Goal: Task Accomplishment & Management: Use online tool/utility

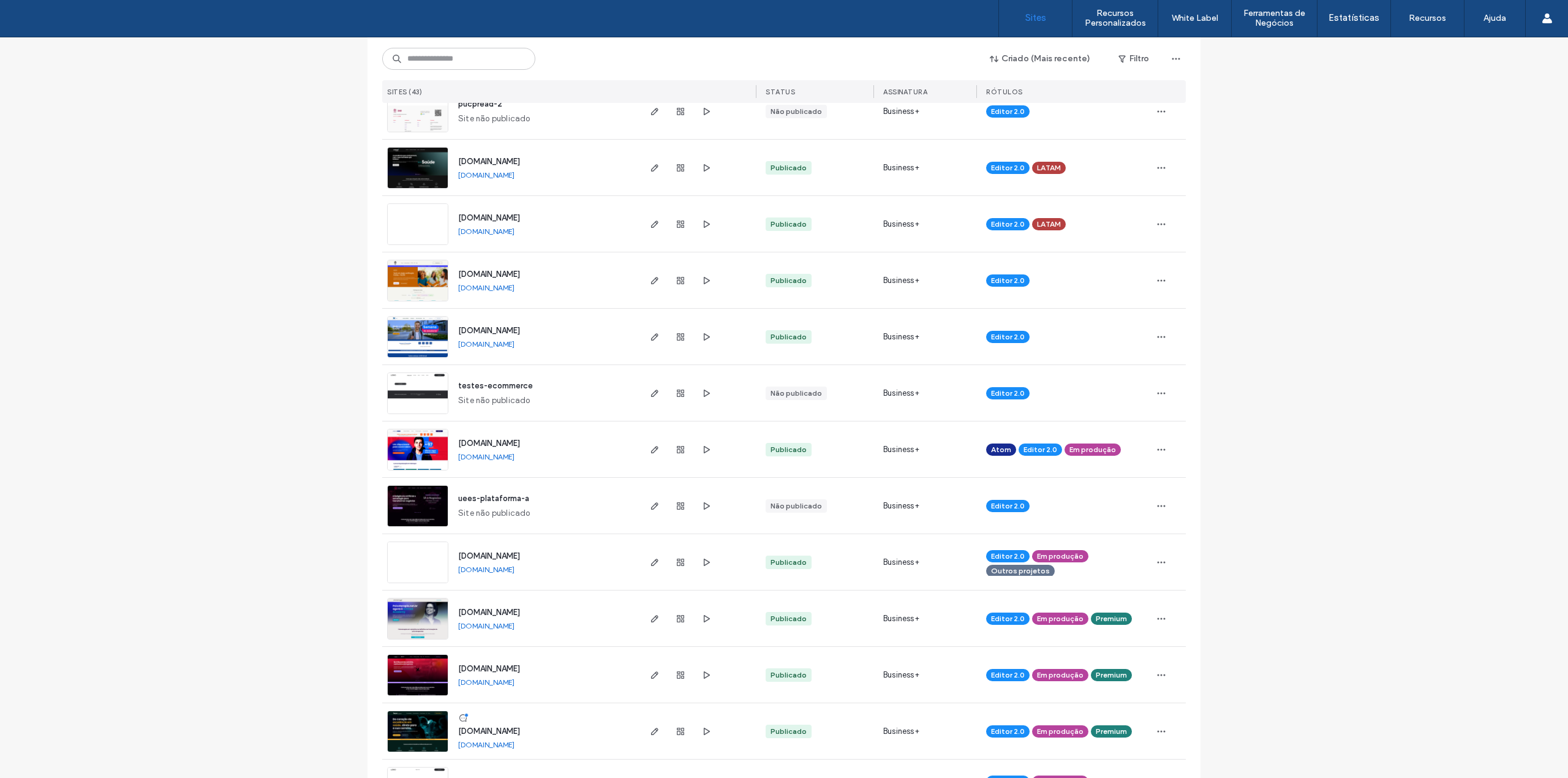
scroll to position [408, 0]
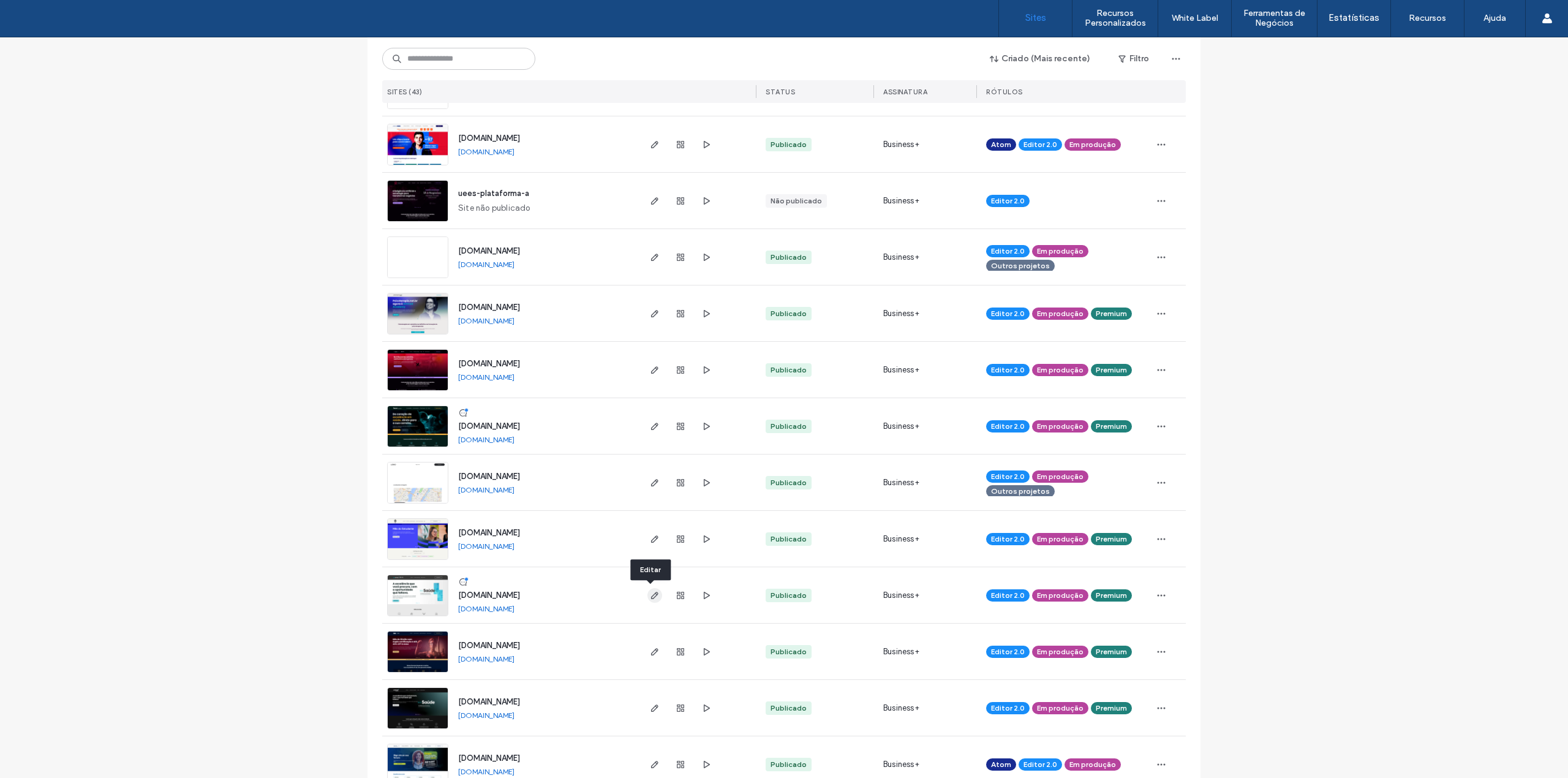
click at [650, 594] on icon "button" at bounding box center [654, 595] width 10 height 10
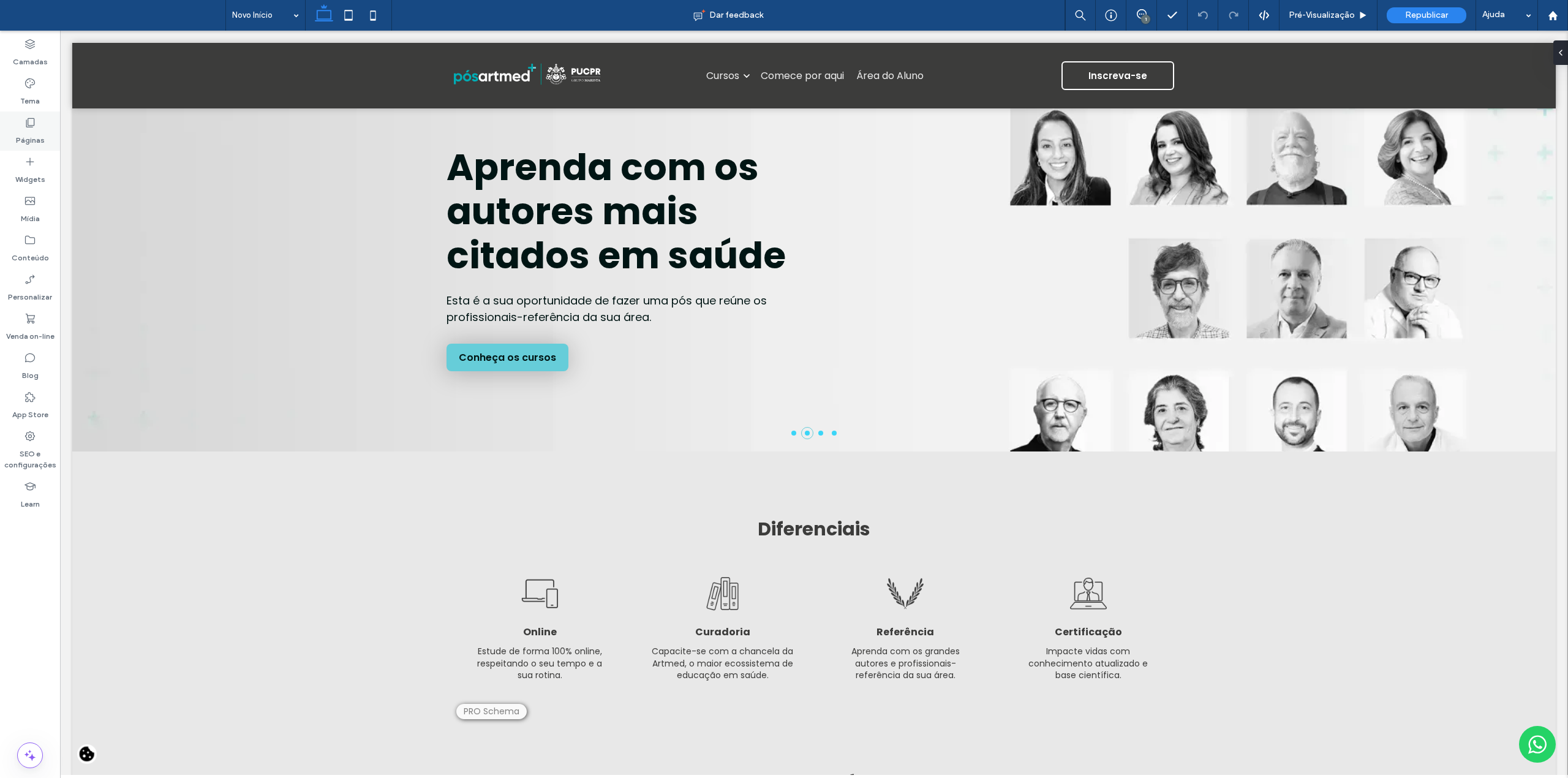
click at [45, 128] on div "Páginas" at bounding box center [30, 131] width 60 height 39
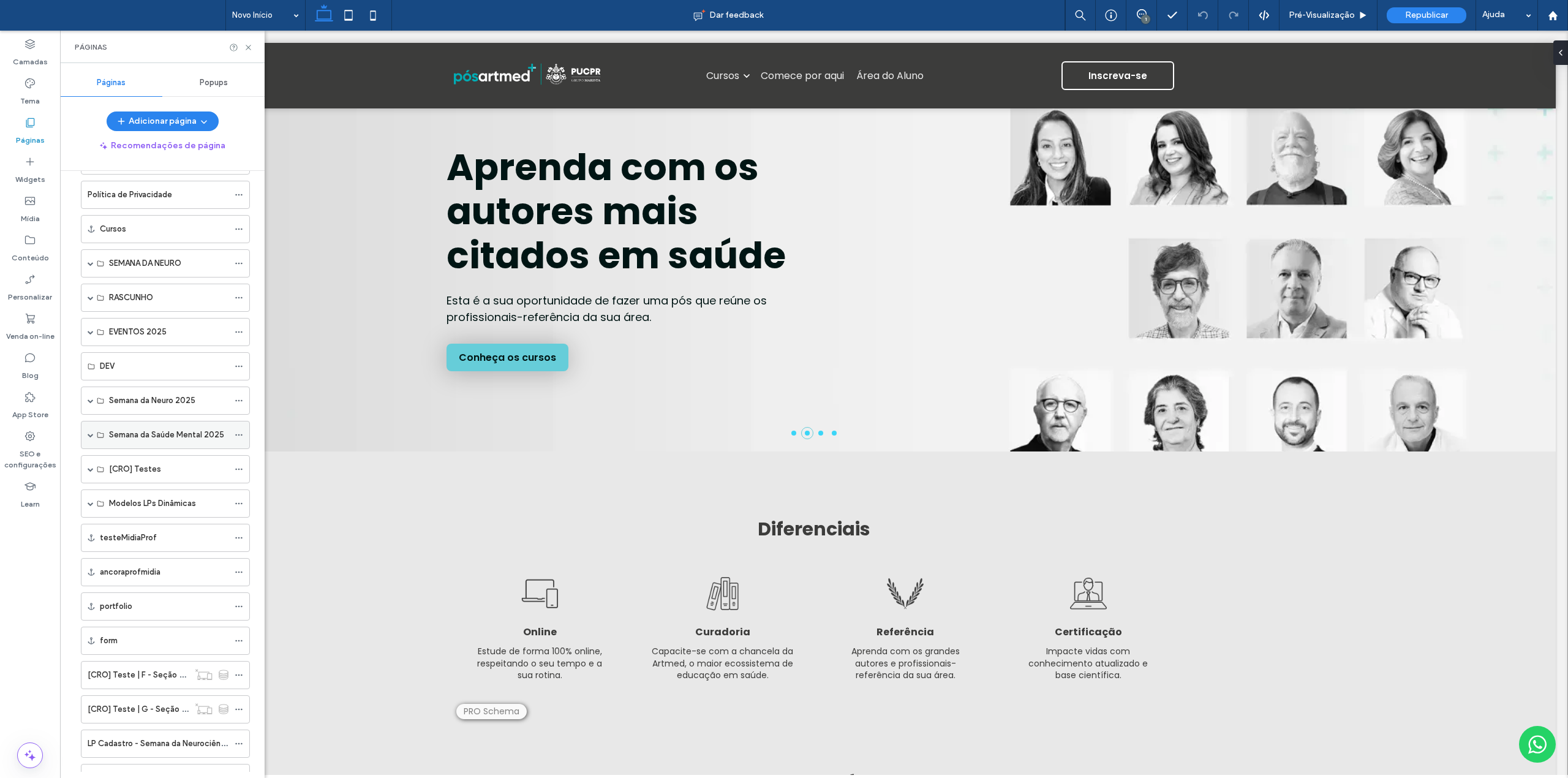
scroll to position [408, 0]
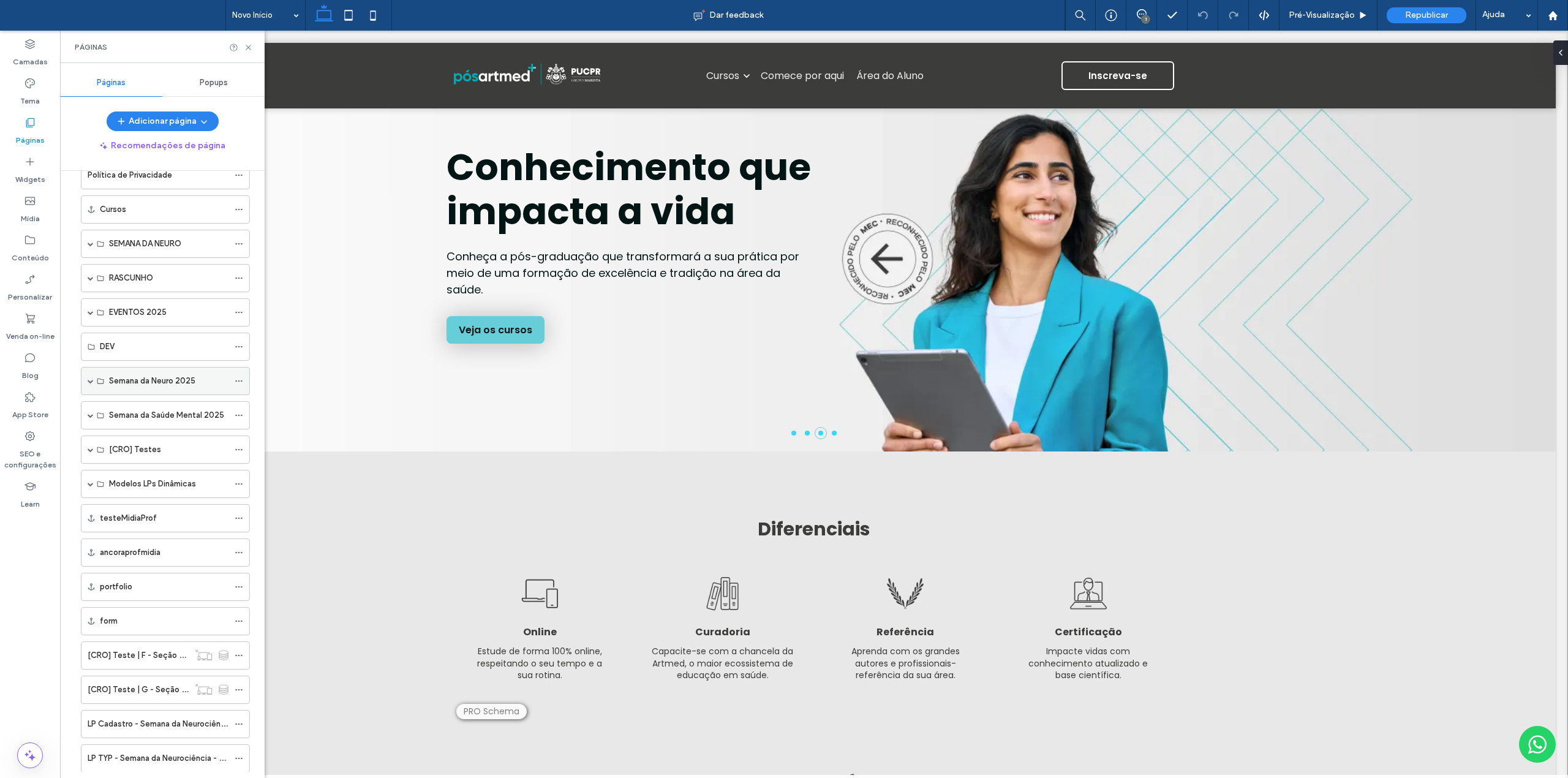
click at [88, 384] on span at bounding box center [91, 381] width 6 height 6
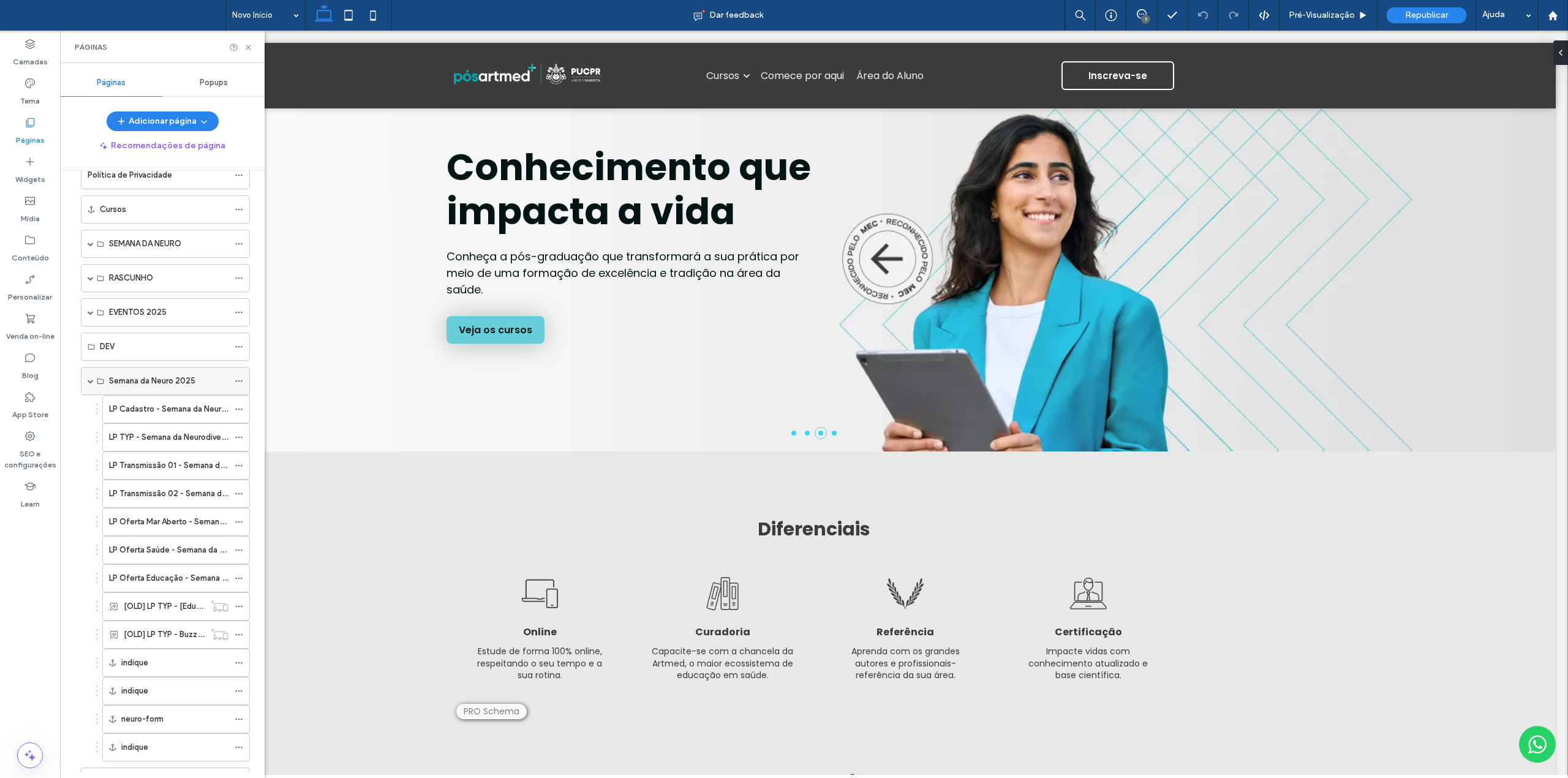
click at [88, 384] on span at bounding box center [91, 381] width 6 height 6
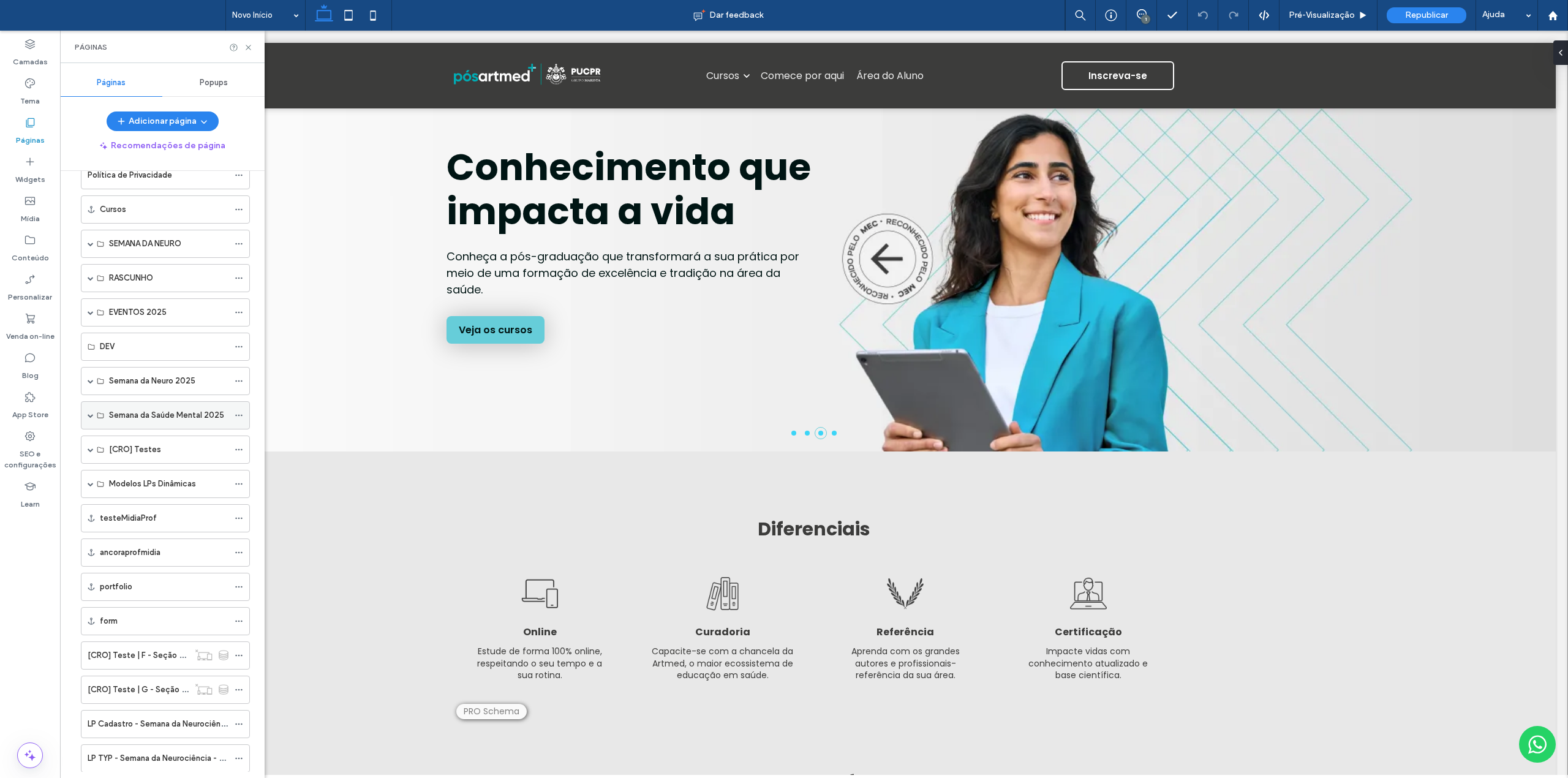
click at [88, 419] on span at bounding box center [91, 415] width 6 height 6
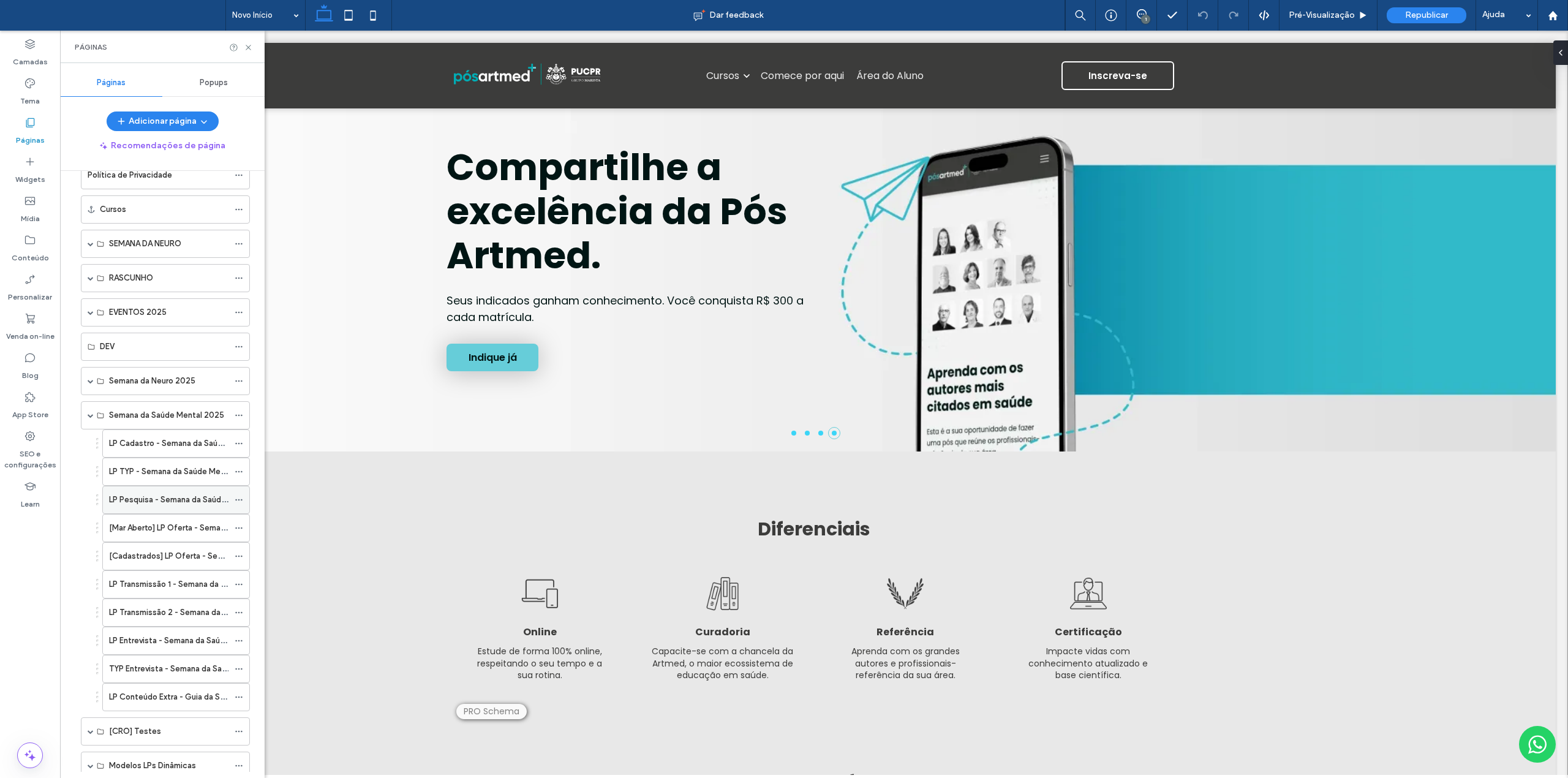
click at [236, 504] on icon at bounding box center [239, 500] width 9 height 9
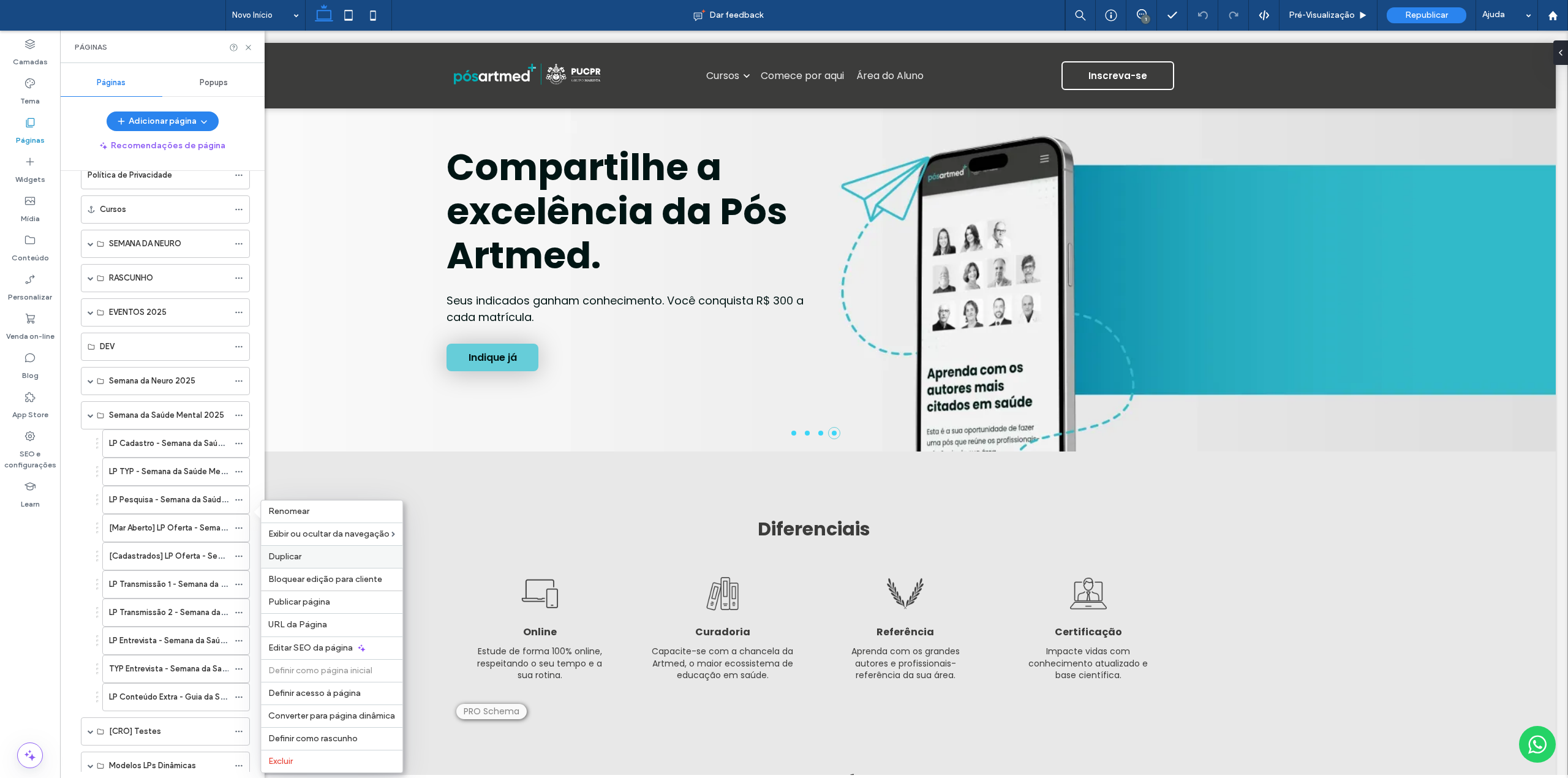
click at [273, 559] on span "Duplicar" at bounding box center [285, 556] width 33 height 10
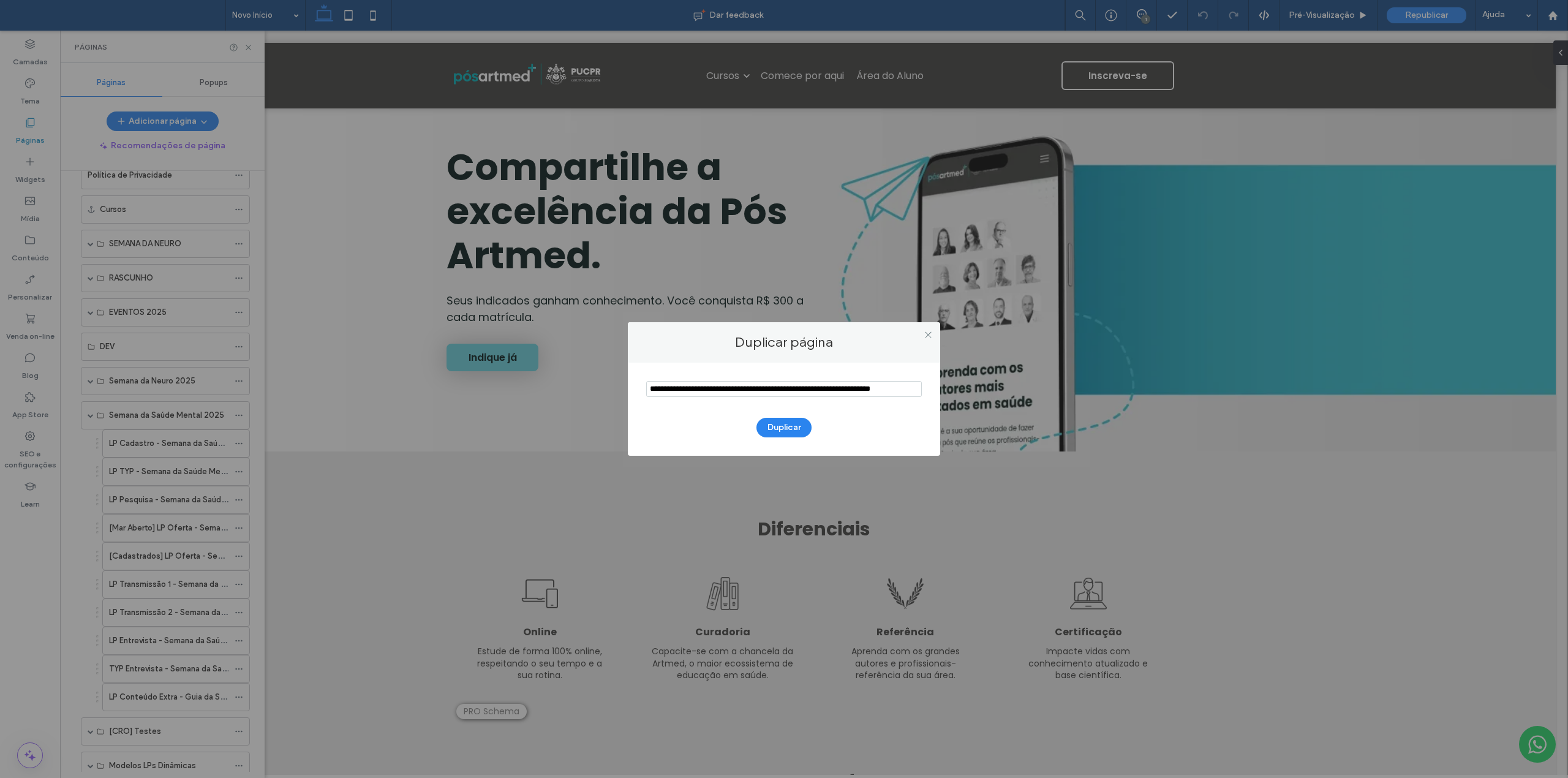
scroll to position [0, 13]
drag, startPoint x: 767, startPoint y: 390, endPoint x: 816, endPoint y: 388, distance: 49.0
click at [816, 388] on input "notEmpty" at bounding box center [784, 389] width 276 height 16
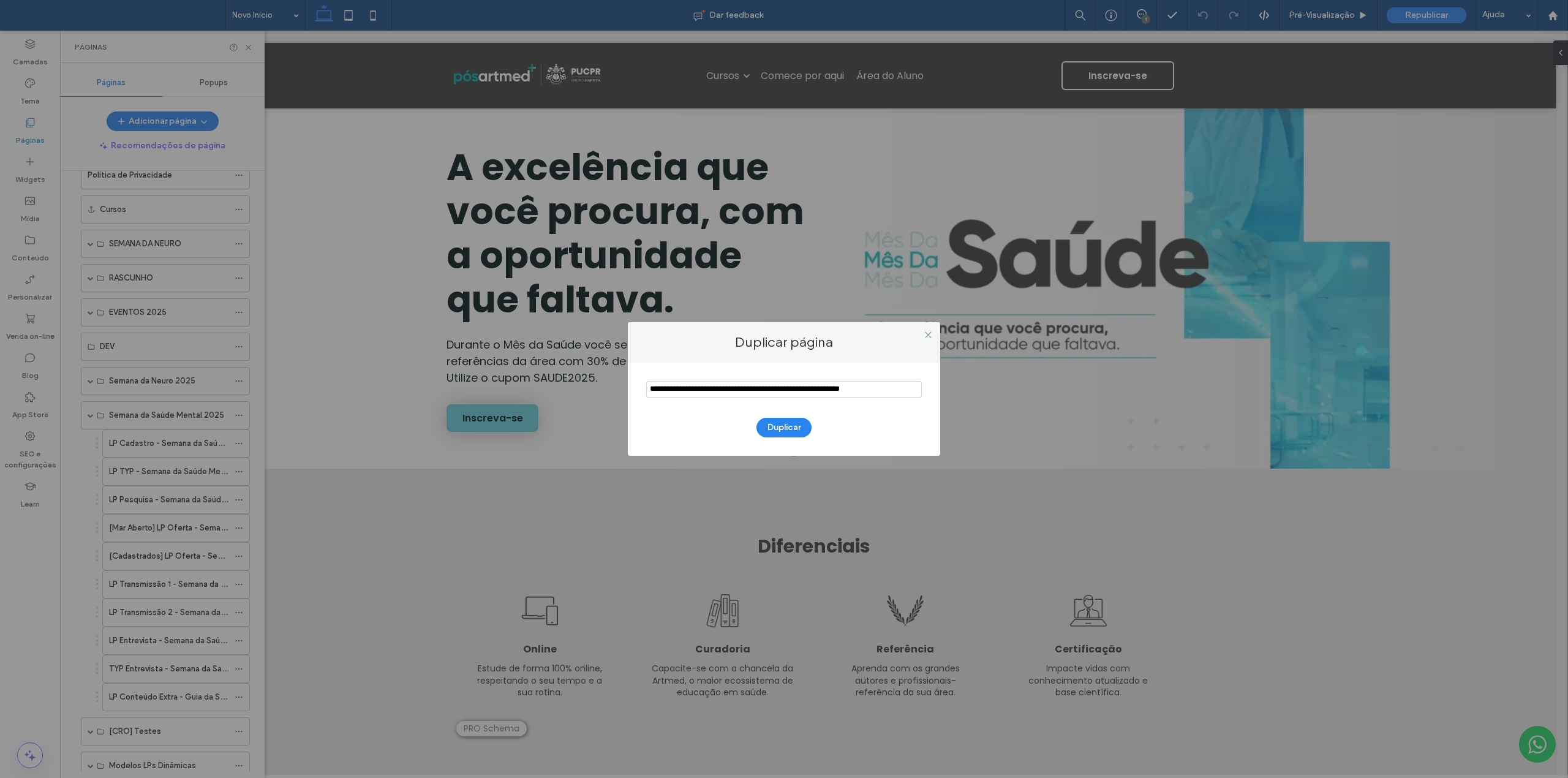
drag, startPoint x: 775, startPoint y: 393, endPoint x: 915, endPoint y: 393, distance: 140.0
click at [915, 393] on input "notEmpty" at bounding box center [784, 389] width 276 height 16
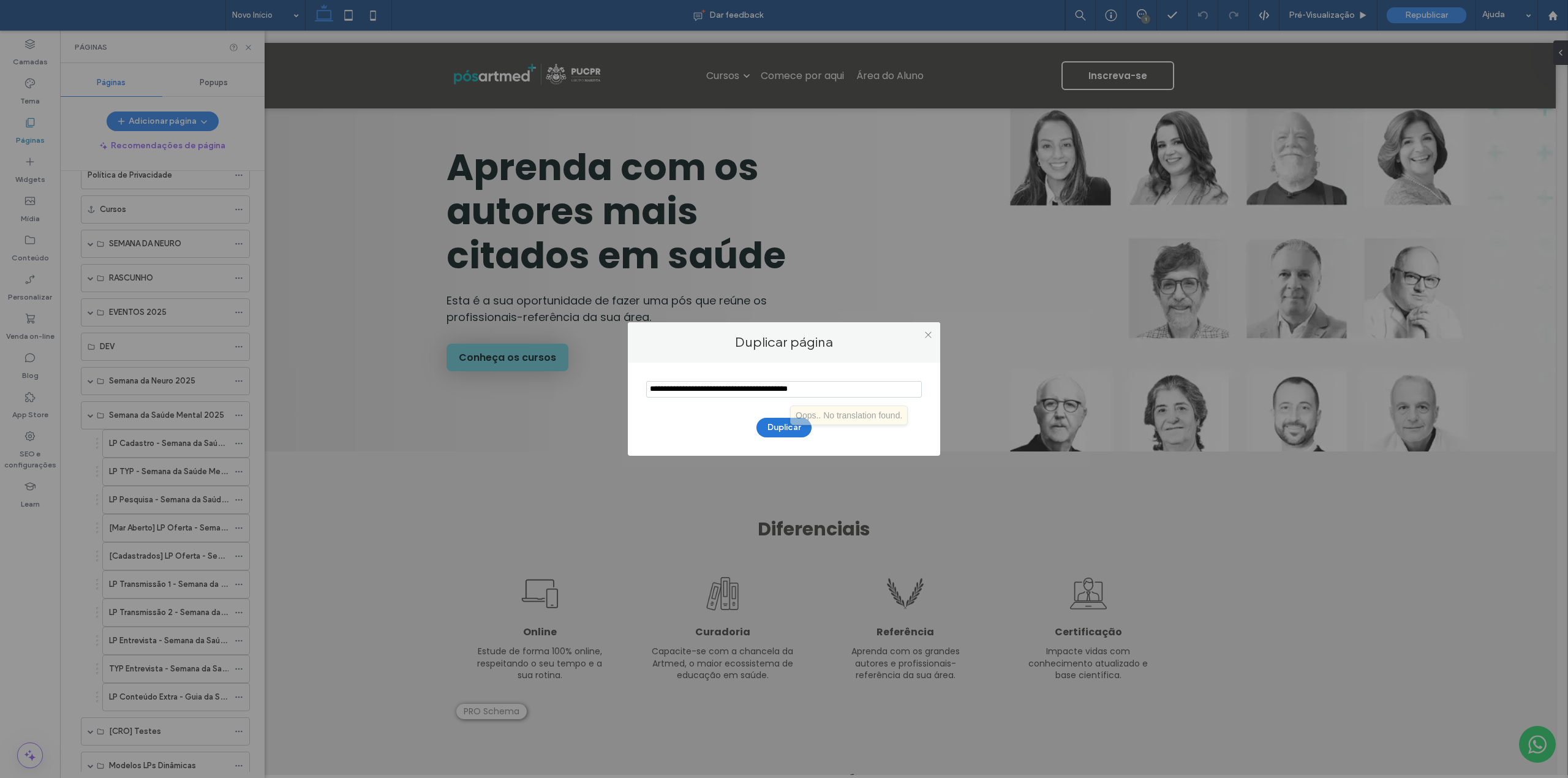
type input "**********"
click at [784, 432] on button "Duplicar" at bounding box center [784, 428] width 55 height 20
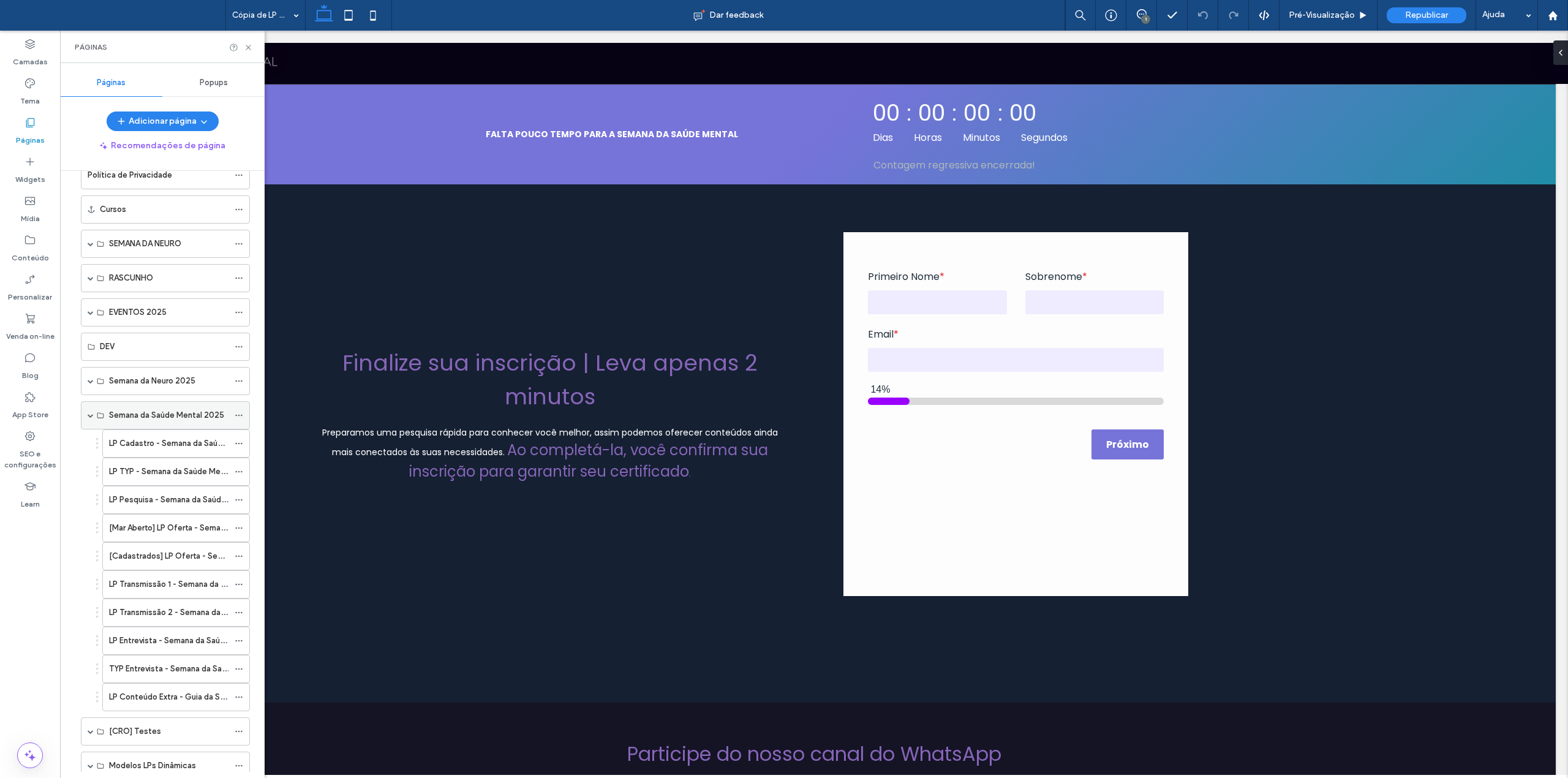
click at [90, 426] on span at bounding box center [91, 415] width 6 height 27
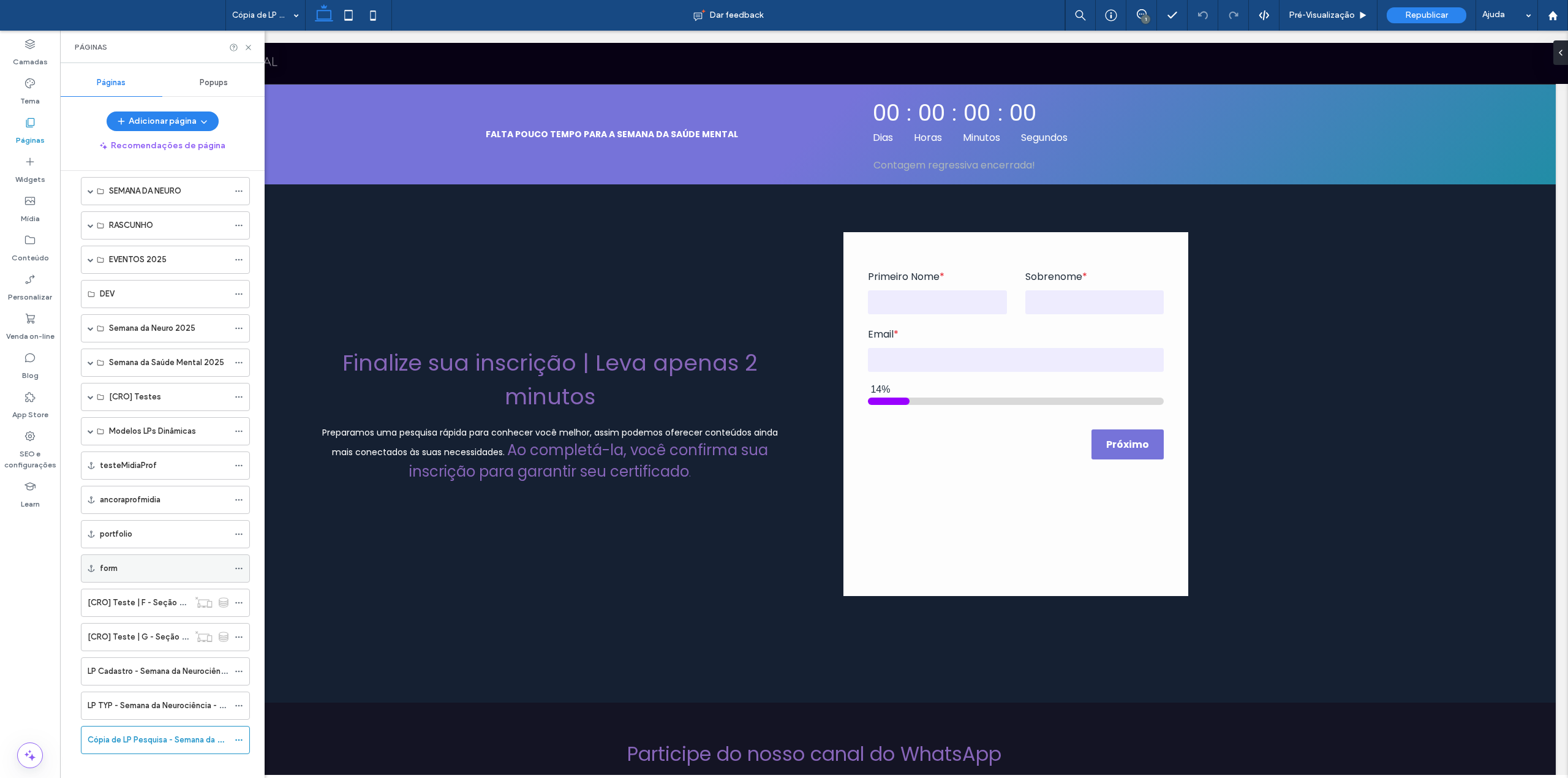
scroll to position [486, 0]
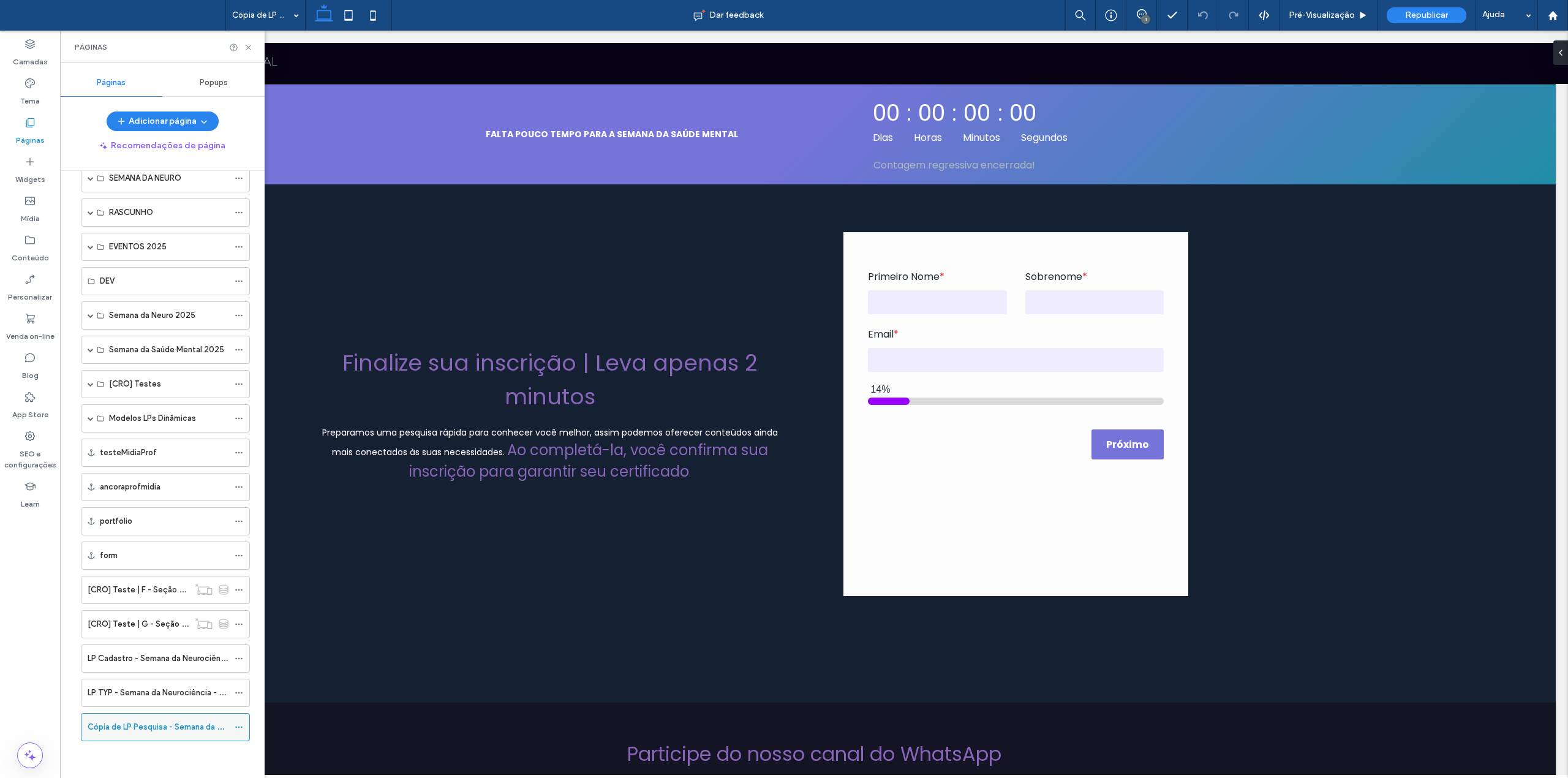
click at [238, 728] on use at bounding box center [238, 727] width 7 height 1
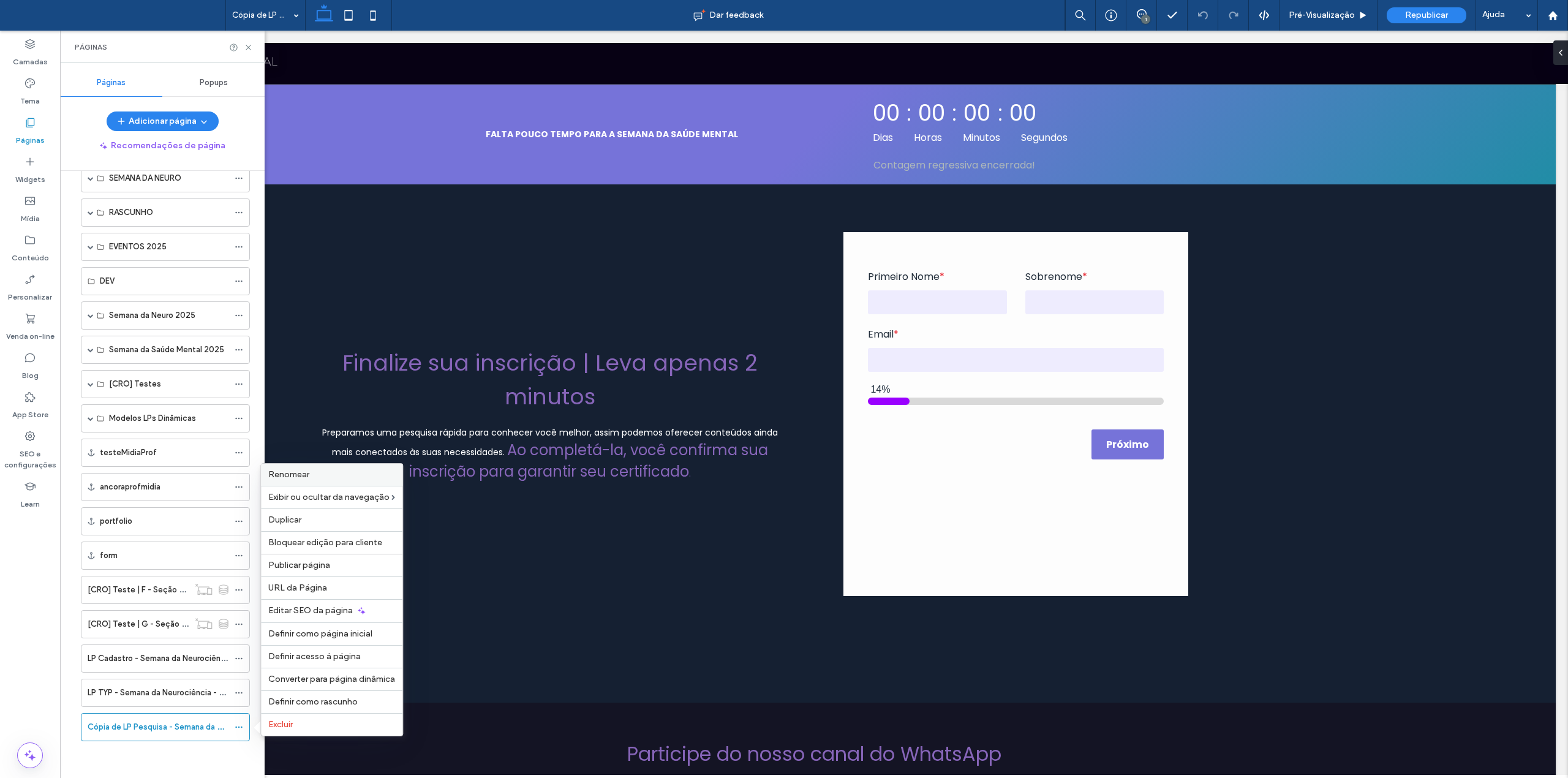
click at [305, 478] on div "Renomear" at bounding box center [332, 475] width 141 height 22
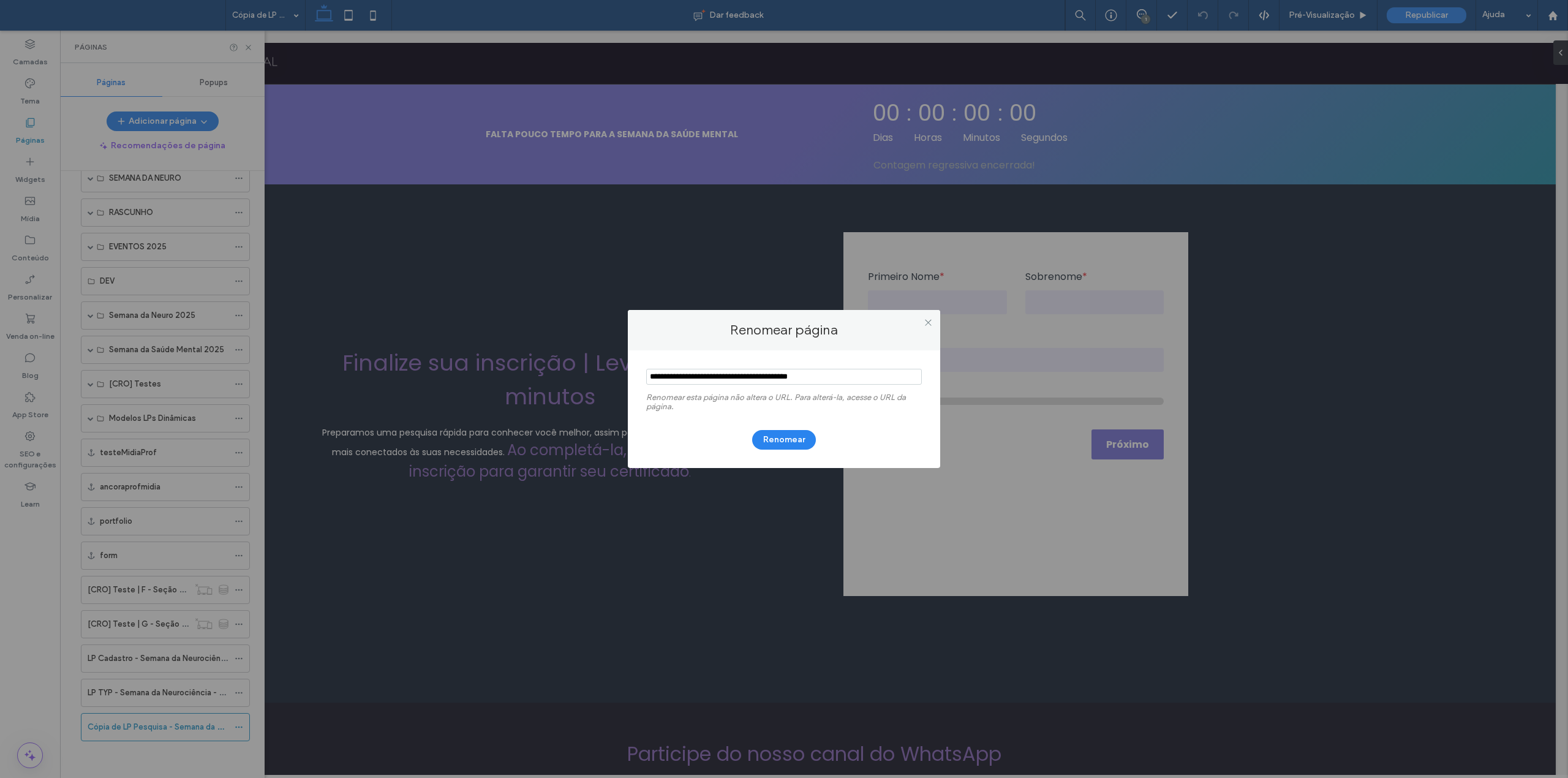
drag, startPoint x: 686, startPoint y: 376, endPoint x: 620, endPoint y: 375, distance: 66.0
click at [620, 375] on div "Renomear página Renomear esta página não altera o URL. Para alterá-la, acesse o…" at bounding box center [784, 389] width 1568 height 778
type input "**********"
click at [779, 434] on button "Renomear" at bounding box center [784, 439] width 64 height 20
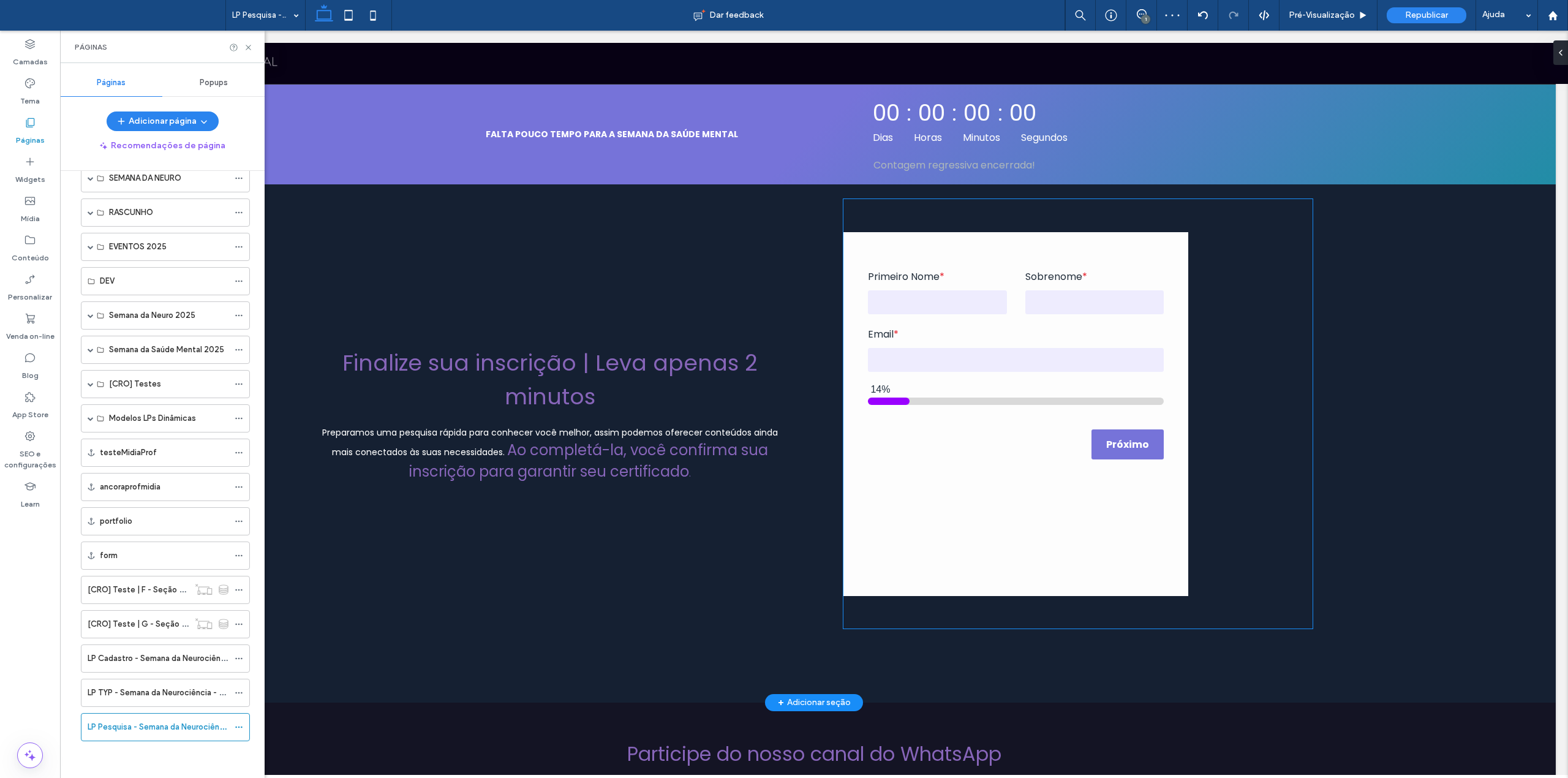
click at [957, 342] on label "Email *" at bounding box center [1015, 334] width 295 height 15
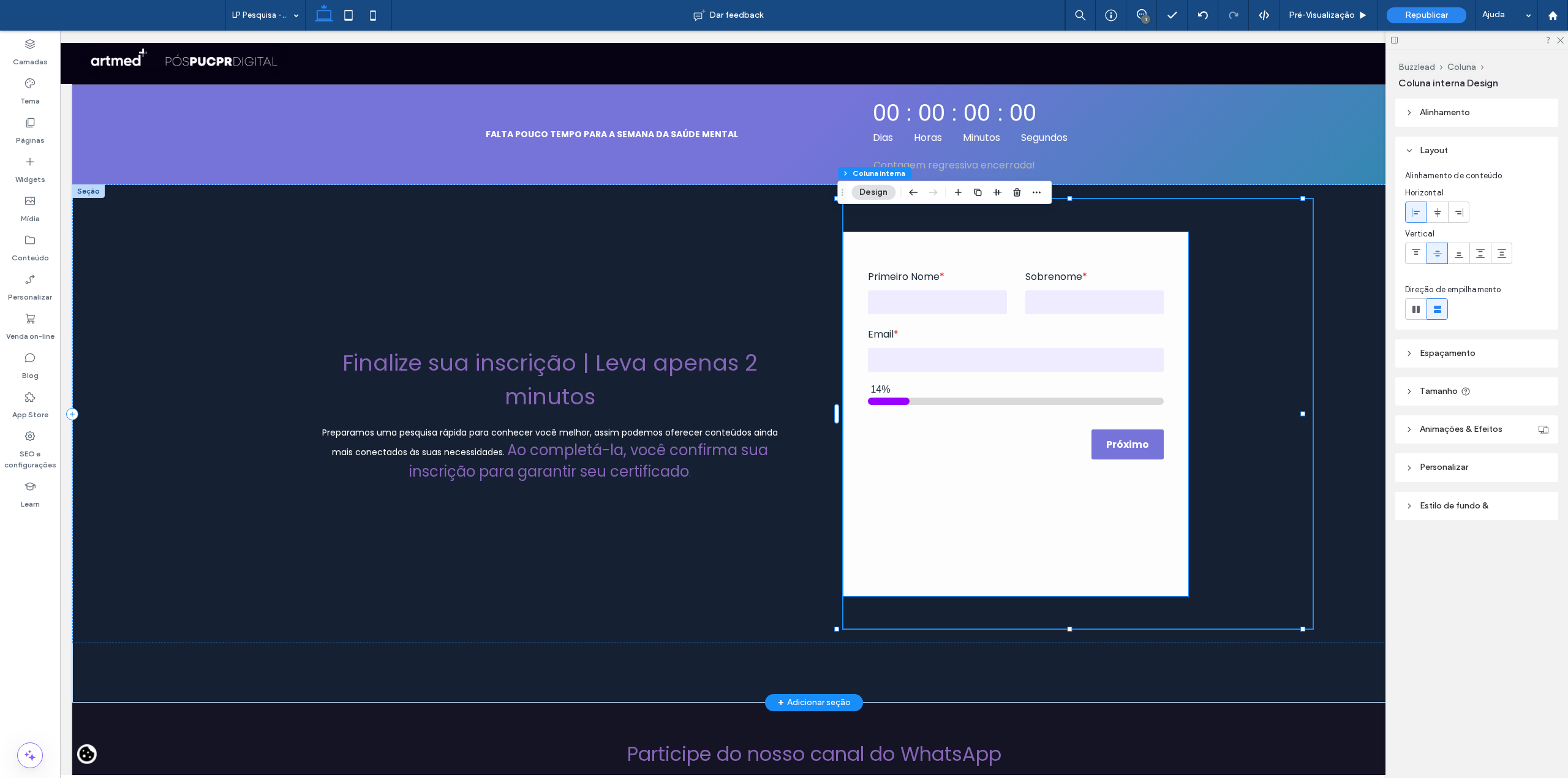
click at [953, 342] on label "Email *" at bounding box center [1015, 334] width 295 height 15
click at [953, 356] on div "Primeiro Nome * Sobrenome * Email * 14% Próximo Em qual fase da carreira você e…" at bounding box center [1015, 414] width 344 height 364
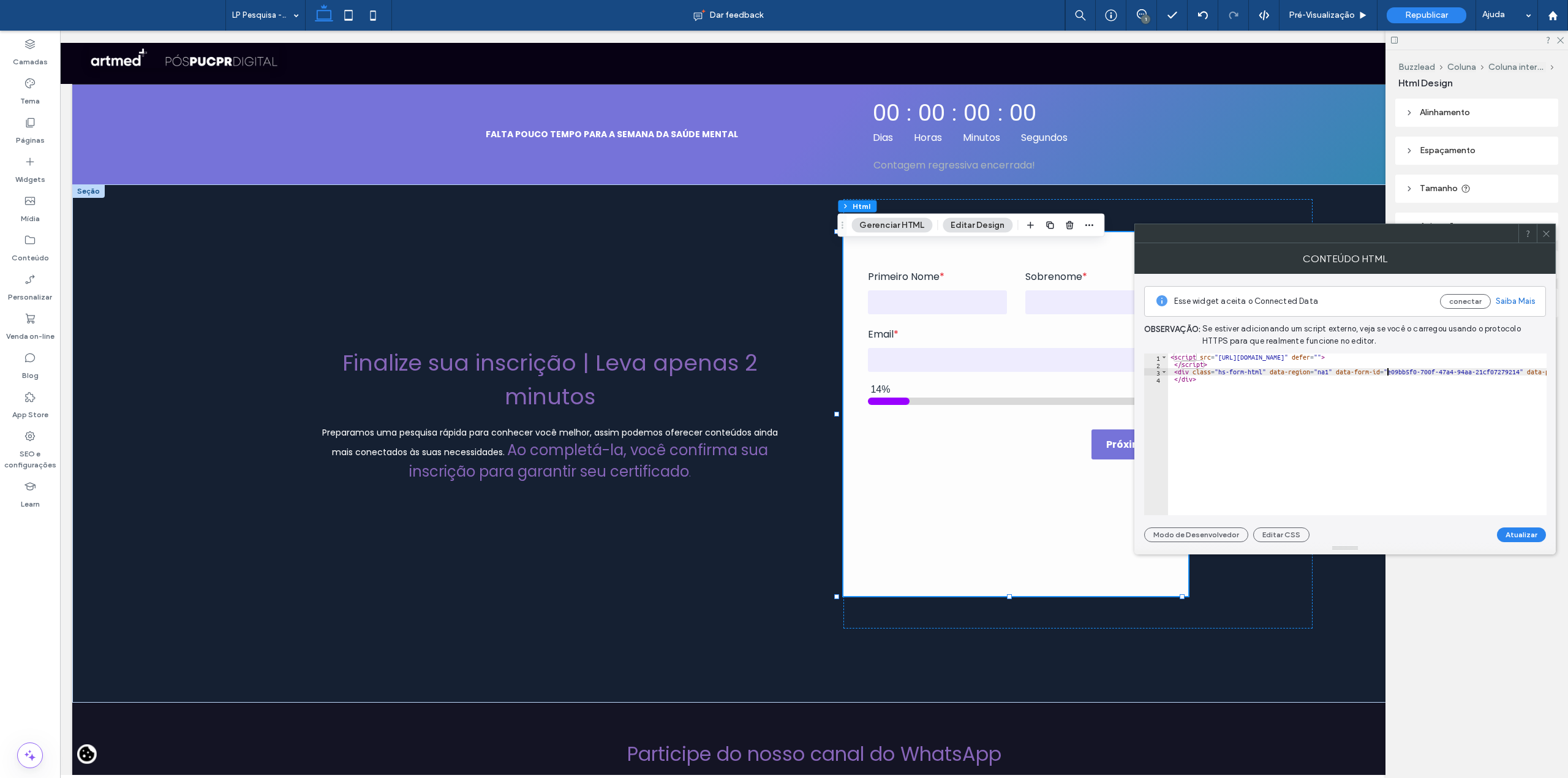
click at [1388, 372] on div "< script src = "https://js.hsforms.net/forms/embed/developer/9319931.js" defer …" at bounding box center [1394, 441] width 453 height 176
paste textarea "Cursor at row 3"
drag, startPoint x: 1420, startPoint y: 358, endPoint x: 1218, endPoint y: 359, distance: 202.0
click at [1218, 359] on div "< script src = "https://js.hsforms.net/forms/embed/developer/9319931.js" defer …" at bounding box center [1394, 435] width 453 height 163
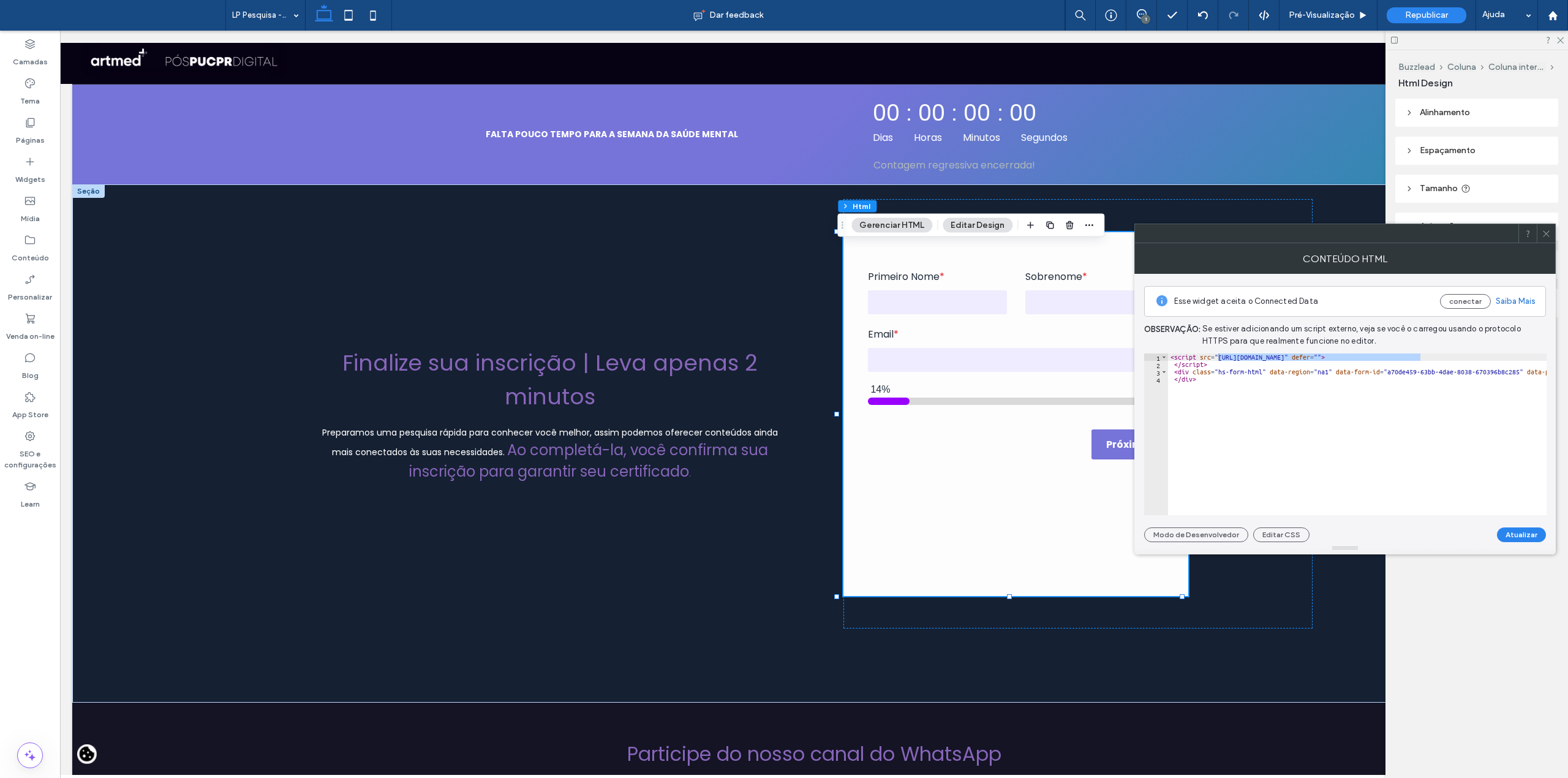
click at [1372, 414] on div "< script src = "https://js.hsforms.net/forms/embed/developer/9319931.js" defer …" at bounding box center [1394, 435] width 453 height 163
type textarea "******"
click at [1511, 528] on button "Atualizar" at bounding box center [1522, 535] width 49 height 15
click at [1546, 236] on icon at bounding box center [1546, 233] width 9 height 9
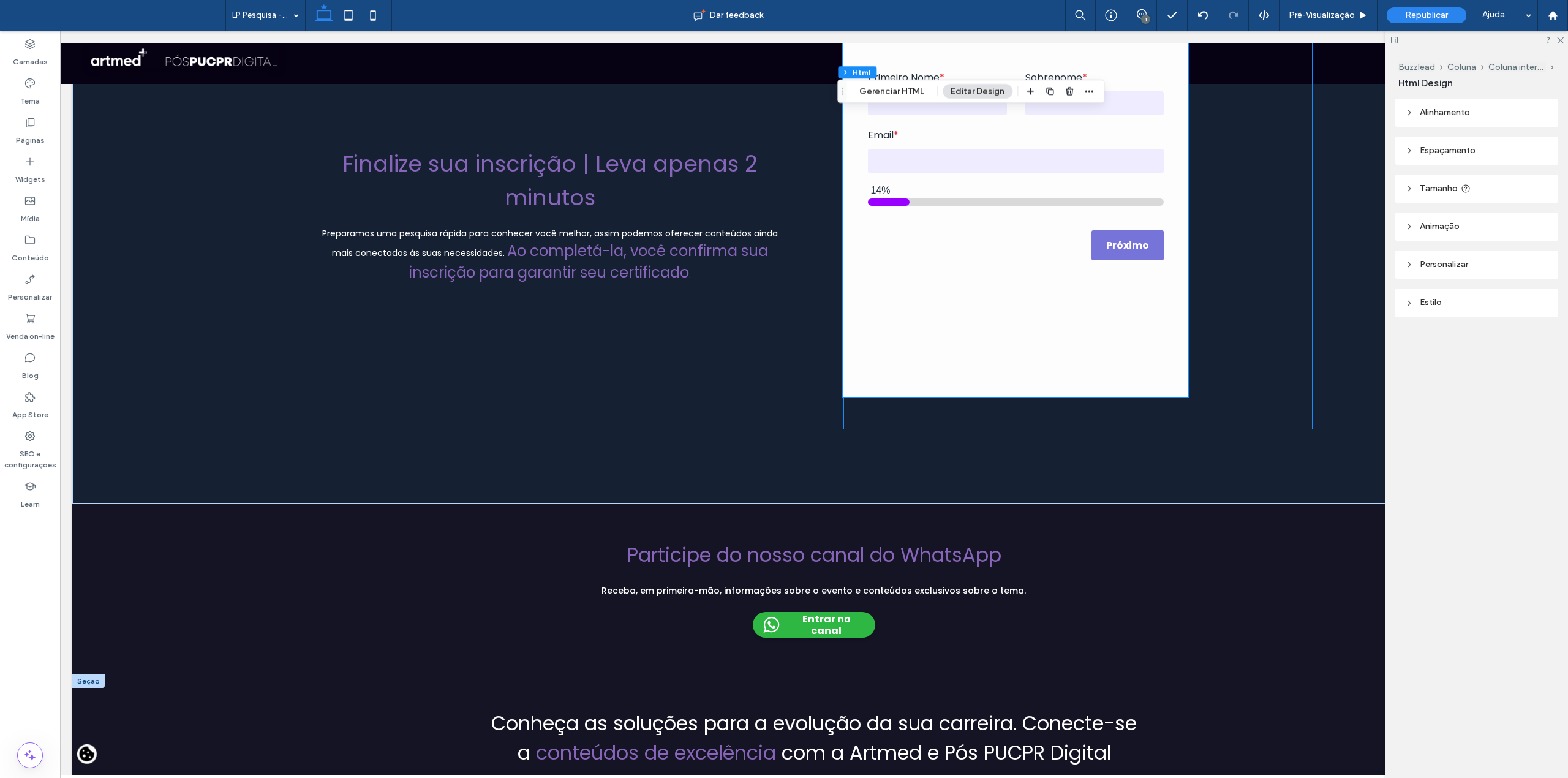
scroll to position [199, 0]
click at [32, 132] on label "Páginas" at bounding box center [30, 137] width 29 height 17
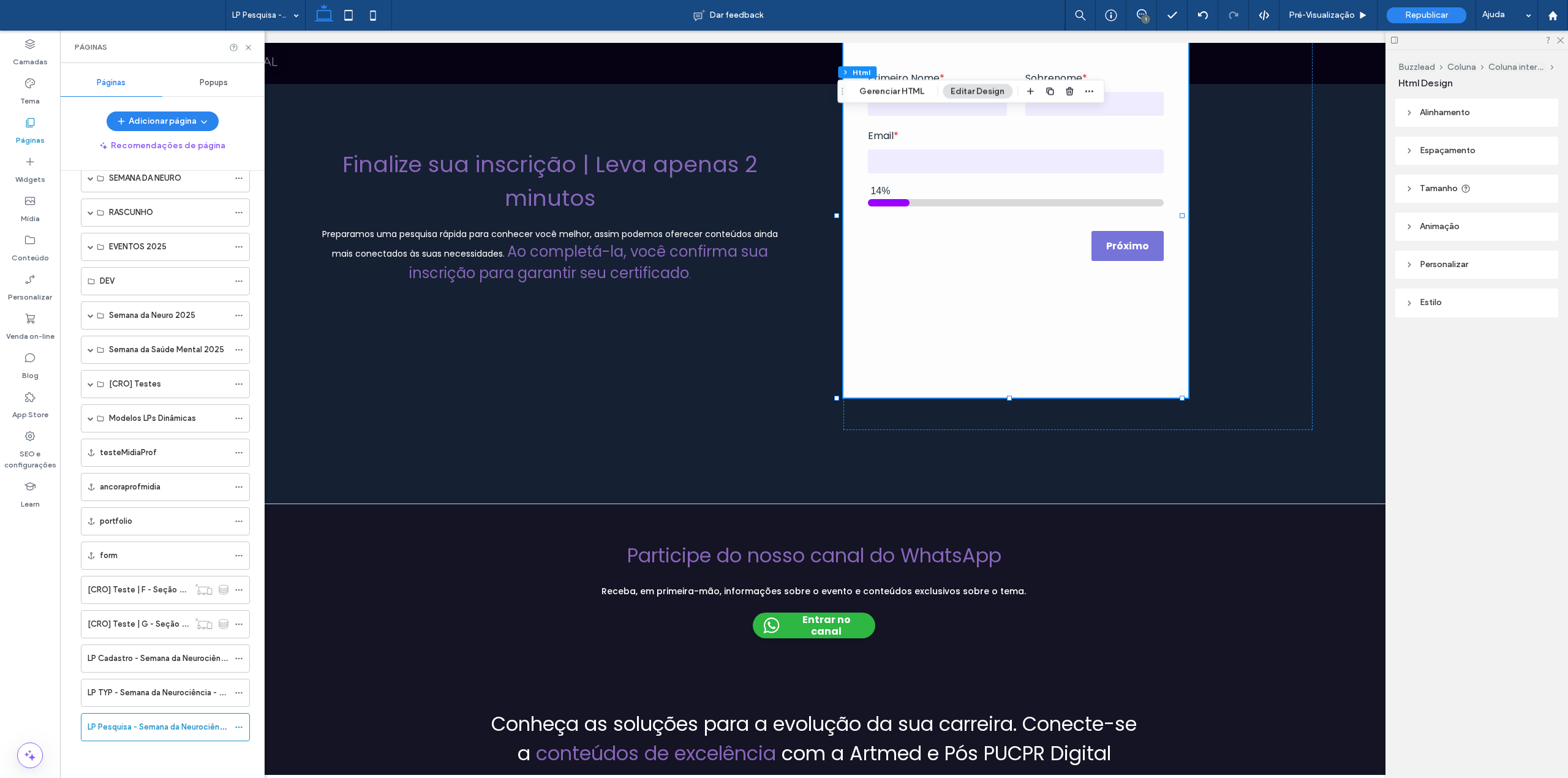
scroll to position [486, 0]
click at [235, 722] on span at bounding box center [239, 727] width 9 height 18
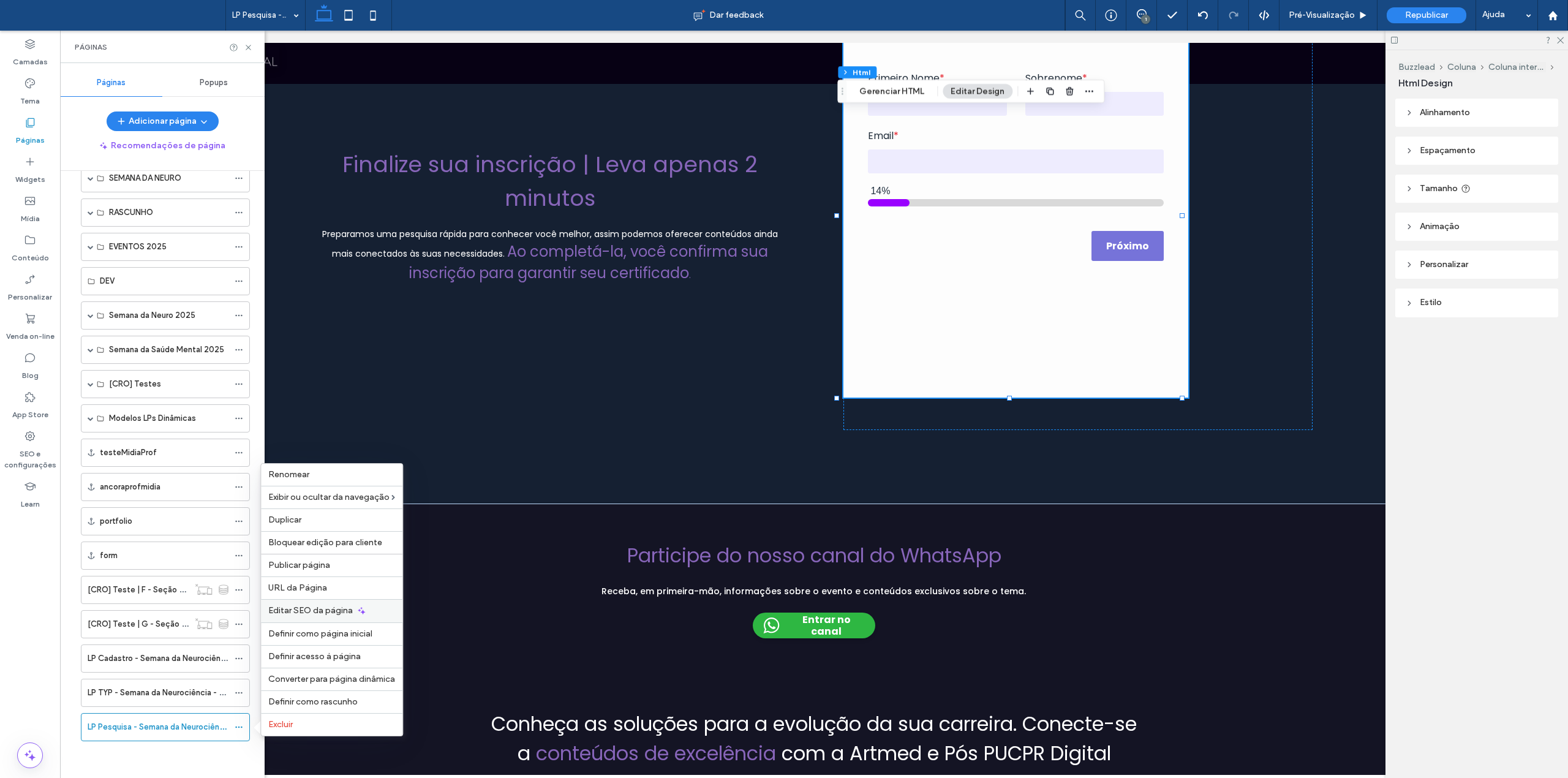
click at [306, 614] on span "Editar SEO da página" at bounding box center [311, 610] width 85 height 10
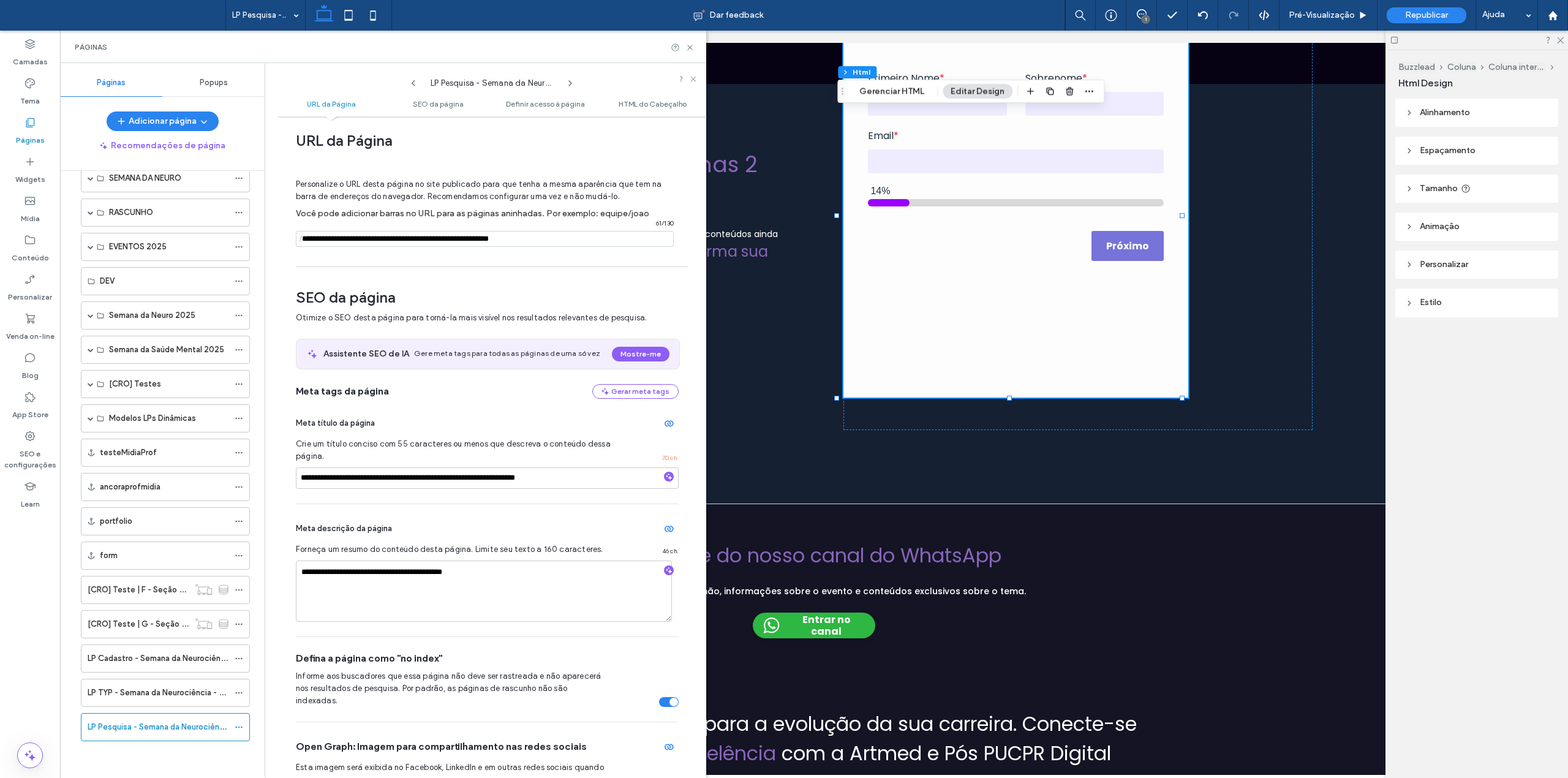
scroll to position [0, 0]
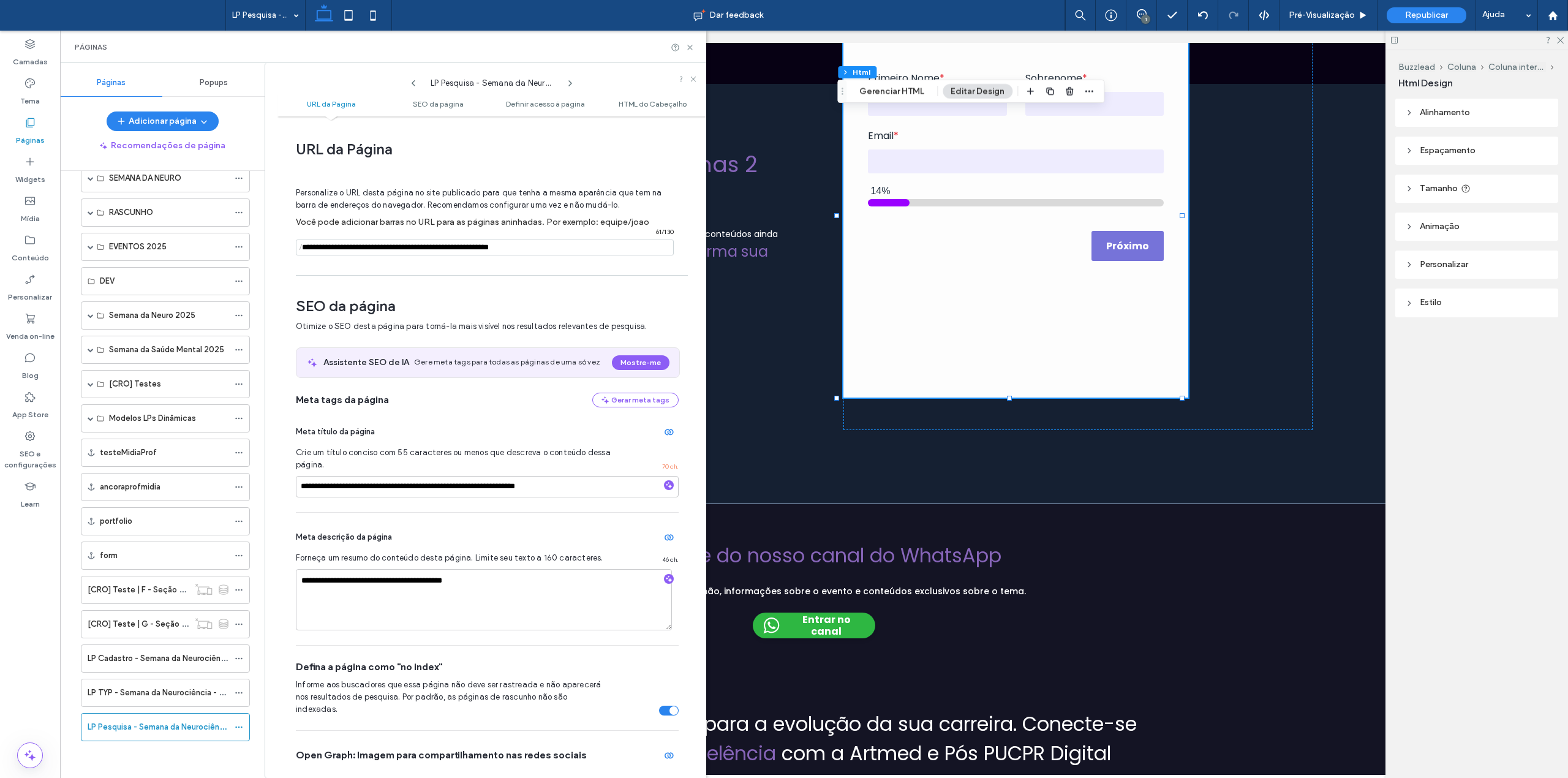
drag, startPoint x: 370, startPoint y: 249, endPoint x: 462, endPoint y: 248, distance: 92.0
click at [462, 248] on input "notEmpty" at bounding box center [485, 247] width 378 height 16
type input "**********"
click at [415, 85] on icon at bounding box center [413, 83] width 10 height 10
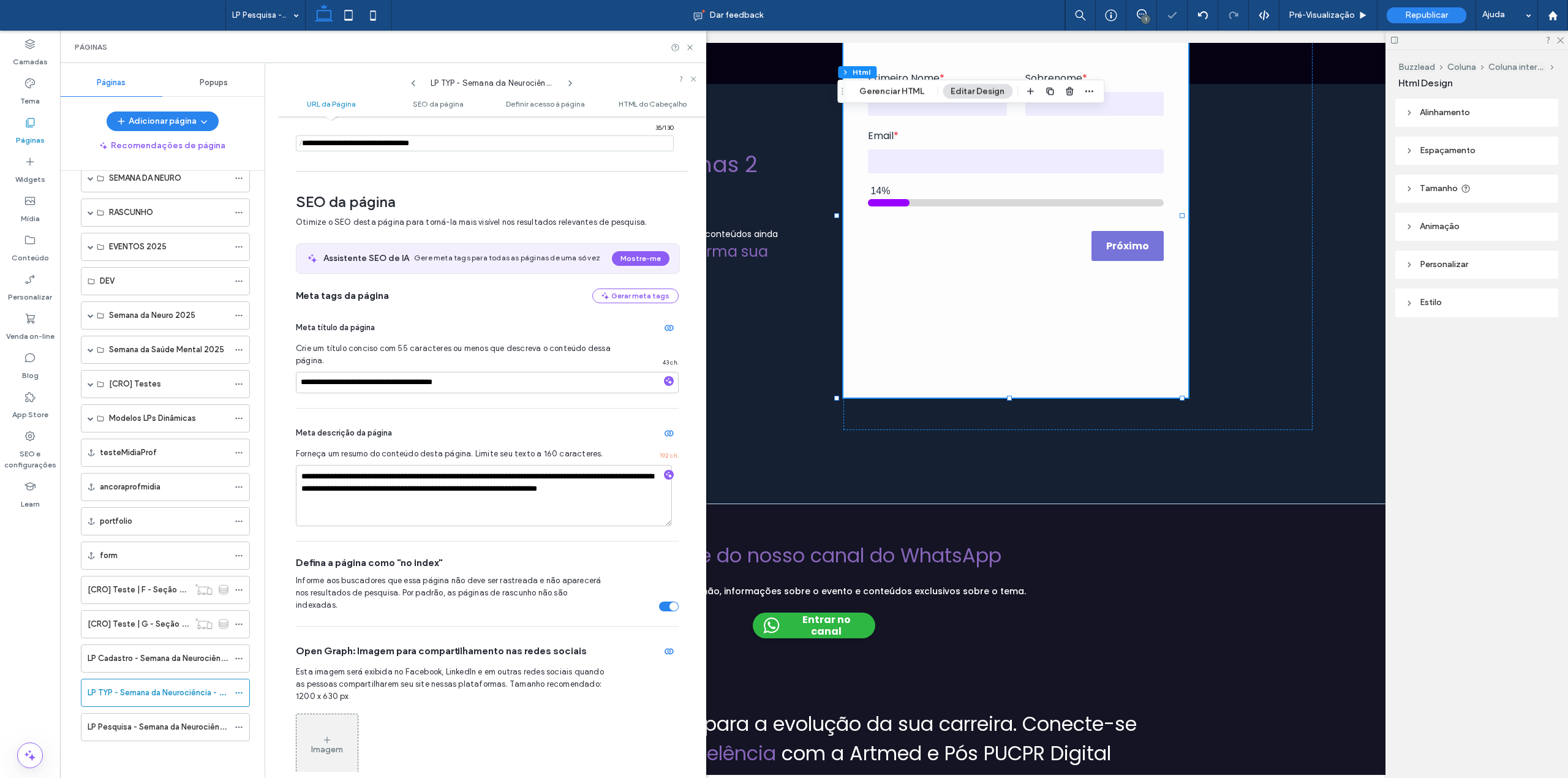
scroll to position [166, 0]
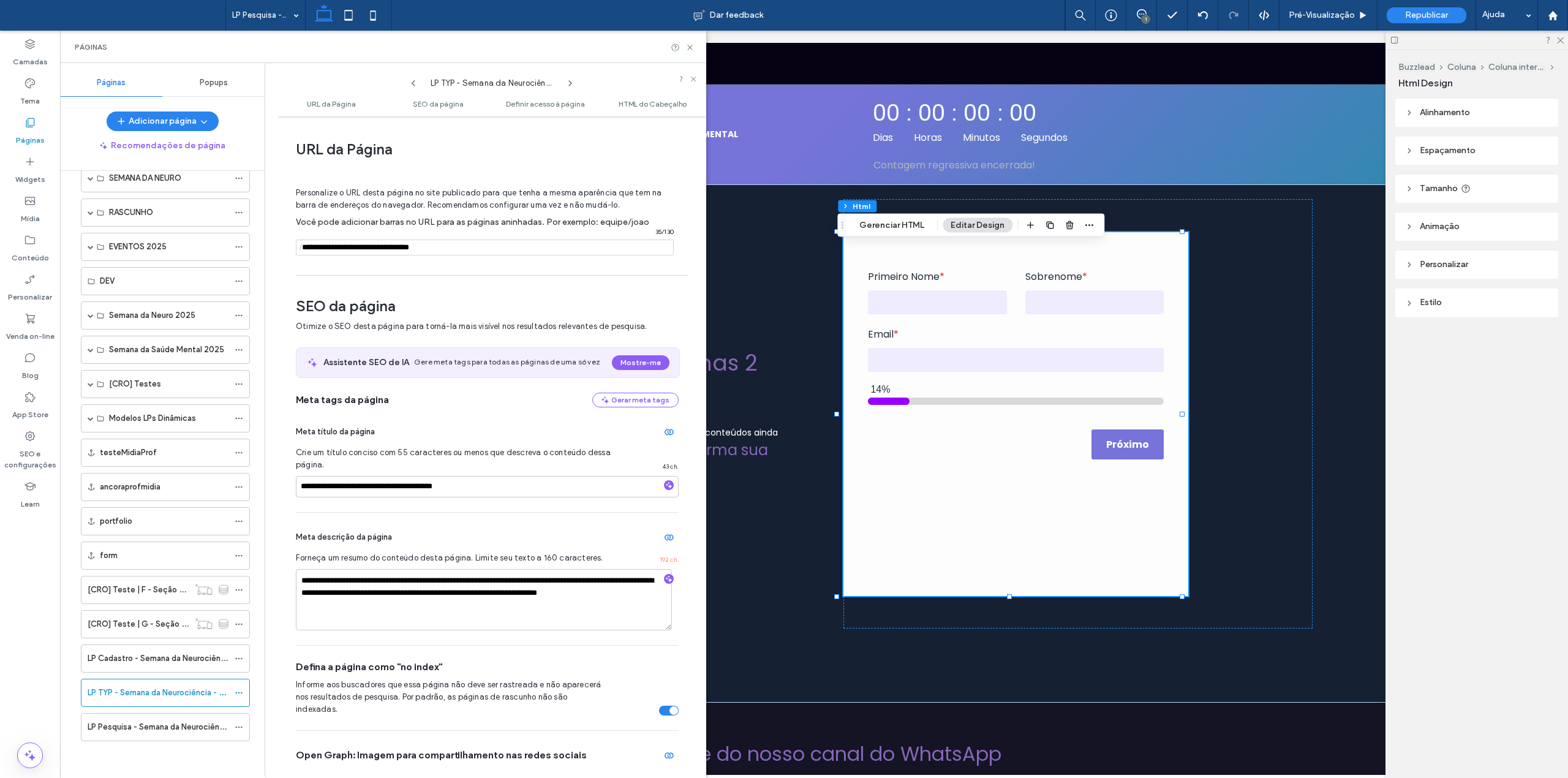
click at [572, 81] on icon at bounding box center [570, 83] width 10 height 10
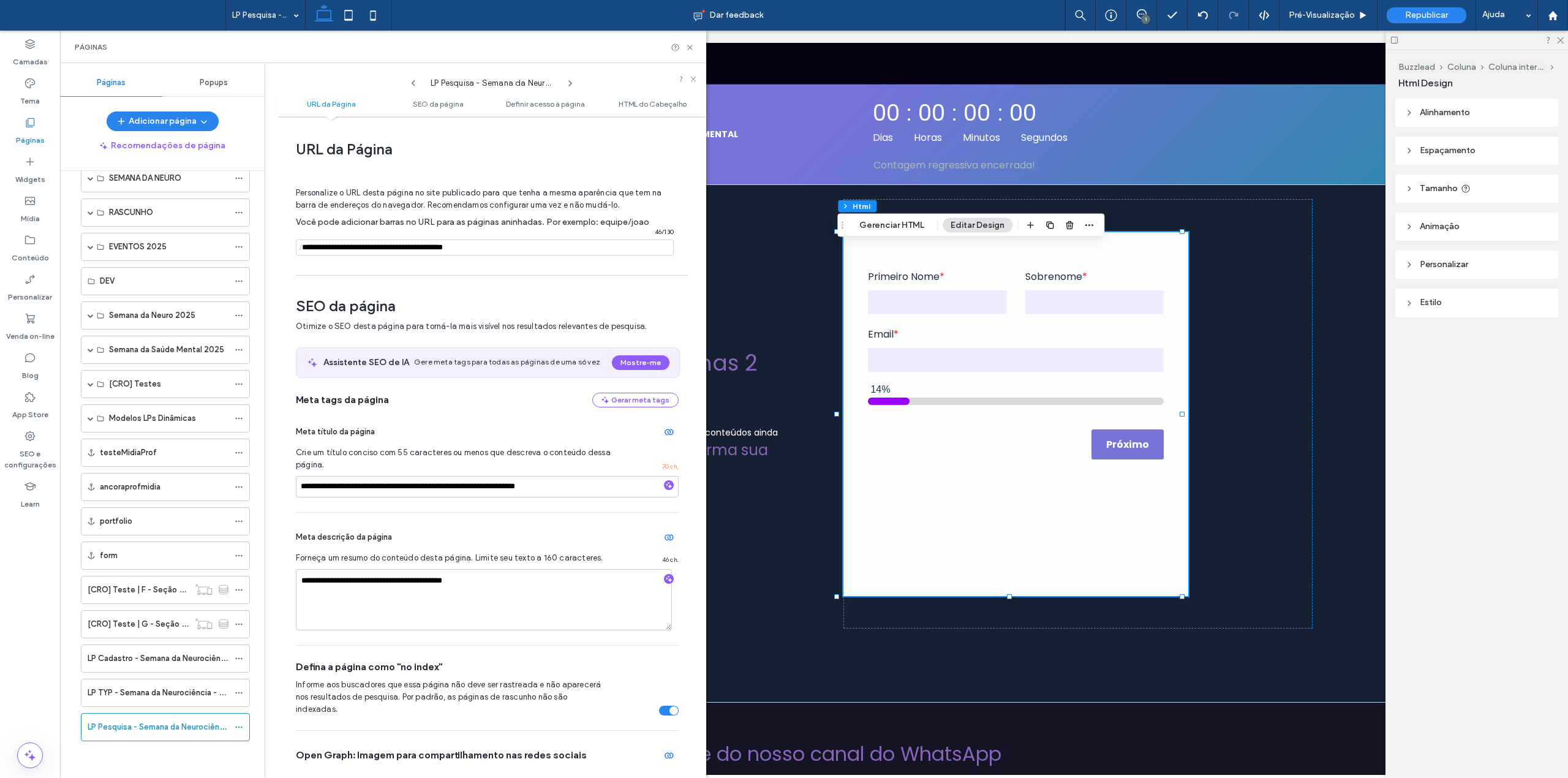
drag, startPoint x: 402, startPoint y: 247, endPoint x: 367, endPoint y: 243, distance: 35.2
click at [367, 243] on input "notEmpty" at bounding box center [485, 247] width 378 height 16
click at [330, 249] on input "notEmpty" at bounding box center [485, 247] width 378 height 16
paste input "********"
type input "**********"
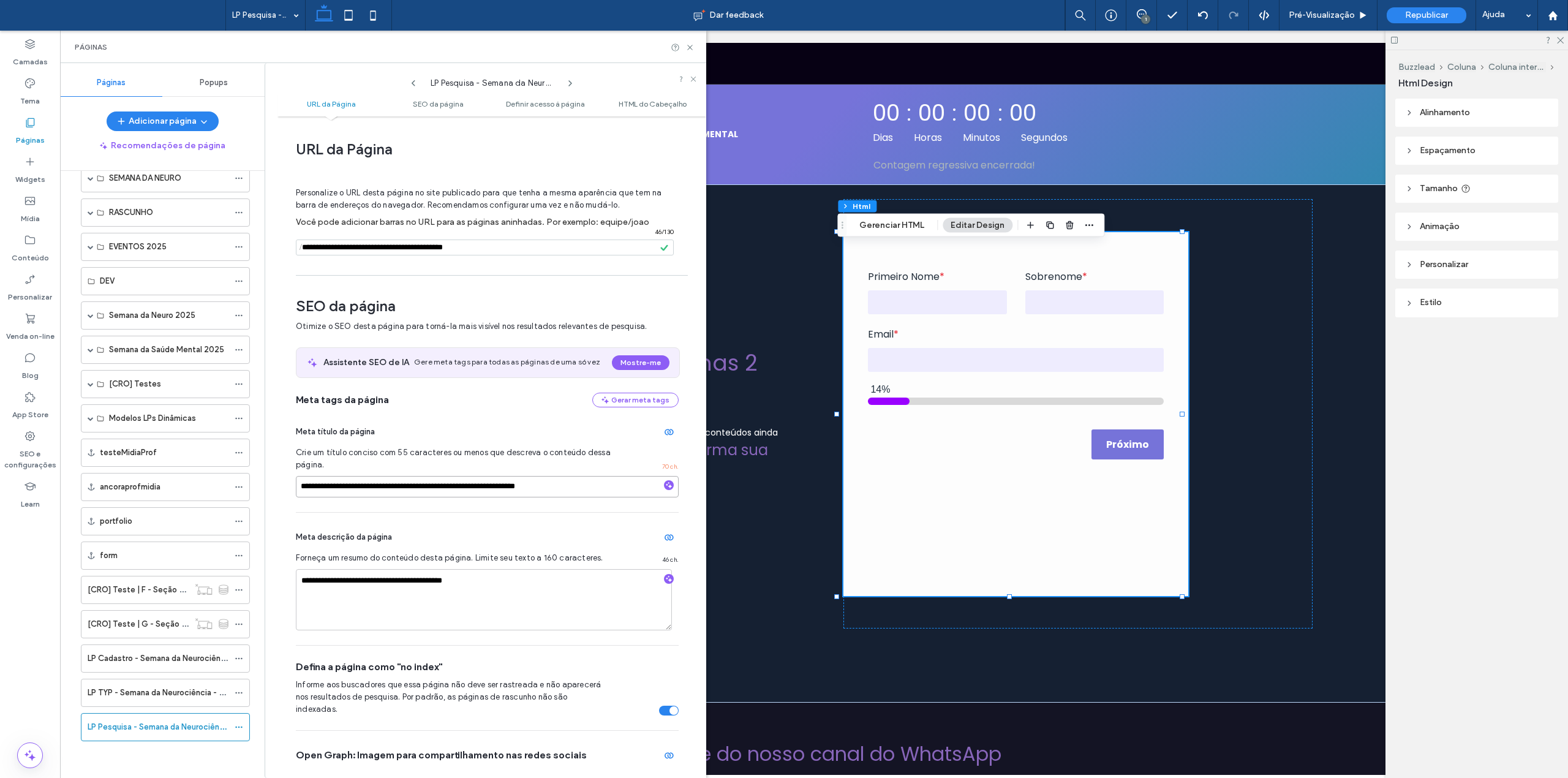
click at [344, 485] on input "**********" at bounding box center [487, 487] width 383 height 21
click at [415, 86] on icon at bounding box center [413, 83] width 10 height 10
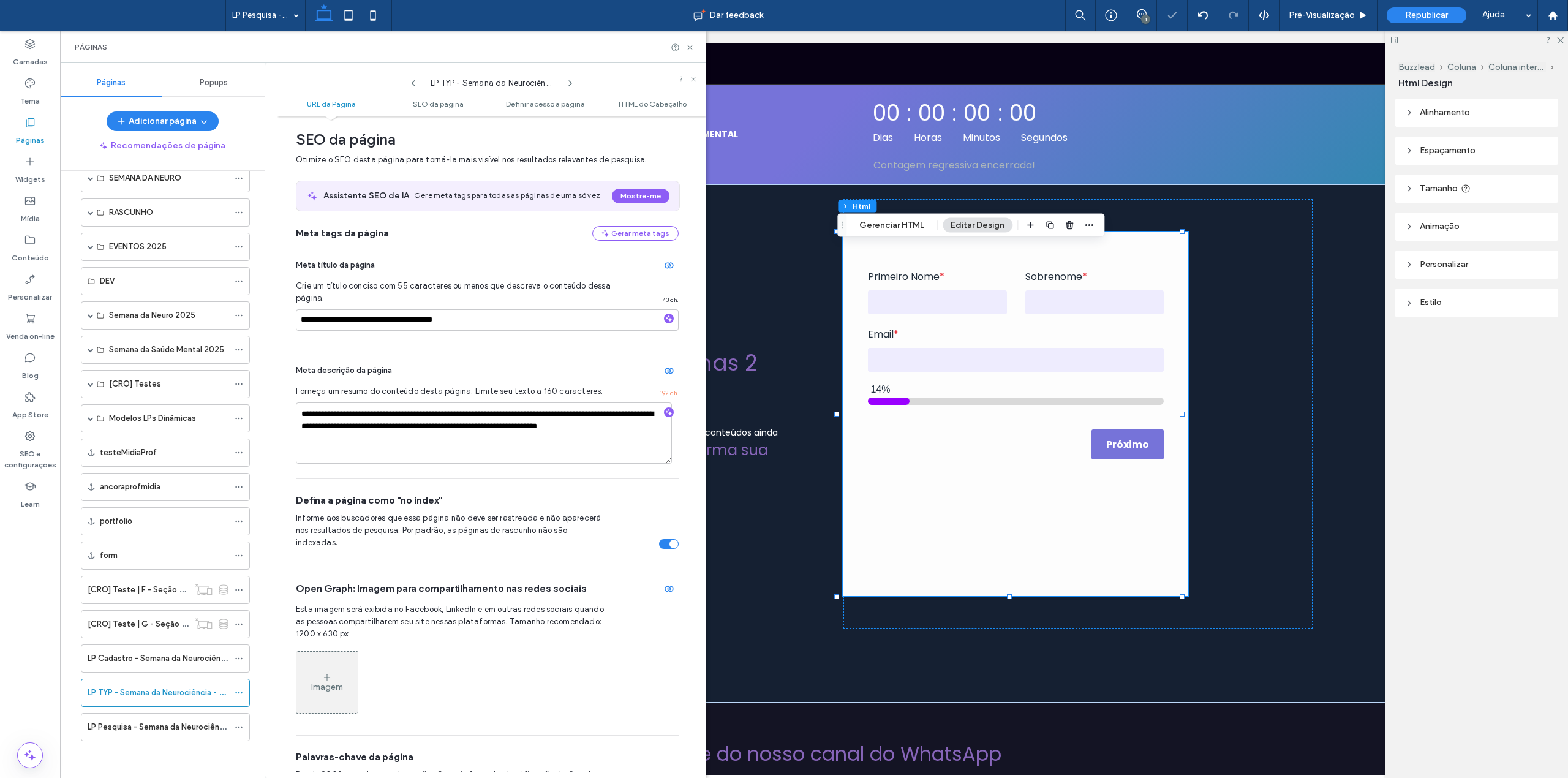
scroll to position [166, 0]
click at [469, 328] on input "**********" at bounding box center [487, 319] width 383 height 21
click at [569, 84] on icon at bounding box center [570, 83] width 10 height 10
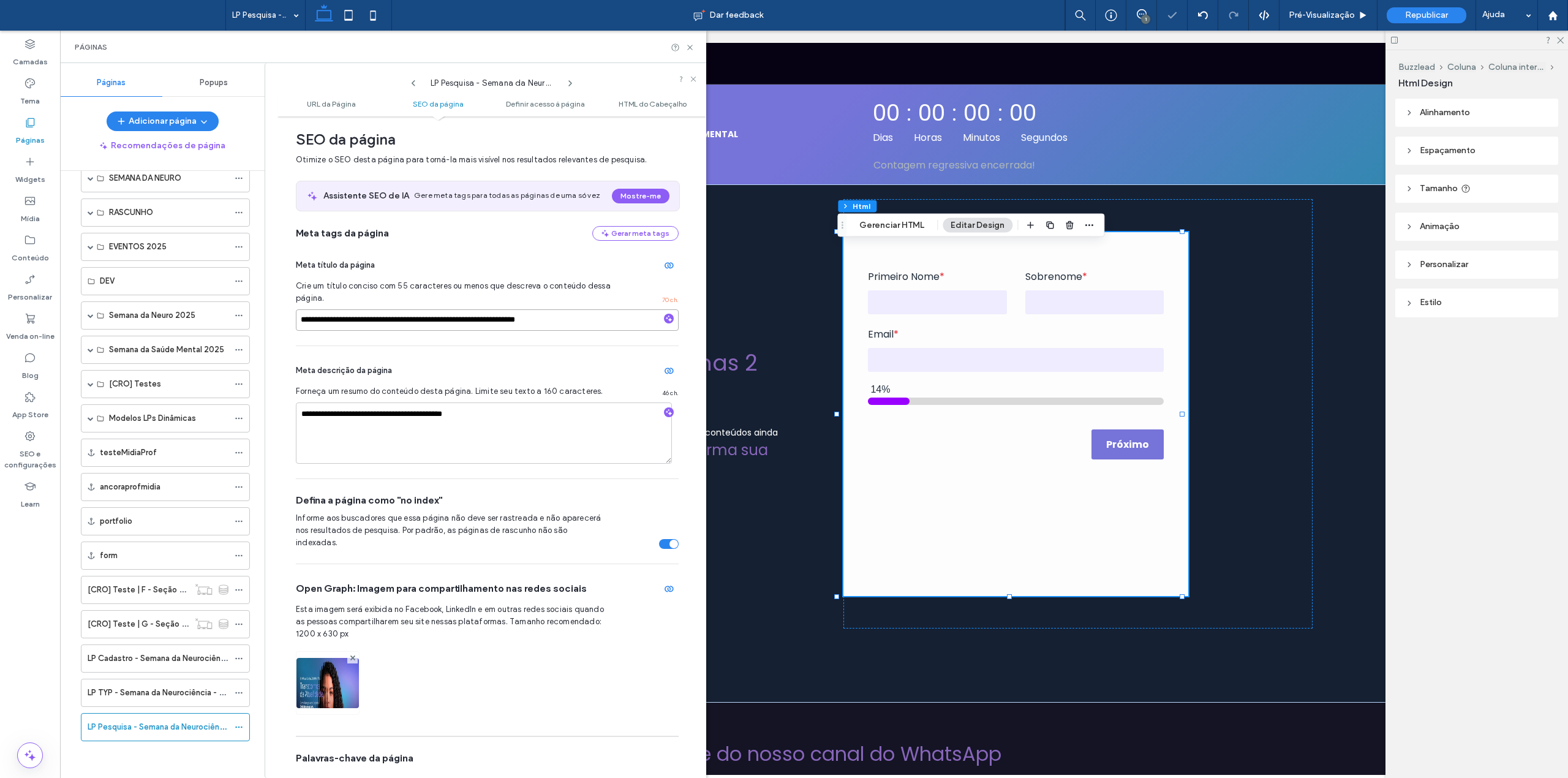
click at [469, 326] on input "**********" at bounding box center [487, 319] width 383 height 21
paste input
type input "**********"
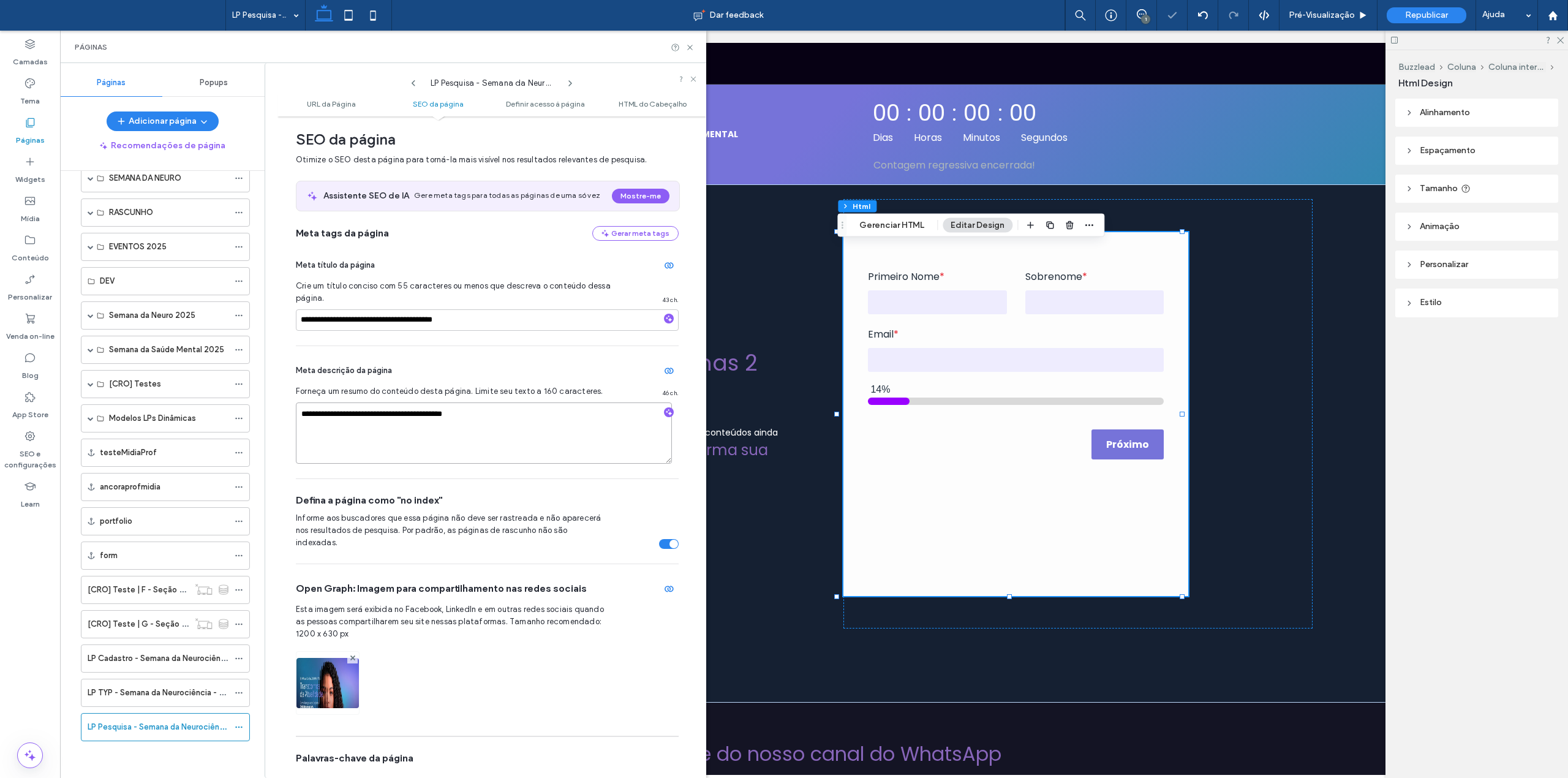
drag, startPoint x: 389, startPoint y: 415, endPoint x: 439, endPoint y: 415, distance: 50.0
type textarea "**********"
click at [414, 85] on use at bounding box center [413, 83] width 4 height 6
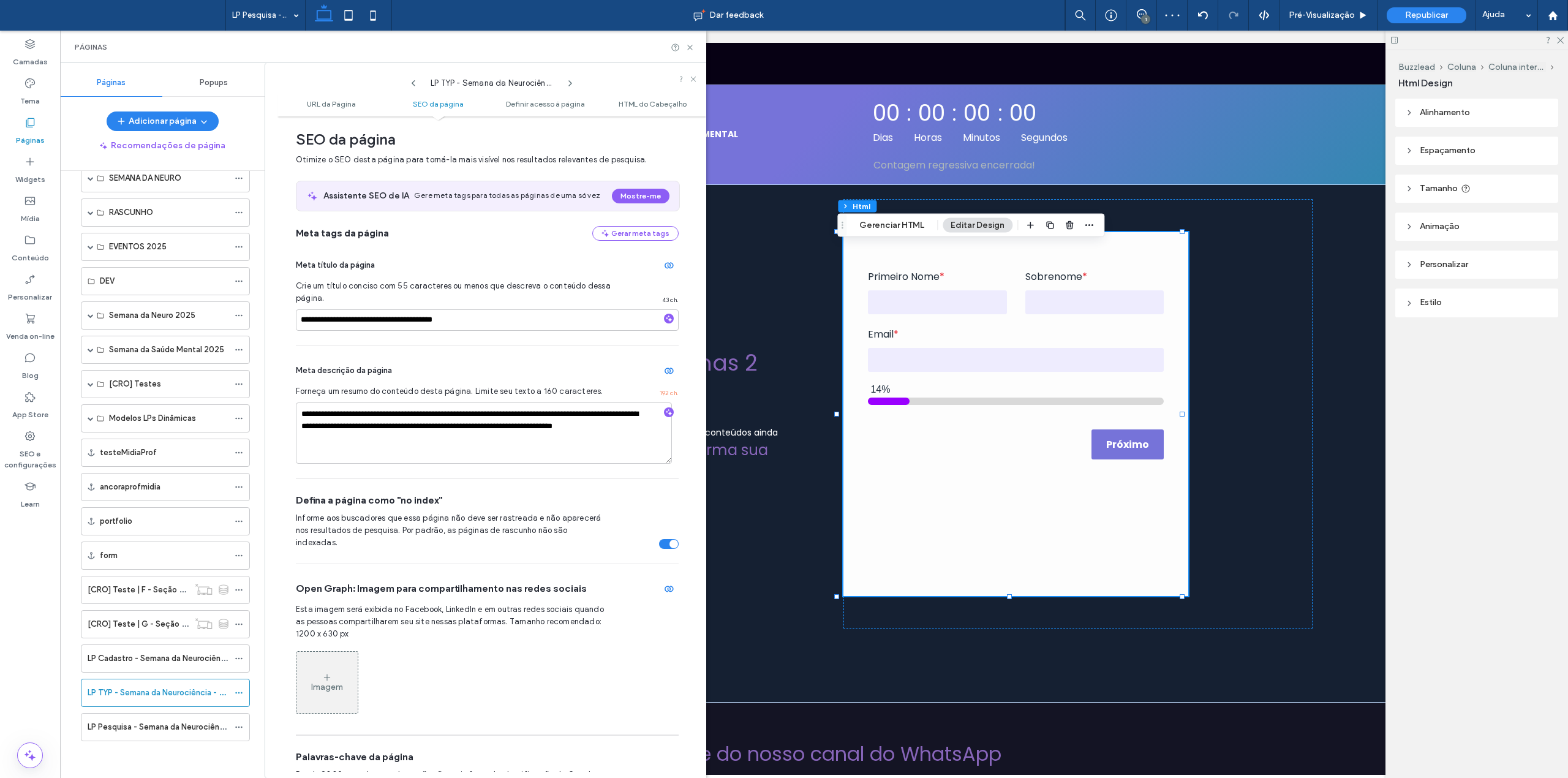
click at [567, 82] on icon at bounding box center [570, 83] width 10 height 10
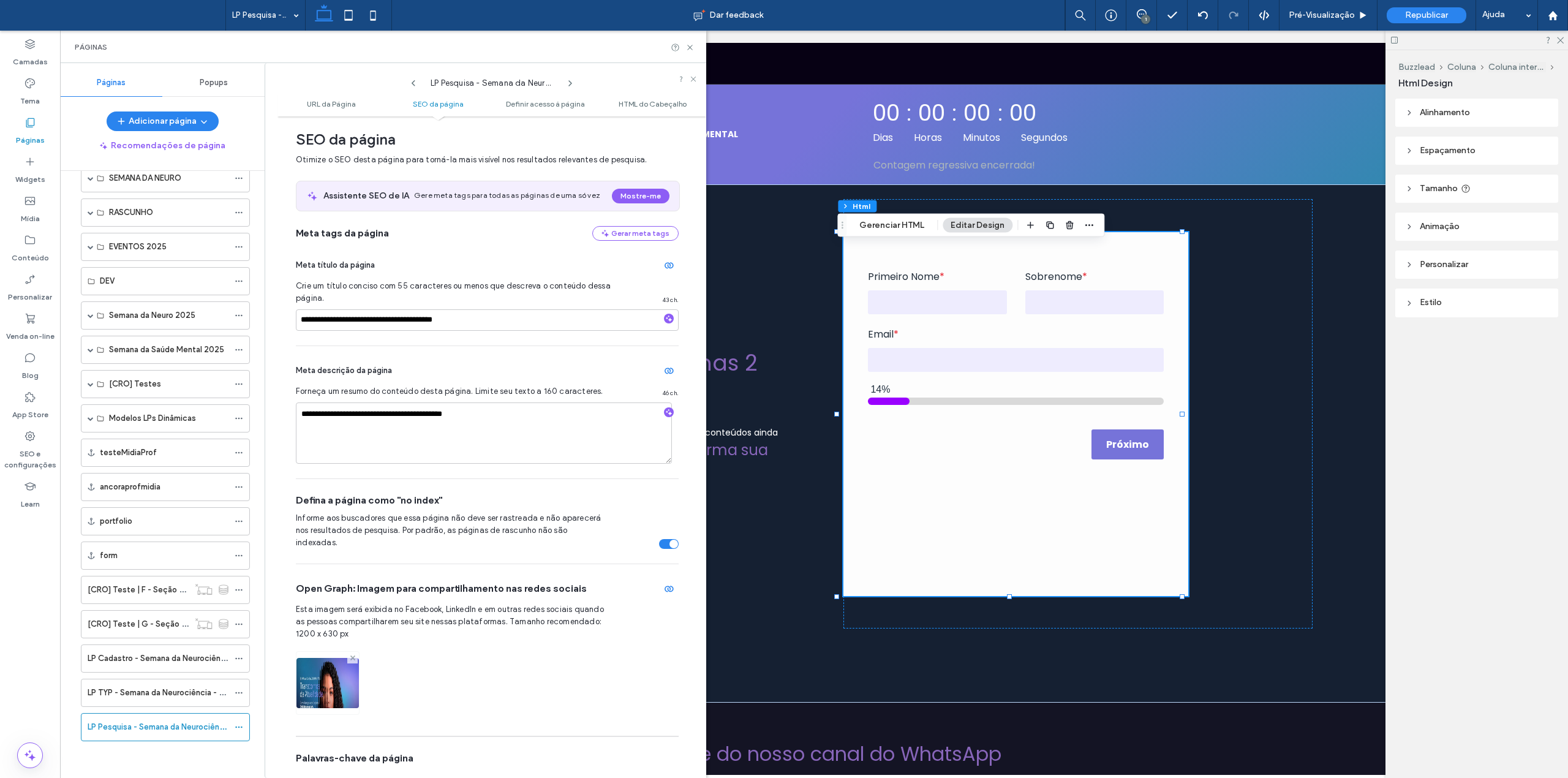
click at [355, 656] on icon at bounding box center [352, 658] width 5 height 5
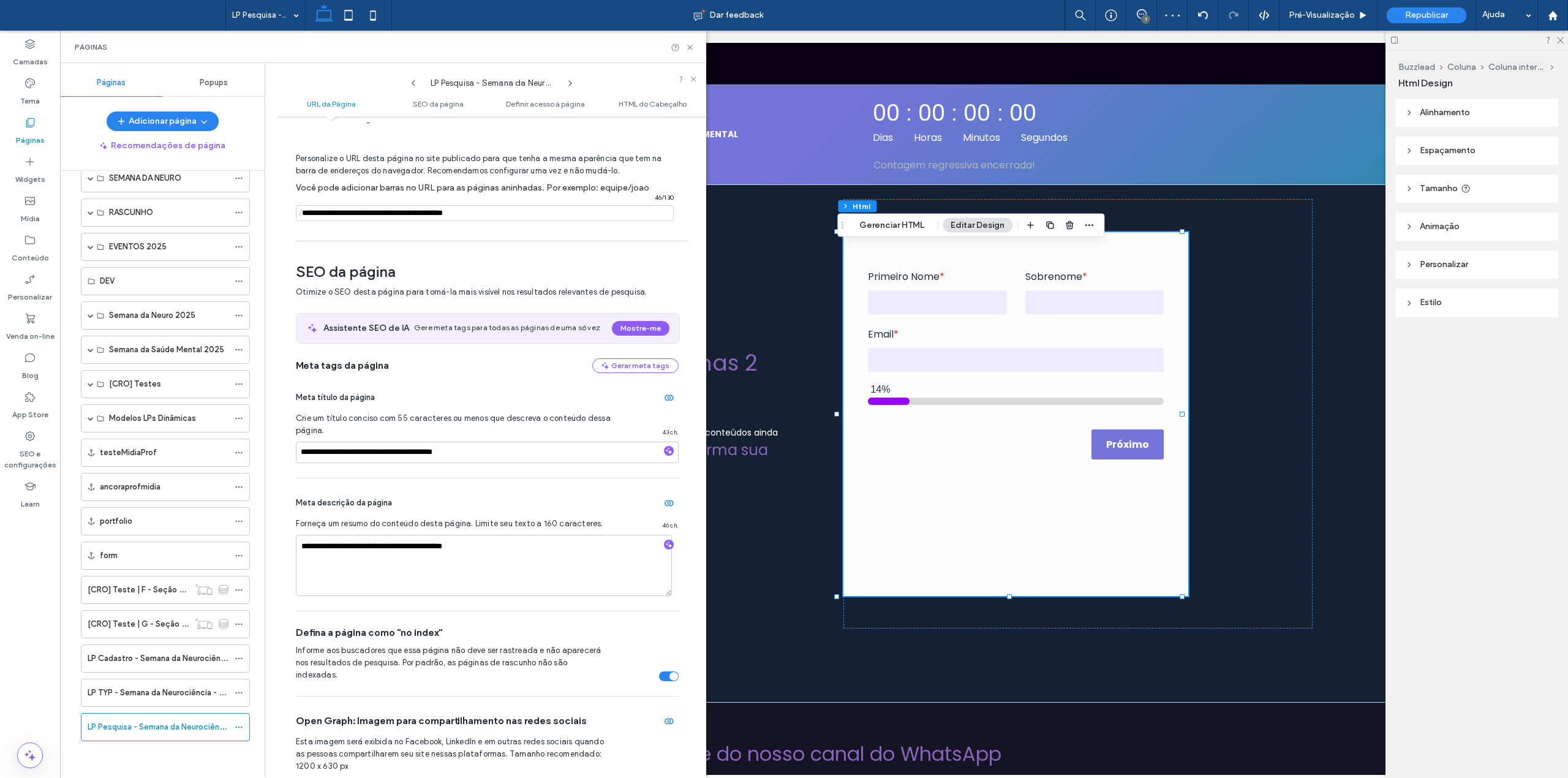
scroll to position [0, 0]
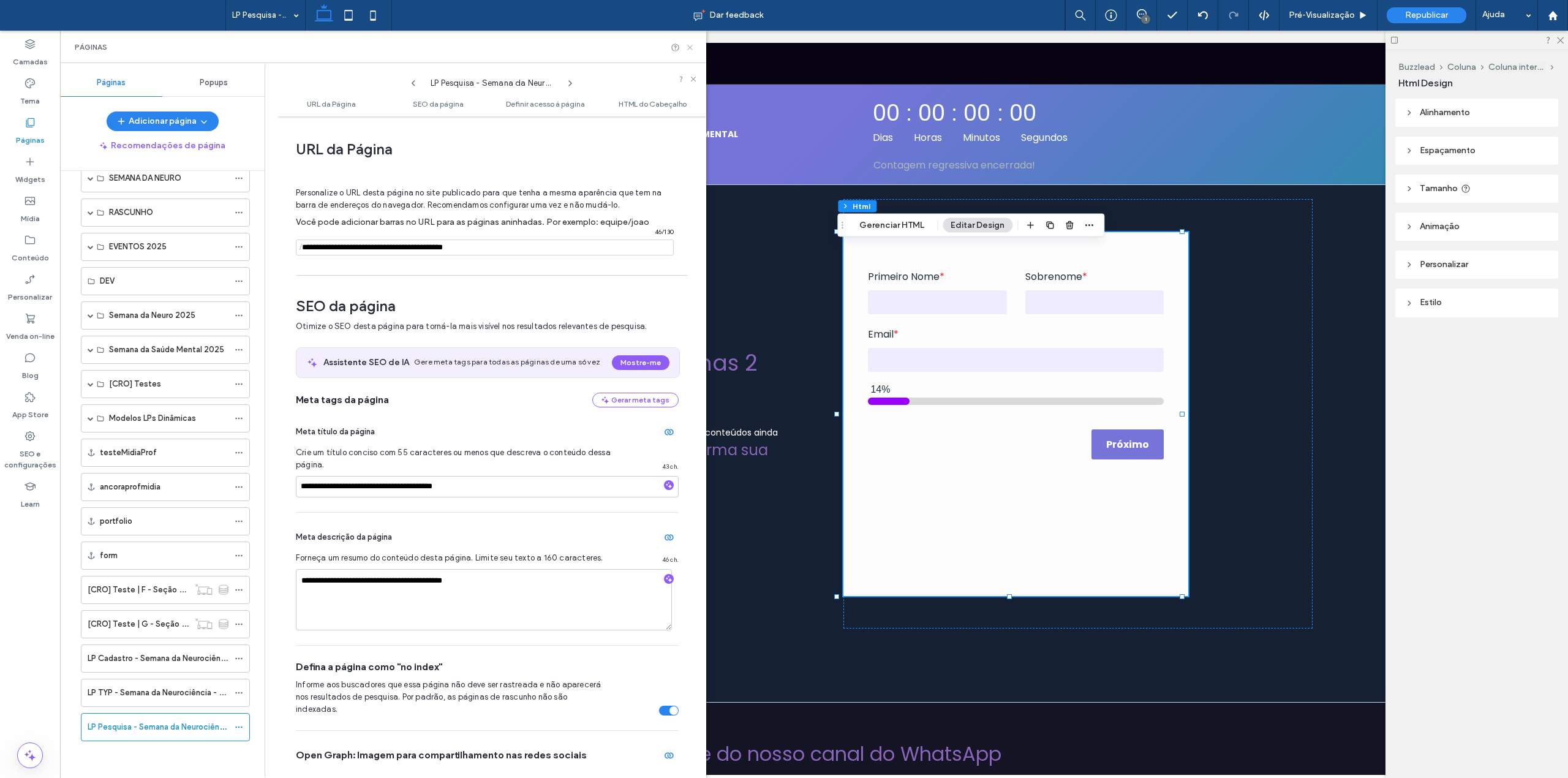
click at [692, 46] on use at bounding box center [689, 47] width 5 height 5
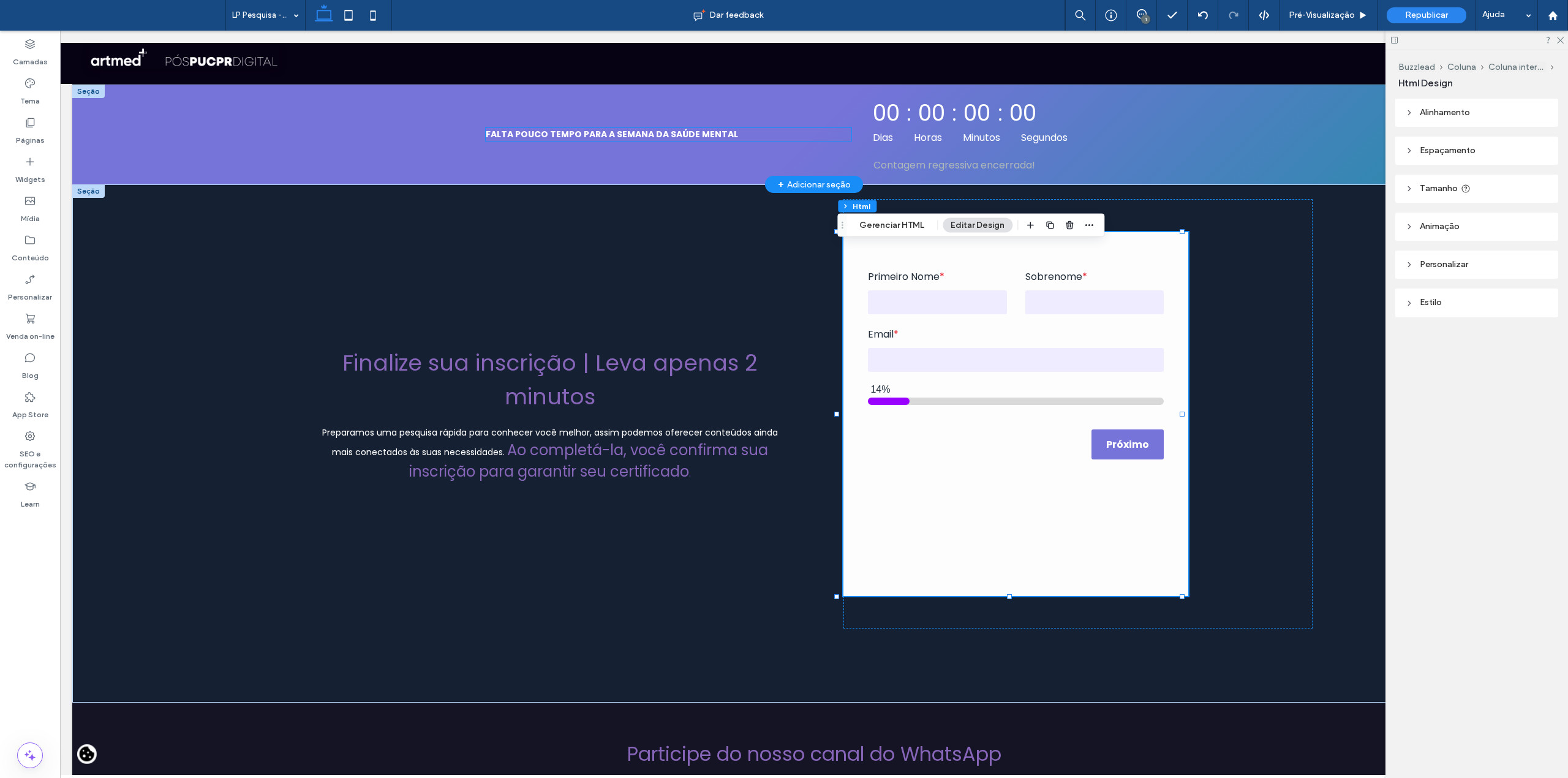
click at [662, 141] on strong "FALTA POUCO TEMPO PARA A SEMANA DA SAÚDE MENTAL" at bounding box center [611, 134] width 252 height 13
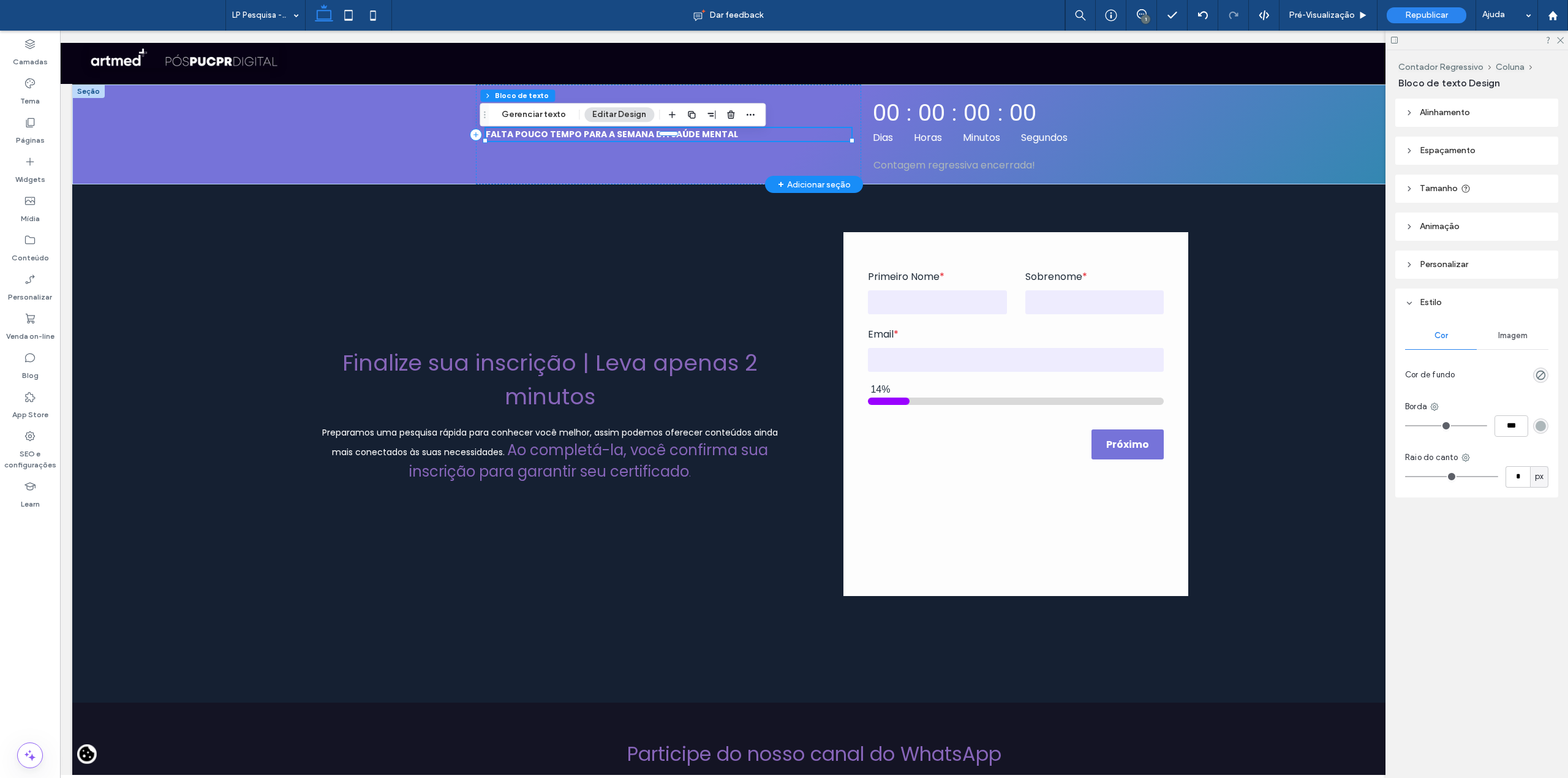
click at [656, 141] on strong "FALTA POUCO TEMPO PARA A SEMANA DA SAÚDE MENTAL" at bounding box center [611, 134] width 252 height 13
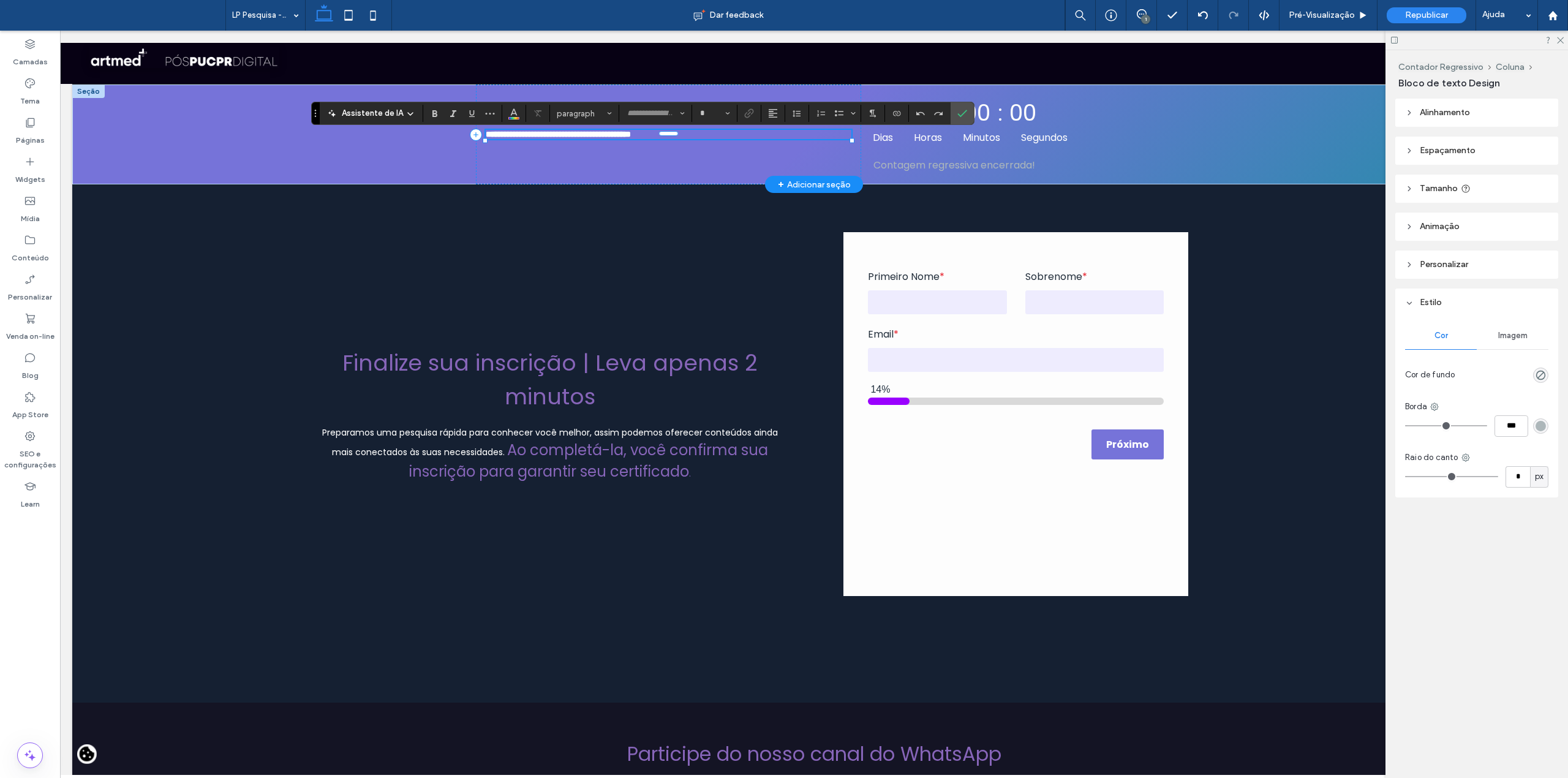
type input "*******"
type input "**"
click at [630, 261] on div "Parabéns! Sua inscrição está confirmada. Compartilhe conhecimento: Convide agor…" at bounding box center [814, 414] width 1483 height 459
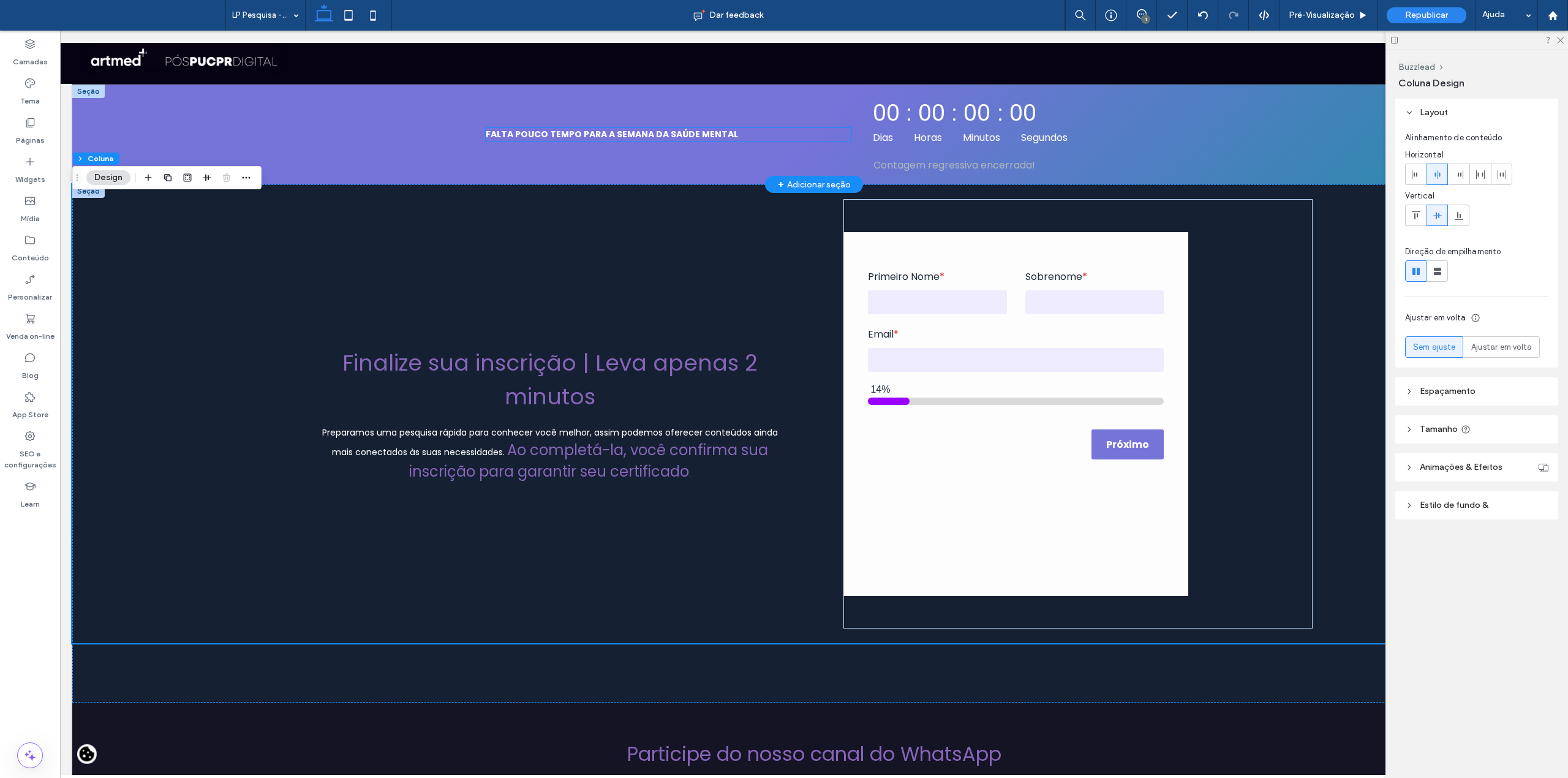
click at [606, 141] on strong "FALTA POUCO TEMPO PARA A SEMANA DA SAÚDE MENTAL" at bounding box center [611, 134] width 252 height 13
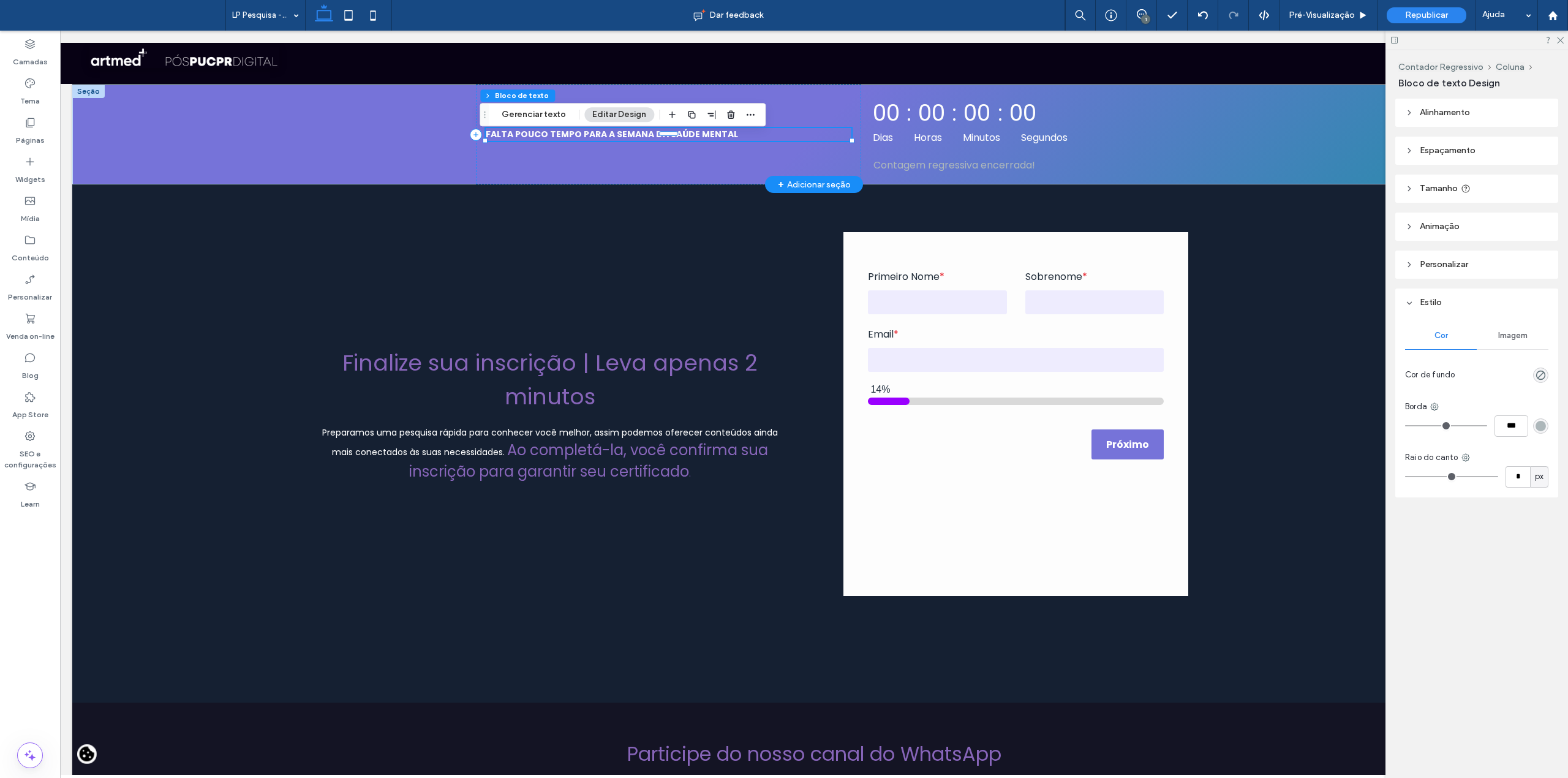
click at [657, 141] on strong "FALTA POUCO TEMPO PARA A SEMANA DA SAÚDE MENTAL" at bounding box center [611, 134] width 252 height 13
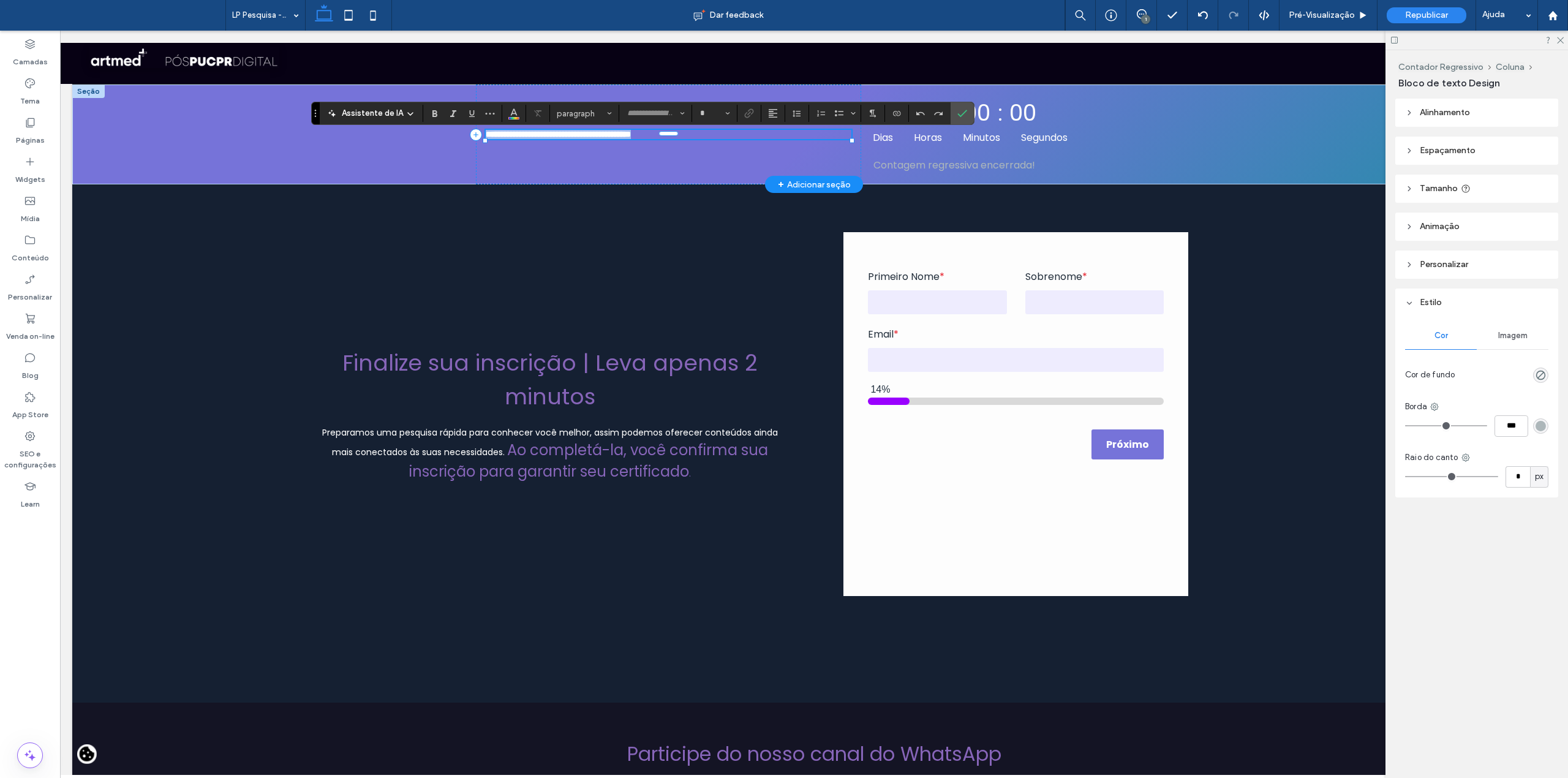
type input "*******"
type input "**"
click at [631, 138] on strong "**********" at bounding box center [558, 134] width 145 height 9
click at [960, 114] on use "Confirmar" at bounding box center [962, 114] width 10 height 7
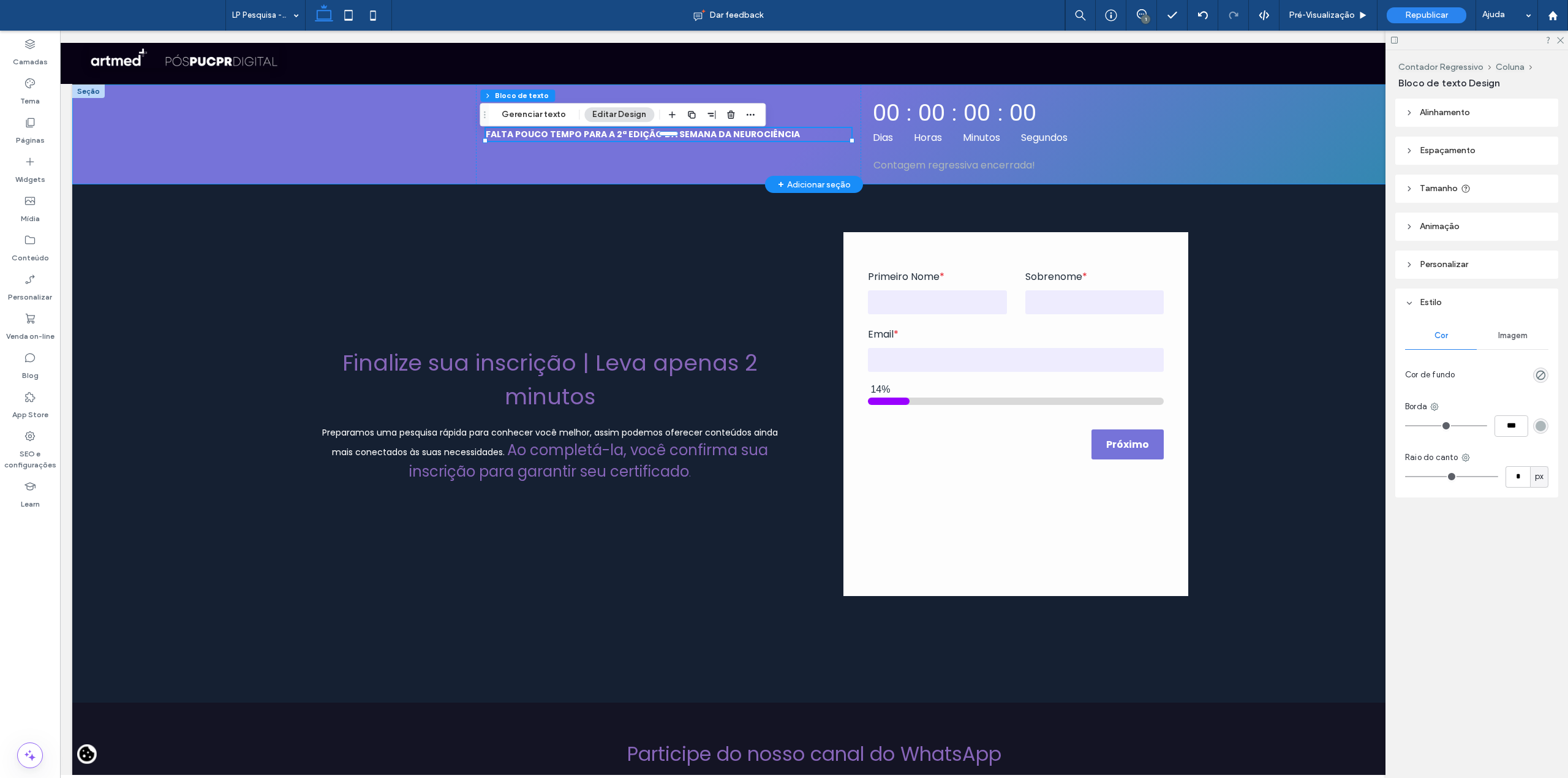
click at [1177, 133] on div "FALTA POUCO TEMPO PARA A 2ª EDIÇÃO DA SEMANA DA NEUROCIÊNCIA 00 : 00 : 00 : 00 …" at bounding box center [814, 135] width 1483 height 100
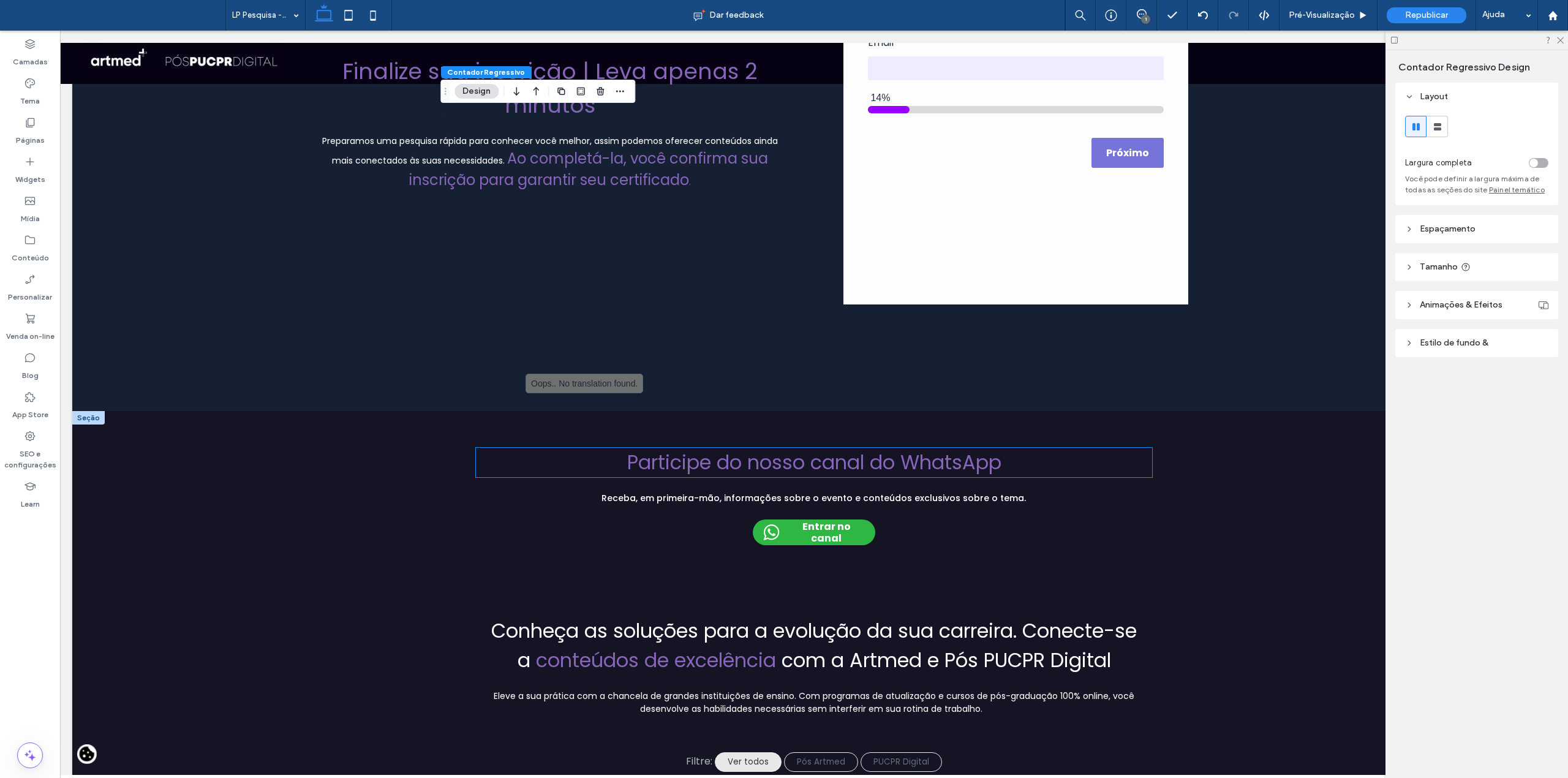
scroll to position [327, 0]
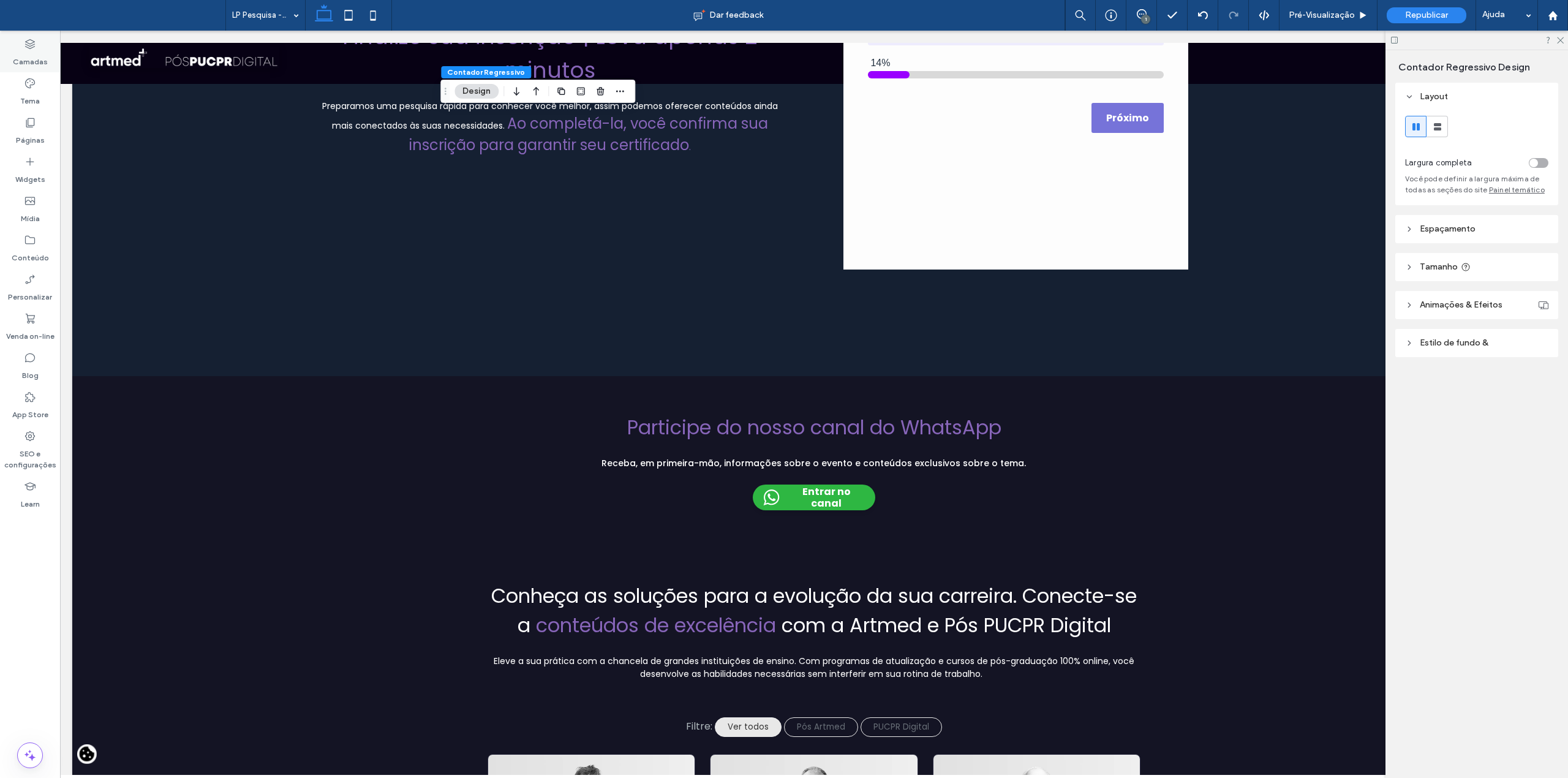
click at [21, 50] on label "Camadas" at bounding box center [29, 58] width 35 height 17
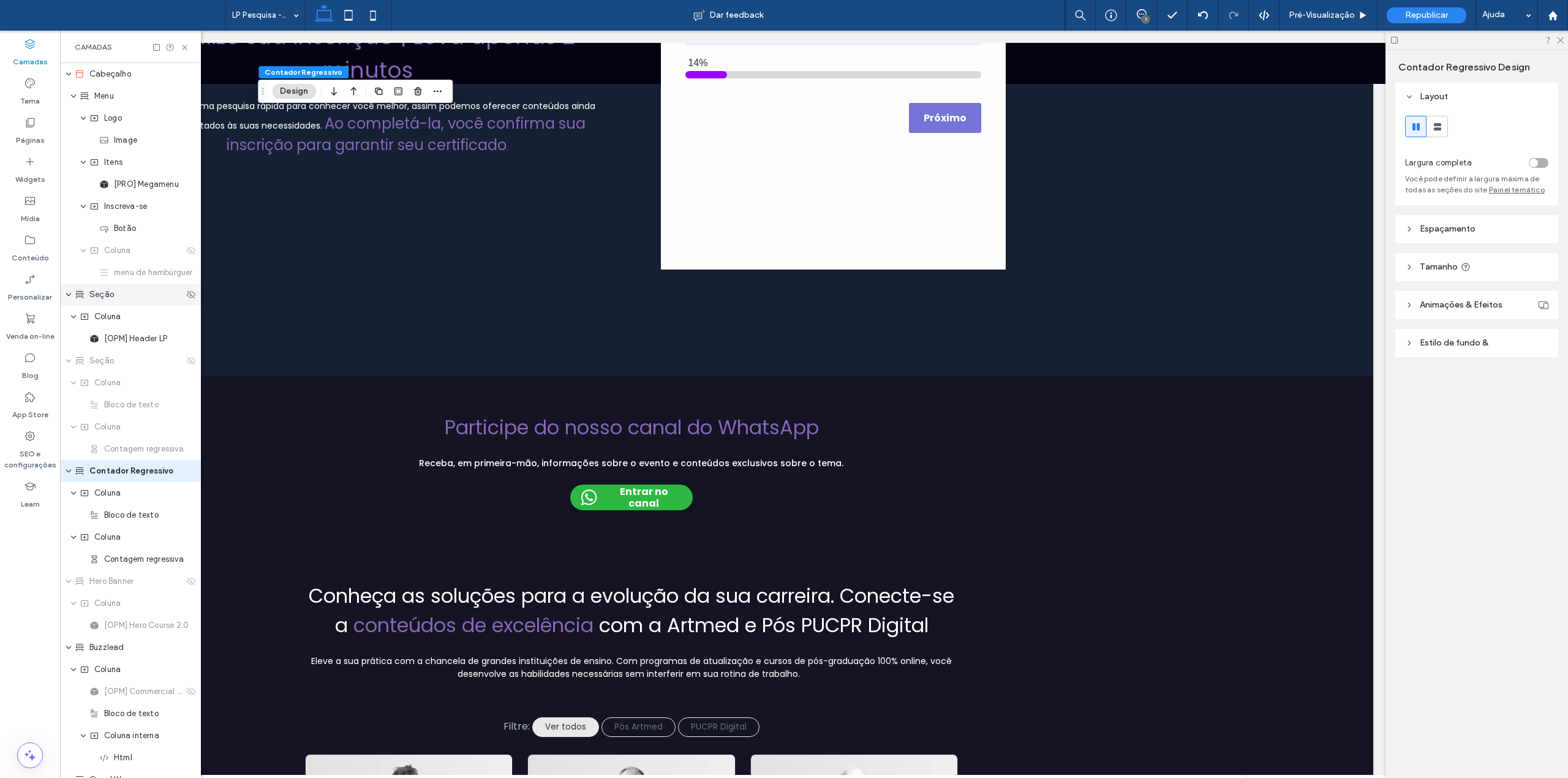
scroll to position [50, 0]
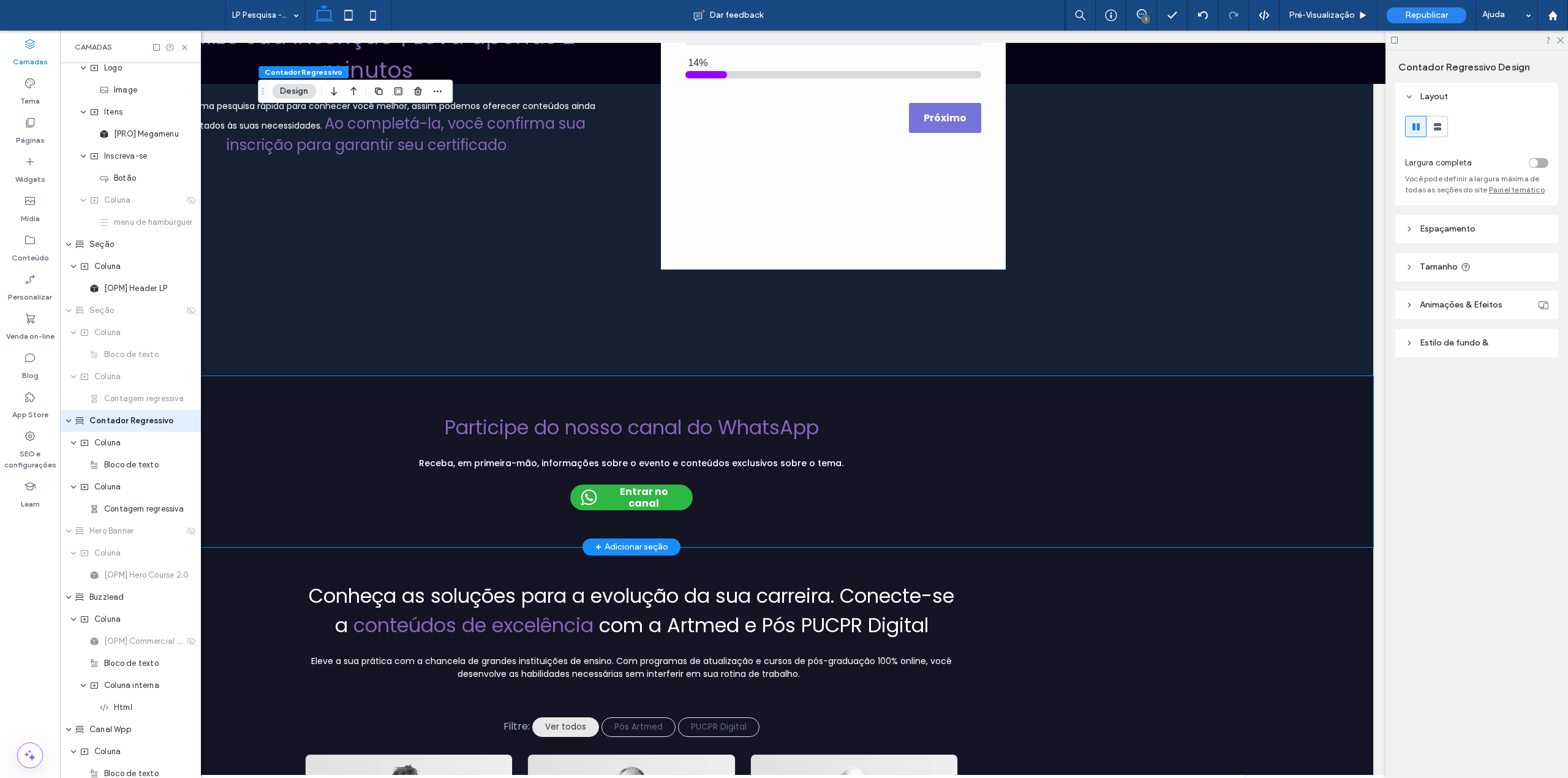
click at [243, 412] on div "Participe do nosso canal do WhatsApp Receba, em primeira-mão, informações sobre…" at bounding box center [631, 462] width 1483 height 171
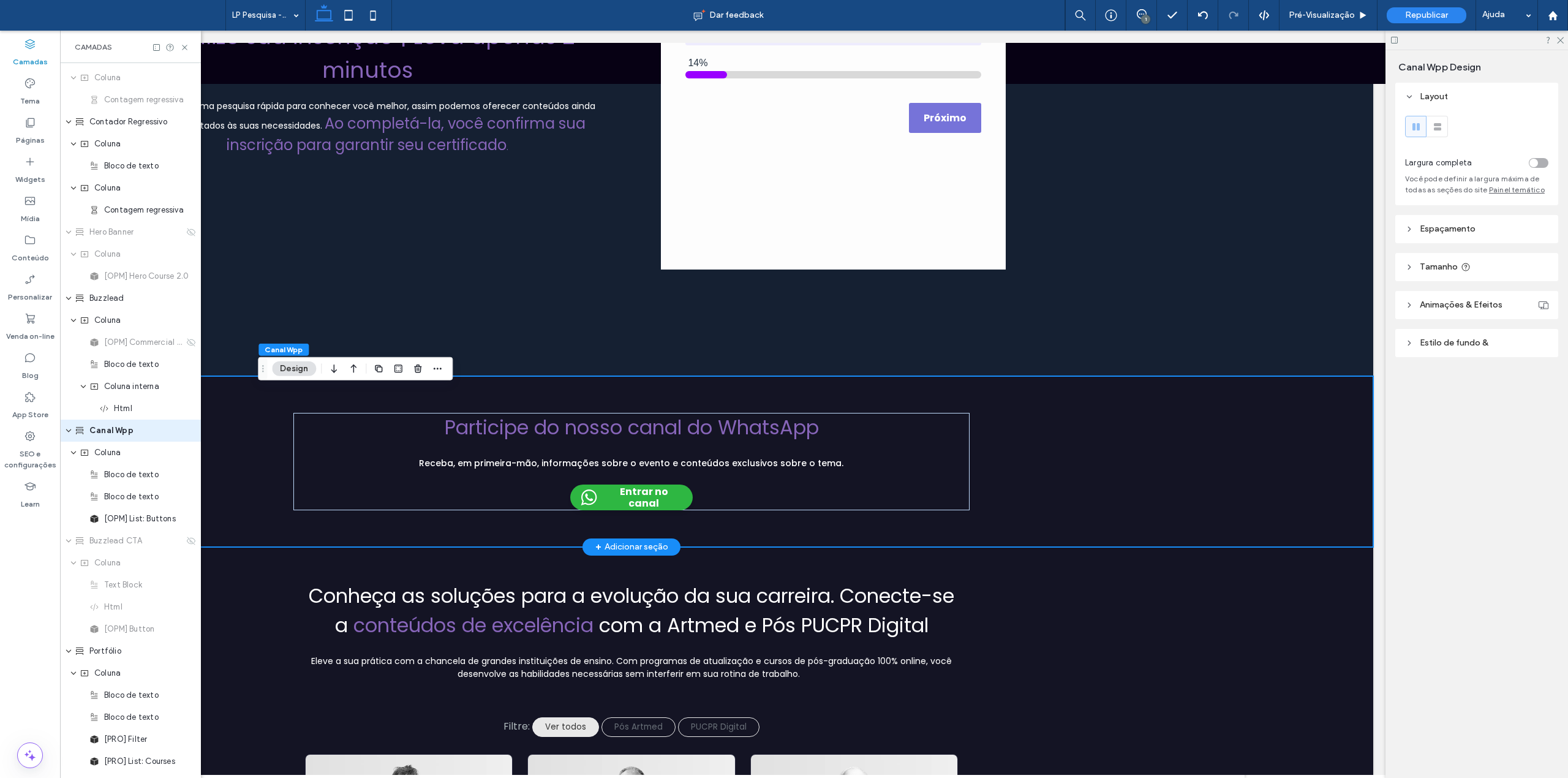
scroll to position [359, 0]
click at [186, 416] on icon at bounding box center [191, 420] width 10 height 10
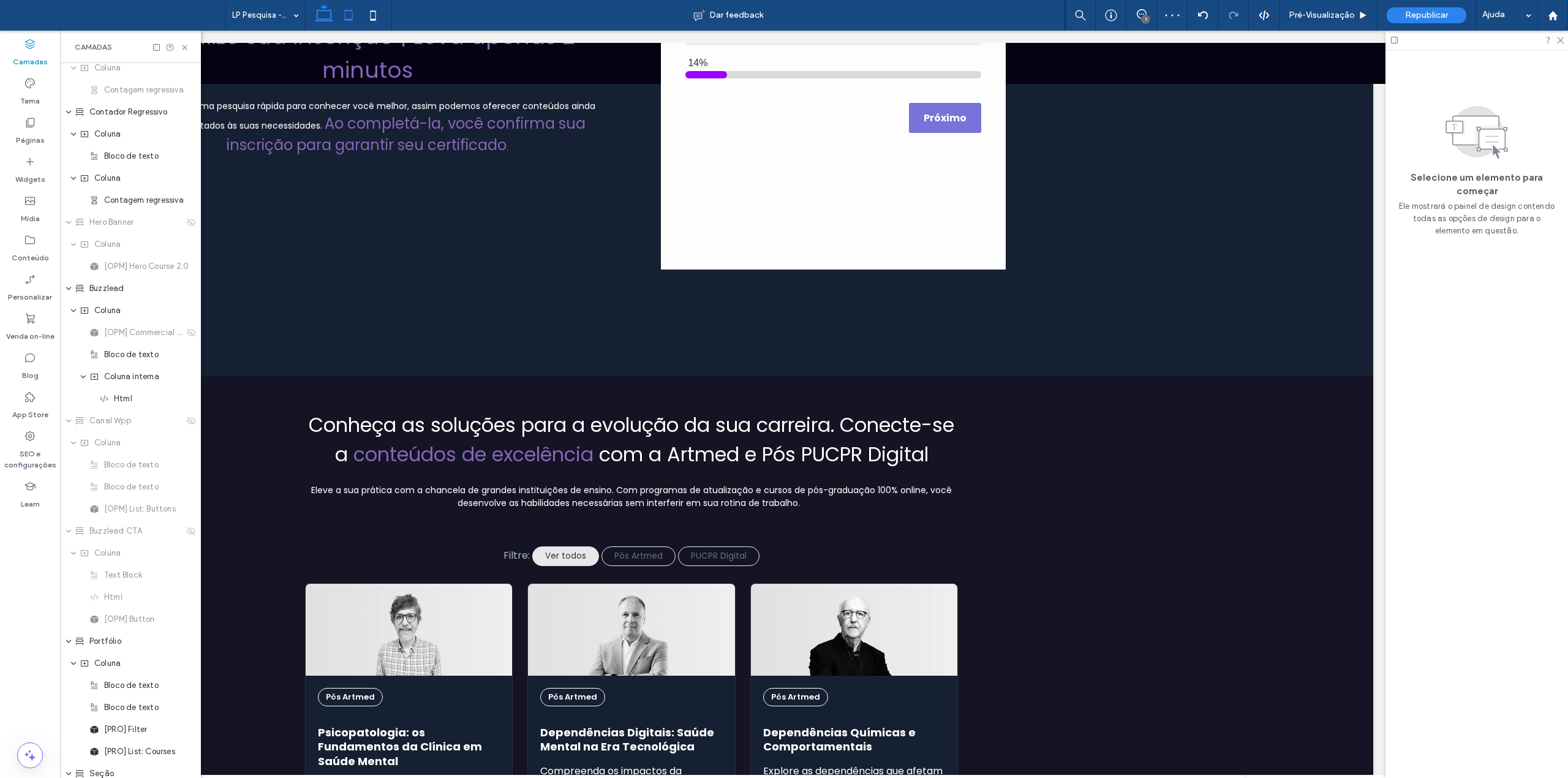
click at [346, 18] on icon at bounding box center [348, 15] width 24 height 24
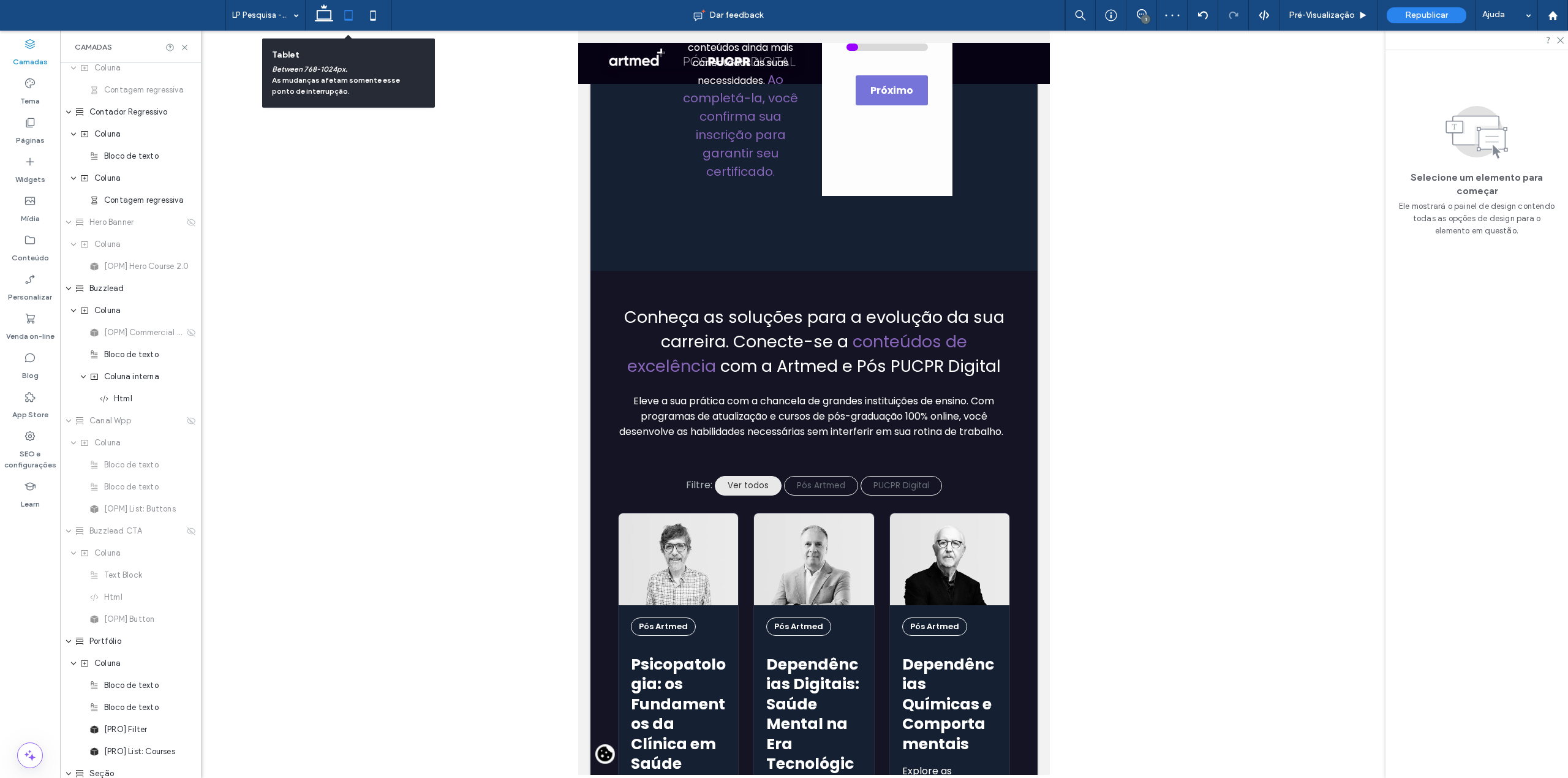
scroll to position [0, 0]
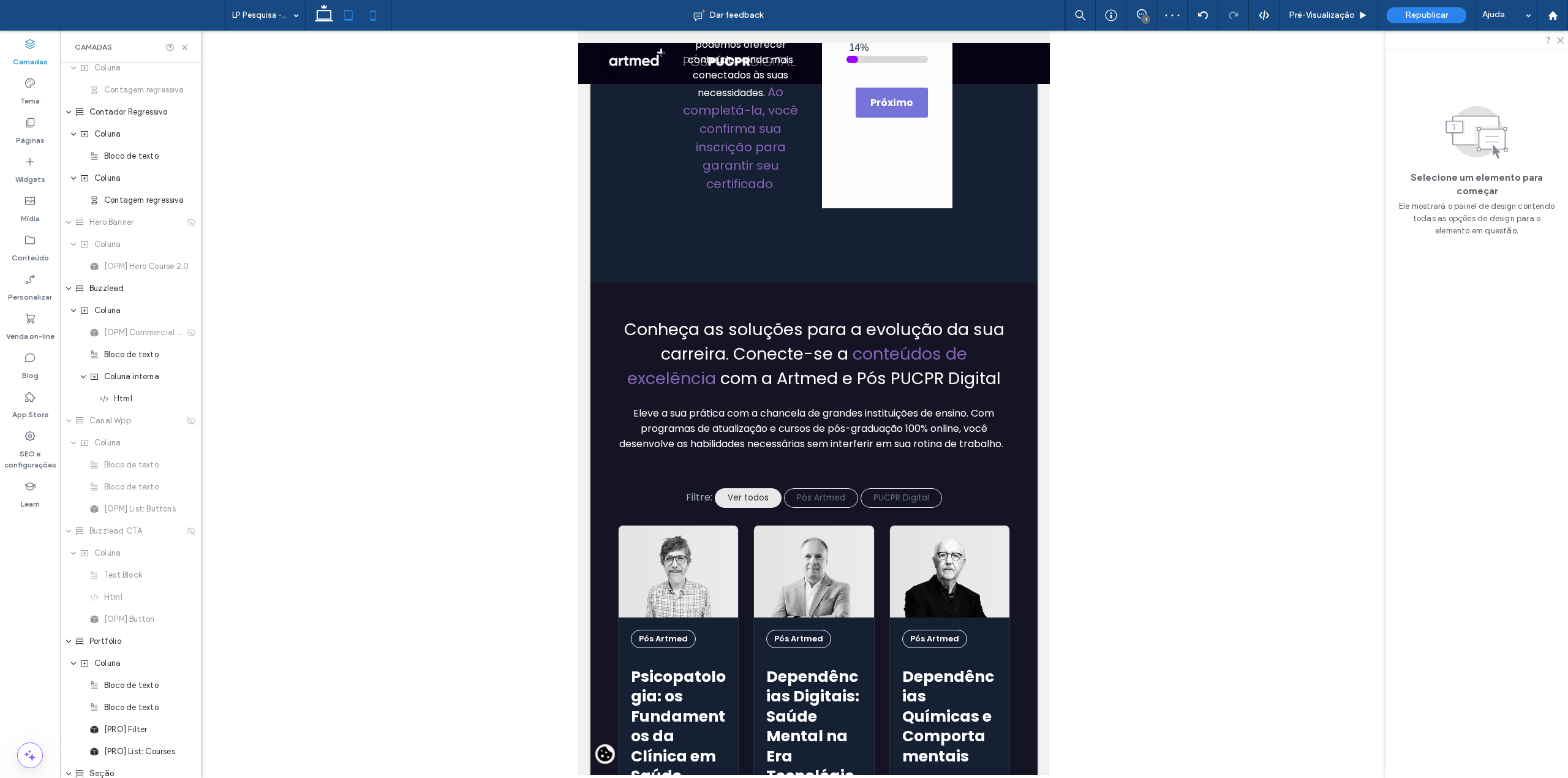
click at [367, 15] on icon at bounding box center [372, 15] width 24 height 24
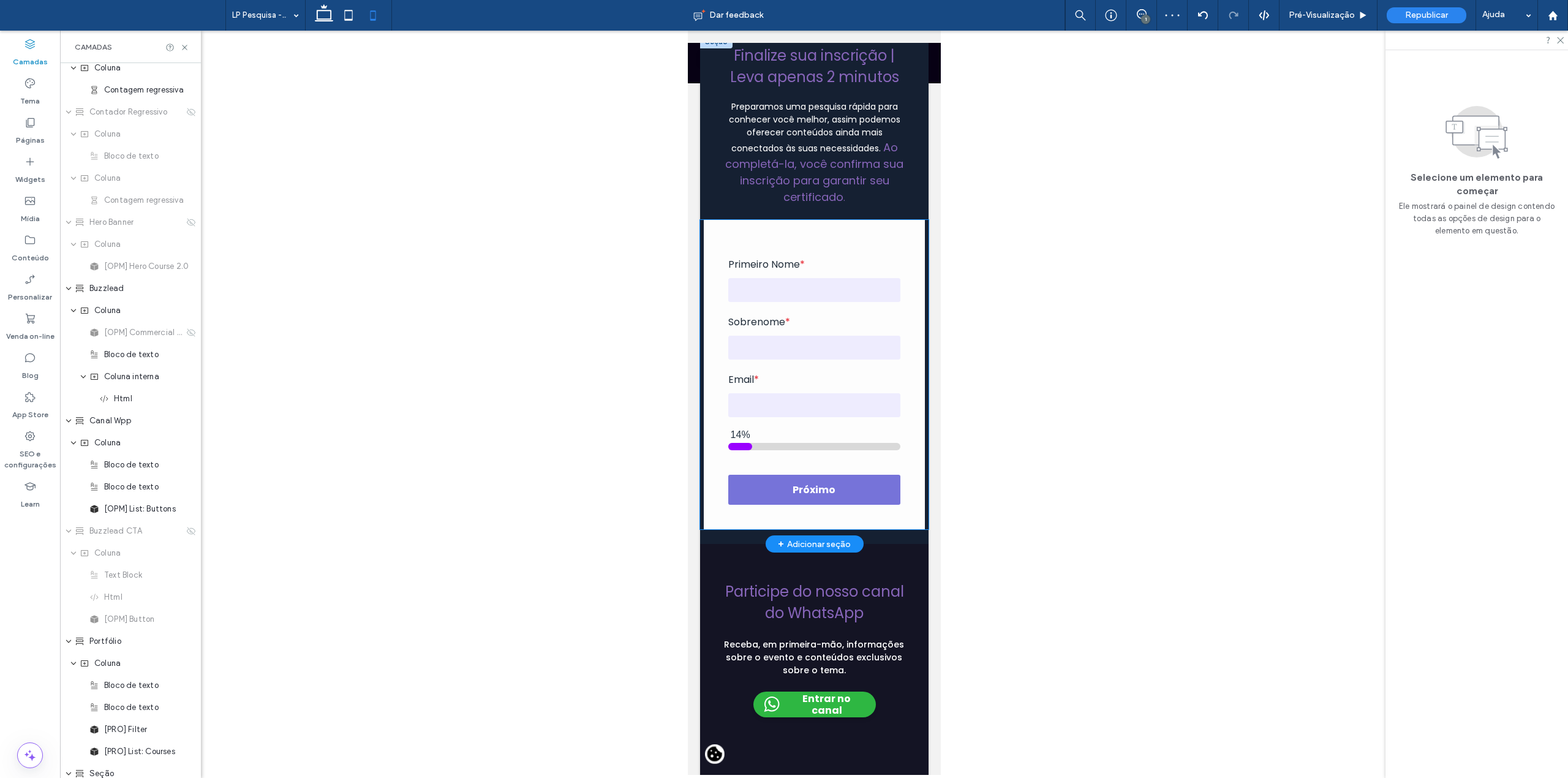
scroll to position [150, 0]
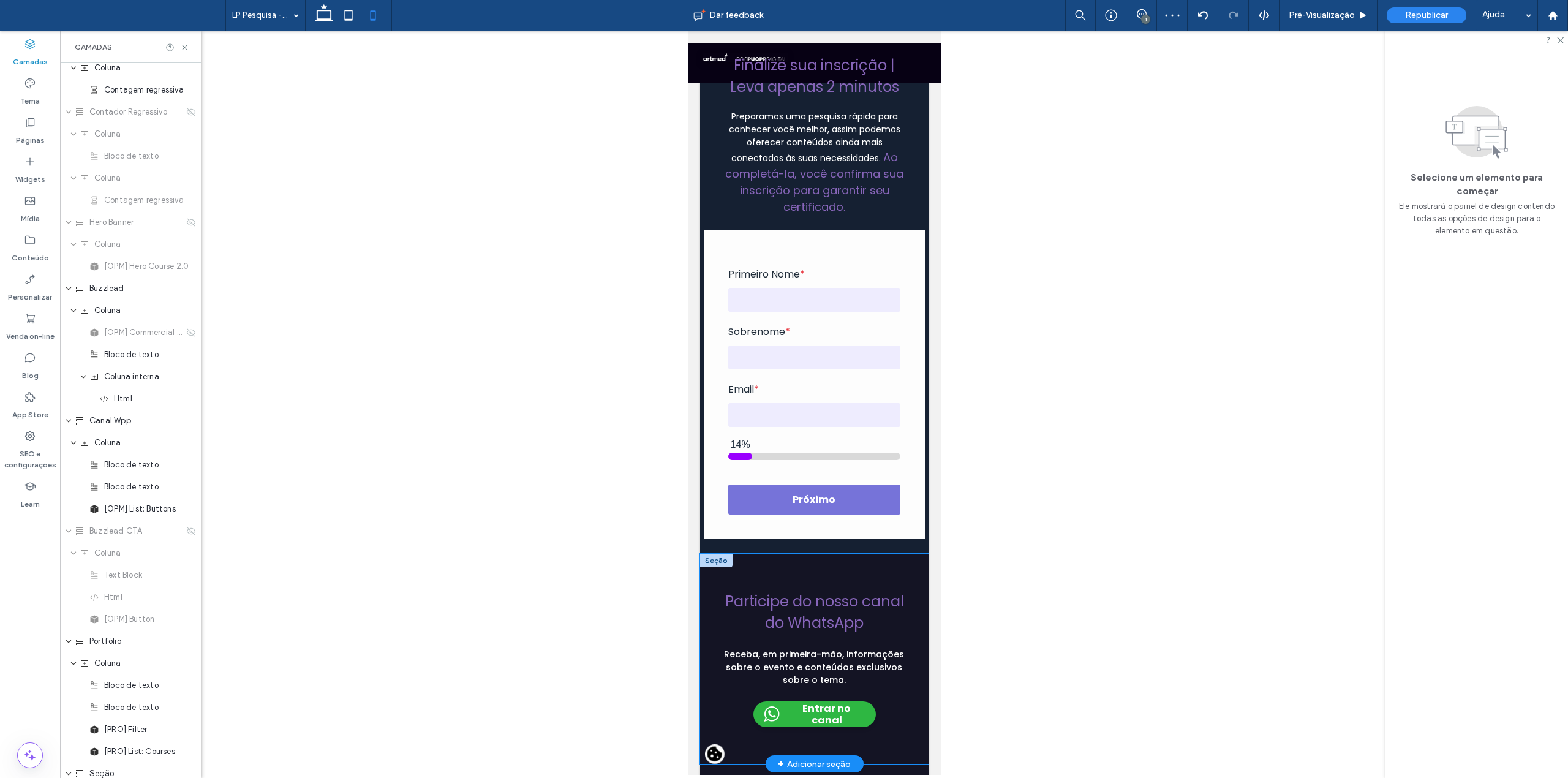
click at [741, 584] on div "Participe do nosso canal do WhatsApp Receba, em primeira-mão, informações sobre…" at bounding box center [814, 659] width 229 height 211
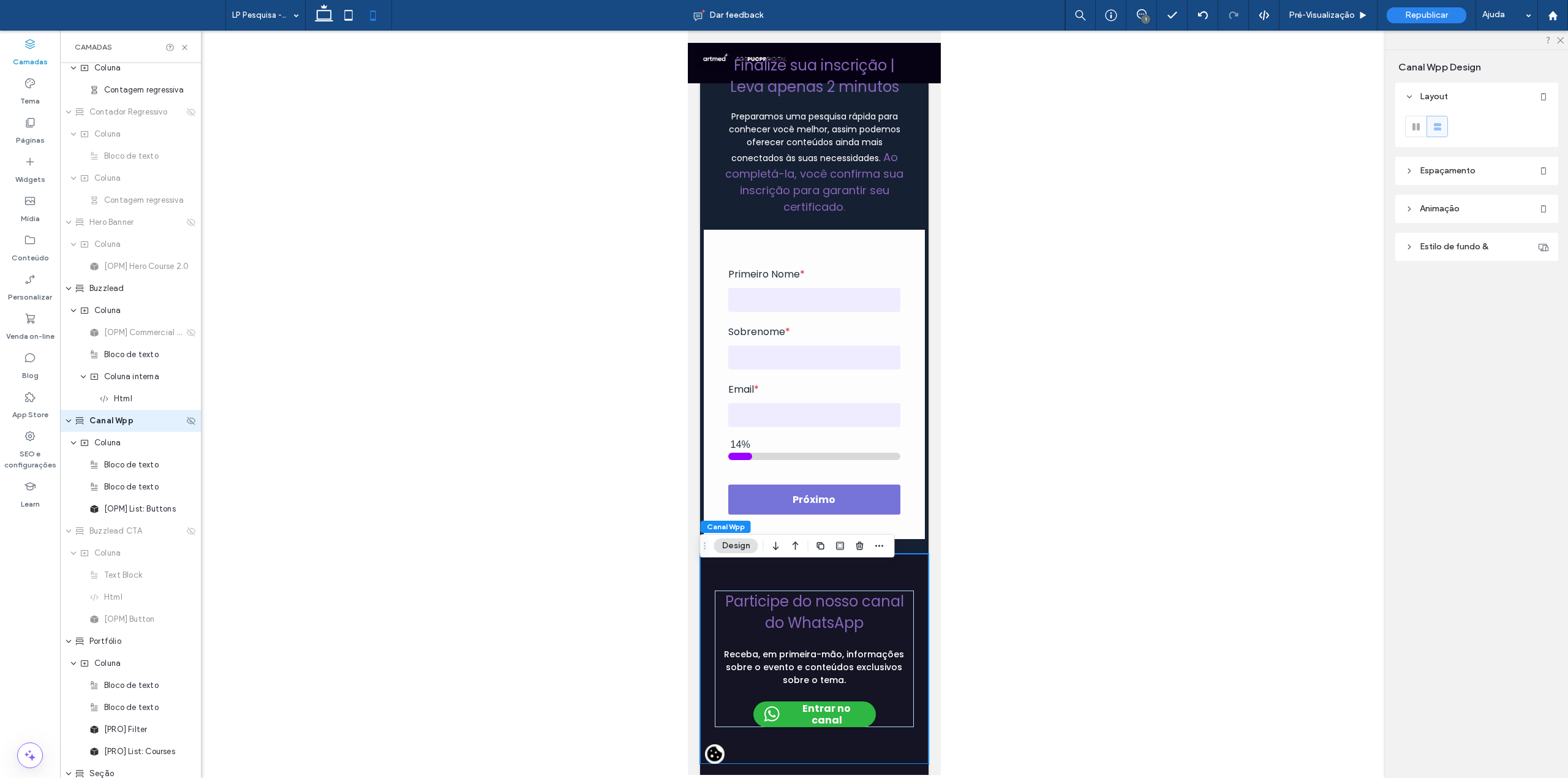
click at [181, 413] on div "Canal Wpp" at bounding box center [130, 421] width 141 height 22
click at [187, 422] on use at bounding box center [191, 420] width 9 height 8
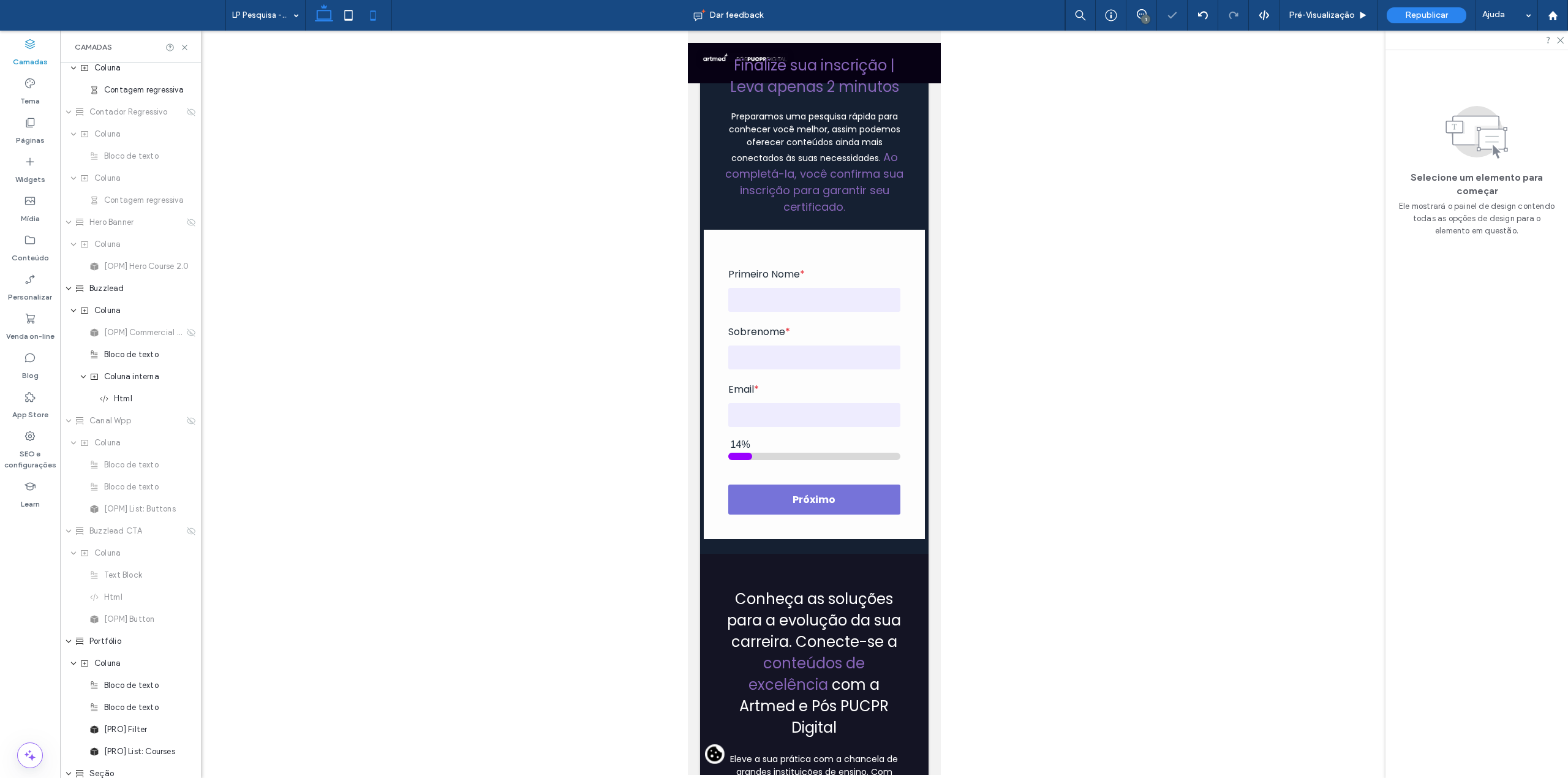
click at [317, 15] on use at bounding box center [324, 13] width 18 height 17
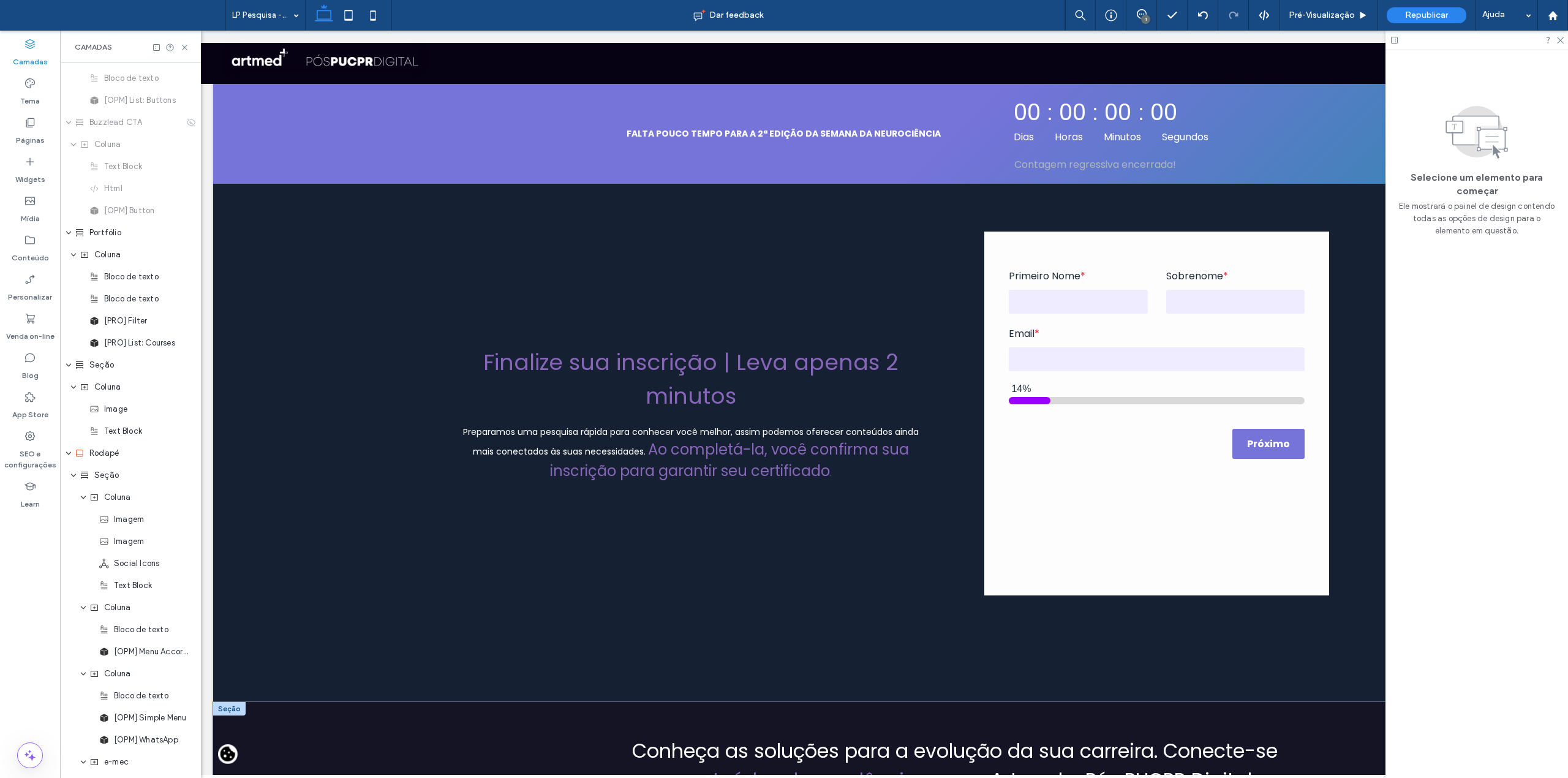
scroll to position [0, 0]
click at [1427, 16] on span "Republicar" at bounding box center [1427, 15] width 43 height 10
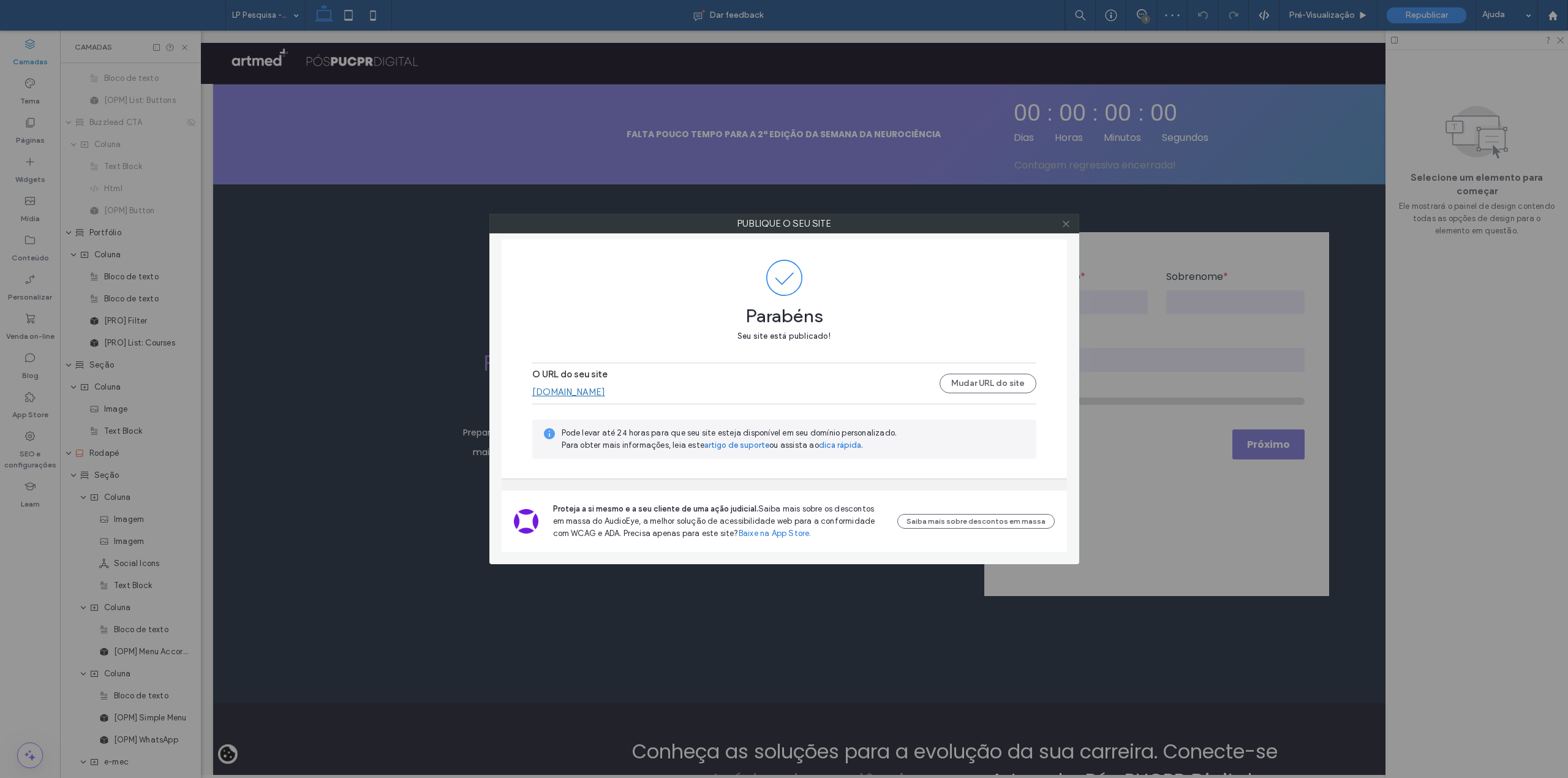
click at [1064, 221] on icon at bounding box center [1066, 224] width 9 height 9
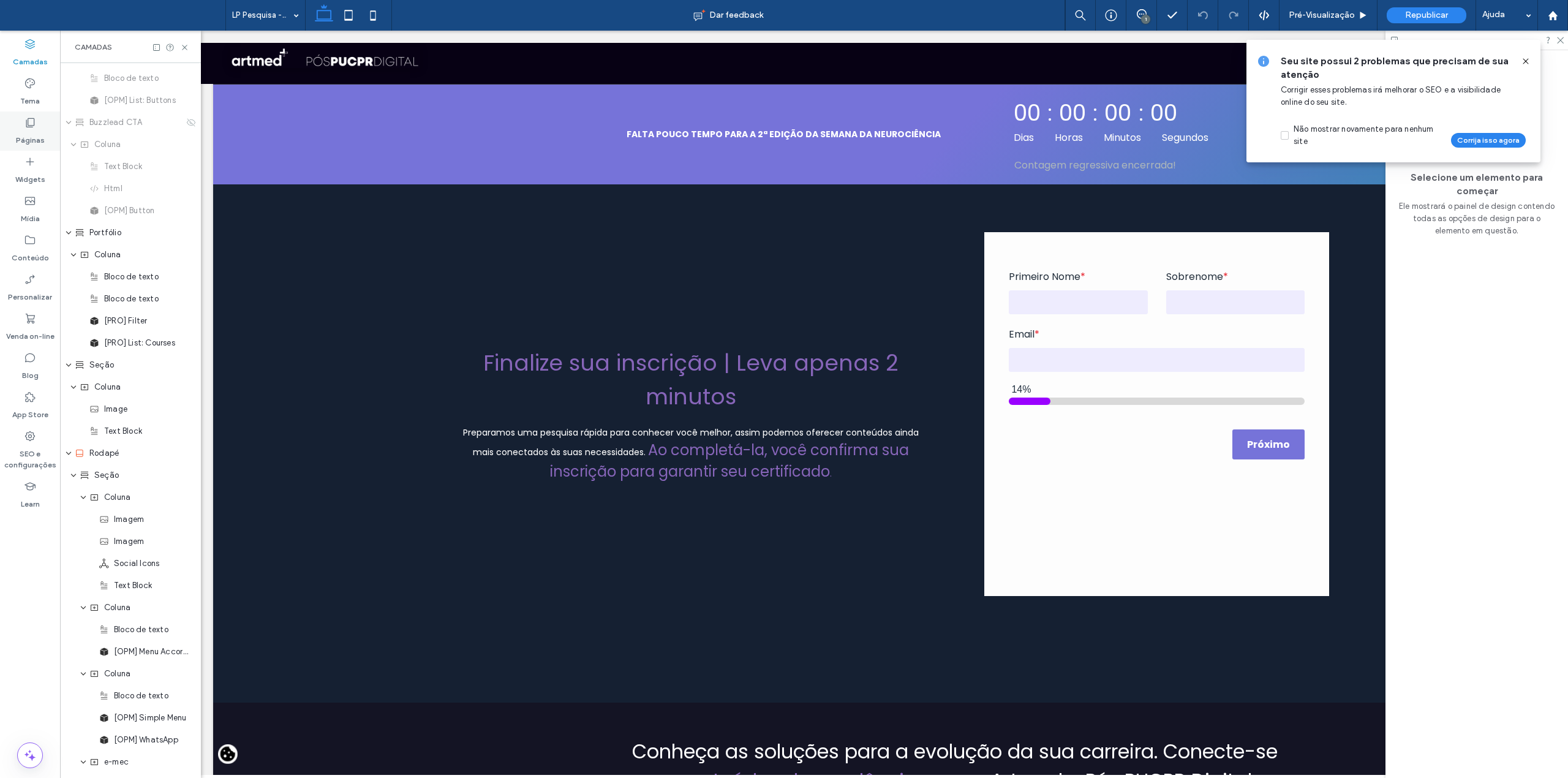
click at [38, 127] on div "Páginas" at bounding box center [30, 131] width 60 height 39
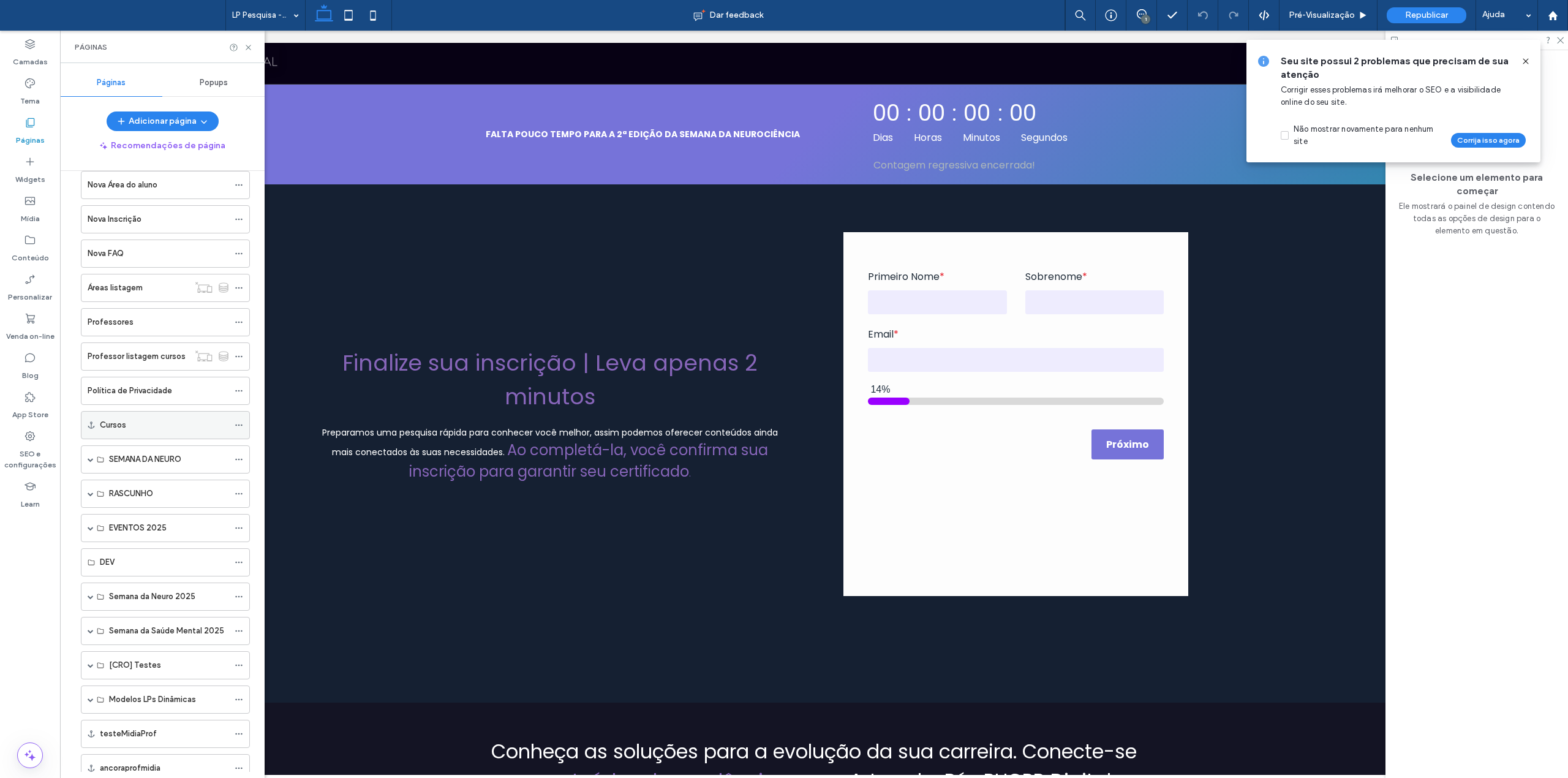
scroll to position [408, 0]
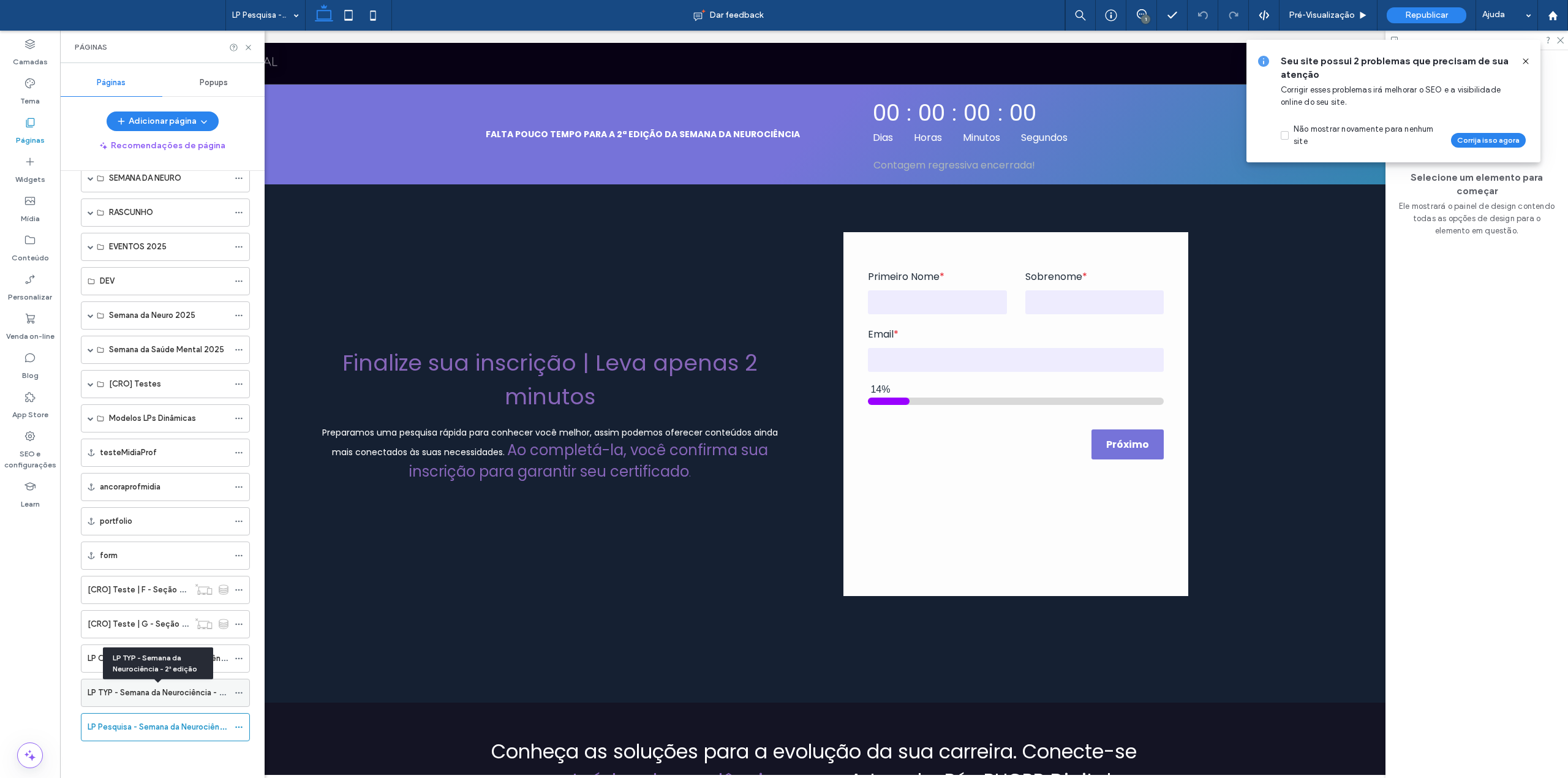
click at [180, 687] on label "LP TYP - Semana da Neurociência - 2ª edição" at bounding box center [171, 693] width 166 height 21
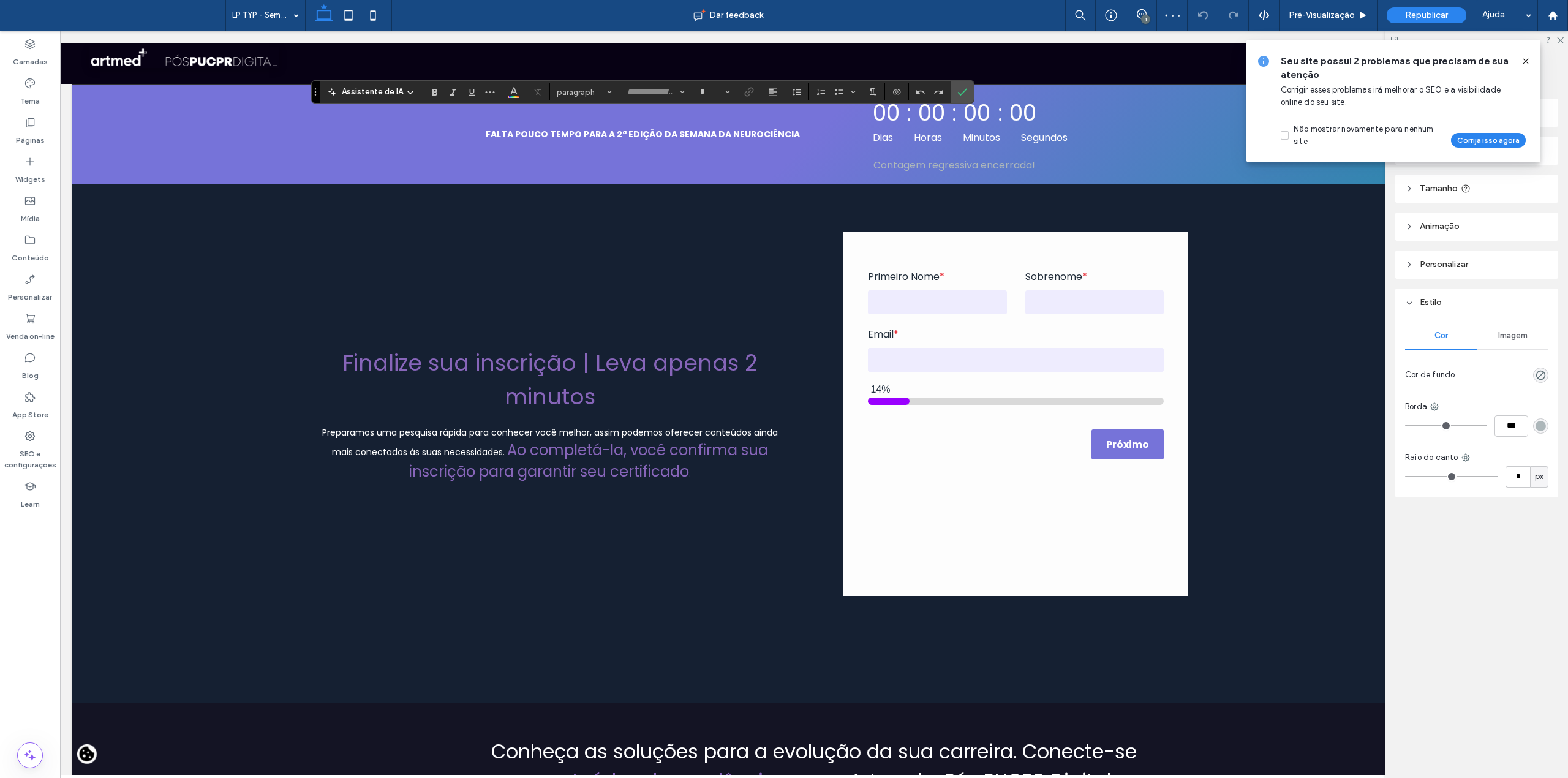
type input "*******"
type input "**"
click at [963, 94] on icon "Confirmar" at bounding box center [962, 91] width 10 height 10
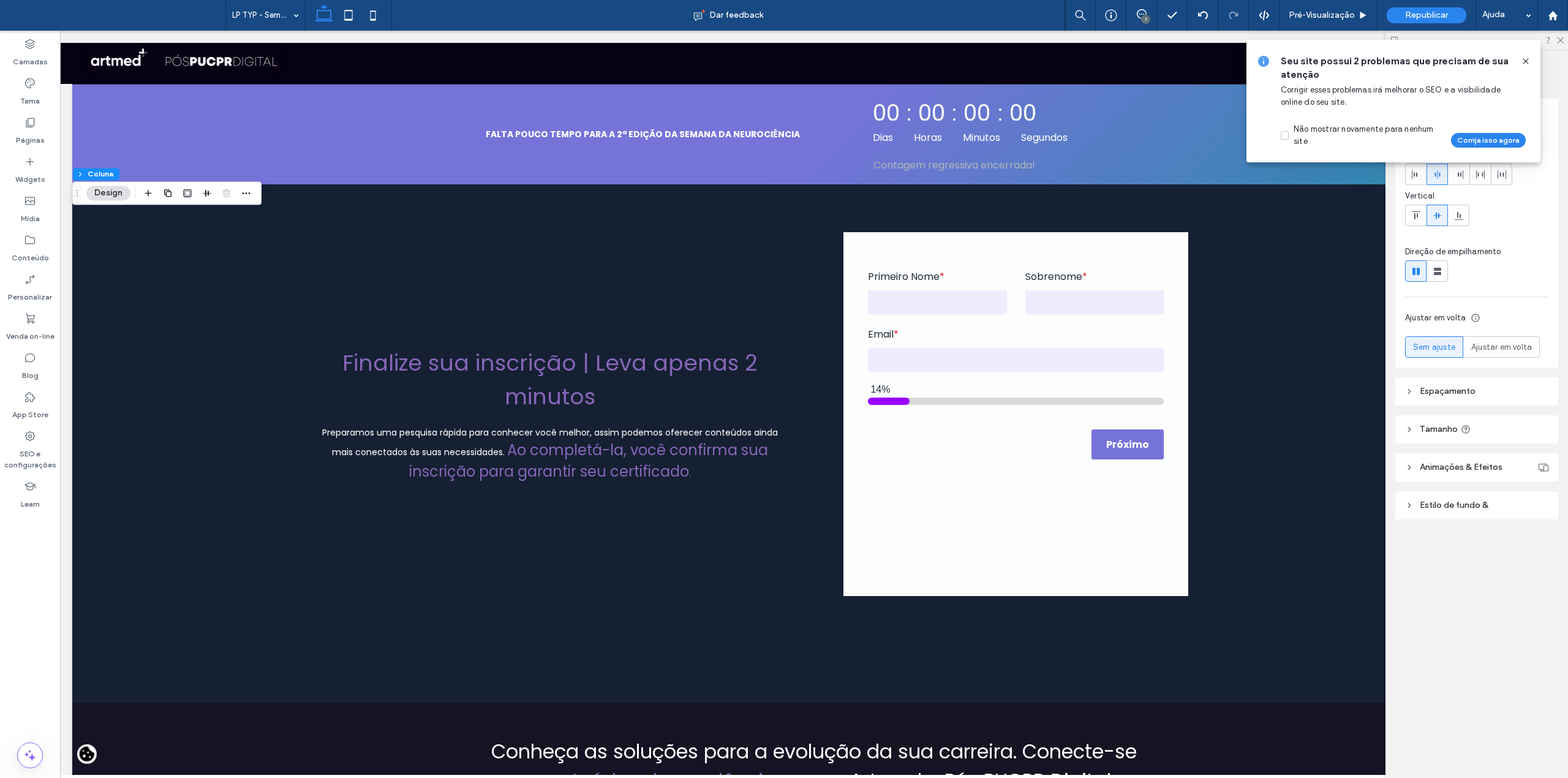
click at [1522, 63] on icon at bounding box center [1525, 61] width 10 height 10
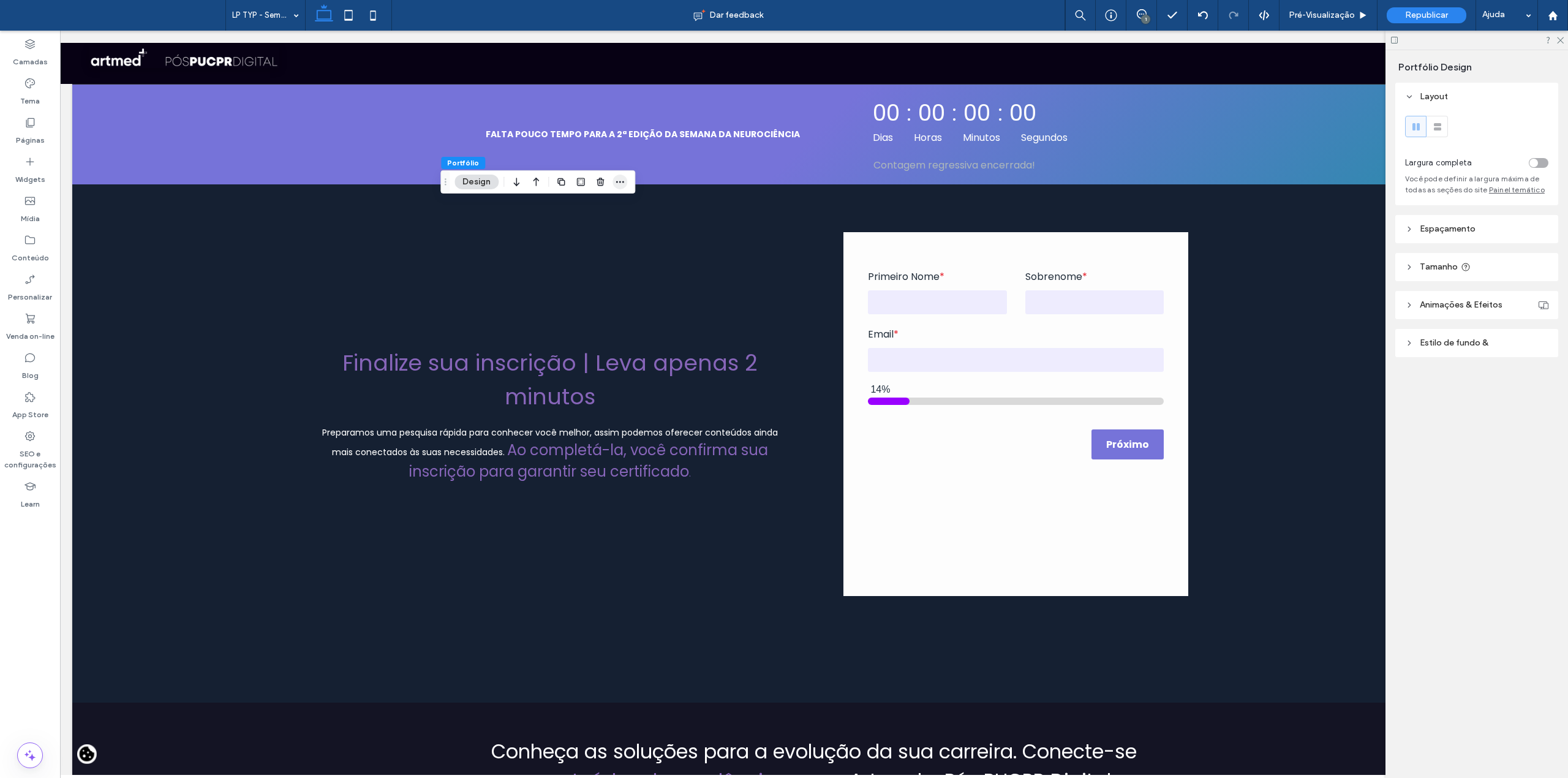
click at [619, 179] on icon "button" at bounding box center [620, 182] width 10 height 10
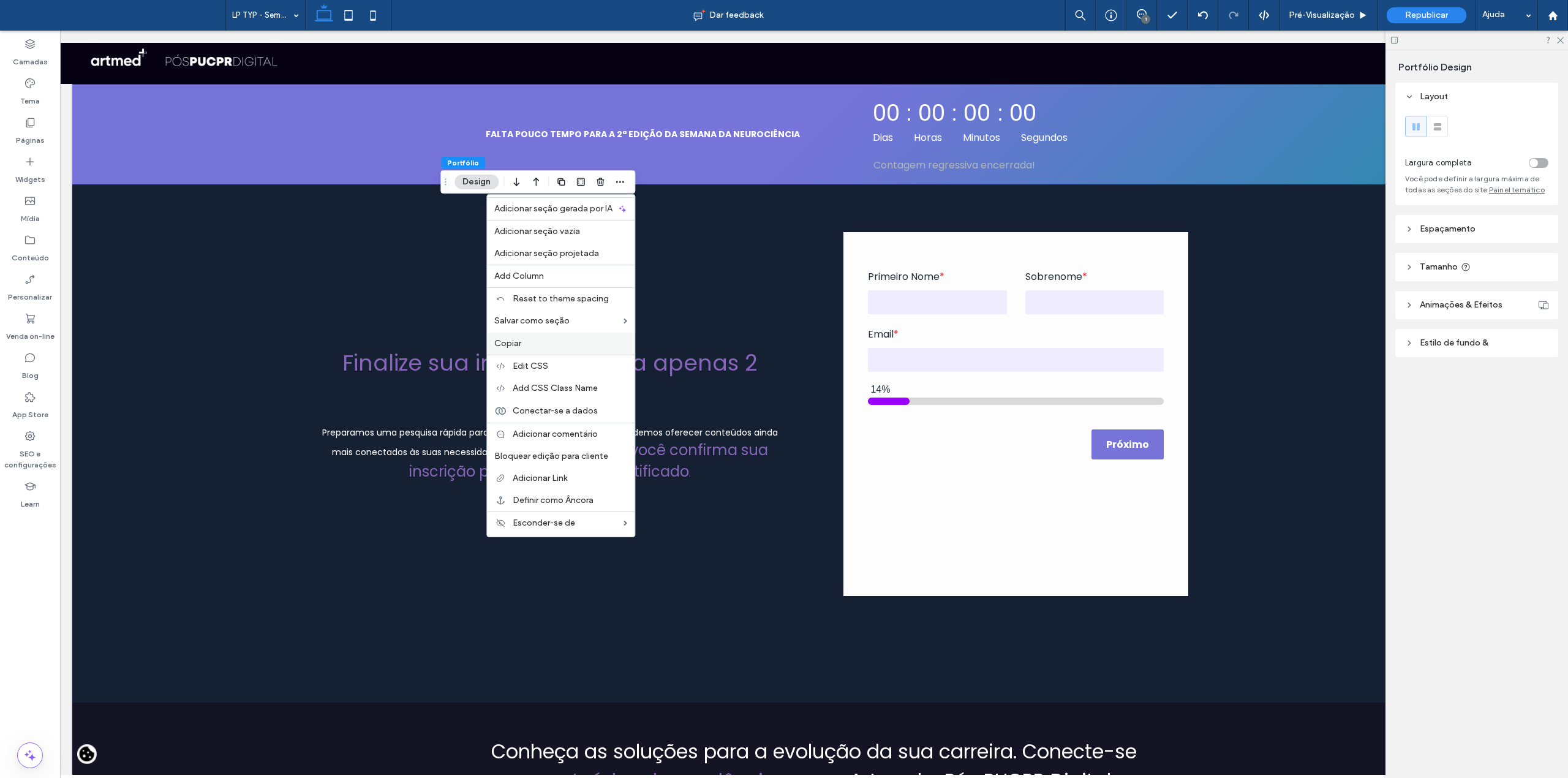
click at [569, 343] on label "Copiar" at bounding box center [561, 343] width 133 height 10
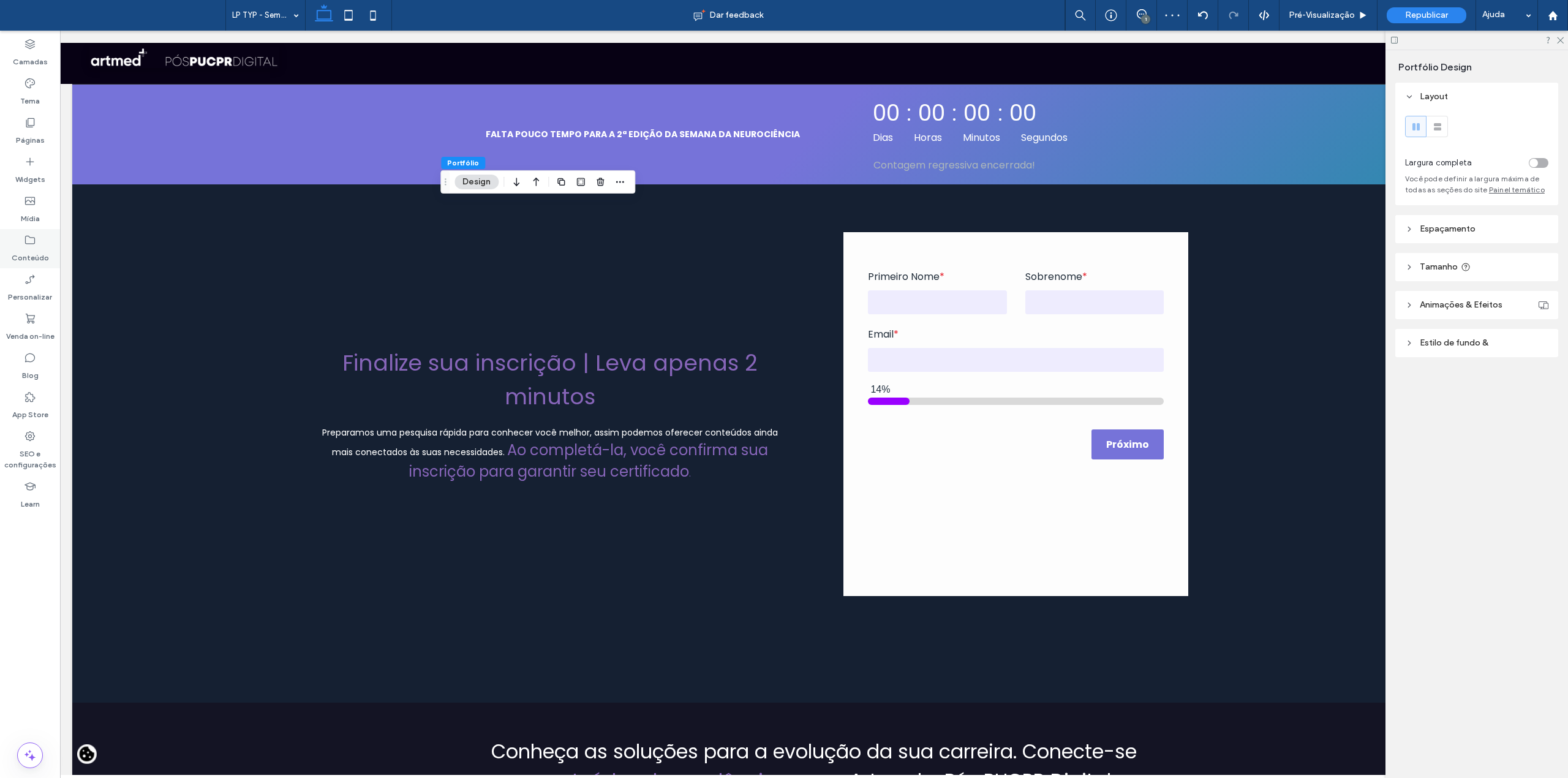
click at [27, 247] on label "Conteúdo" at bounding box center [30, 255] width 38 height 17
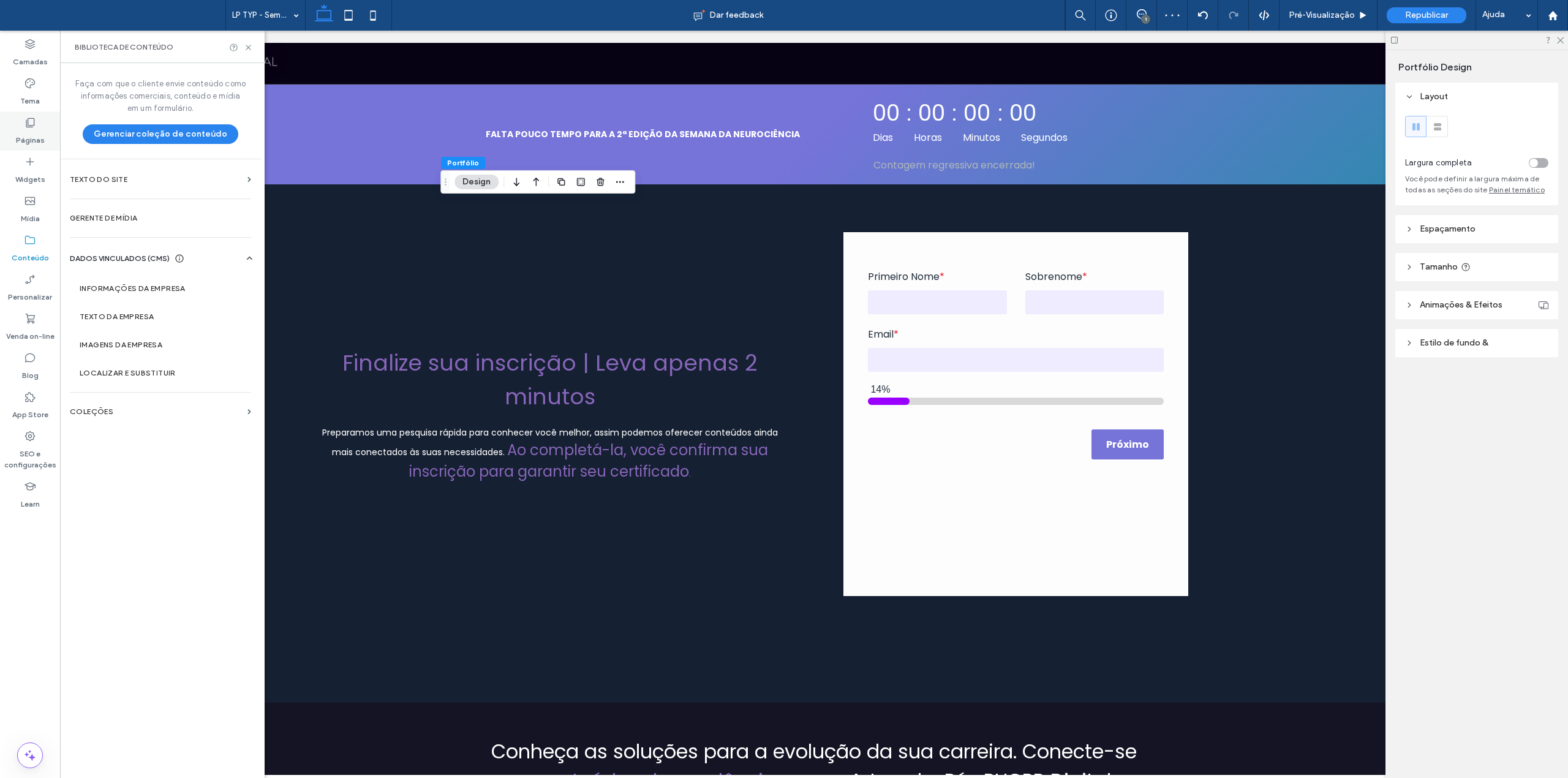
click at [49, 126] on div "Páginas" at bounding box center [30, 131] width 60 height 39
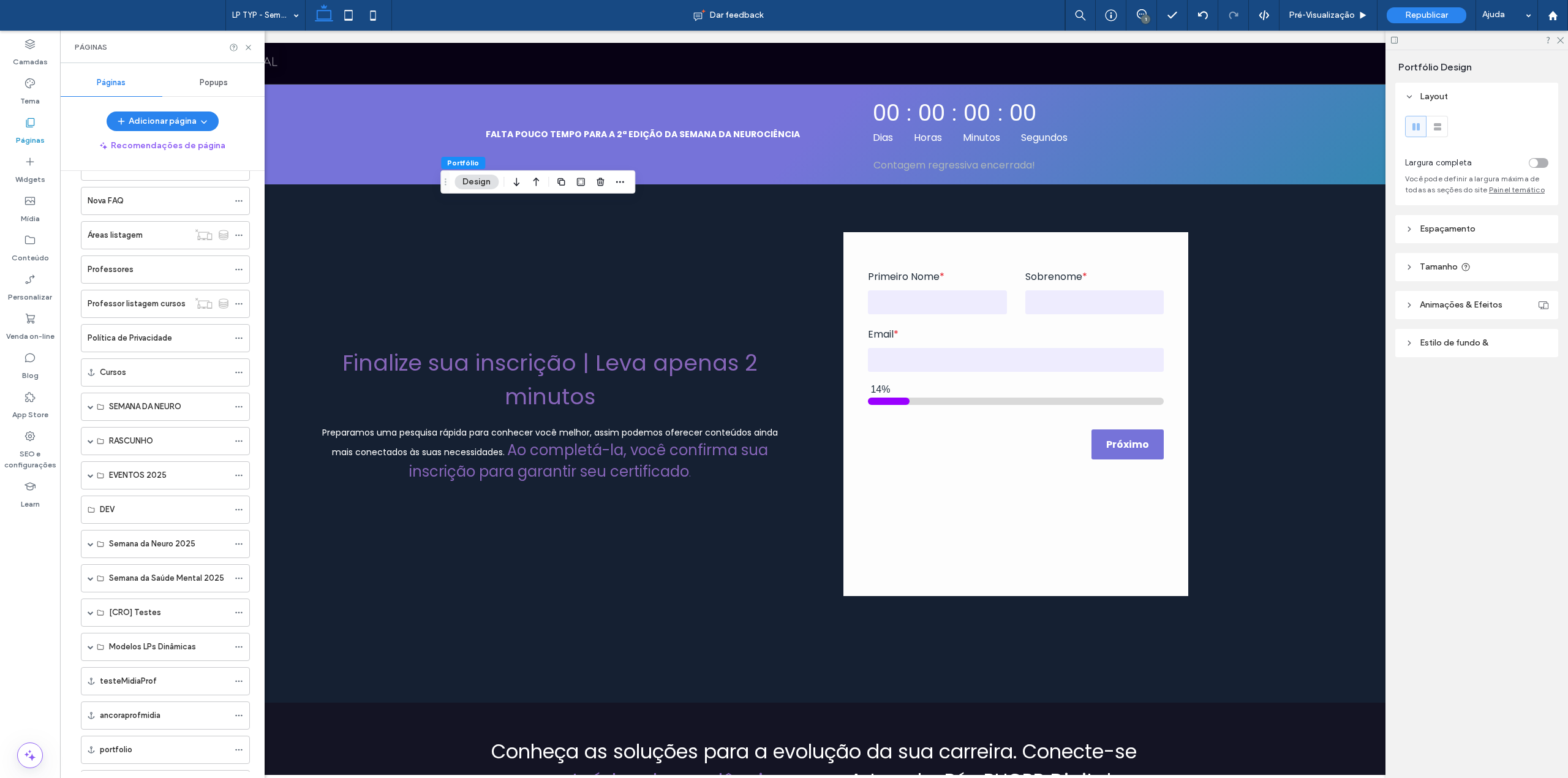
scroll to position [486, 0]
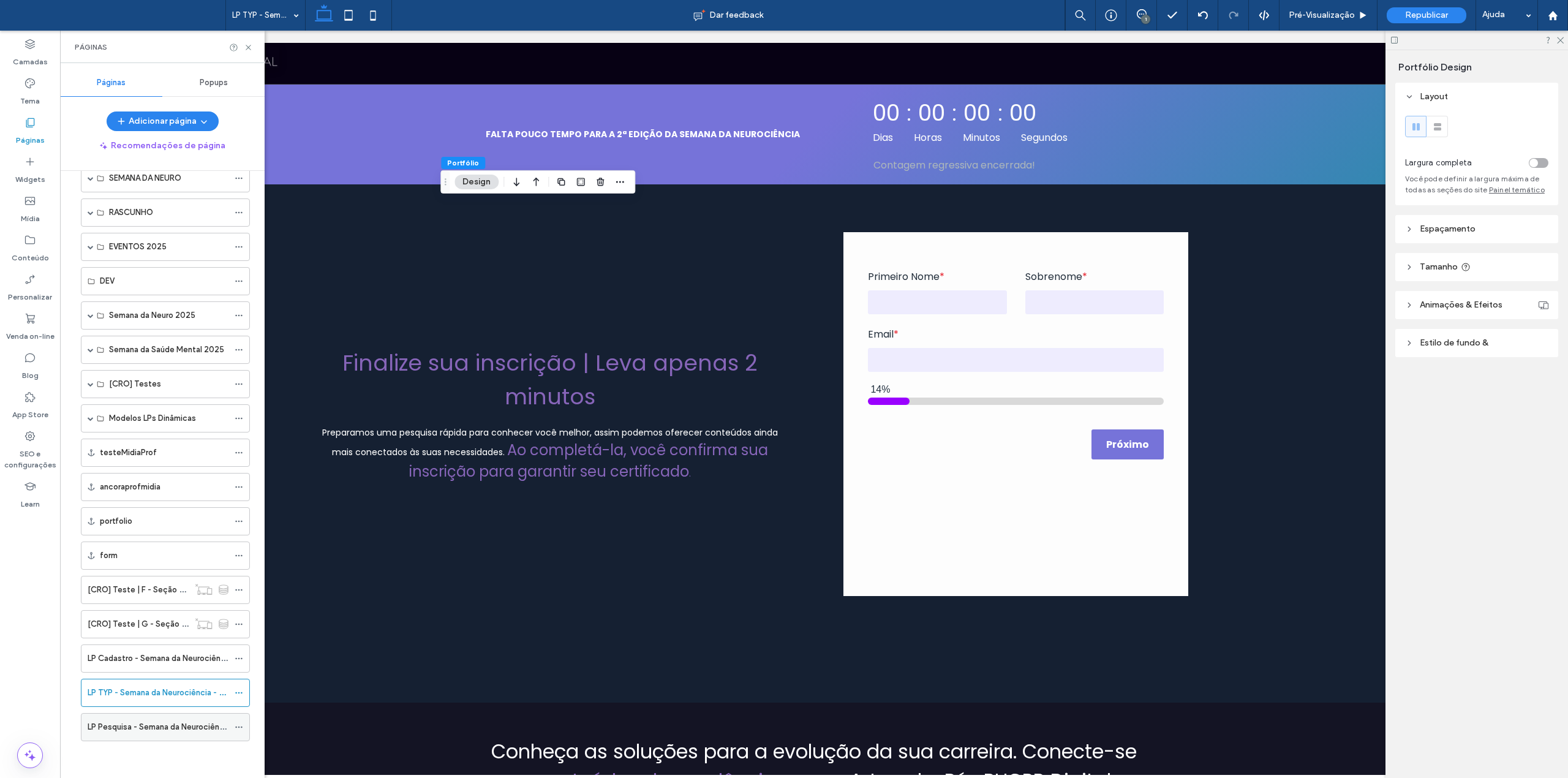
click at [163, 723] on label "LP Pesquisa - Semana da Neurociência - 2ª edição" at bounding box center [180, 726] width 185 height 21
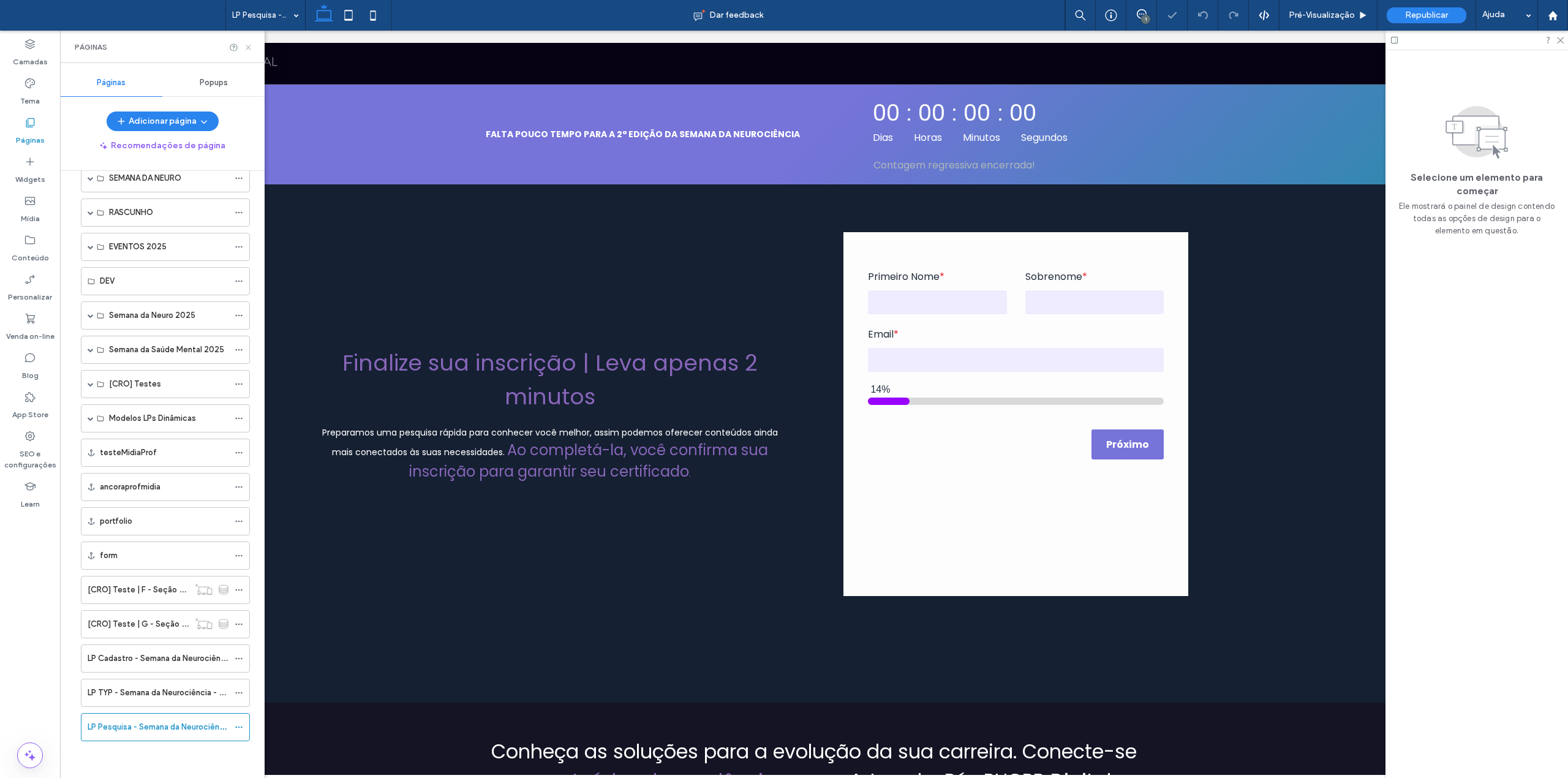
click at [250, 46] on use at bounding box center [248, 47] width 5 height 5
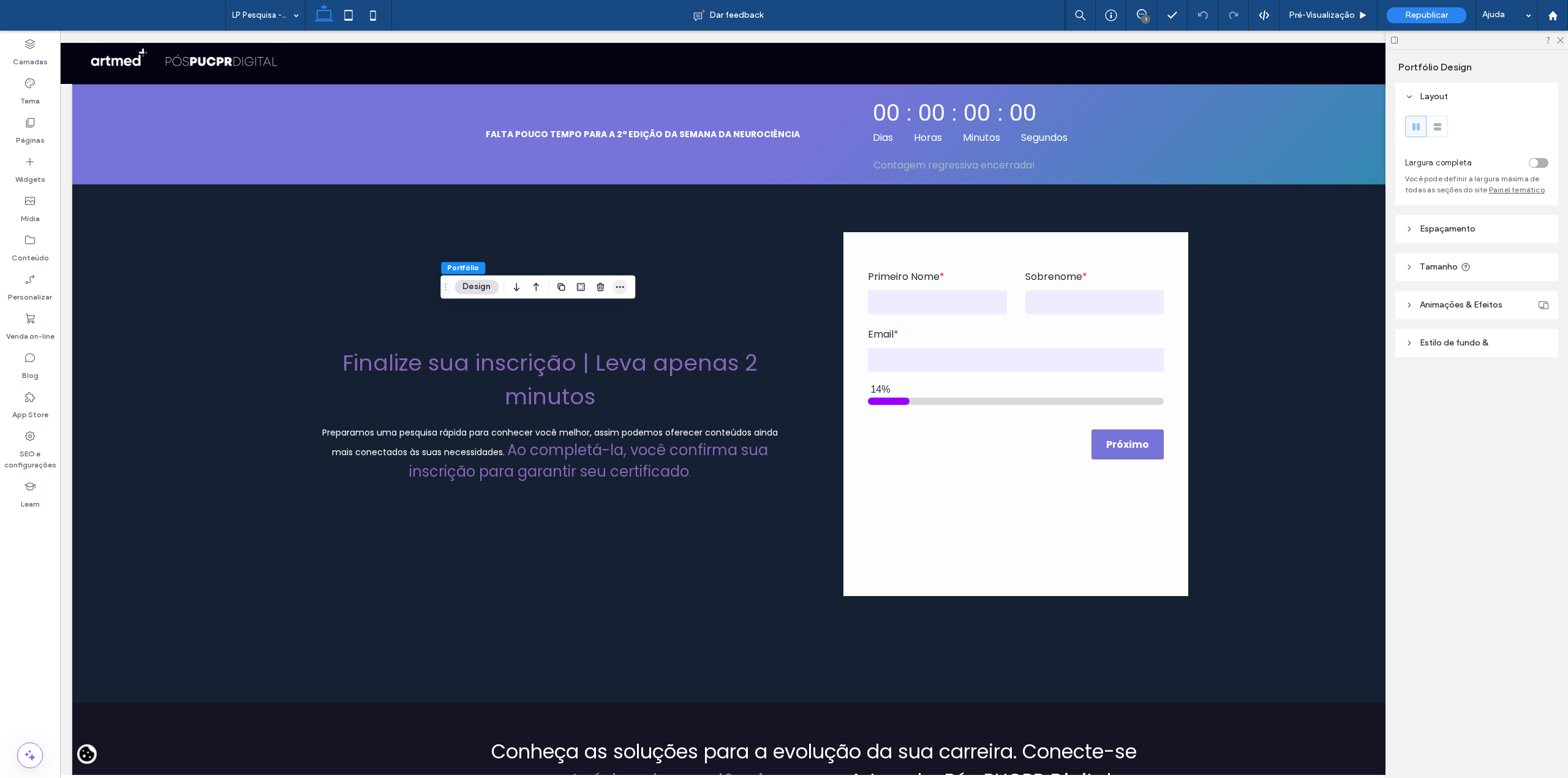
click at [621, 287] on icon "button" at bounding box center [620, 286] width 10 height 10
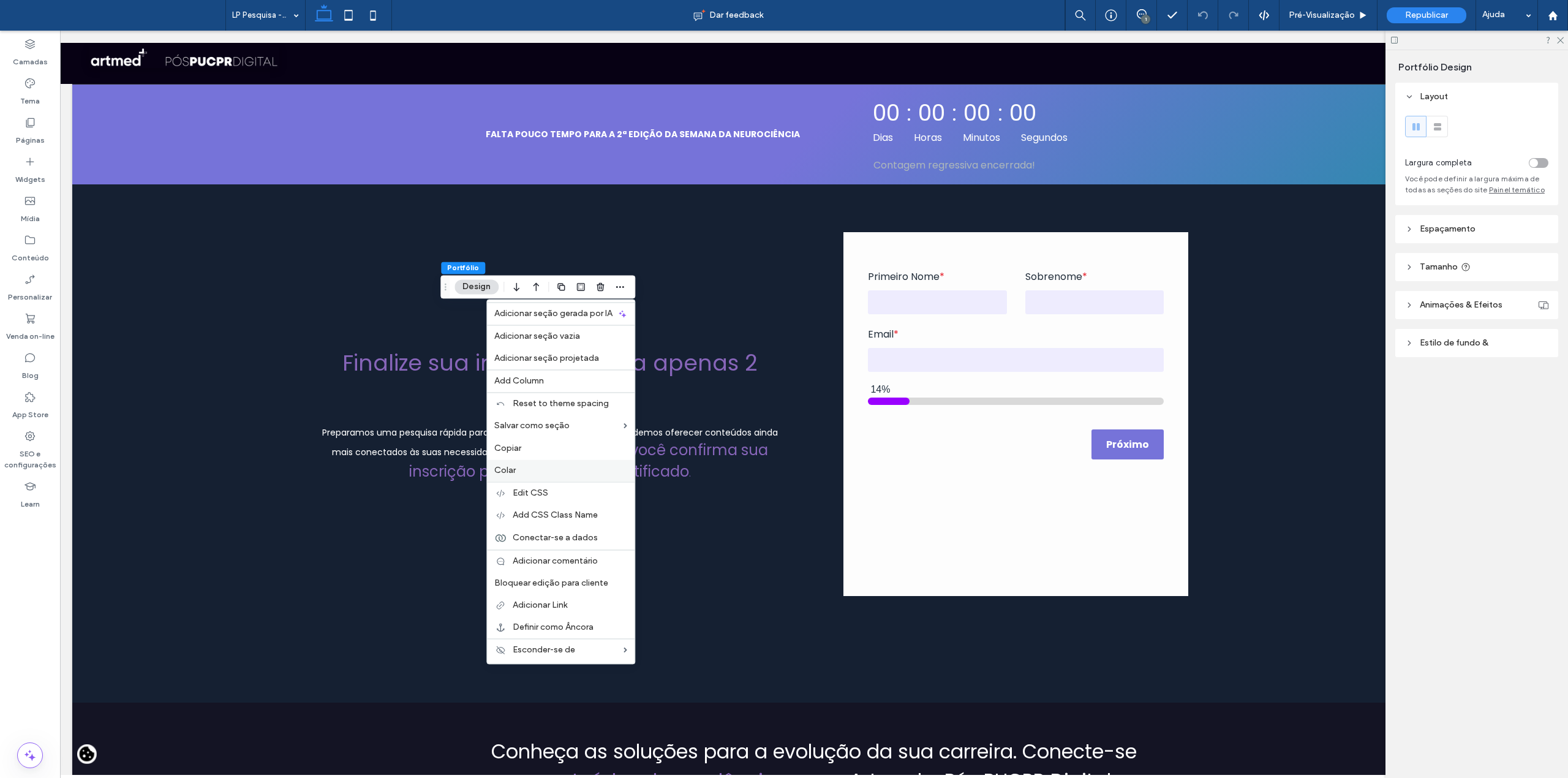
click at [547, 464] on div "Colar" at bounding box center [561, 470] width 148 height 22
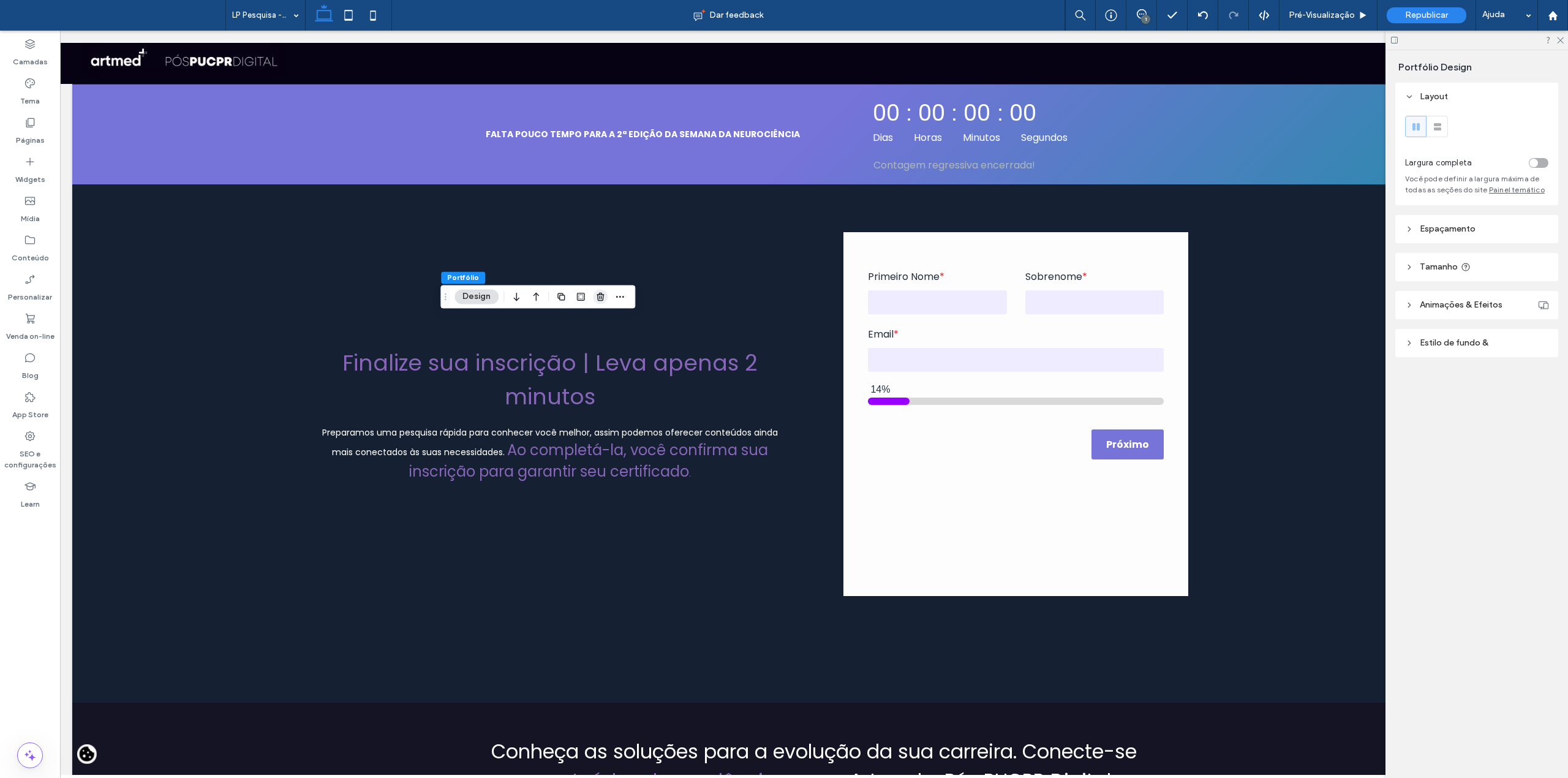
click at [604, 294] on icon "button" at bounding box center [600, 296] width 10 height 10
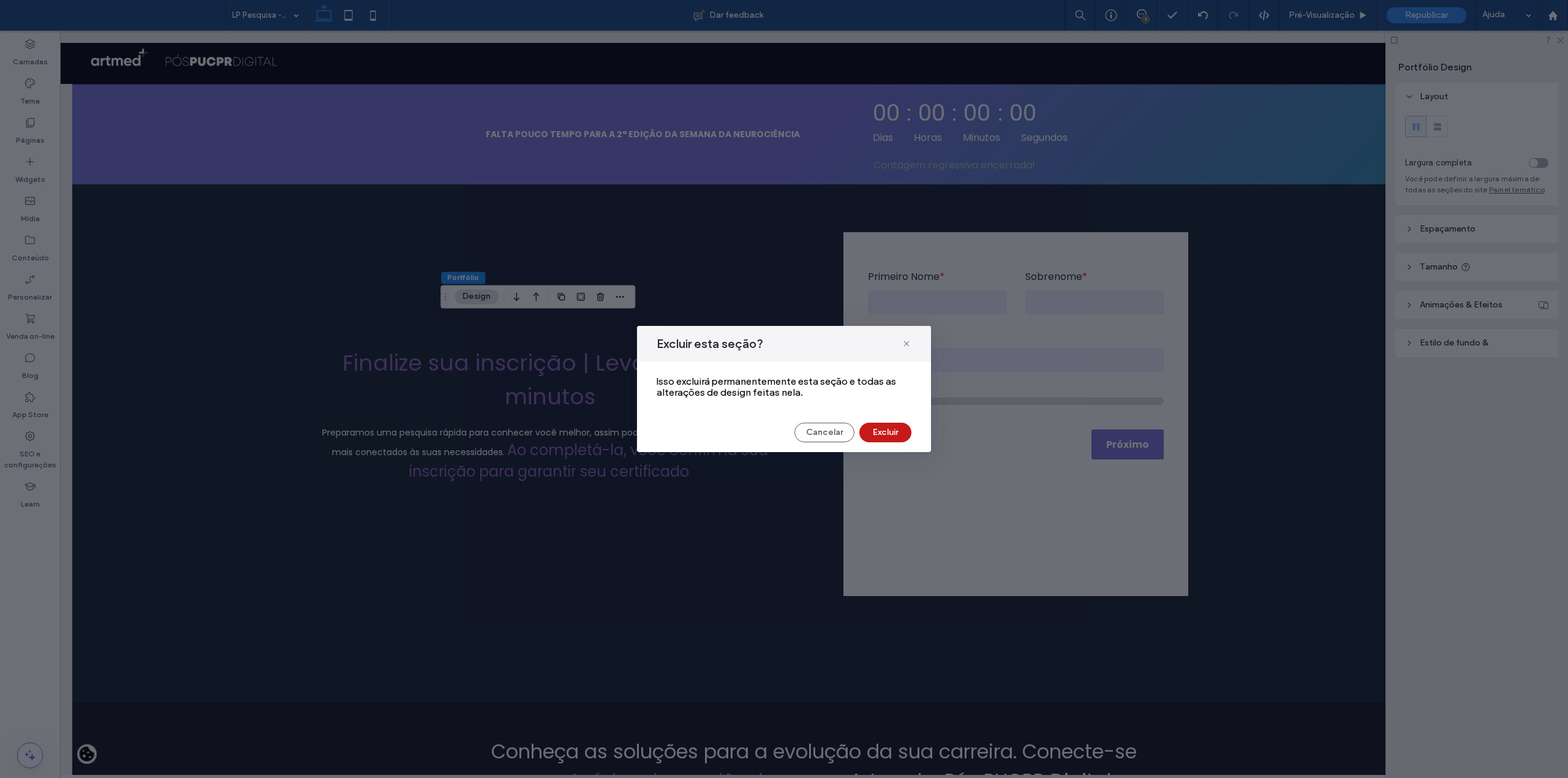
click at [881, 430] on button "Excluir" at bounding box center [885, 432] width 52 height 20
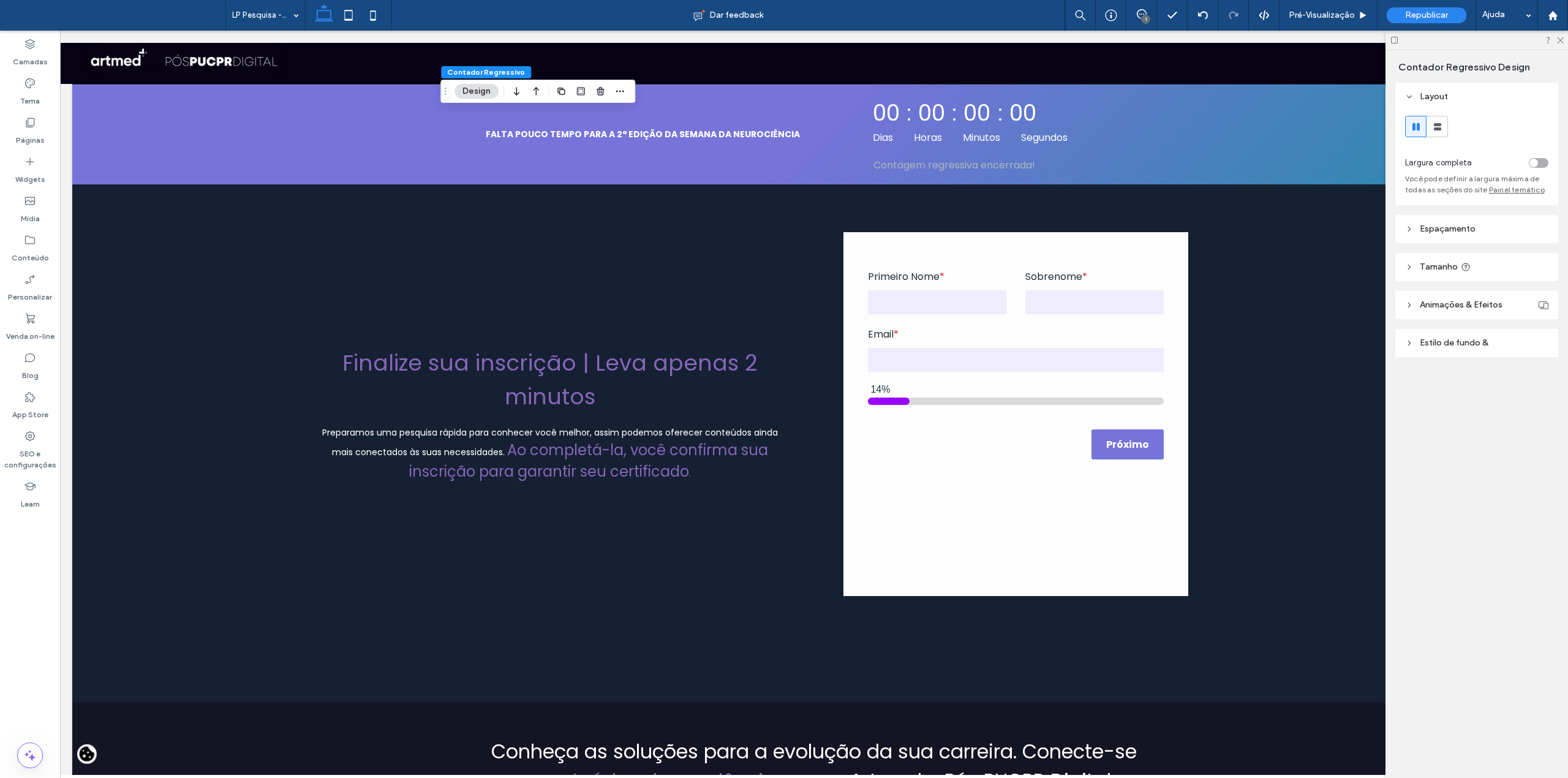
click at [1410, 346] on icon at bounding box center [1410, 343] width 9 height 9
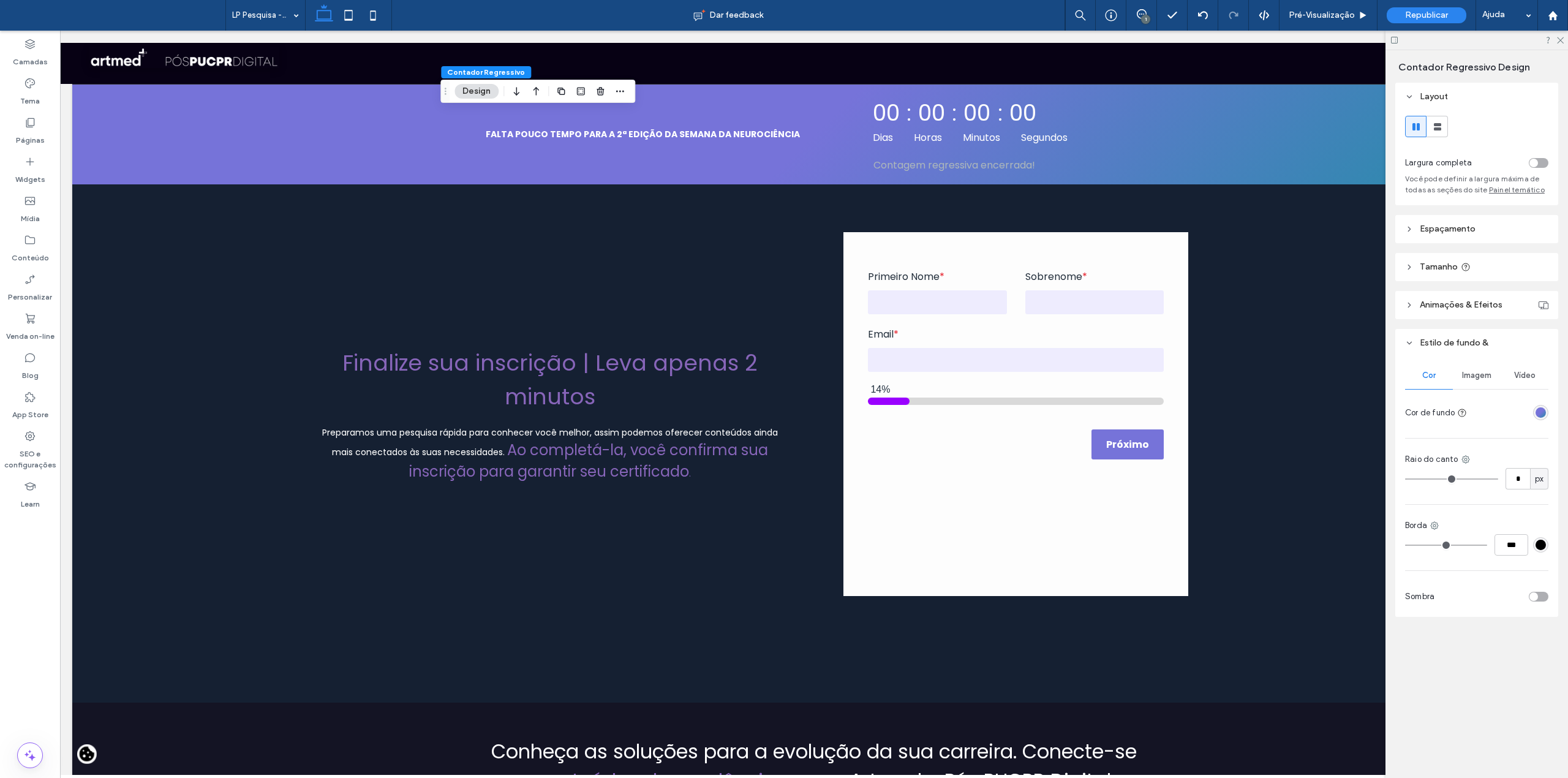
click at [1541, 411] on div "linear-gradient(135deg, rgba(118, 115, 217, 1) 50%, rgba(33, 141, 166, 1) 100%)" at bounding box center [1541, 413] width 10 height 10
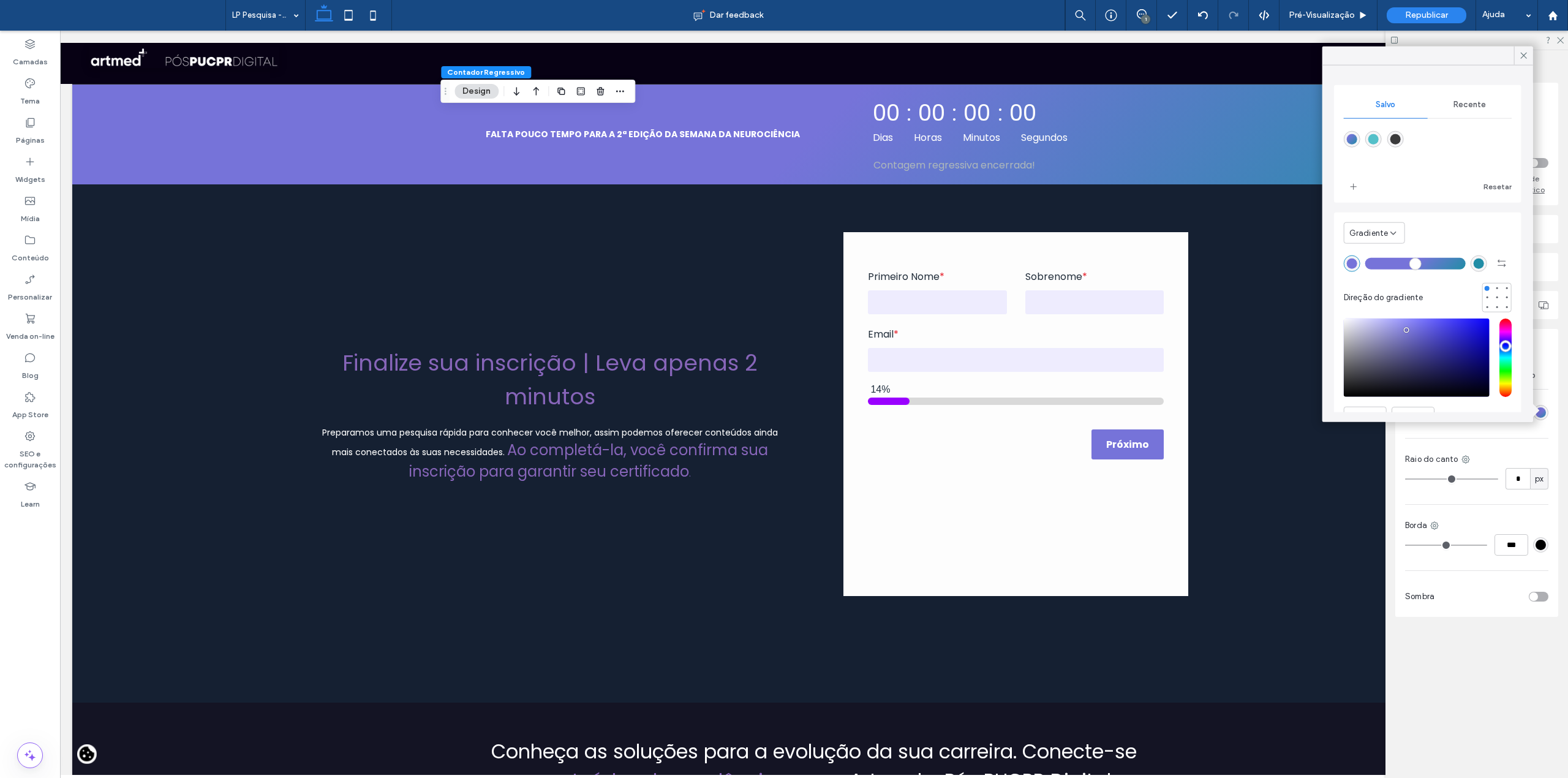
click at [1400, 141] on div "rgba(59,59,60,1)" at bounding box center [1395, 139] width 10 height 10
click at [1459, 113] on div "Recente" at bounding box center [1469, 105] width 84 height 27
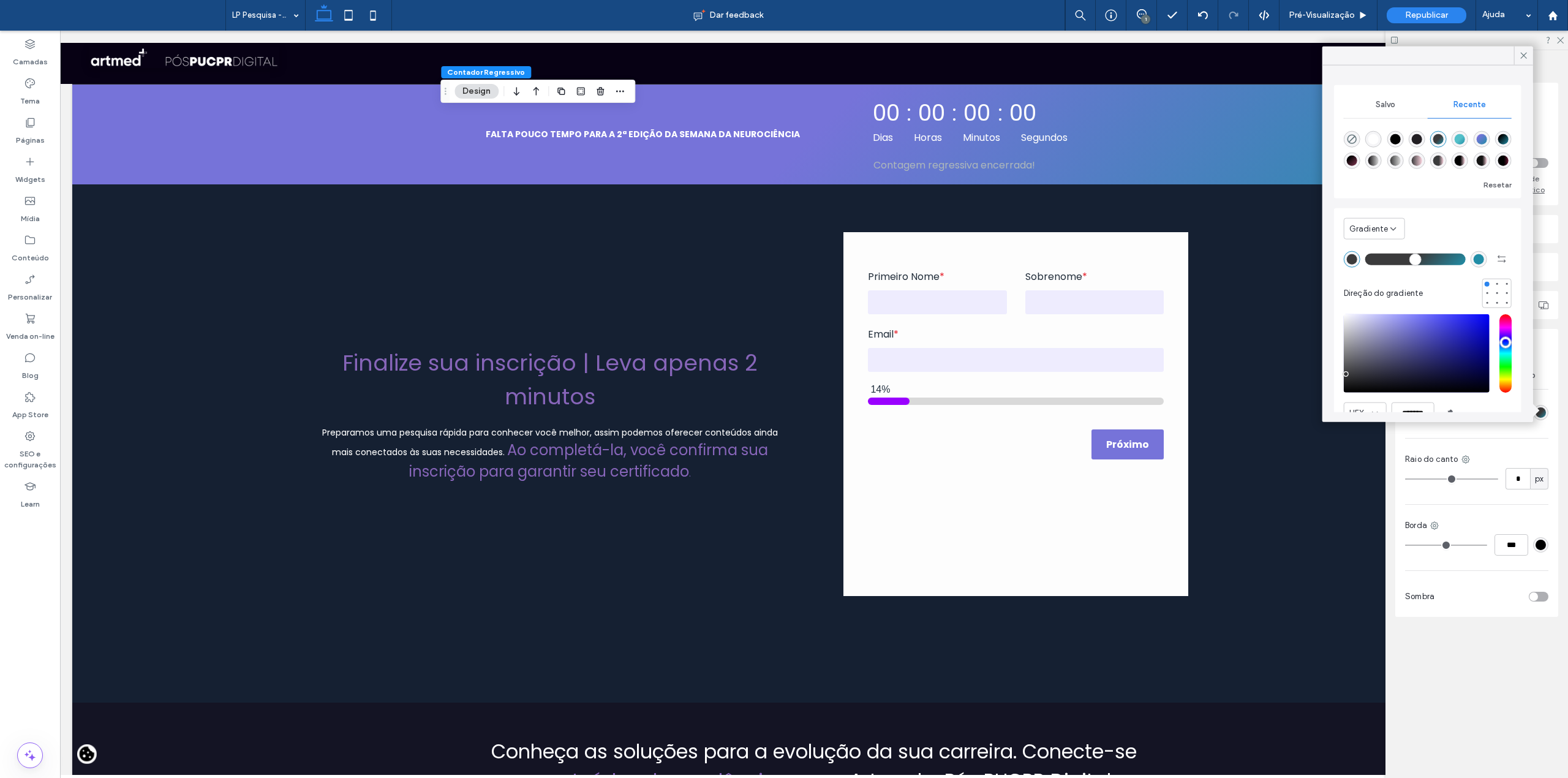
click at [1400, 138] on div "rgba(0, 0, 0, 1)" at bounding box center [1395, 139] width 10 height 10
click at [1474, 256] on div "rgba(33, 141, 166, 1)" at bounding box center [1479, 259] width 10 height 10
type input "*******"
drag, startPoint x: 1448, startPoint y: 342, endPoint x: 1483, endPoint y: 398, distance: 66.0
click at [1483, 398] on div "HEX ******* Opacidade ****" at bounding box center [1427, 386] width 168 height 156
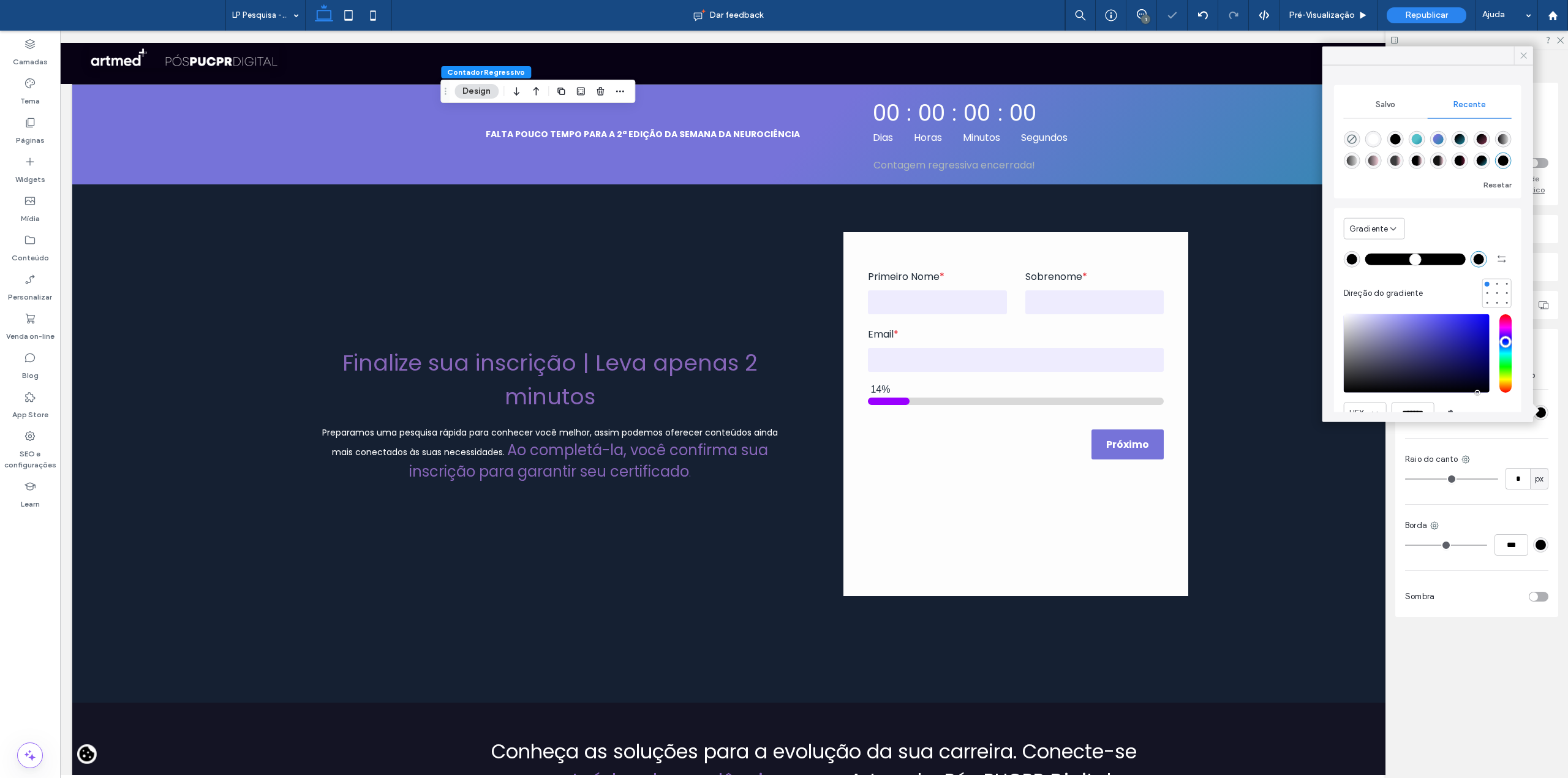
click at [1519, 57] on icon at bounding box center [1524, 55] width 11 height 11
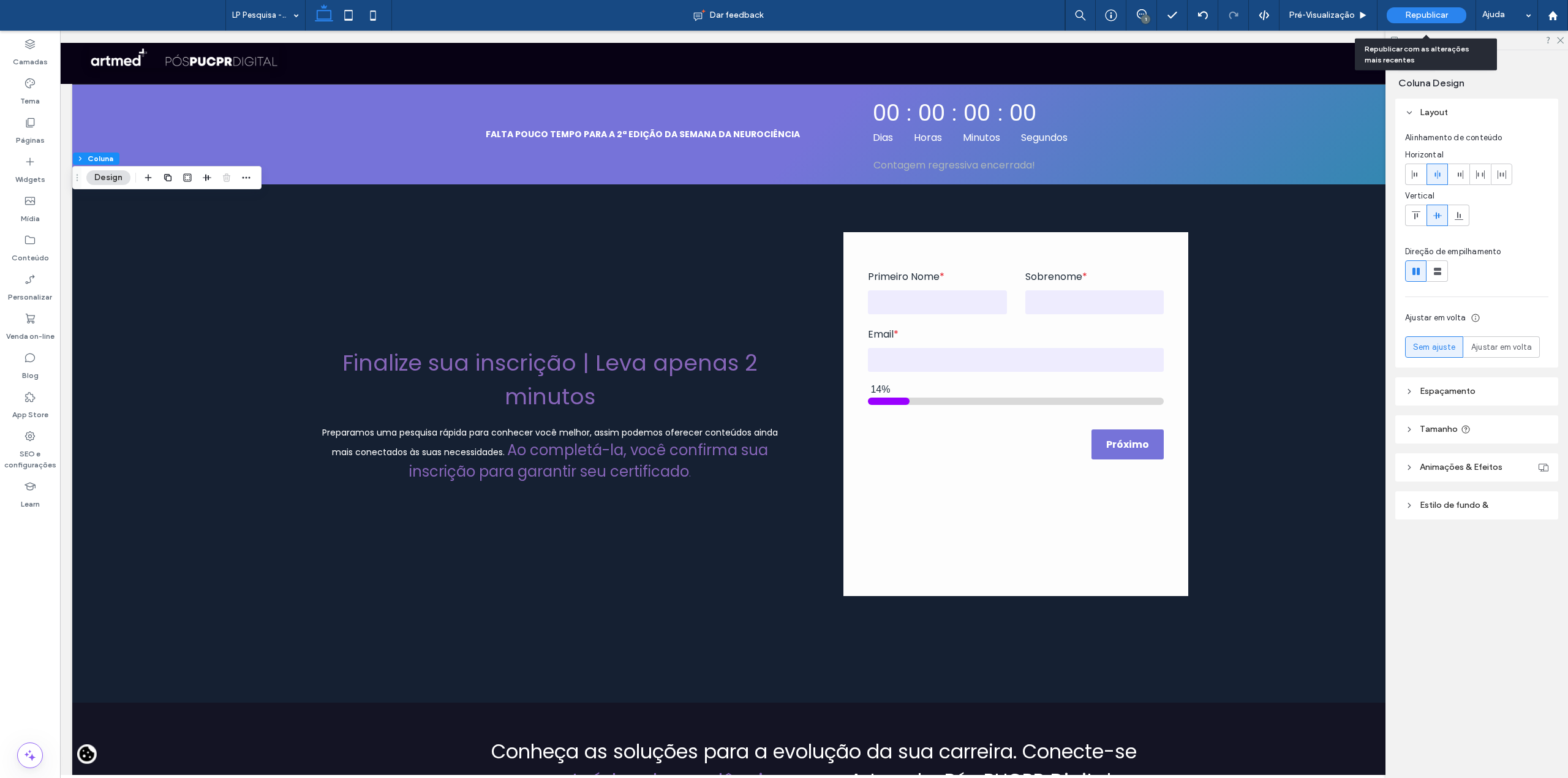
click at [1415, 13] on span "Republicar" at bounding box center [1427, 15] width 43 height 10
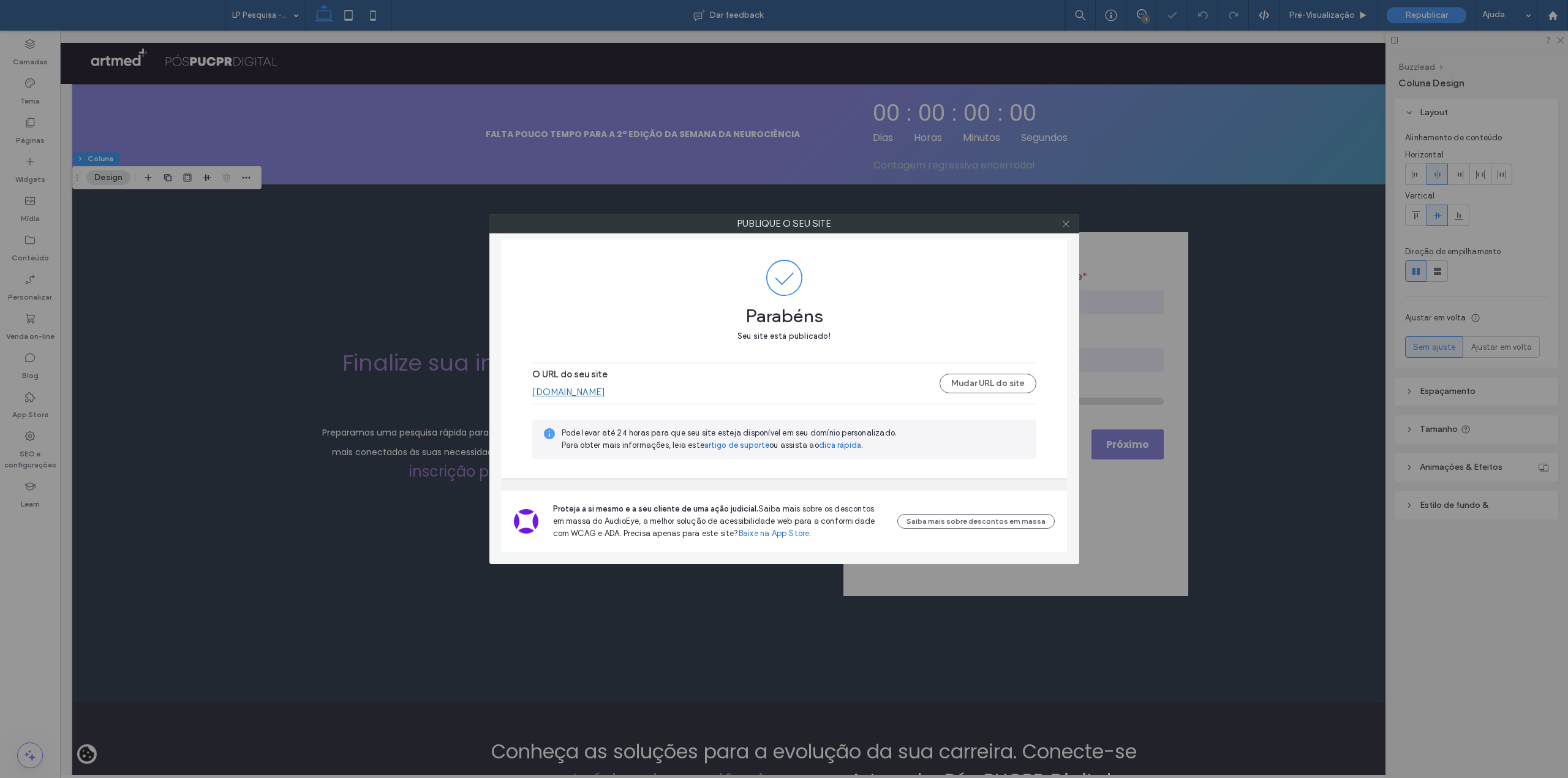
click at [1065, 226] on icon at bounding box center [1066, 224] width 9 height 9
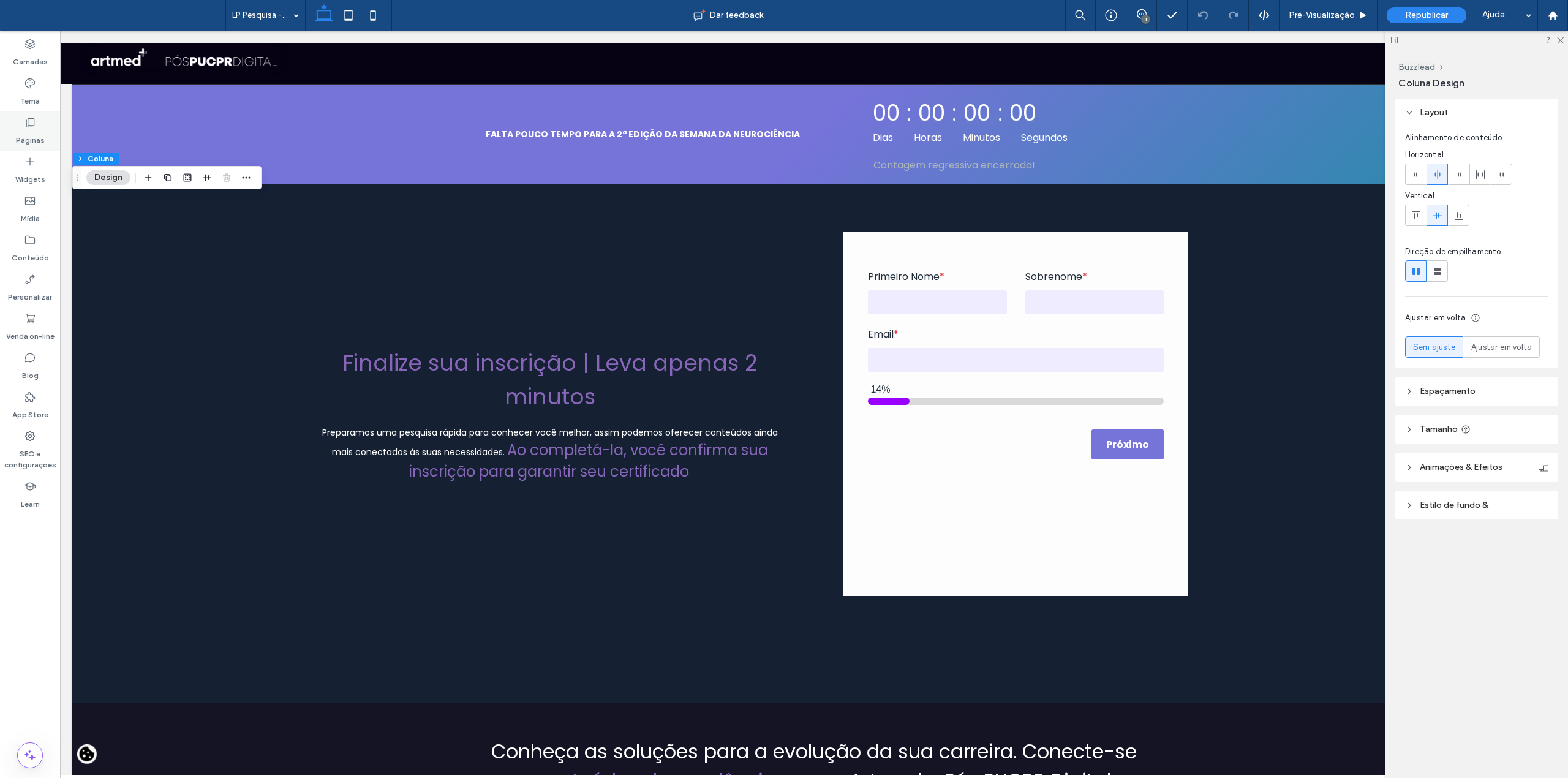
click at [38, 130] on label "Páginas" at bounding box center [30, 137] width 29 height 17
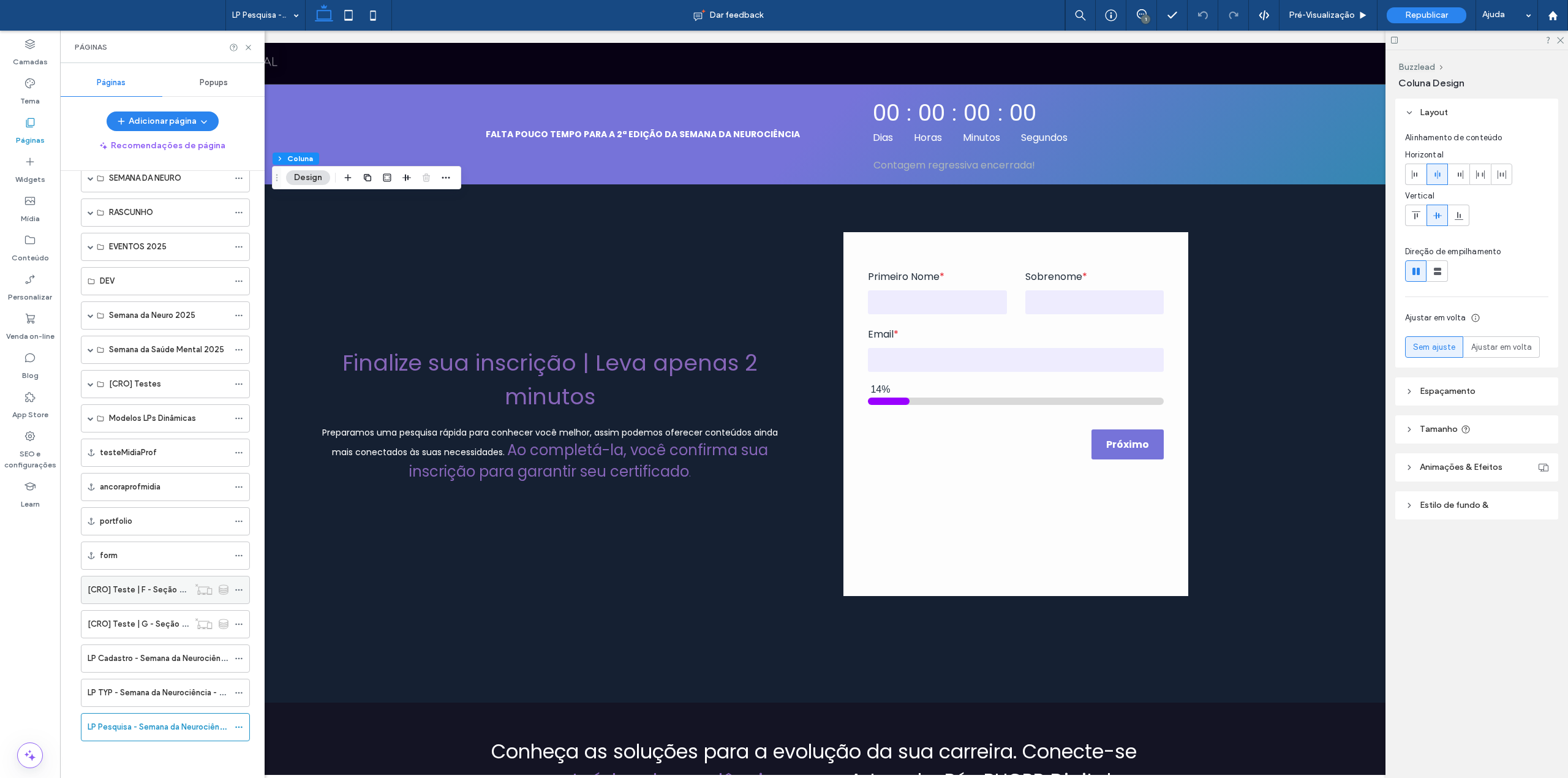
scroll to position [486, 0]
click at [144, 694] on label "LP TYP - Semana da Neurociência - 2ª edição" at bounding box center [171, 693] width 166 height 21
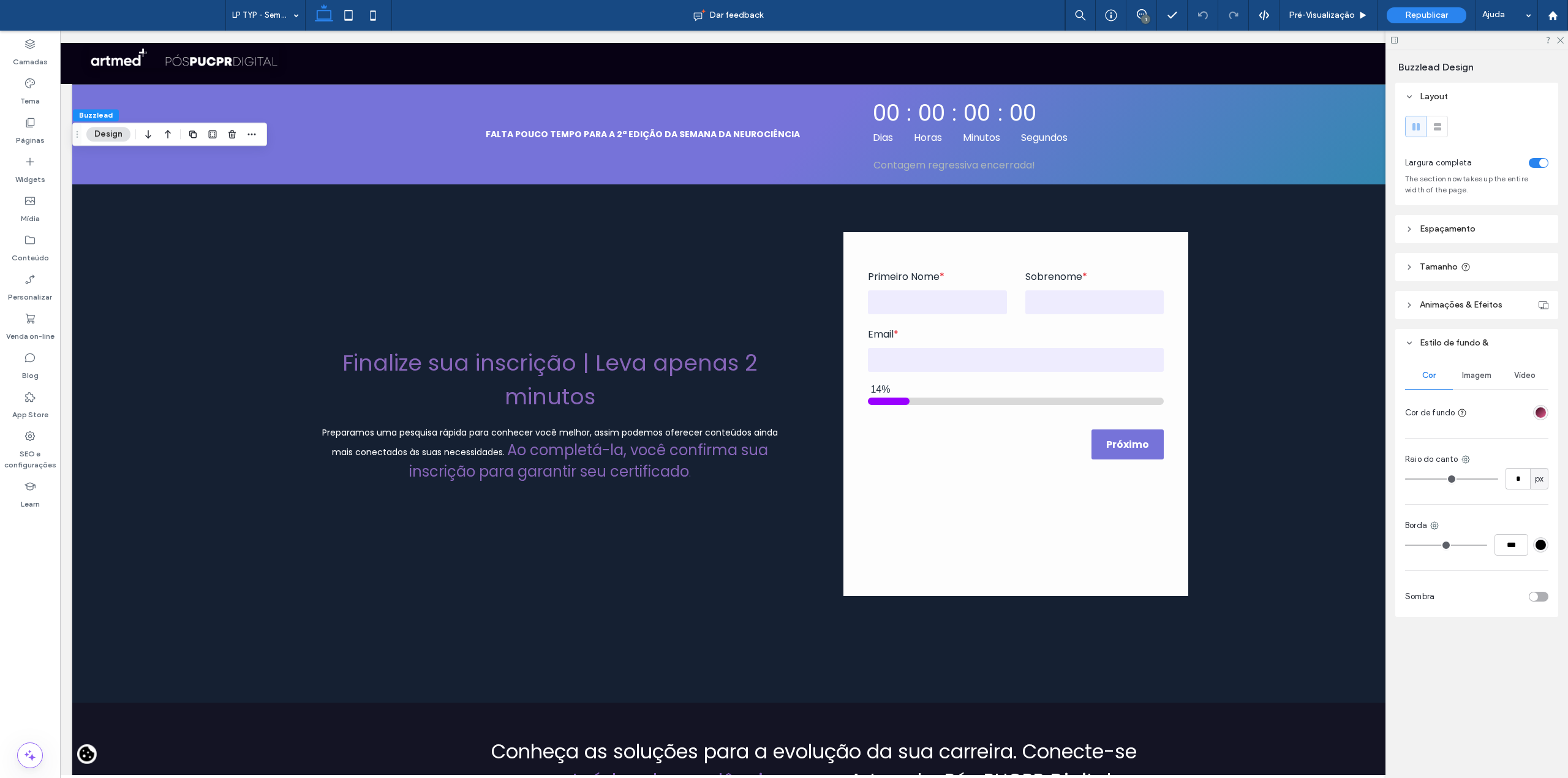
click at [1544, 414] on div "linear-gradient(135deg, rgba(91, 28, 52, 1) 21%, rgba(236, 95, 148, 1) 100%)" at bounding box center [1541, 413] width 10 height 10
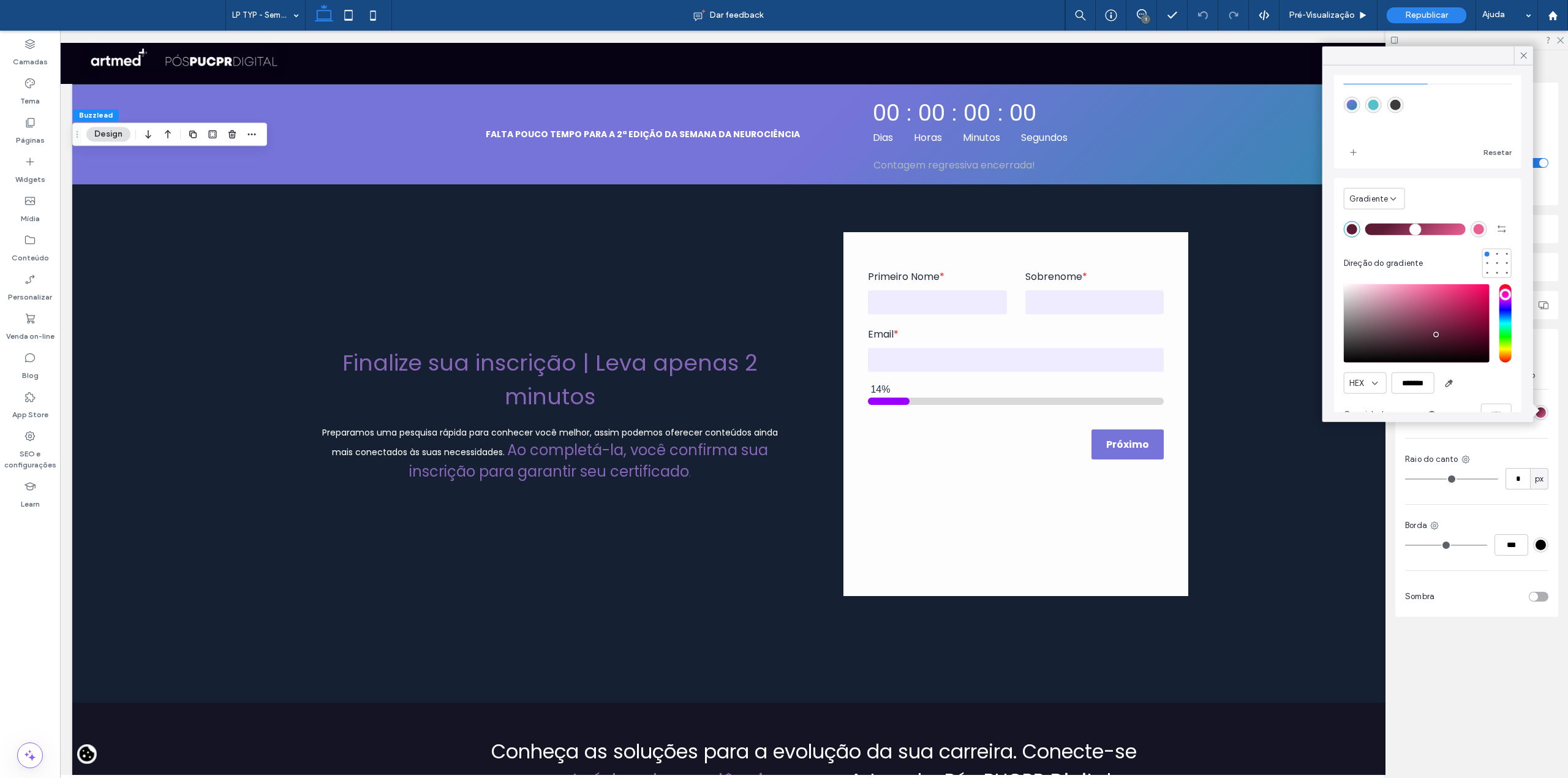
scroll to position [62, 0]
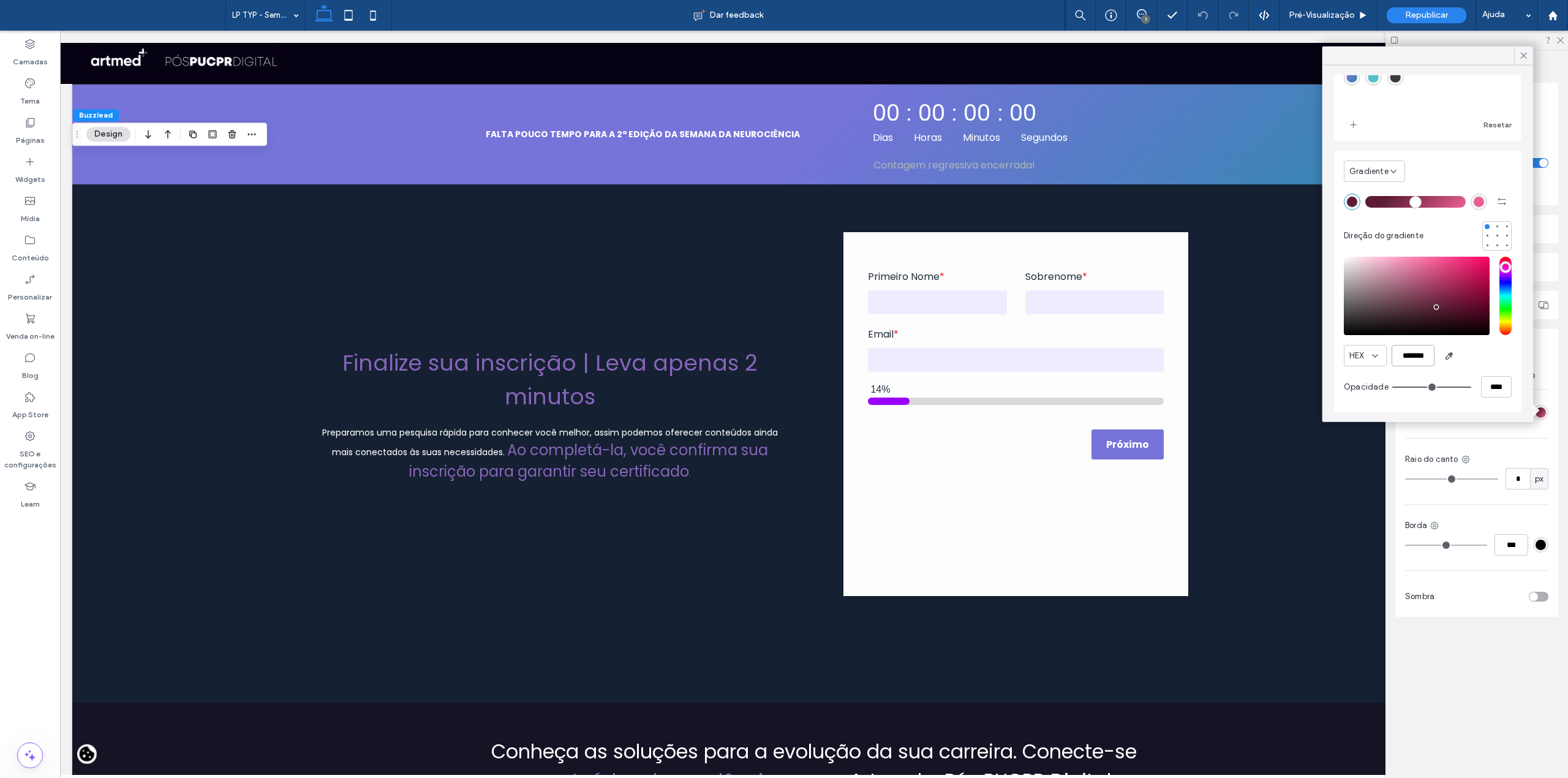
click at [1402, 356] on input "*******" at bounding box center [1413, 356] width 43 height 21
click at [1474, 202] on div "rgba(236, 95, 148, 1)" at bounding box center [1479, 201] width 10 height 10
type input "*******"
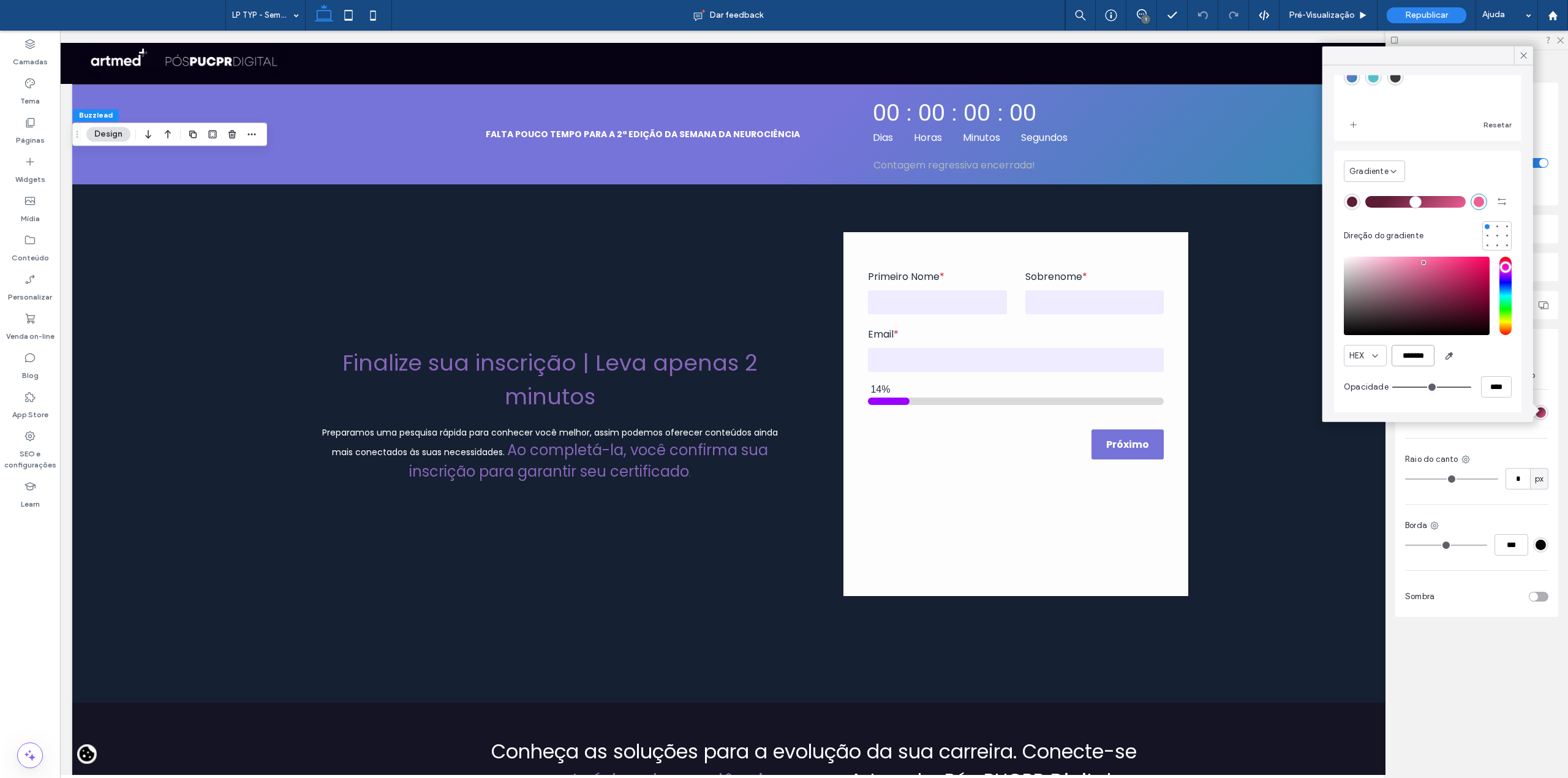
click at [1409, 358] on input "*******" at bounding box center [1413, 356] width 43 height 21
click at [1520, 60] on icon at bounding box center [1524, 55] width 11 height 11
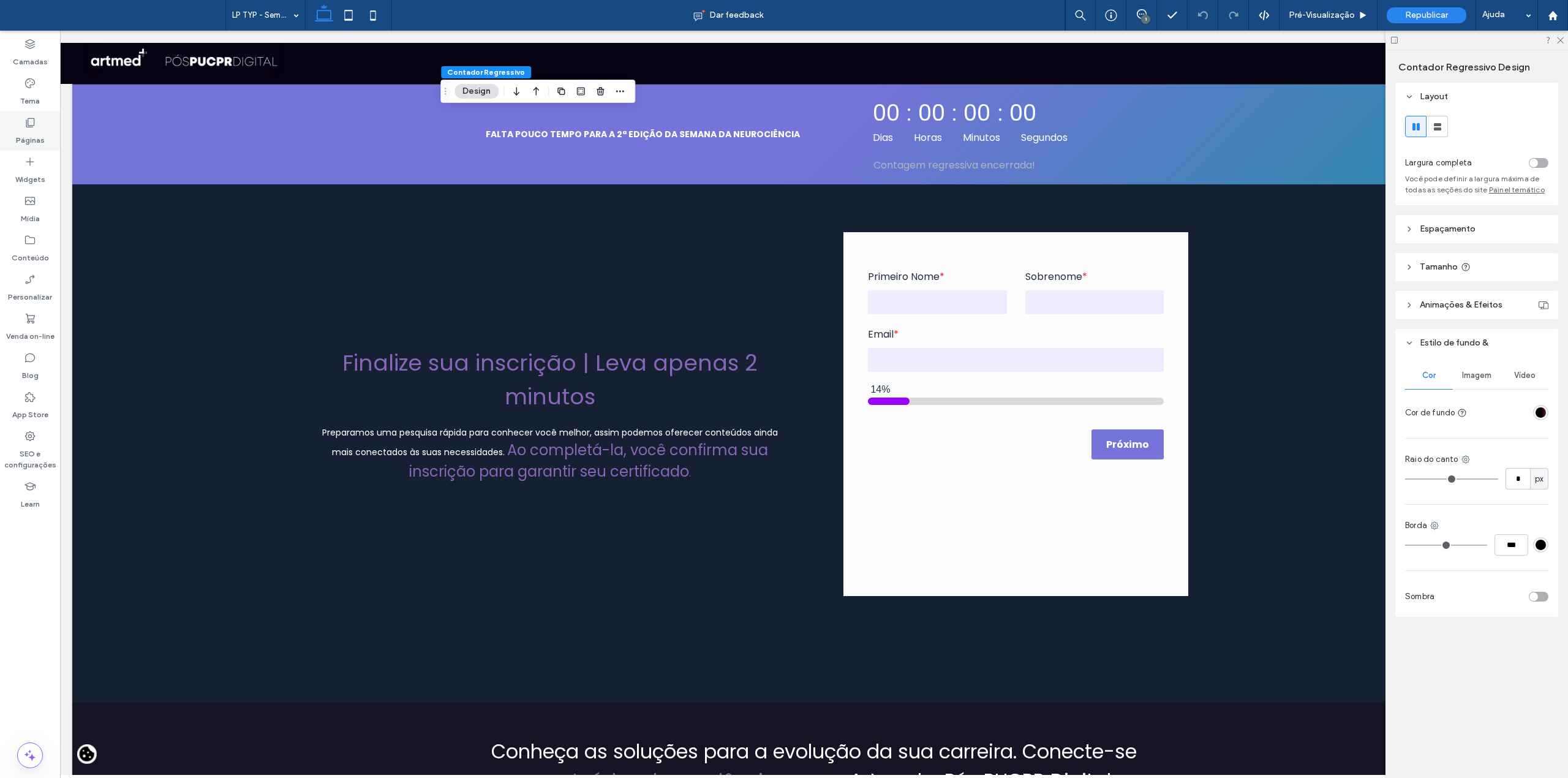
click at [22, 140] on label "Páginas" at bounding box center [30, 137] width 29 height 17
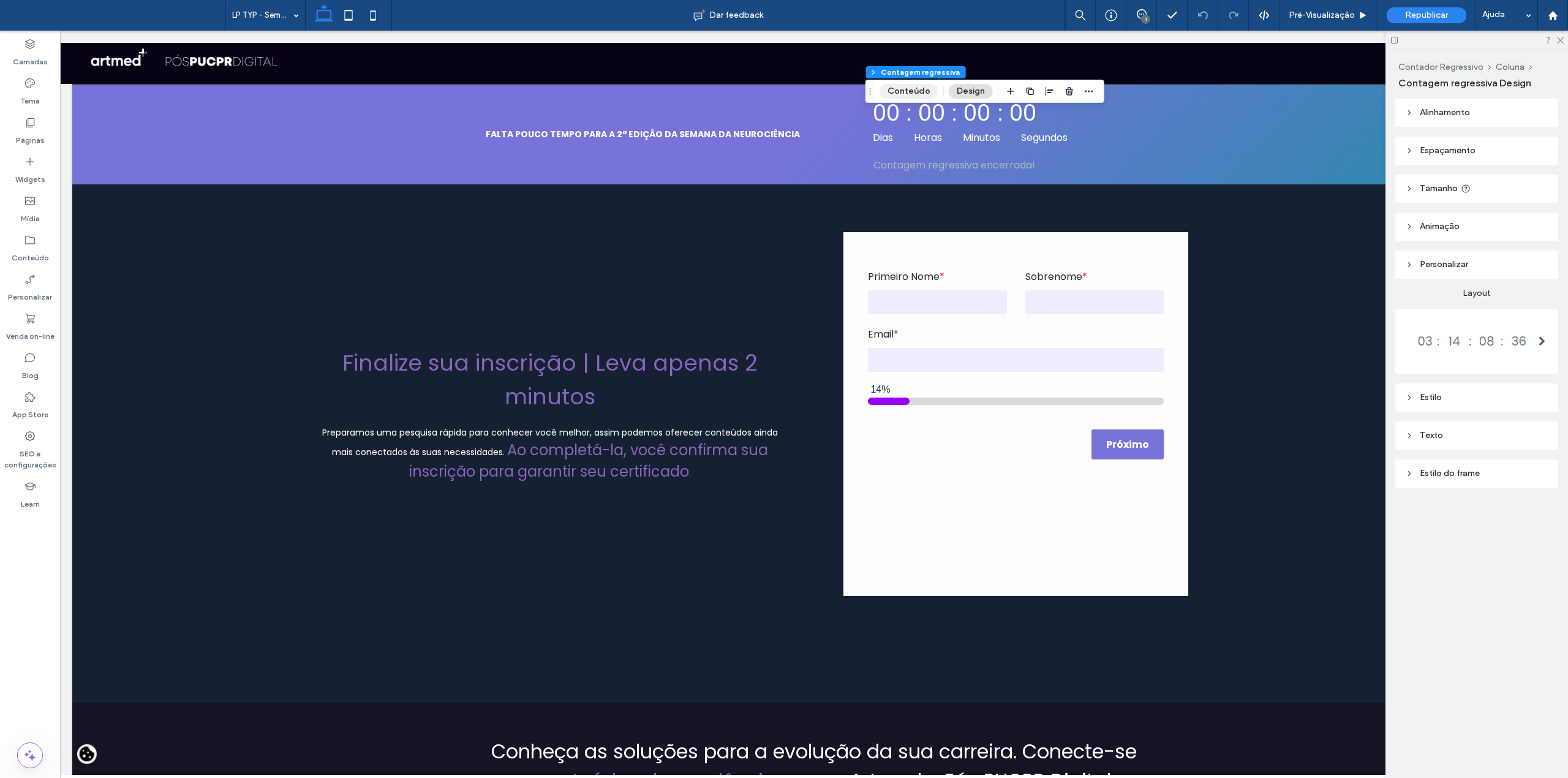
click at [912, 88] on button "Conteúdo" at bounding box center [909, 91] width 59 height 15
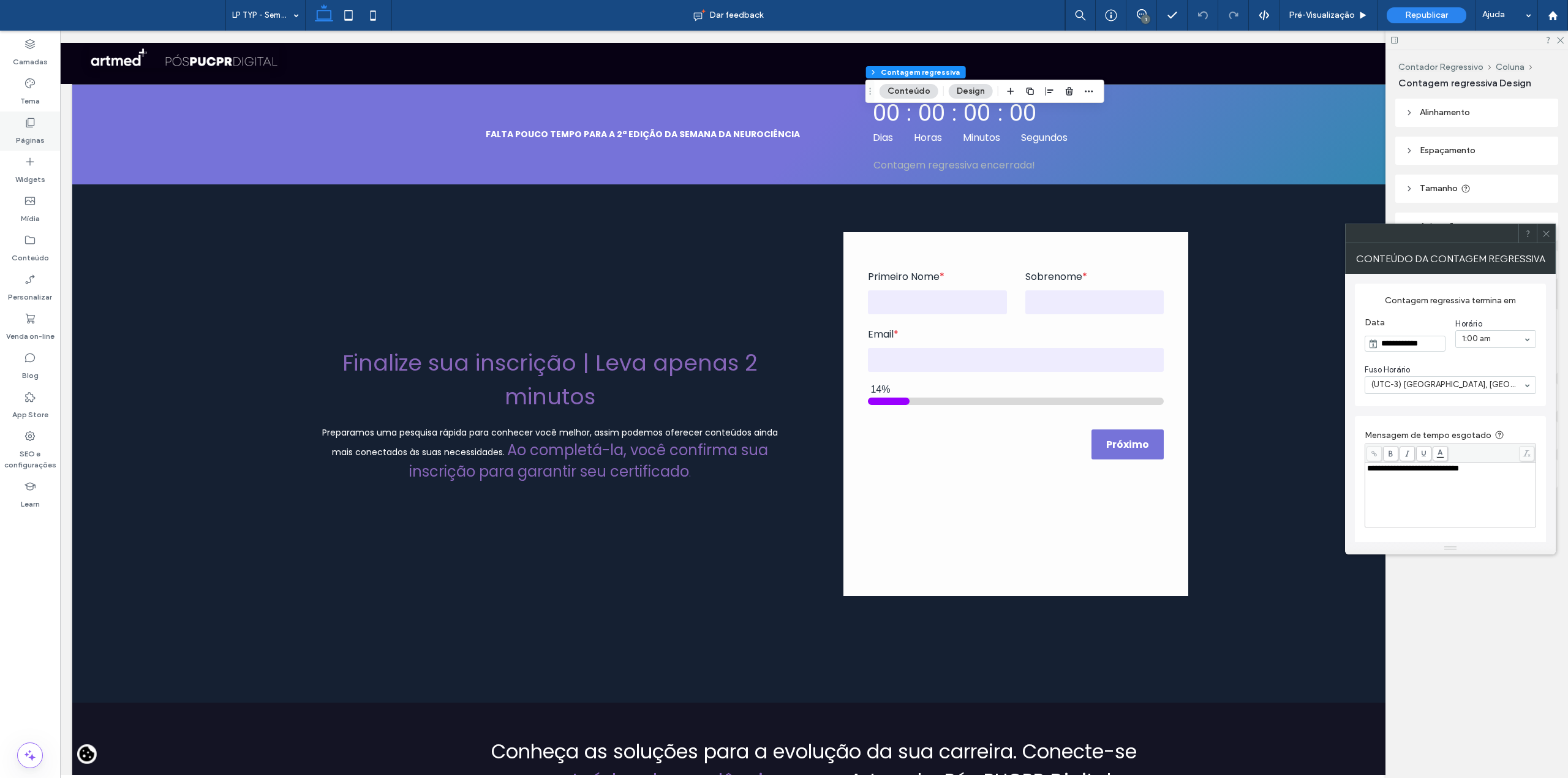
click at [26, 129] on label "Páginas" at bounding box center [30, 137] width 29 height 17
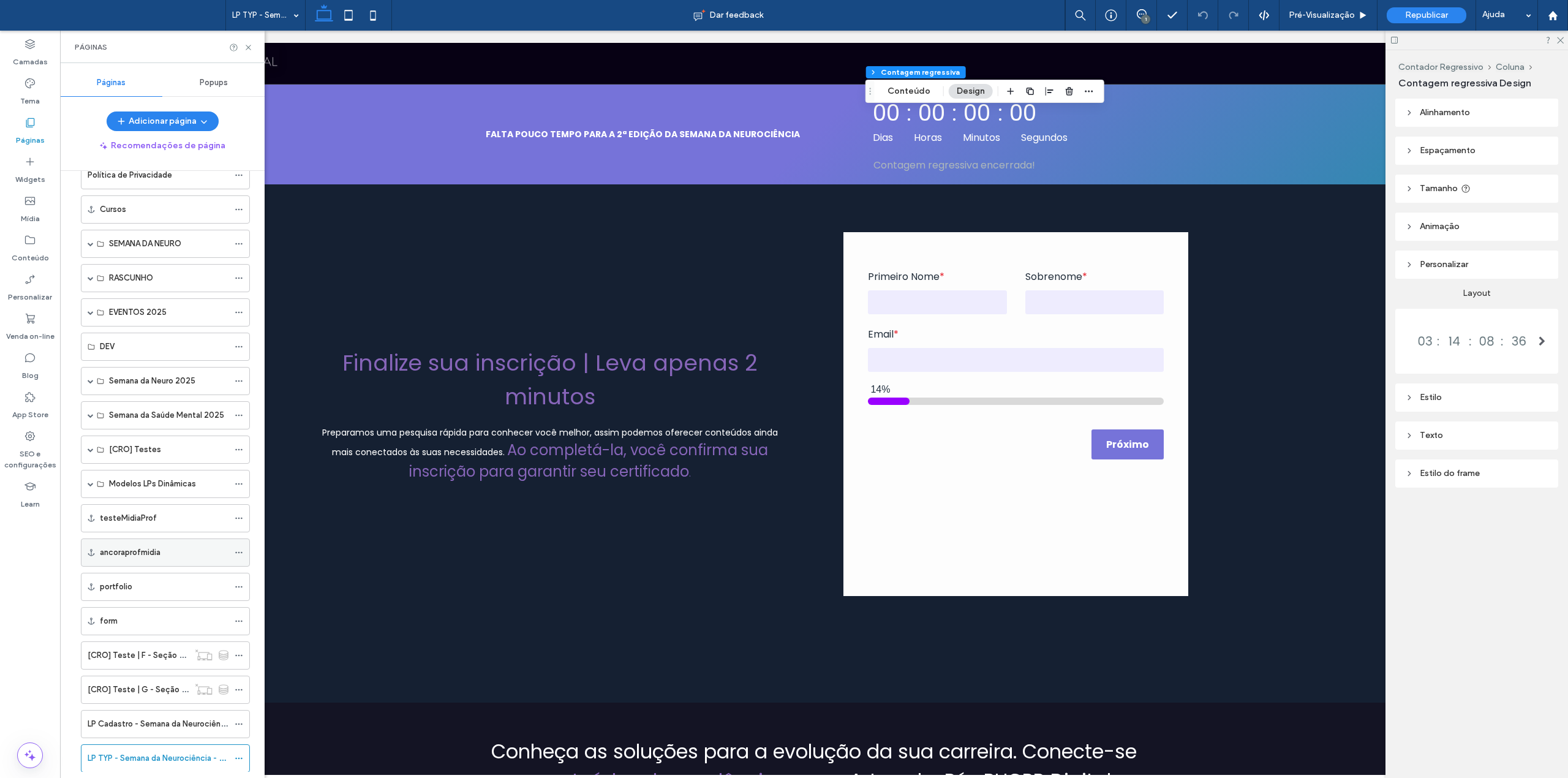
scroll to position [486, 0]
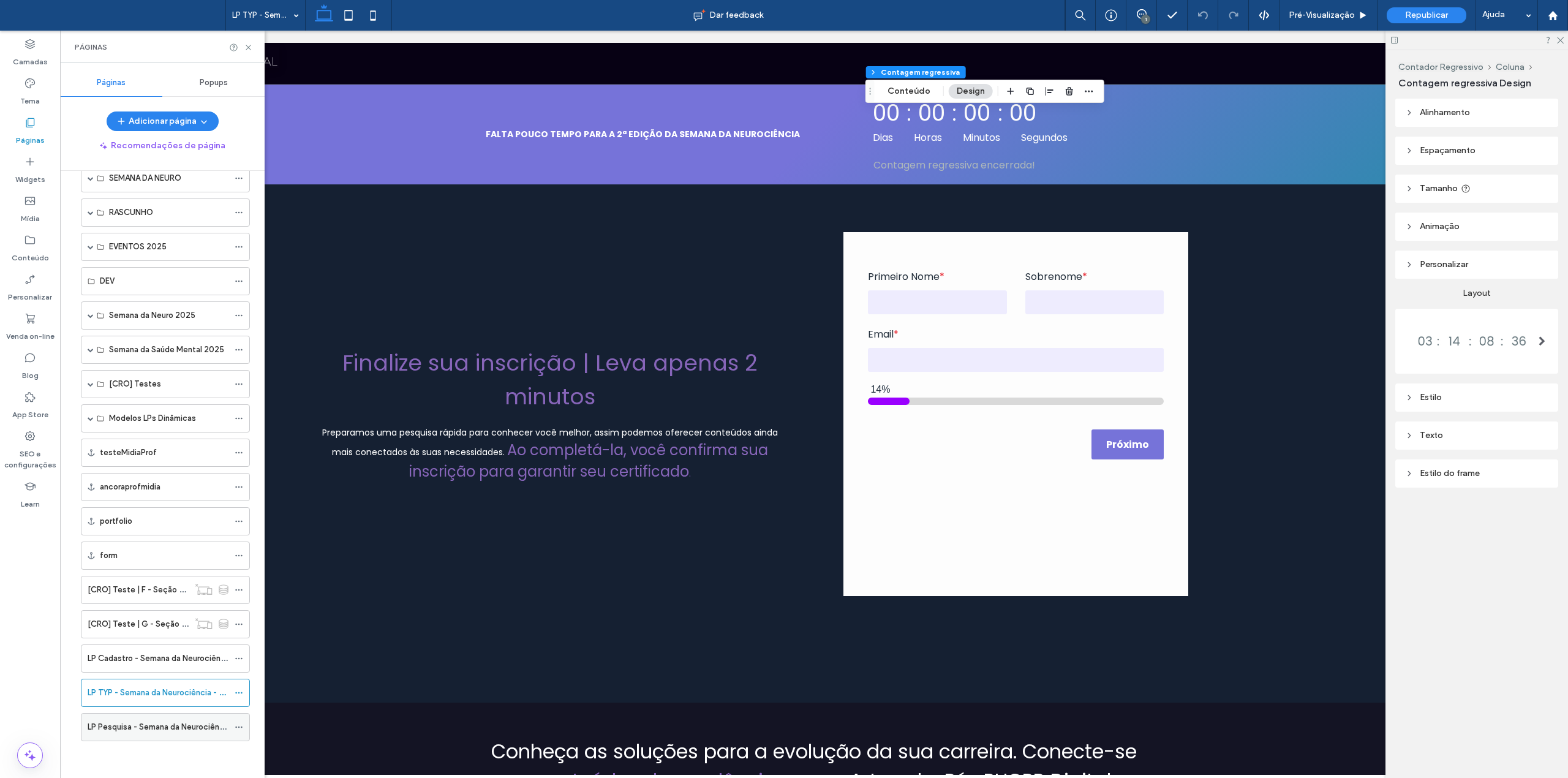
click at [155, 729] on label "LP Pesquisa - Semana da Neurociência - 2ª edição" at bounding box center [180, 726] width 185 height 21
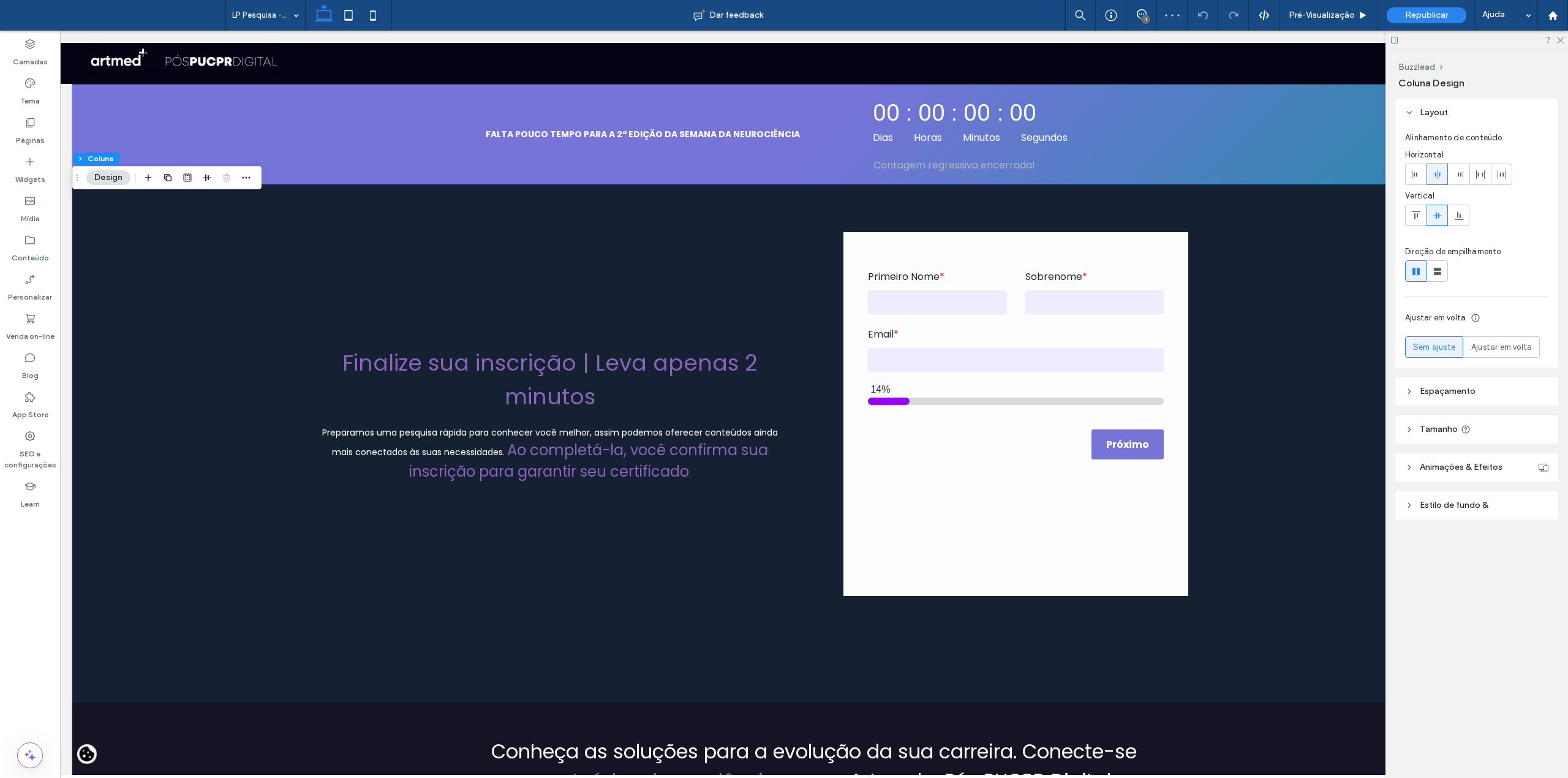
click at [1490, 509] on header "Estilo de fundo &" at bounding box center [1476, 506] width 163 height 28
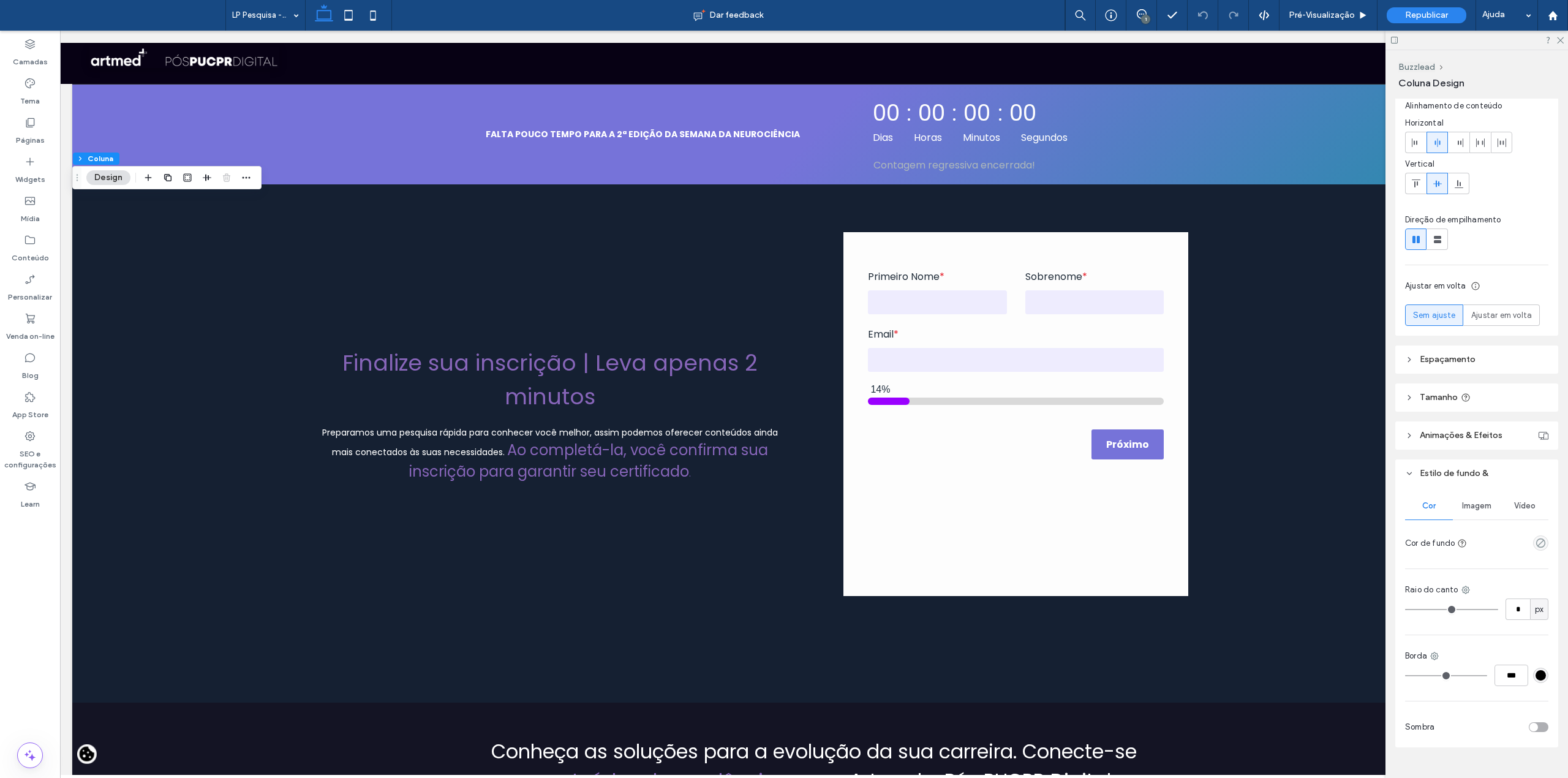
scroll to position [57, 0]
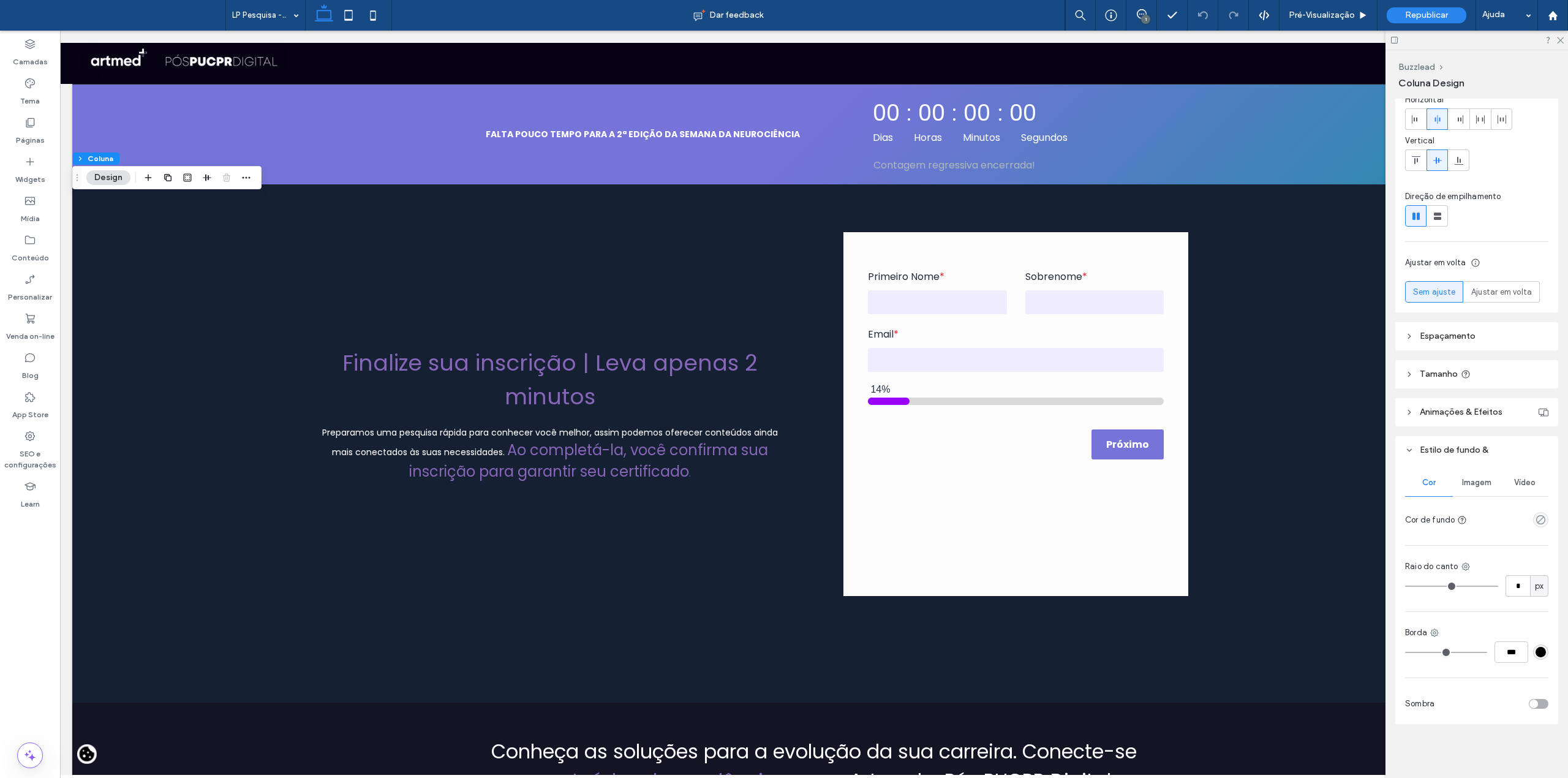
click at [1539, 518] on div "empty color" at bounding box center [1541, 520] width 15 height 15
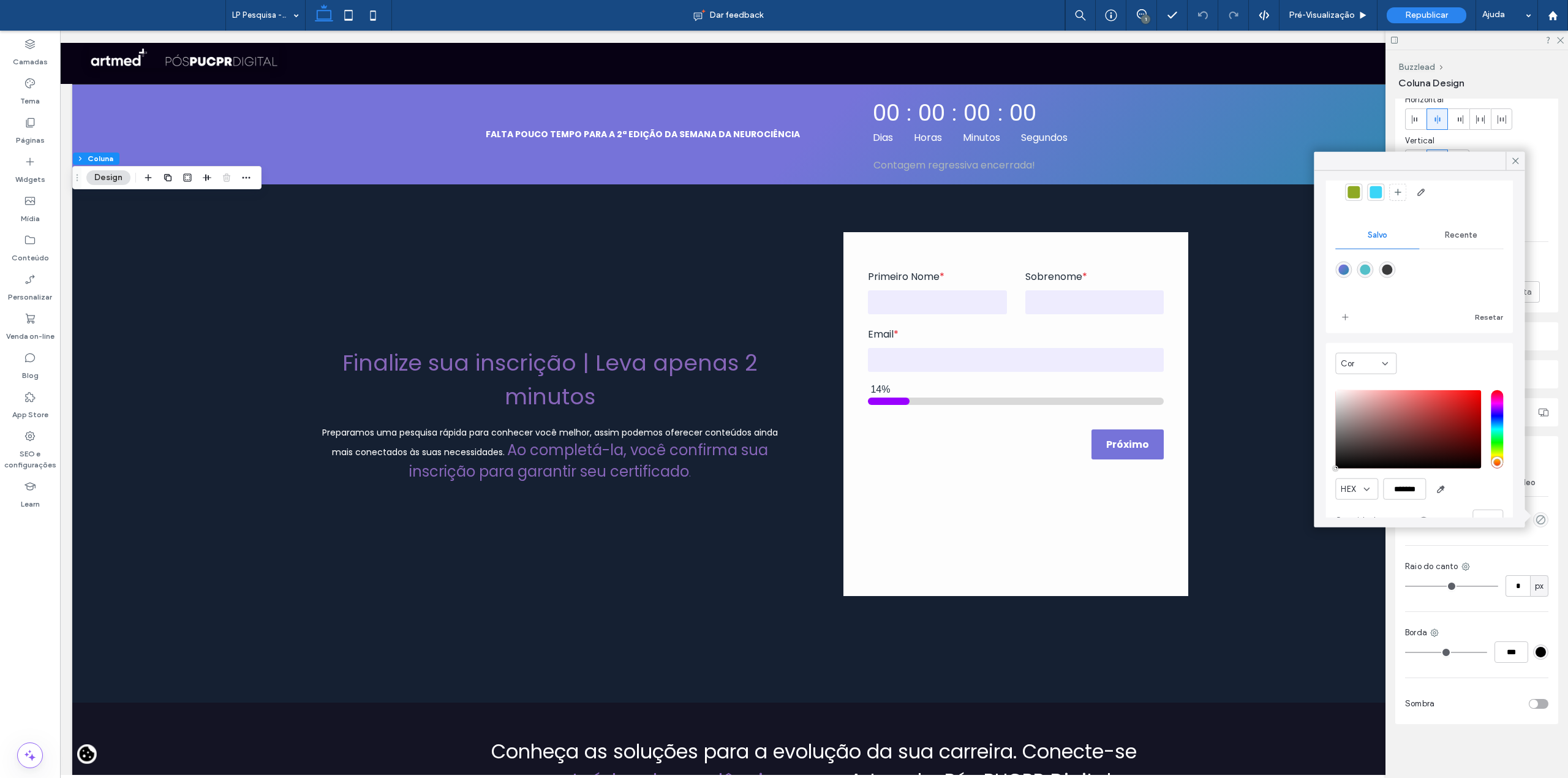
scroll to position [98, 0]
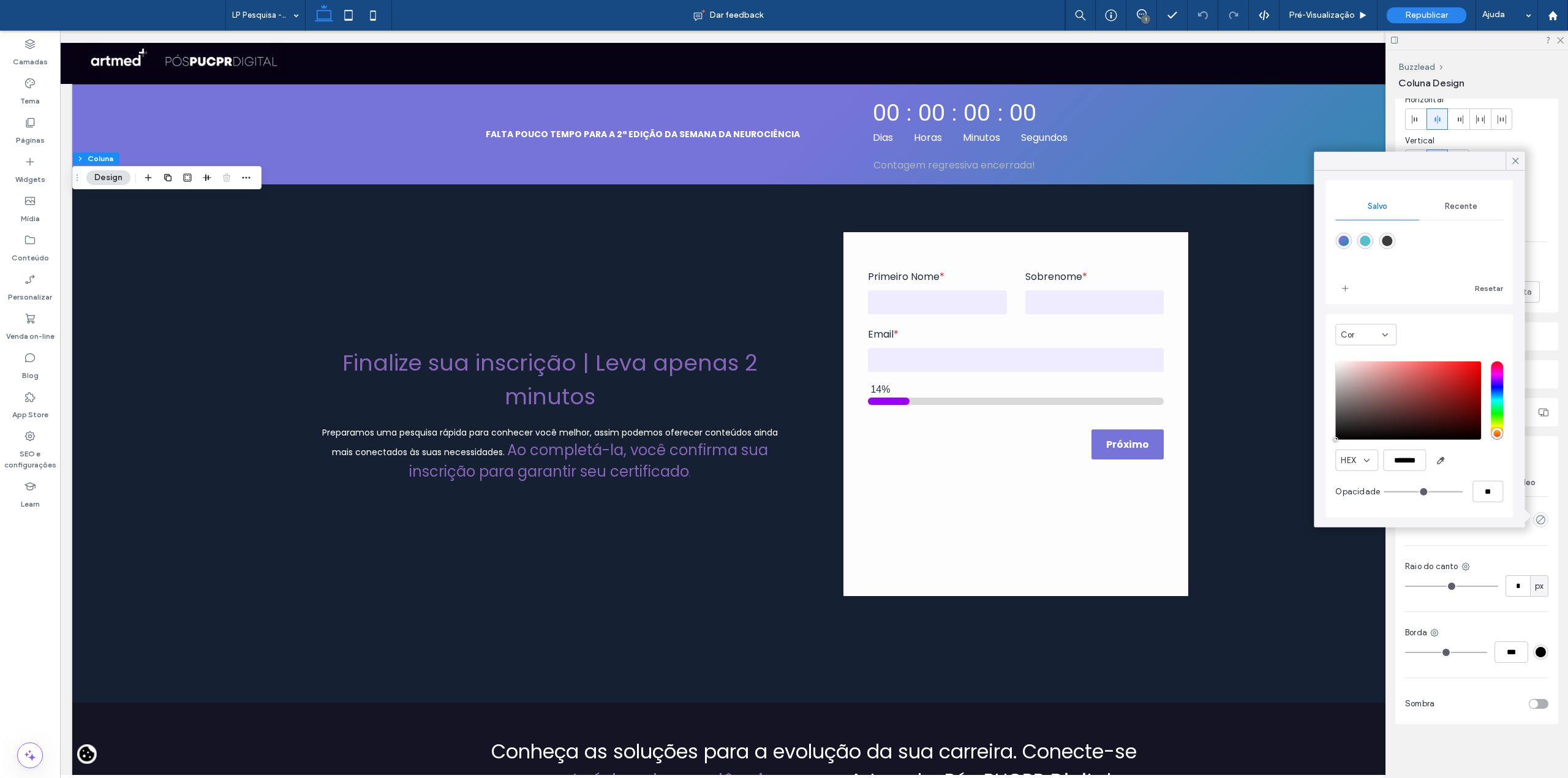
click at [1391, 339] on div "Cor" at bounding box center [1366, 334] width 61 height 21
click at [1375, 372] on span "Gradiente" at bounding box center [1360, 378] width 39 height 13
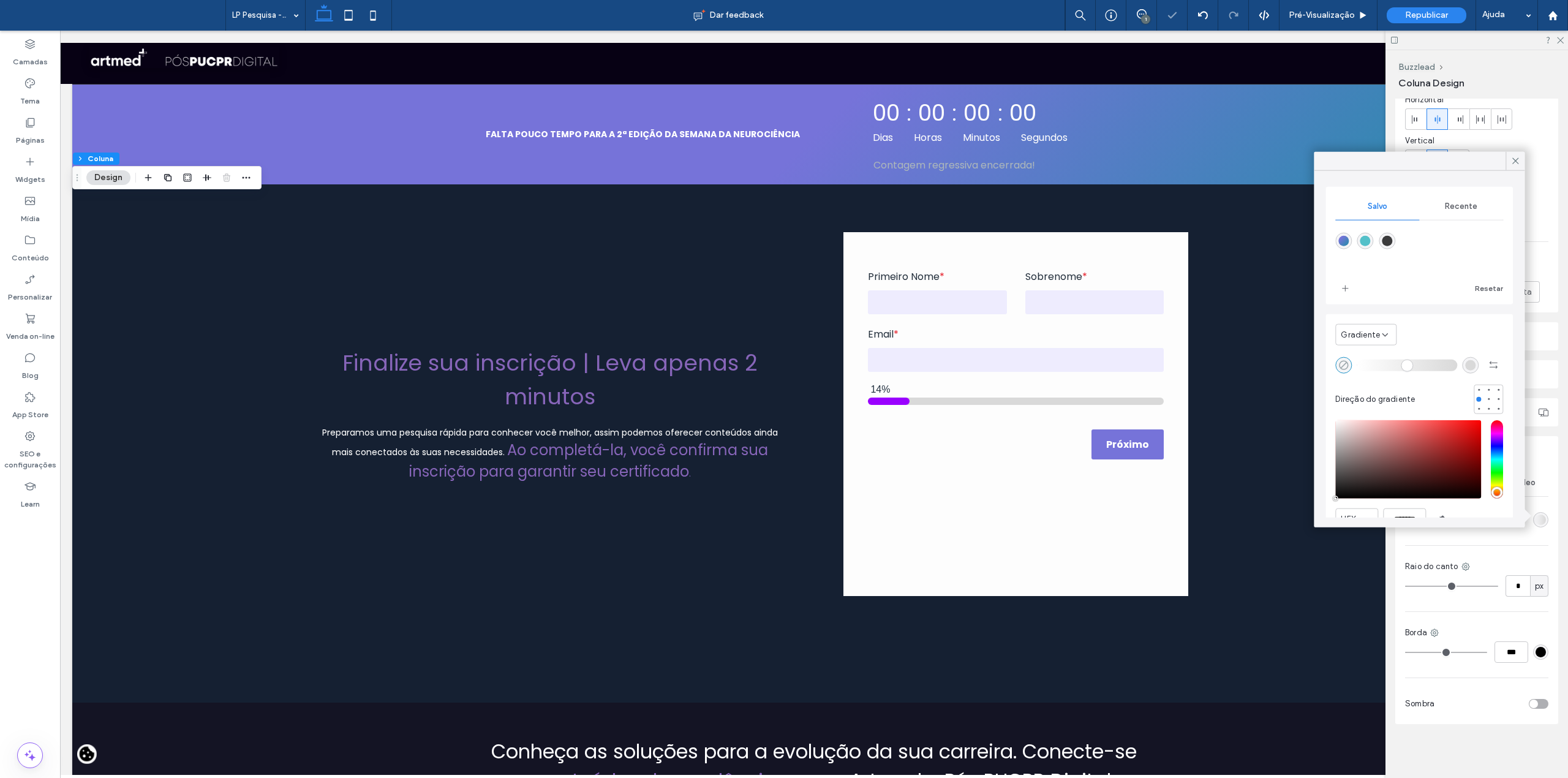
click at [1340, 361] on icon "rgba(0, 0, 0, 0)" at bounding box center [1344, 365] width 10 height 10
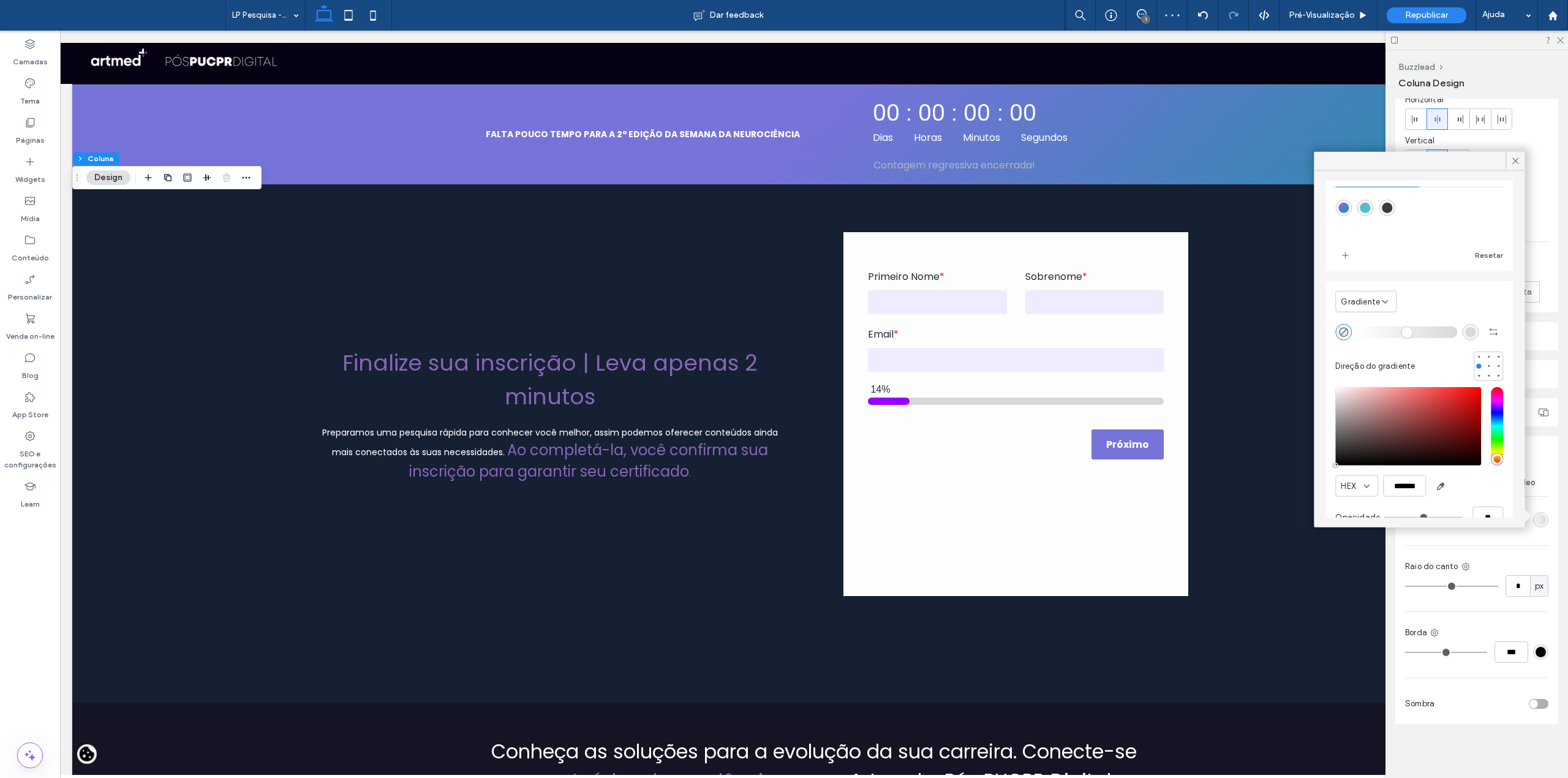
scroll to position [62, 0]
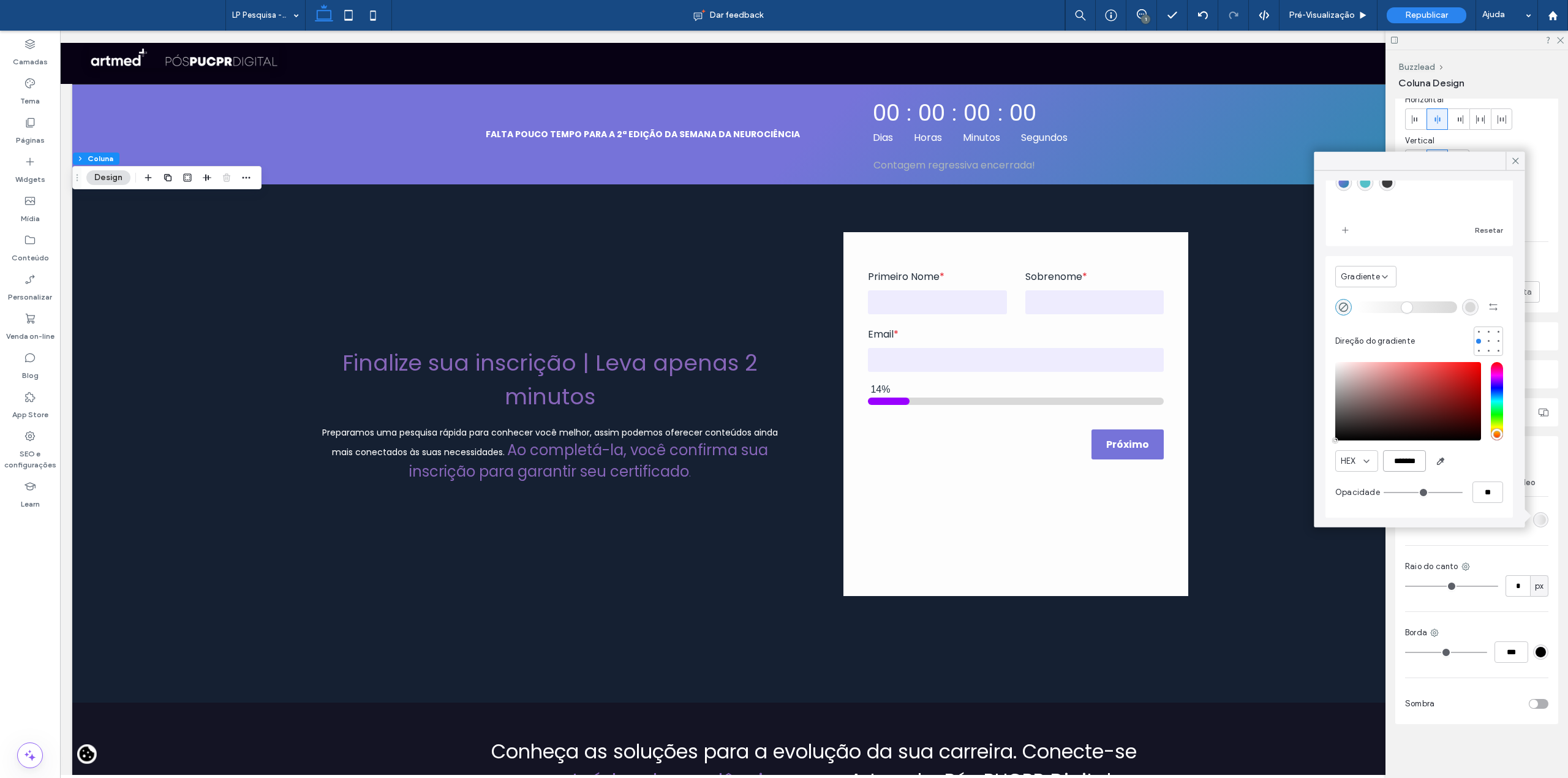
click at [1411, 459] on input "*******" at bounding box center [1405, 461] width 43 height 21
paste input "color picker textbox"
type input "*******"
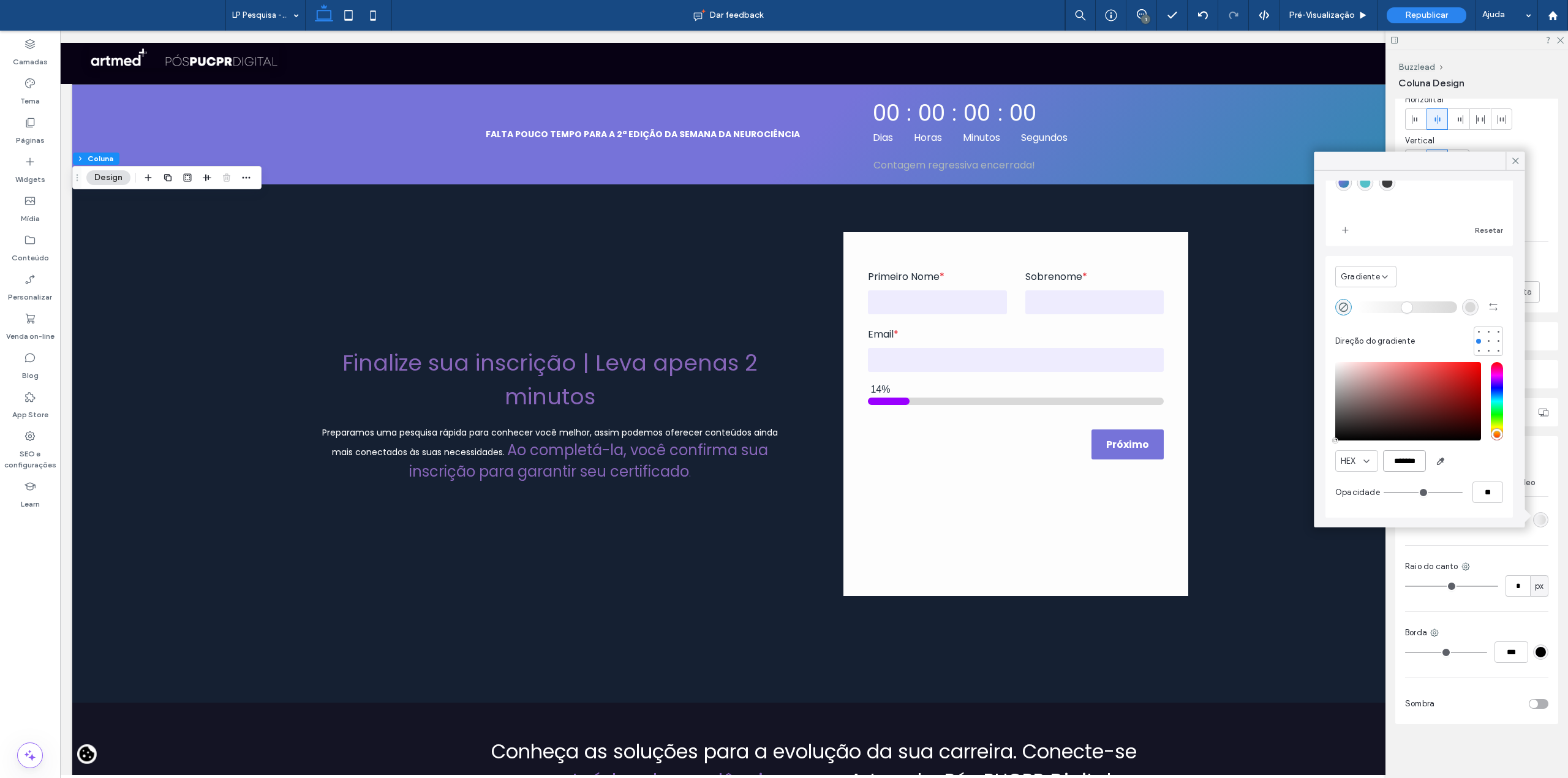
type input "***"
type input "****"
click at [1465, 309] on div "rgba(217, 217, 217, 1)" at bounding box center [1470, 307] width 10 height 10
click at [1405, 463] on input "*******" at bounding box center [1405, 461] width 43 height 21
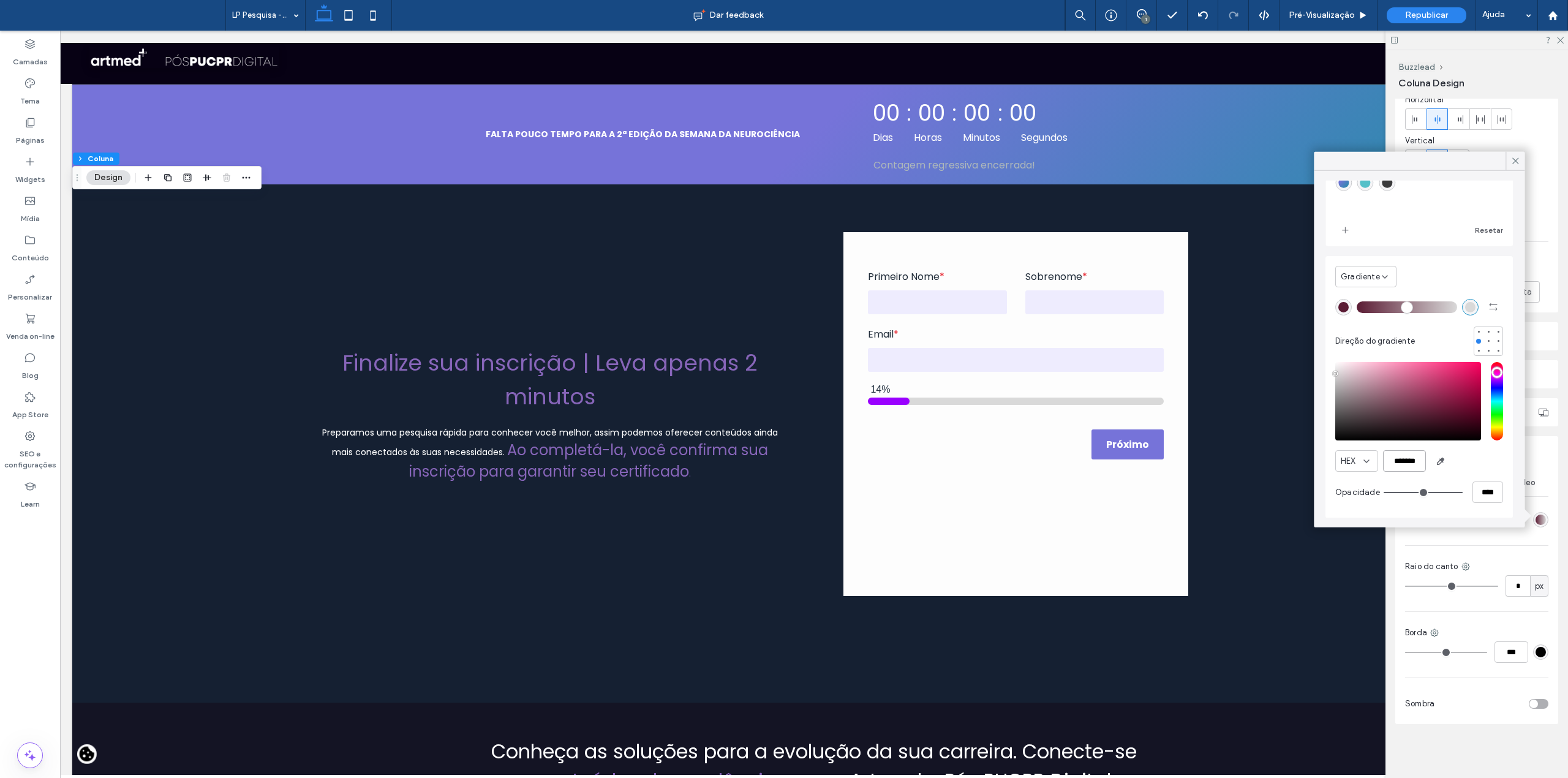
paste input "color picker textbox"
type input "*******"
drag, startPoint x: 1373, startPoint y: 309, endPoint x: 1385, endPoint y: 309, distance: 12.0
type input "**"
click at [1385, 308] on input "range" at bounding box center [1407, 307] width 101 height 1
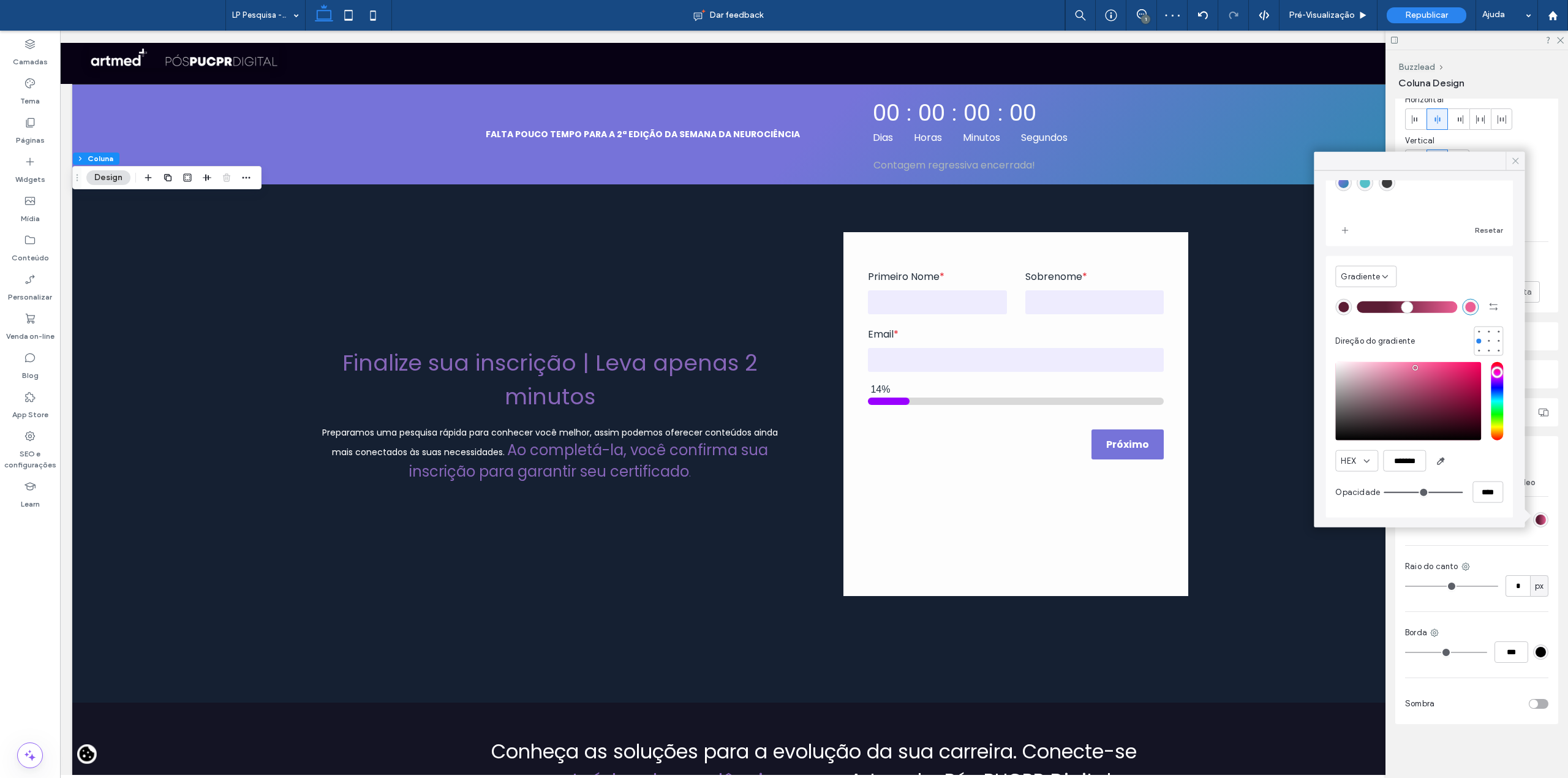
click at [1516, 167] on span at bounding box center [1515, 160] width 11 height 18
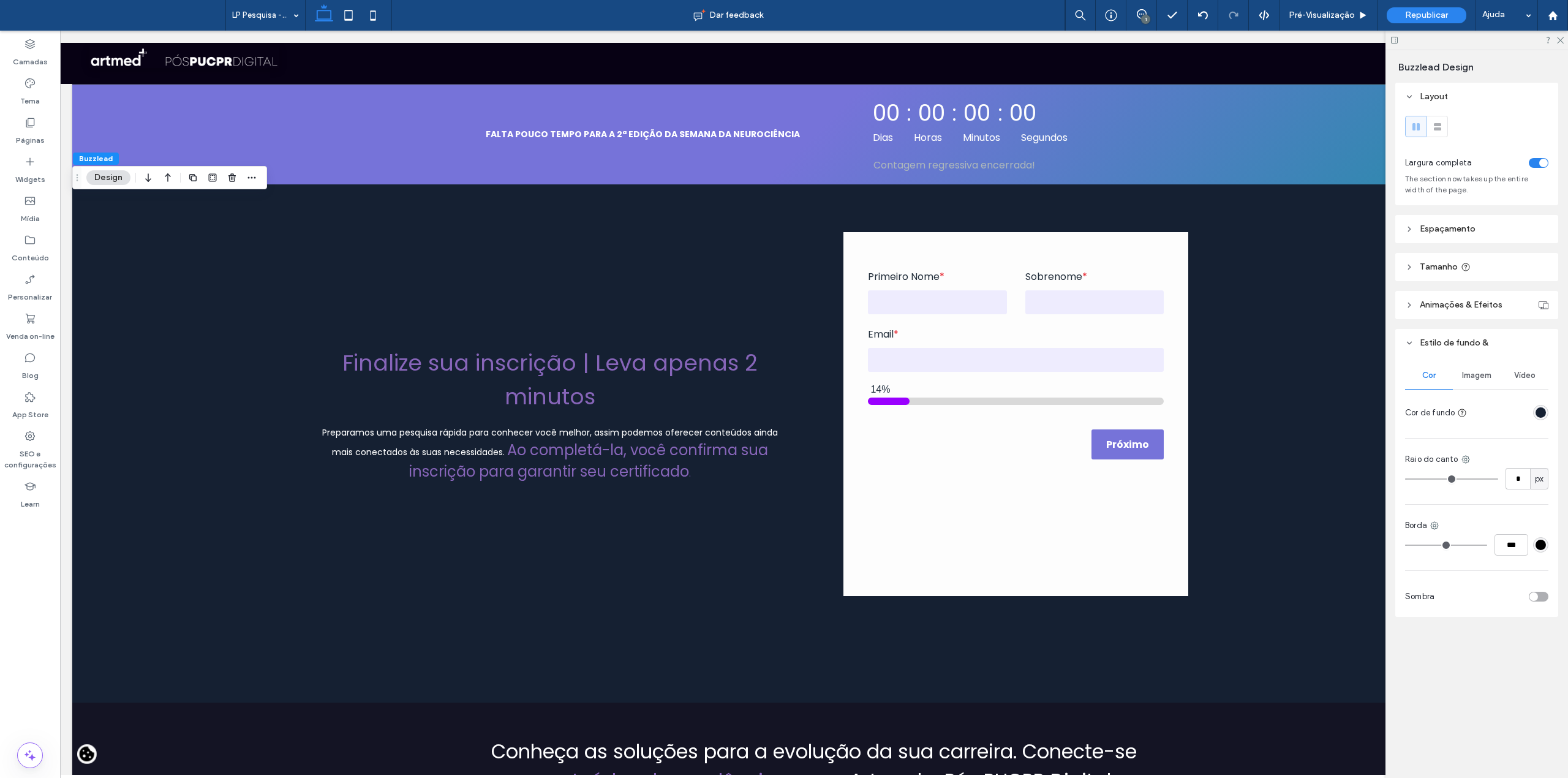
click at [1547, 418] on div "rgba(21, 32, 50, 1)" at bounding box center [1541, 412] width 15 height 15
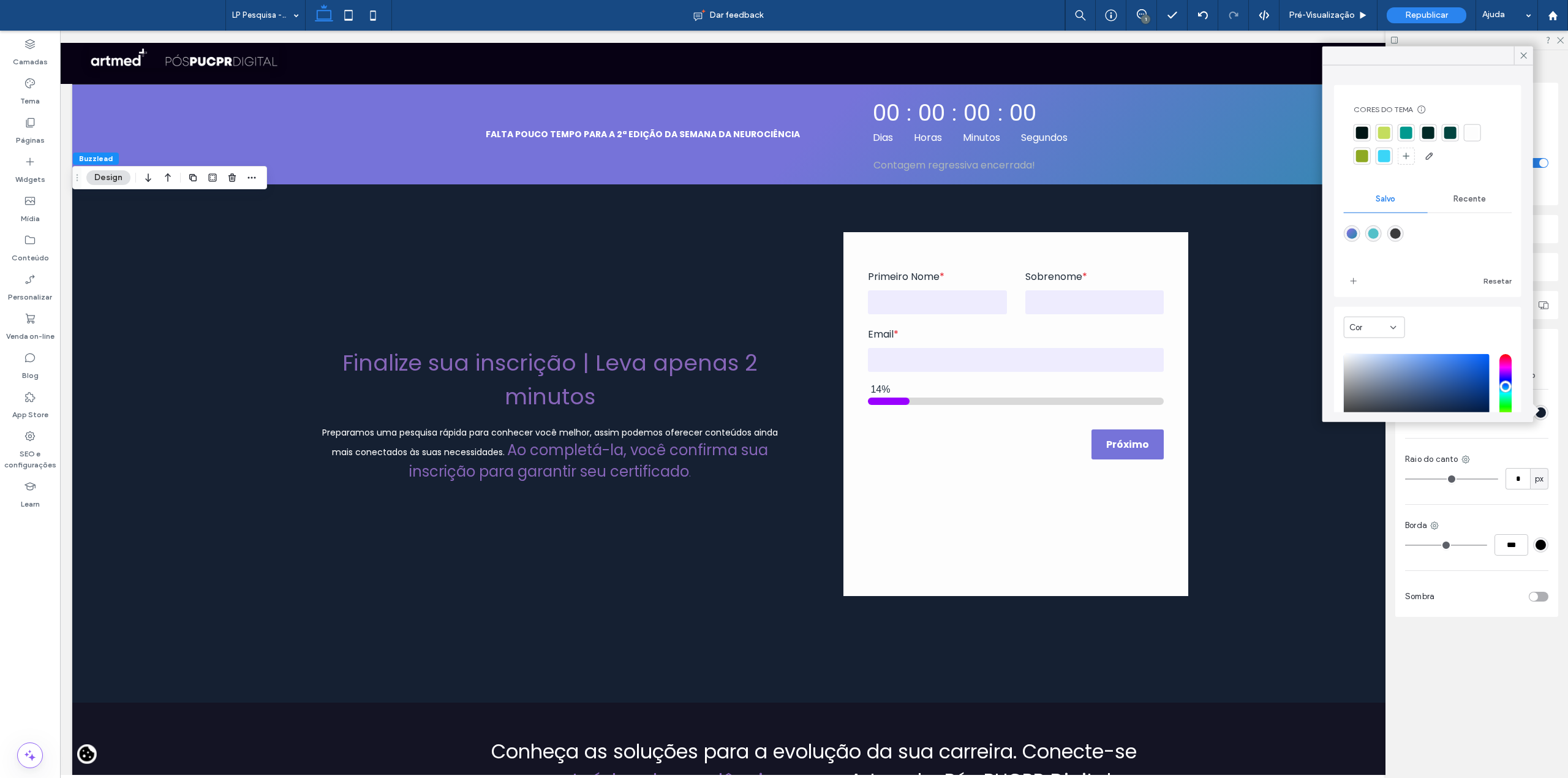
click at [1399, 326] on div "Cor" at bounding box center [1374, 327] width 61 height 21
click at [1377, 368] on span "Gradiente" at bounding box center [1368, 371] width 39 height 13
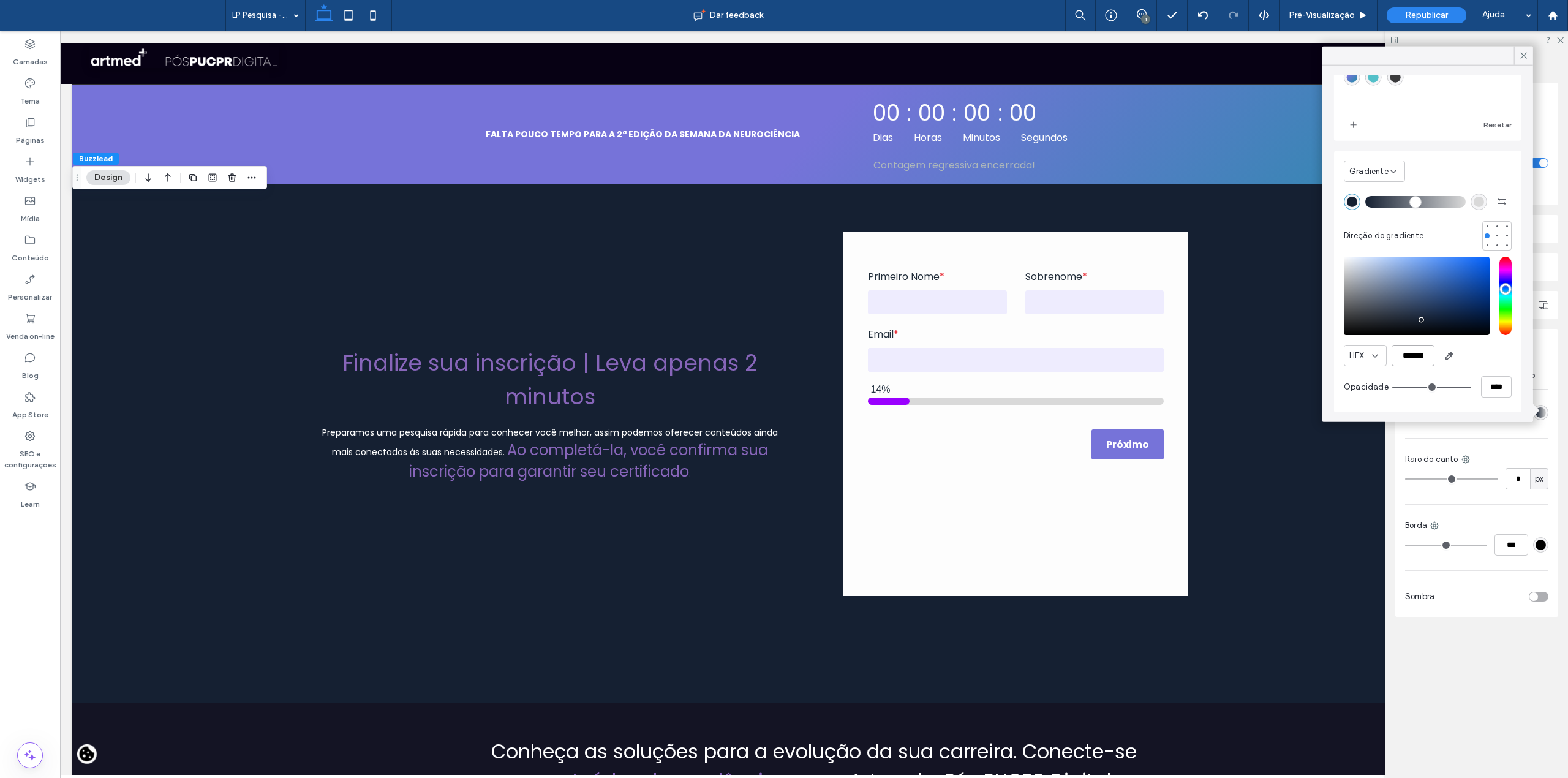
click at [1408, 349] on input "*******" at bounding box center [1413, 356] width 43 height 21
paste input "color picker textbox"
click at [1474, 199] on div "rgba(217, 217, 217, 1)" at bounding box center [1479, 201] width 10 height 10
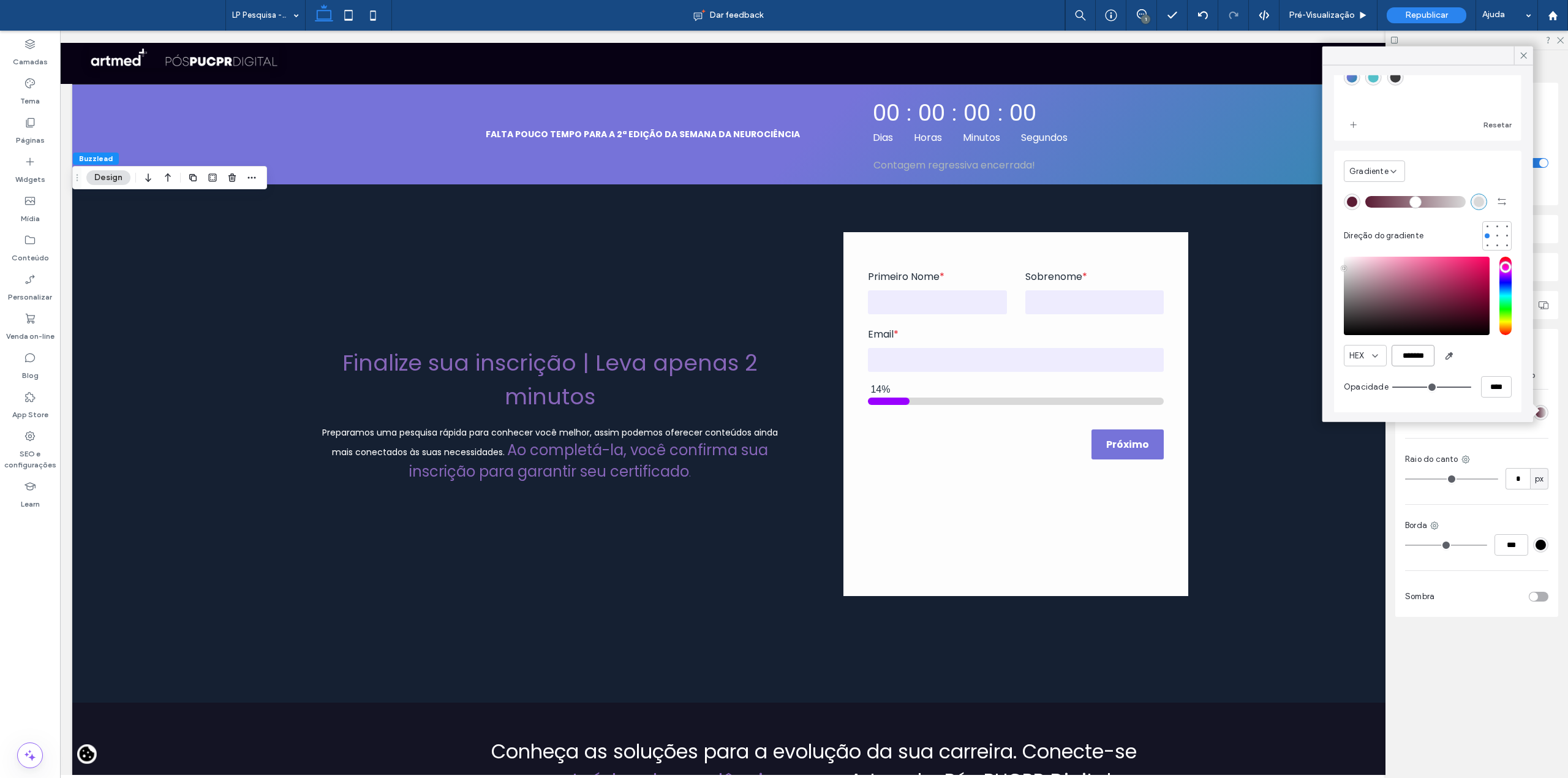
scroll to position [0, 1]
drag, startPoint x: 1399, startPoint y: 356, endPoint x: 1441, endPoint y: 363, distance: 42.6
click at [1441, 363] on div "HEX *******" at bounding box center [1427, 356] width 168 height 21
paste input "color picker textbox"
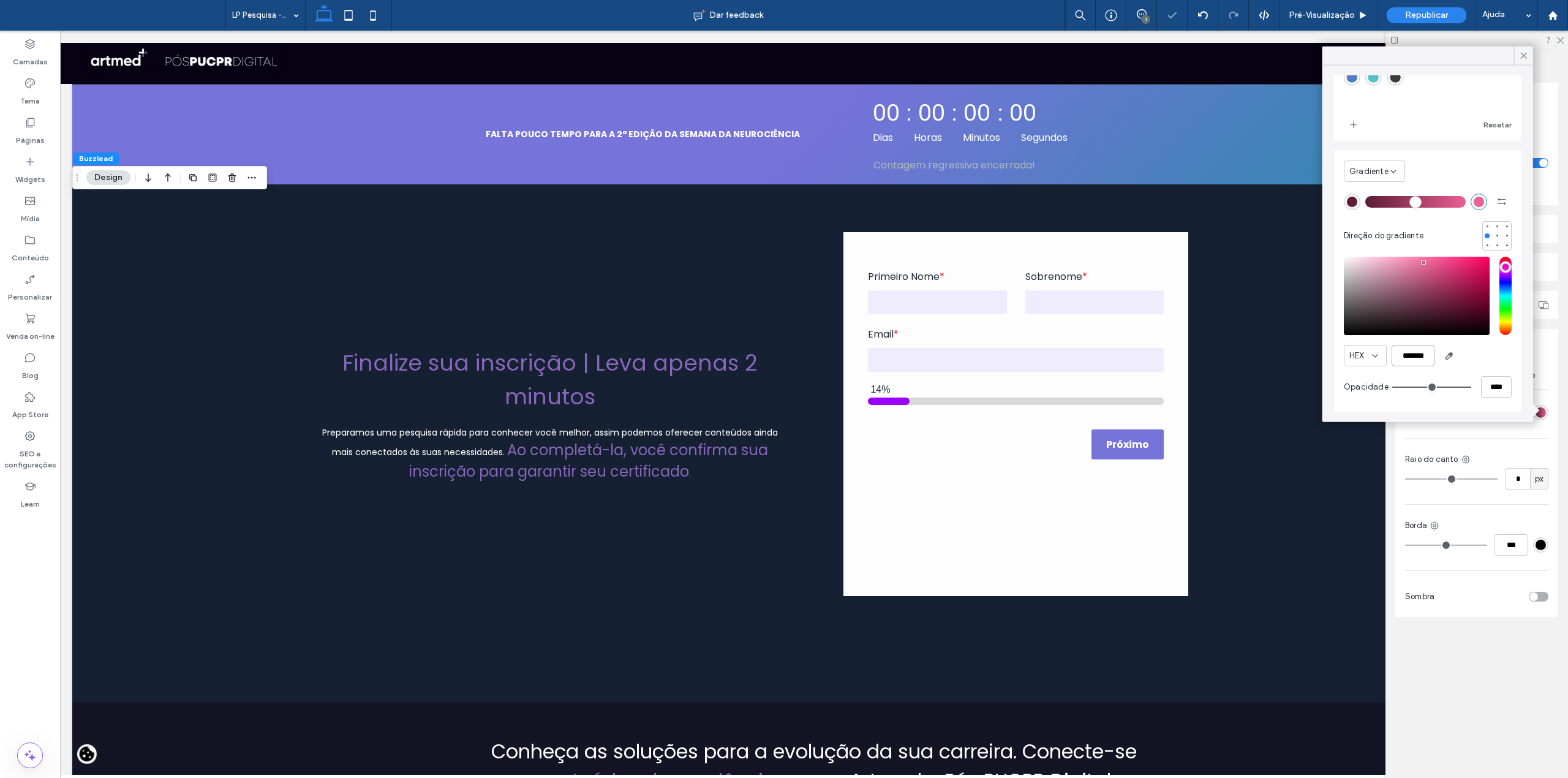
type input "*******"
drag, startPoint x: 1374, startPoint y: 202, endPoint x: 1394, endPoint y: 201, distance: 20.0
type input "**"
click at [1394, 201] on input "range" at bounding box center [1416, 202] width 101 height 1
click at [1526, 54] on icon at bounding box center [1524, 55] width 11 height 11
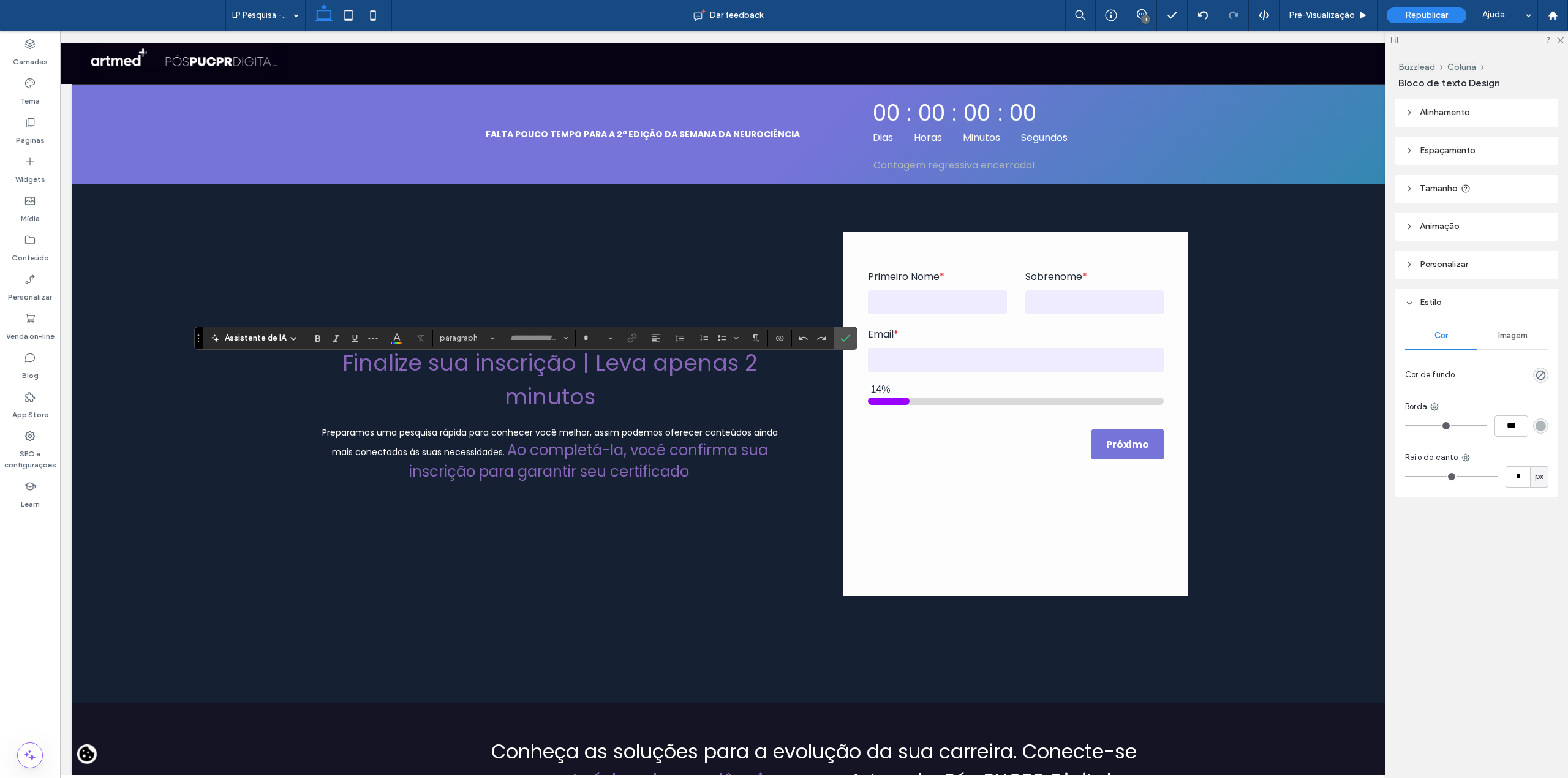
type input "*******"
type input "**"
click at [398, 339] on use "Cor" at bounding box center [397, 336] width 7 height 7
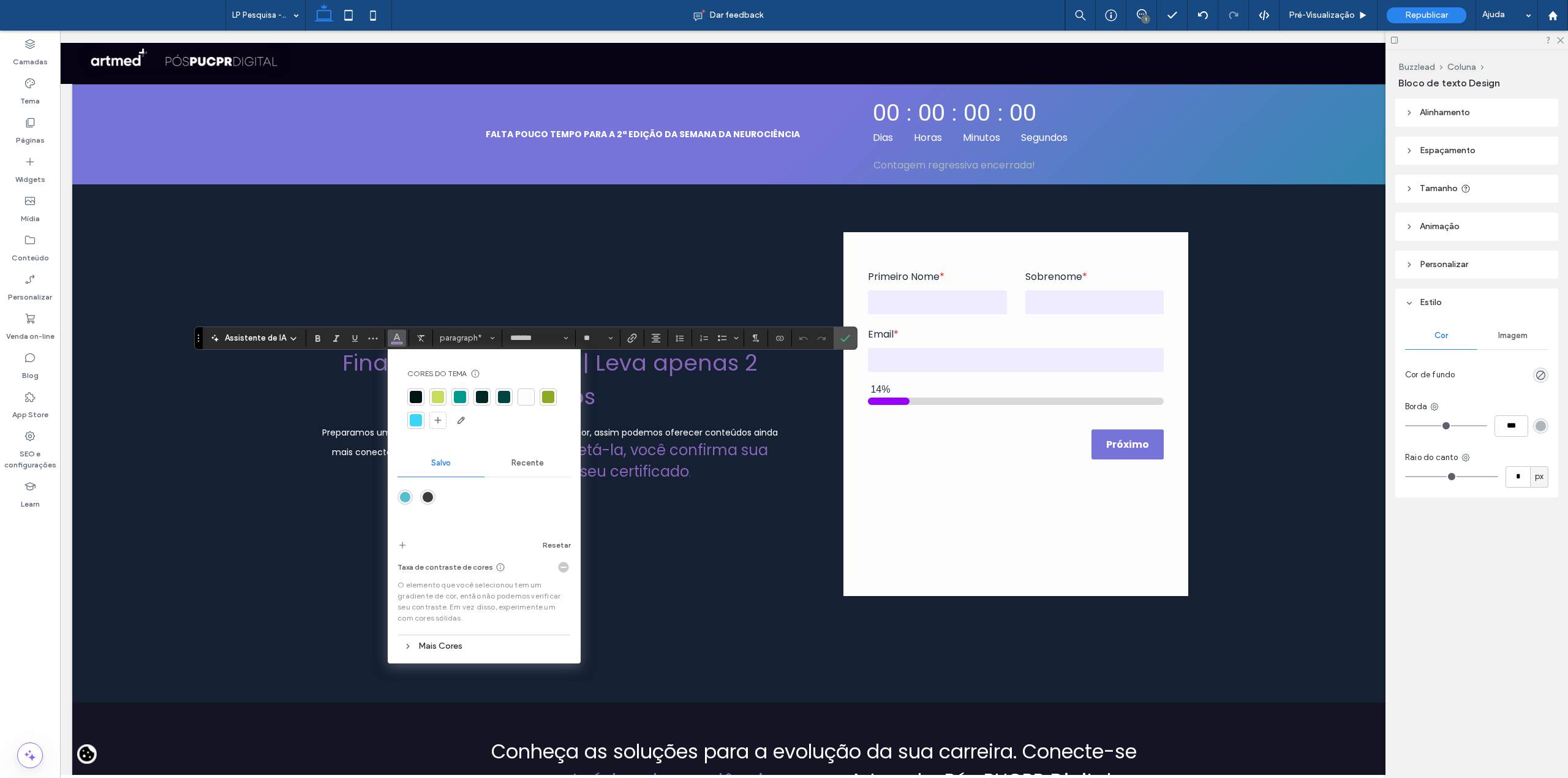
click at [523, 393] on div at bounding box center [526, 397] width 13 height 13
click at [841, 336] on label "Confirmar" at bounding box center [845, 339] width 18 height 22
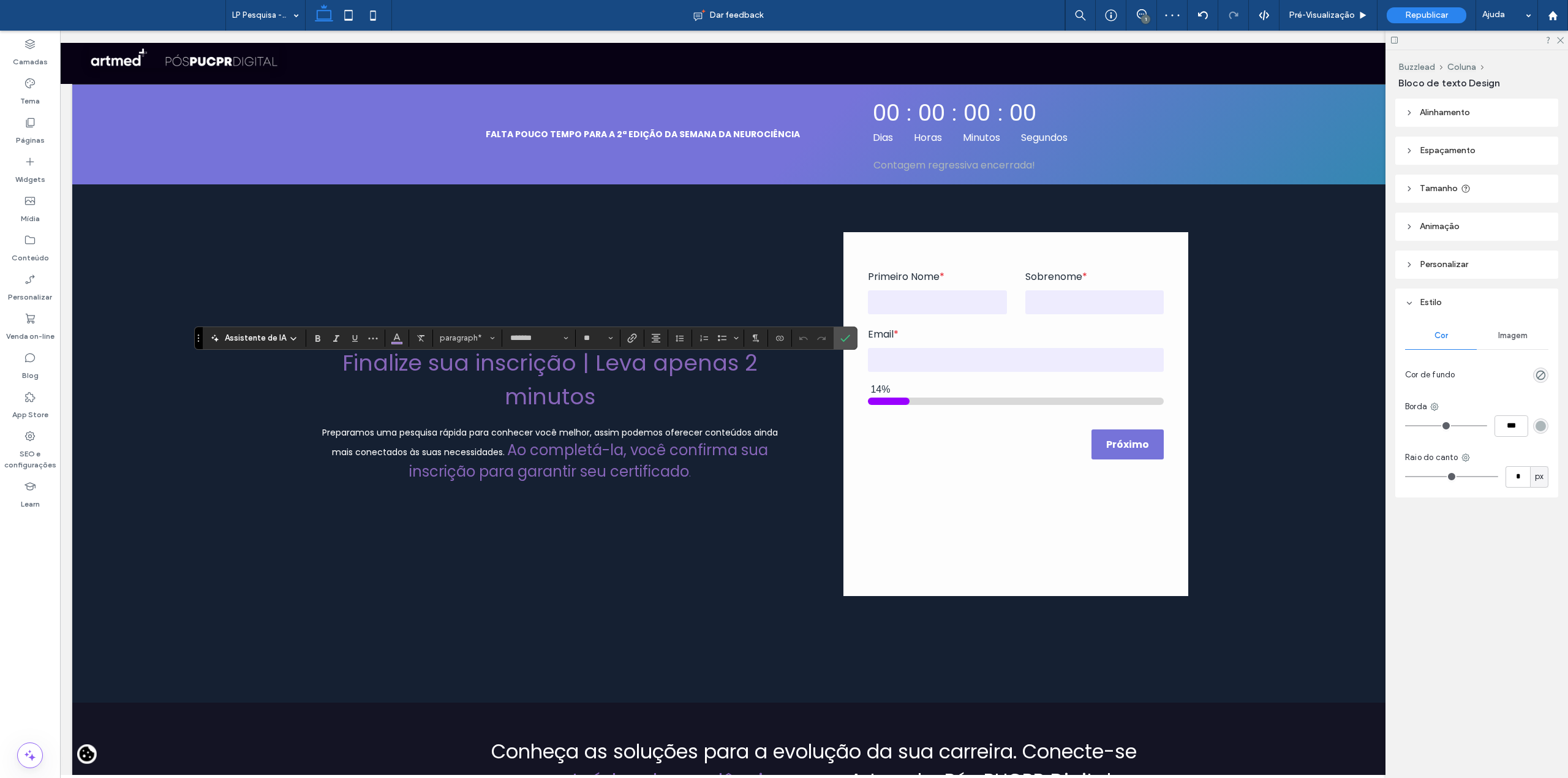
type input "*"
click at [396, 343] on span "Cor" at bounding box center [397, 337] width 10 height 16
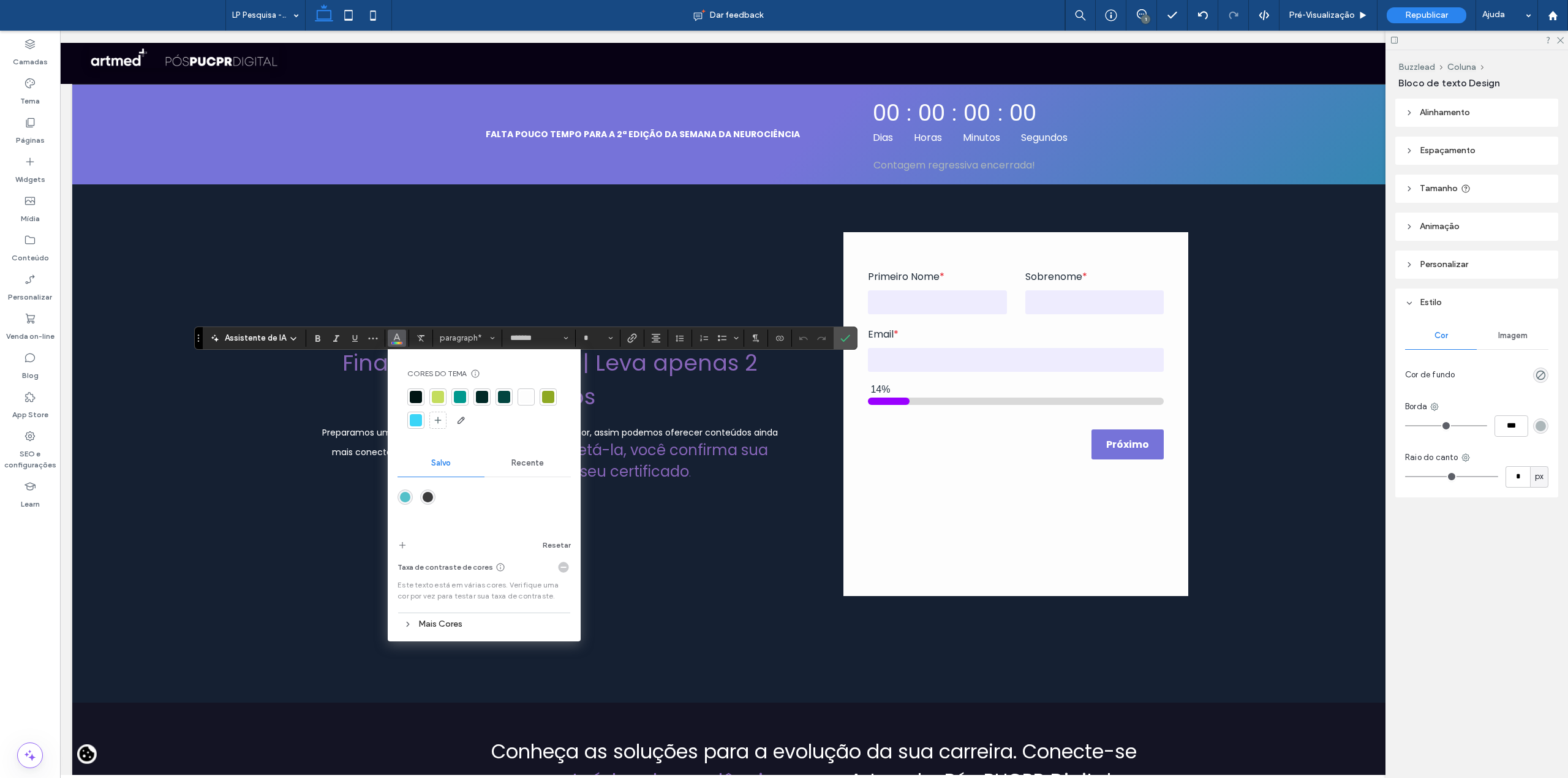
click at [528, 403] on div at bounding box center [525, 397] width 17 height 17
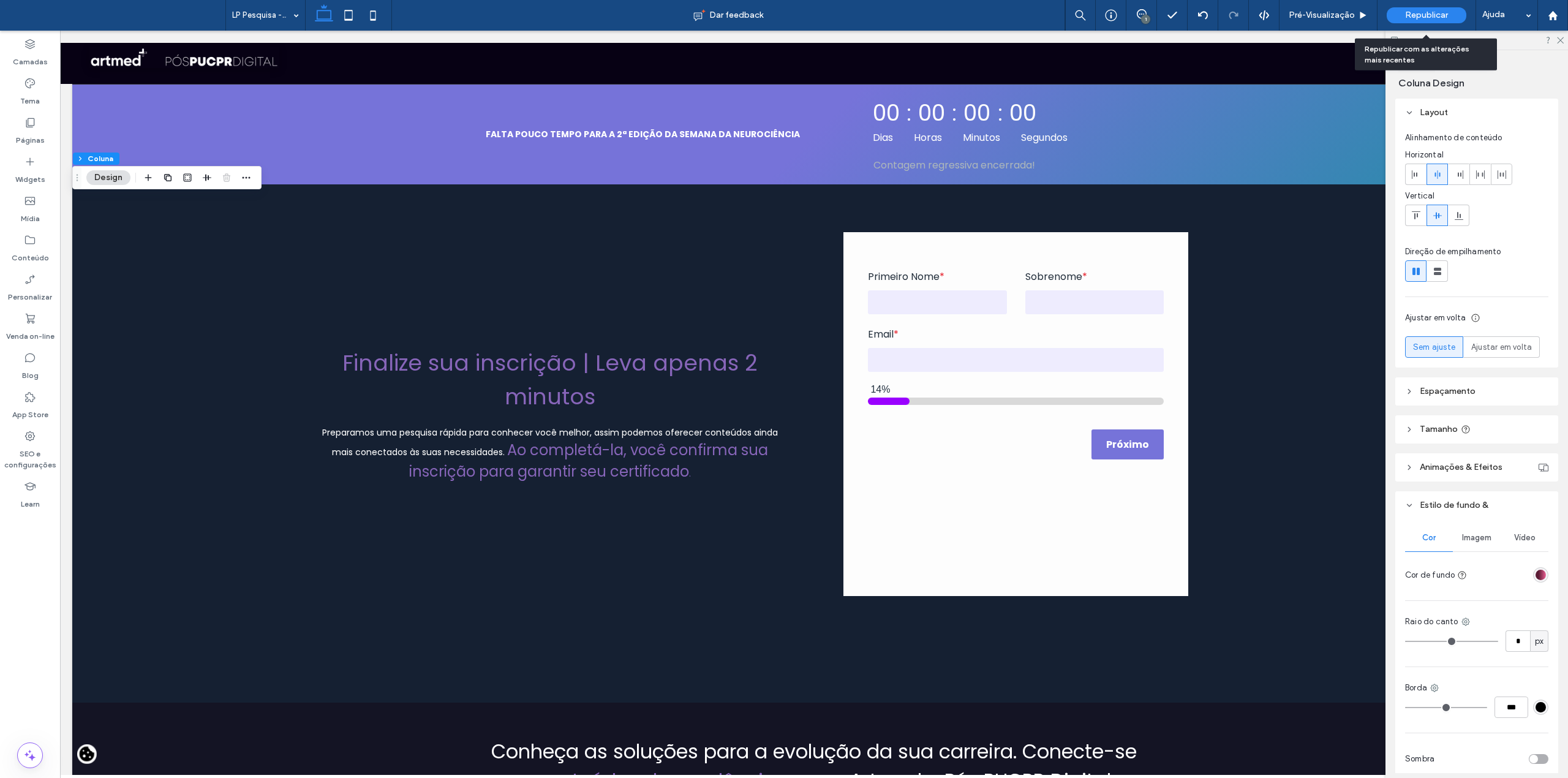
click at [1433, 20] on div "Republicar" at bounding box center [1427, 15] width 79 height 16
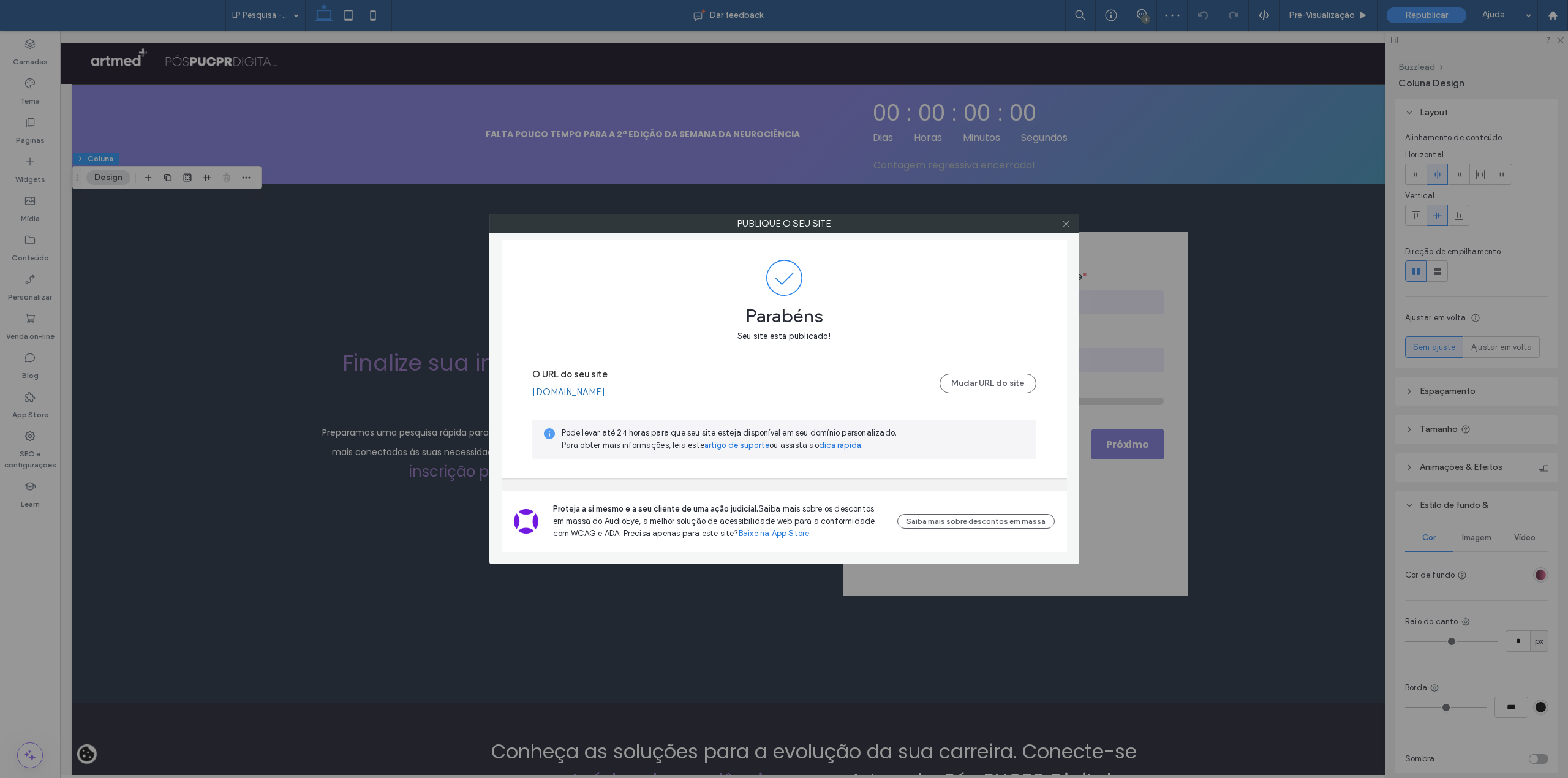
click at [1069, 233] on span at bounding box center [1066, 223] width 9 height 18
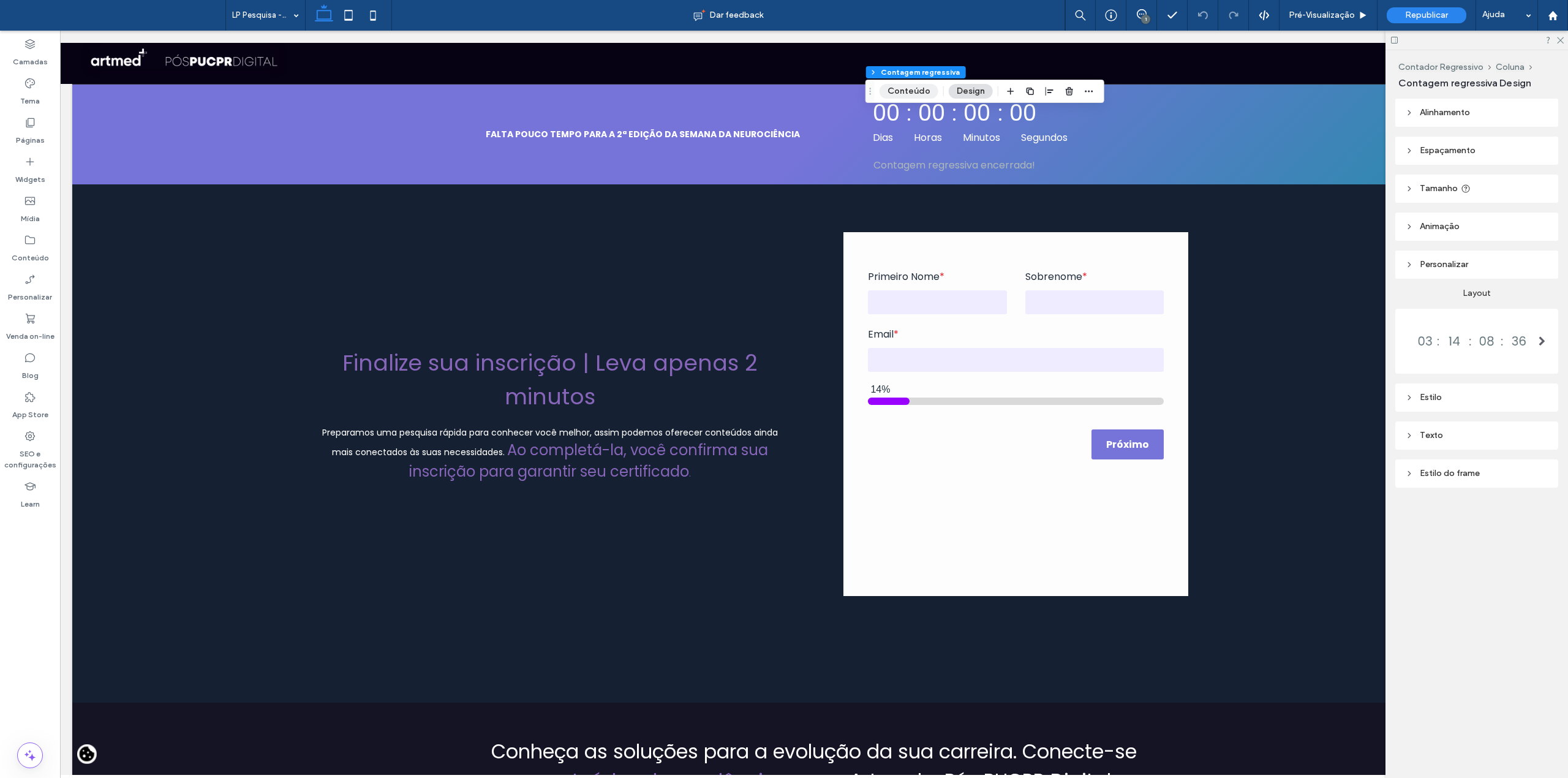
click at [899, 93] on button "Conteúdo" at bounding box center [909, 91] width 59 height 15
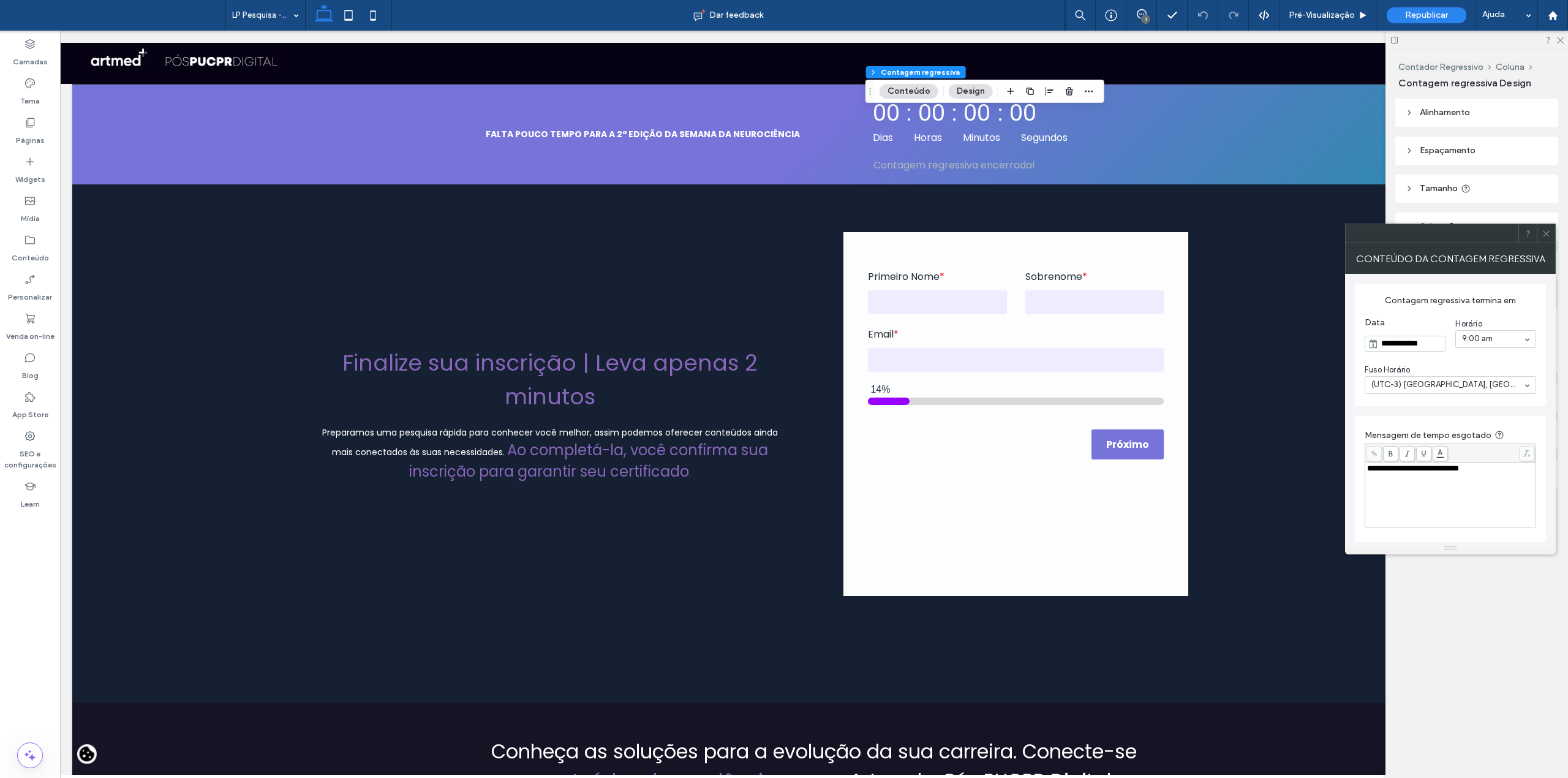
click at [1378, 339] on input "**********" at bounding box center [1411, 344] width 67 height 15
click at [1483, 367] on button "Next Month" at bounding box center [1485, 369] width 9 height 9
click at [1404, 467] on div "24" at bounding box center [1402, 468] width 16 height 16
type input "**********"
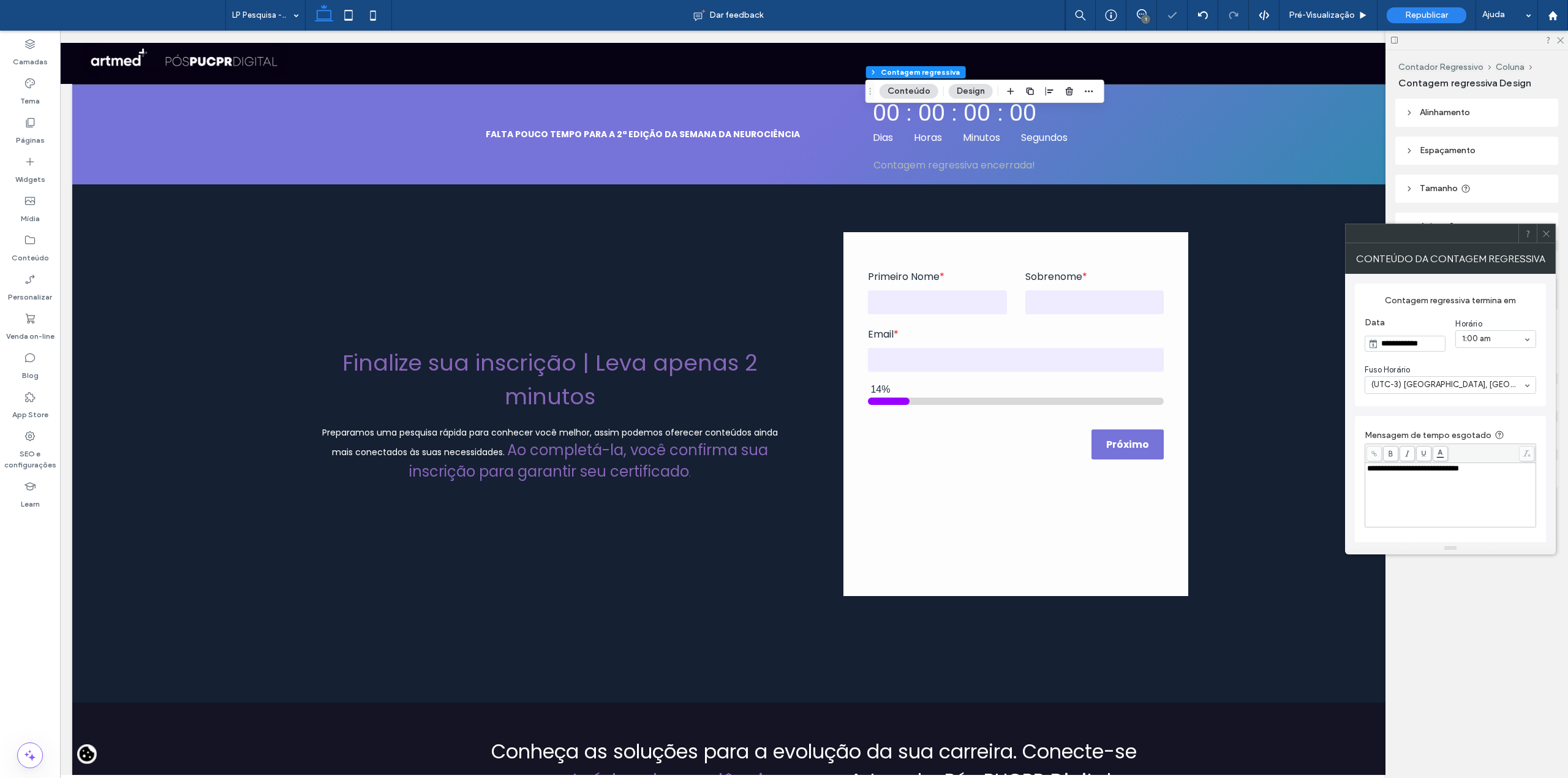
click at [1549, 233] on icon at bounding box center [1546, 233] width 9 height 9
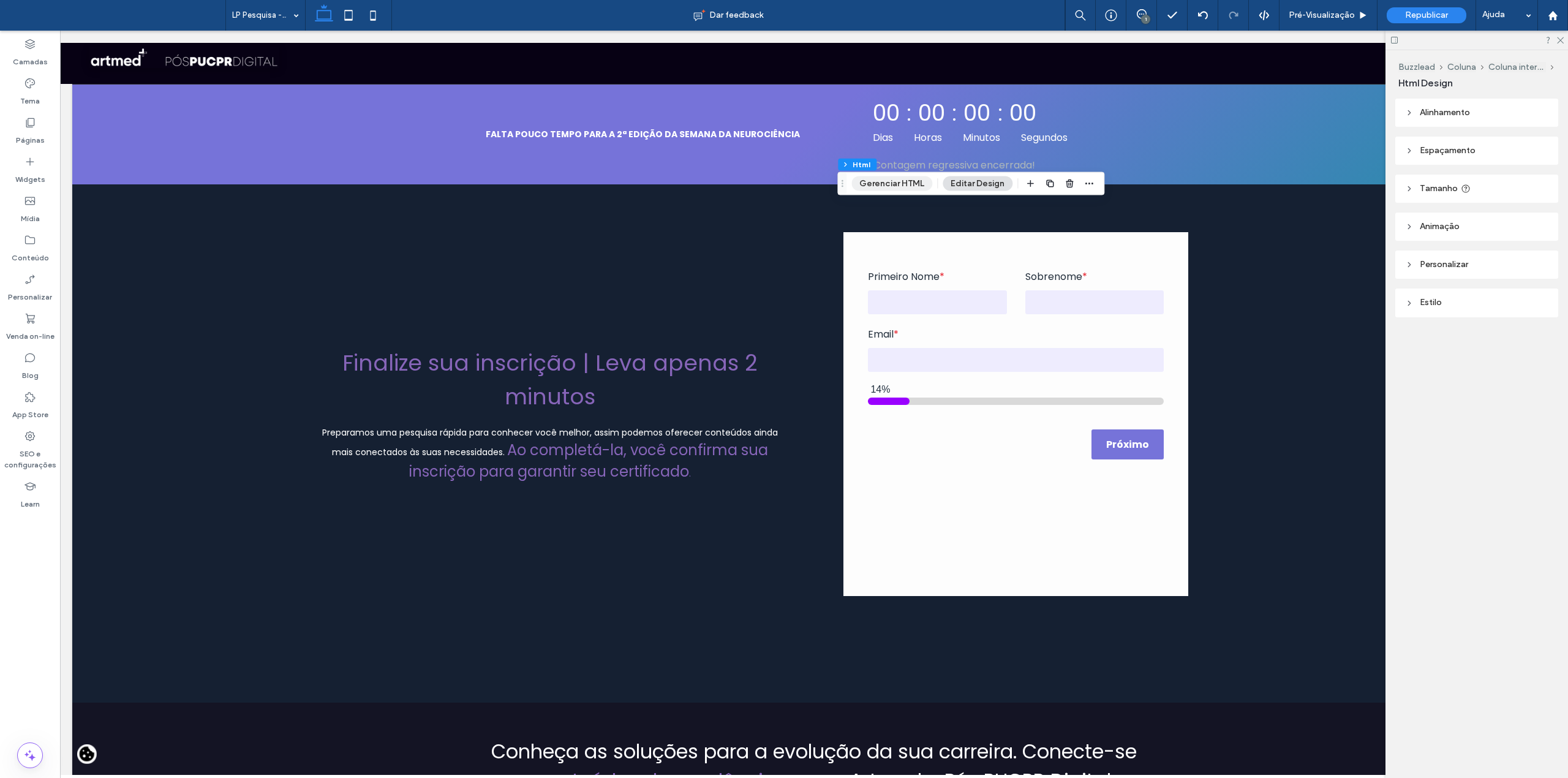
click at [903, 188] on button "Gerenciar HTML" at bounding box center [892, 184] width 81 height 15
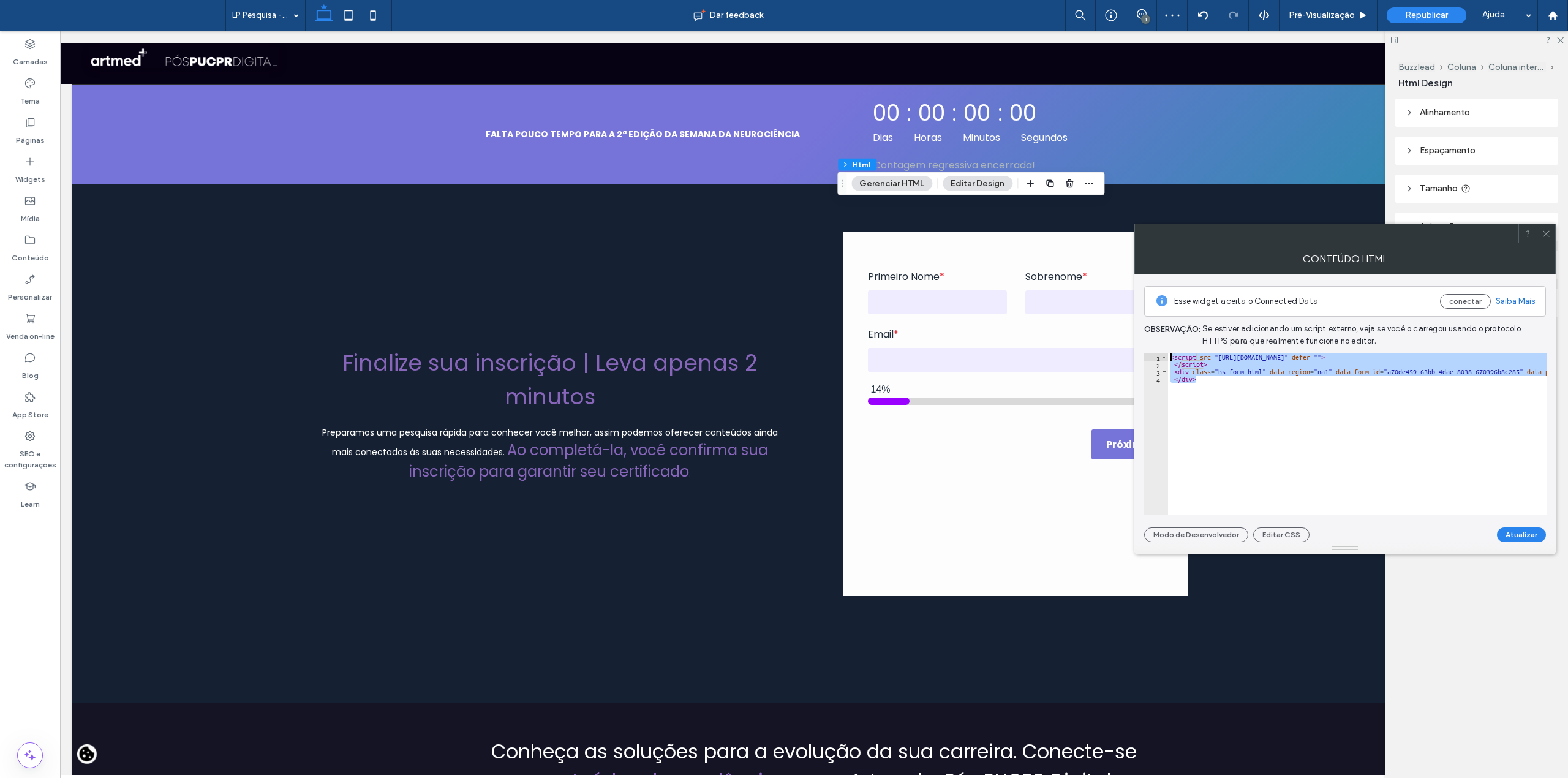
drag, startPoint x: 1205, startPoint y: 383, endPoint x: 1168, endPoint y: 356, distance: 45.8
click at [1168, 356] on div "****** 1 2 3 4 < script src = "https://js.hsforms.net/forms/embed/developer/931…" at bounding box center [1345, 434] width 402 height 162
paste textarea "**********"
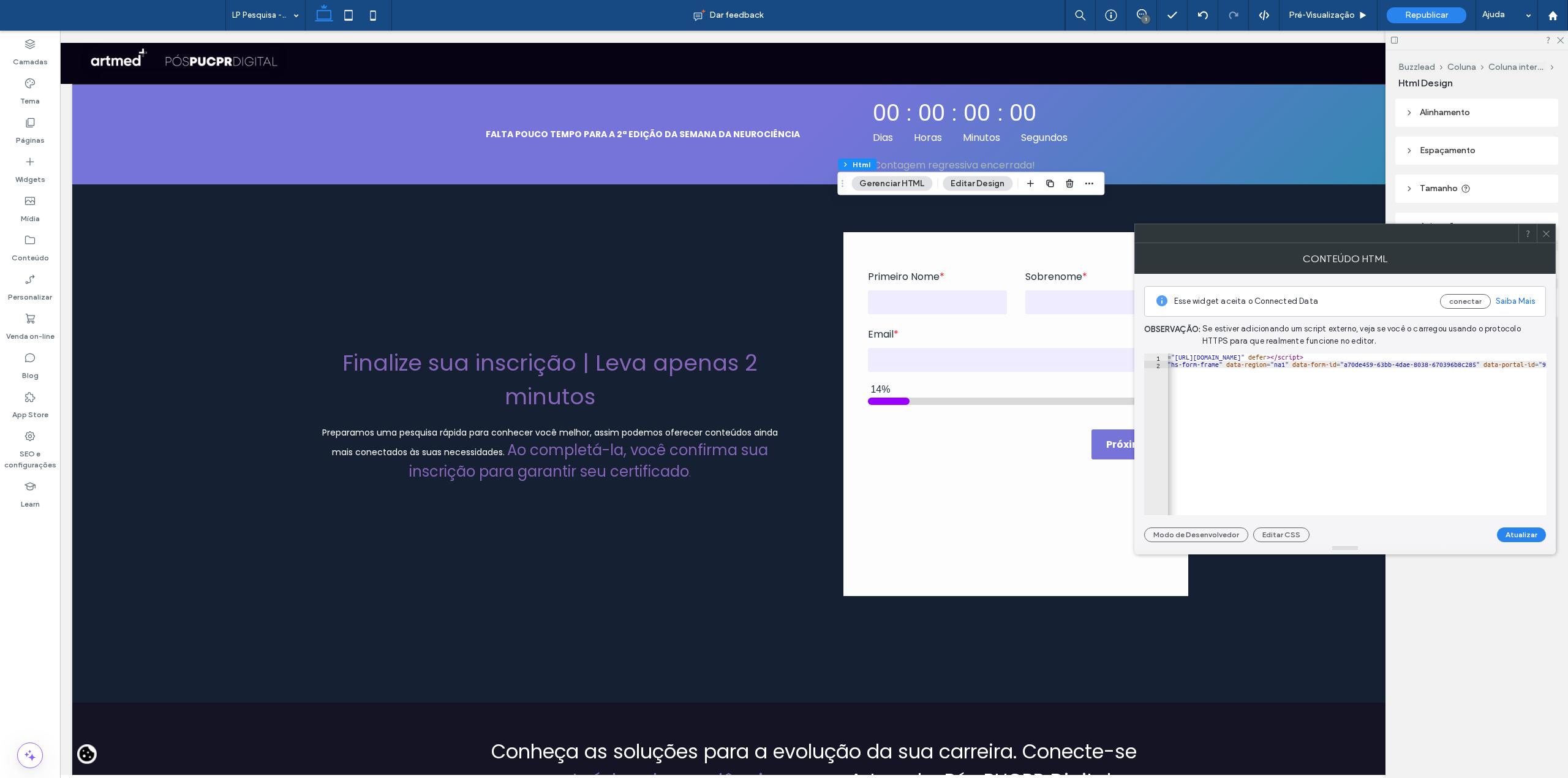
scroll to position [0, 0]
click at [1511, 542] on div at bounding box center [1345, 548] width 422 height 13
click at [1511, 532] on button "Atualizar" at bounding box center [1522, 535] width 49 height 15
click at [1221, 356] on div "< script src = "https://js.hsforms.net/forms/embed/9319931.js" defer > </ scrip…" at bounding box center [1405, 435] width 475 height 163
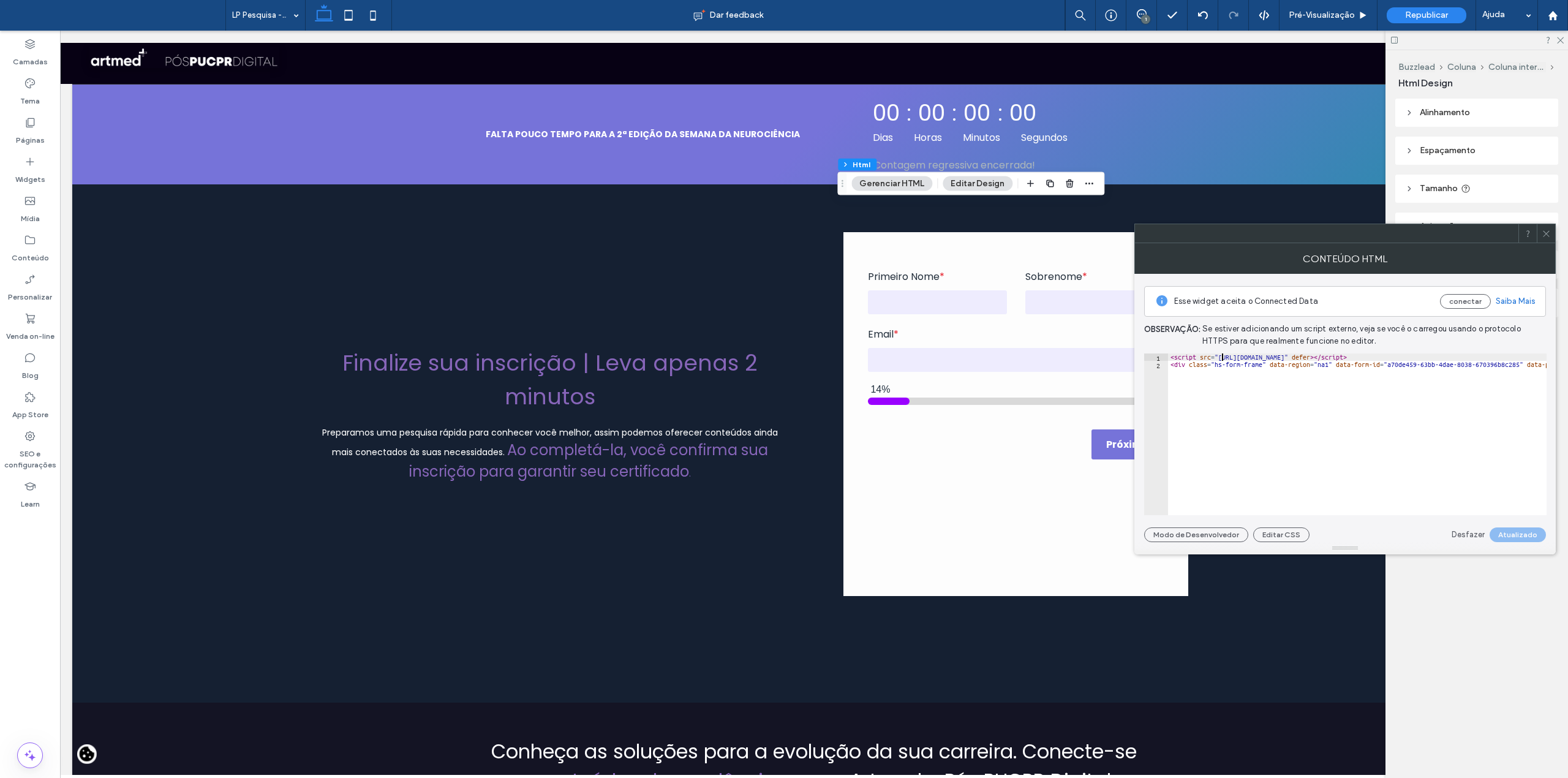
click at [1256, 415] on div "< script src = "https://js.hsforms.net/forms/embed/9319931.js" defer > </ scrip…" at bounding box center [1405, 435] width 475 height 163
click at [1319, 372] on div "< script src = "https://js.hsforms.net/forms/embed/9319931.js" defer > </ scrip…" at bounding box center [1309, 435] width 475 height 163
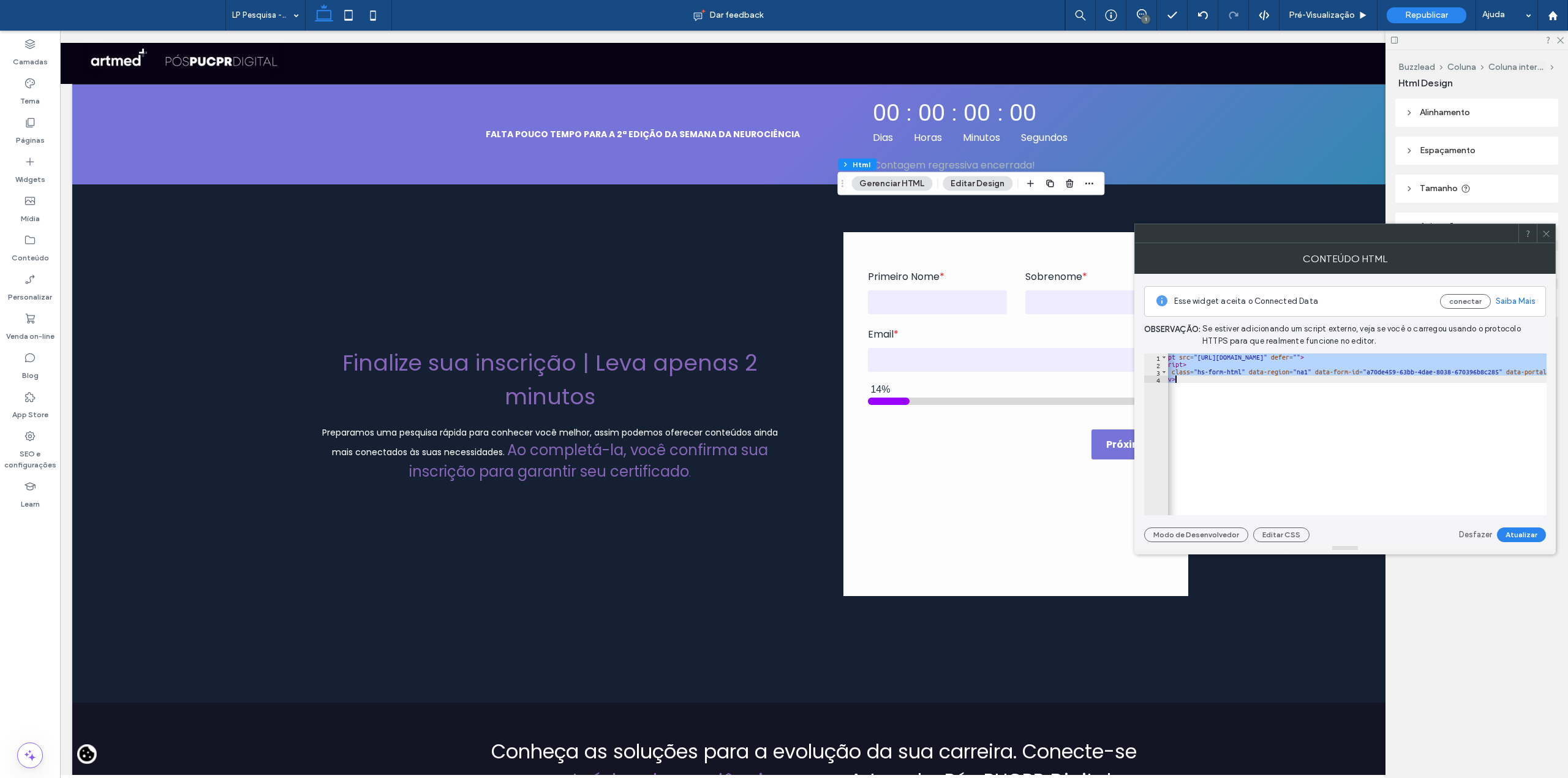
click at [1319, 418] on div "< script src = "https://js.hsforms.net/forms/embed/developer/9319931.js" defer …" at bounding box center [1357, 434] width 378 height 162
type textarea "******"
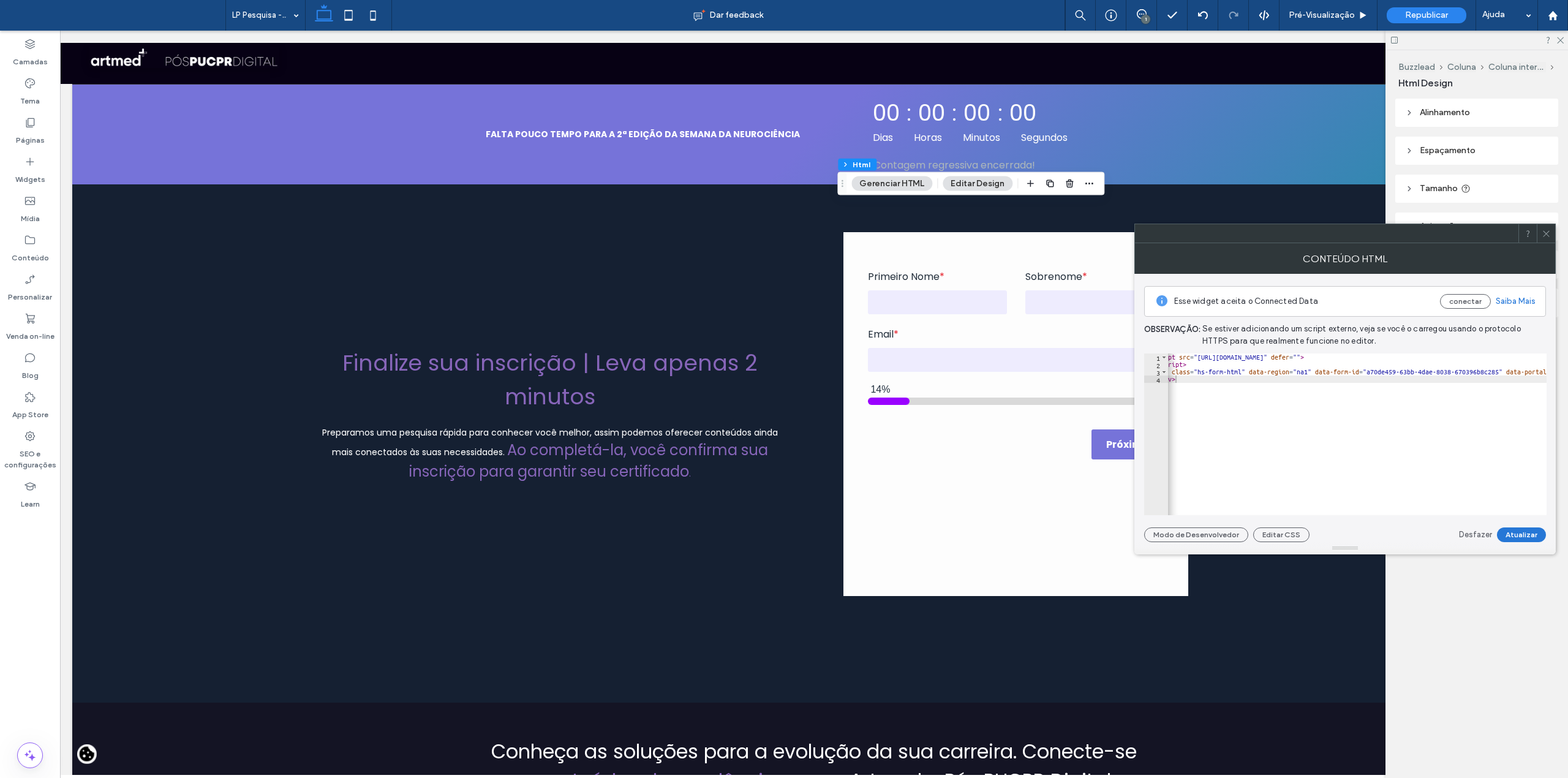
click at [1524, 537] on button "Atualizar" at bounding box center [1522, 535] width 49 height 15
click at [1547, 238] on icon at bounding box center [1546, 233] width 9 height 9
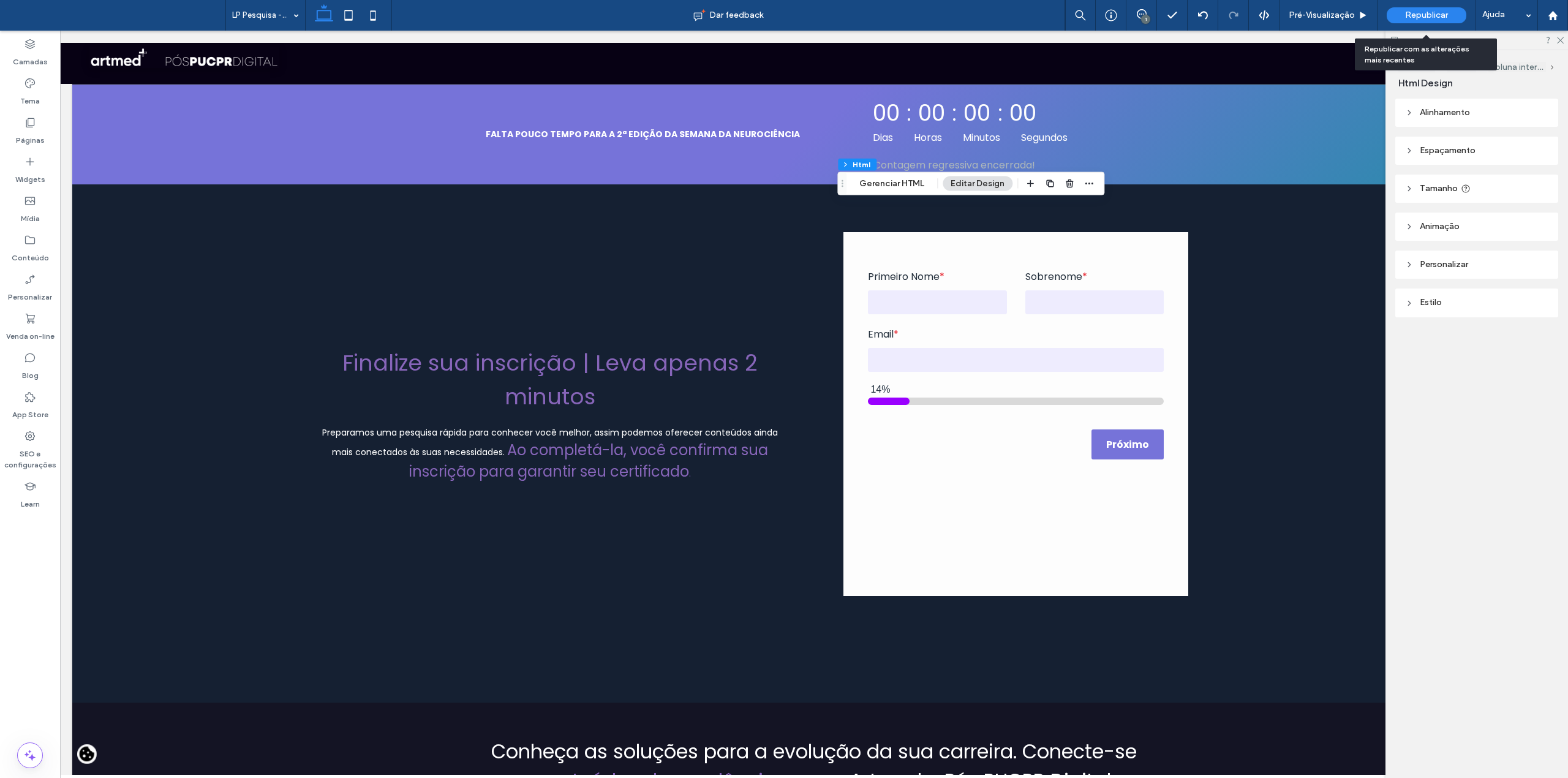
click at [1419, 10] on span "Republicar" at bounding box center [1427, 15] width 43 height 10
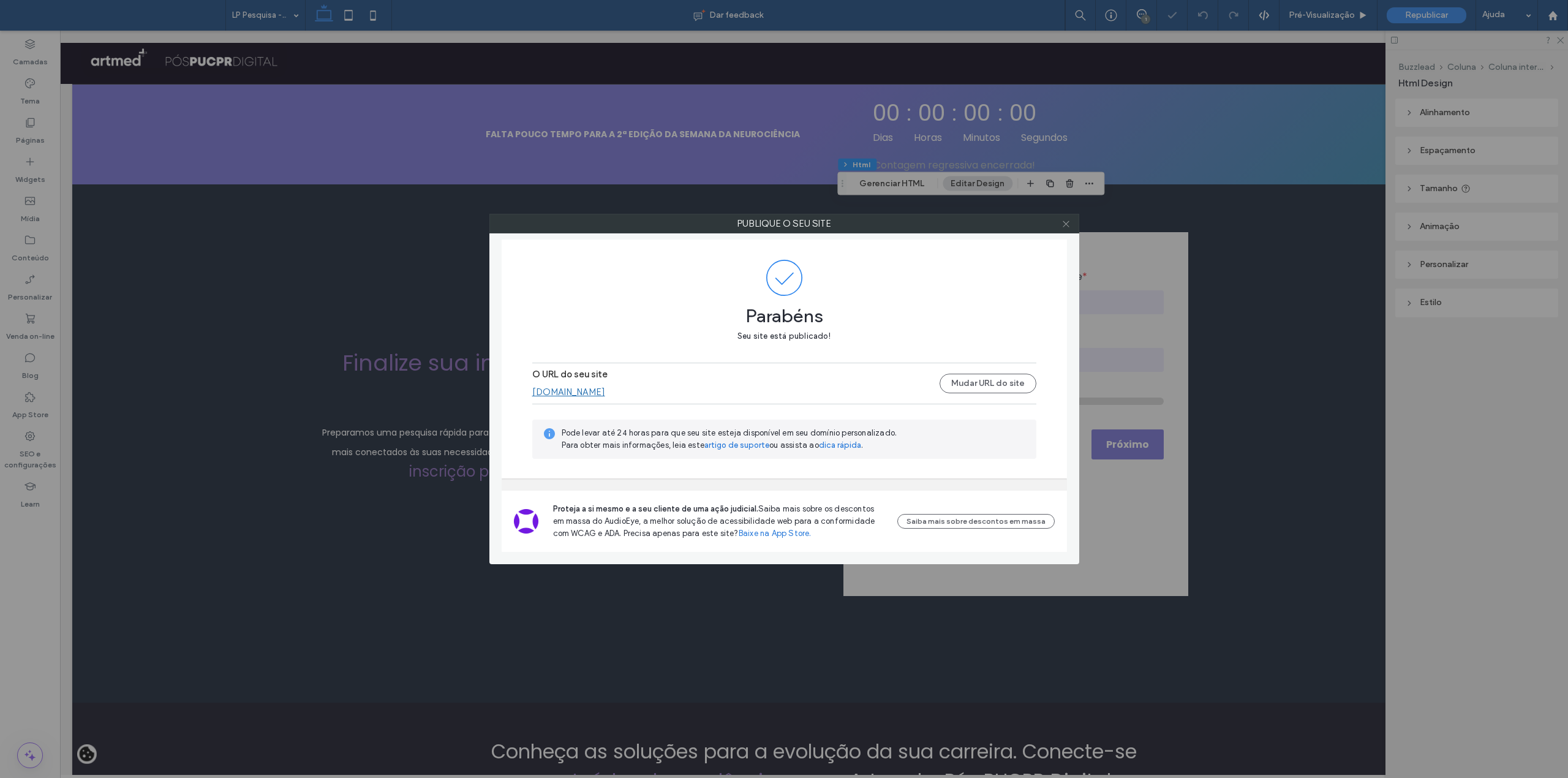
click at [1063, 224] on icon at bounding box center [1066, 224] width 9 height 9
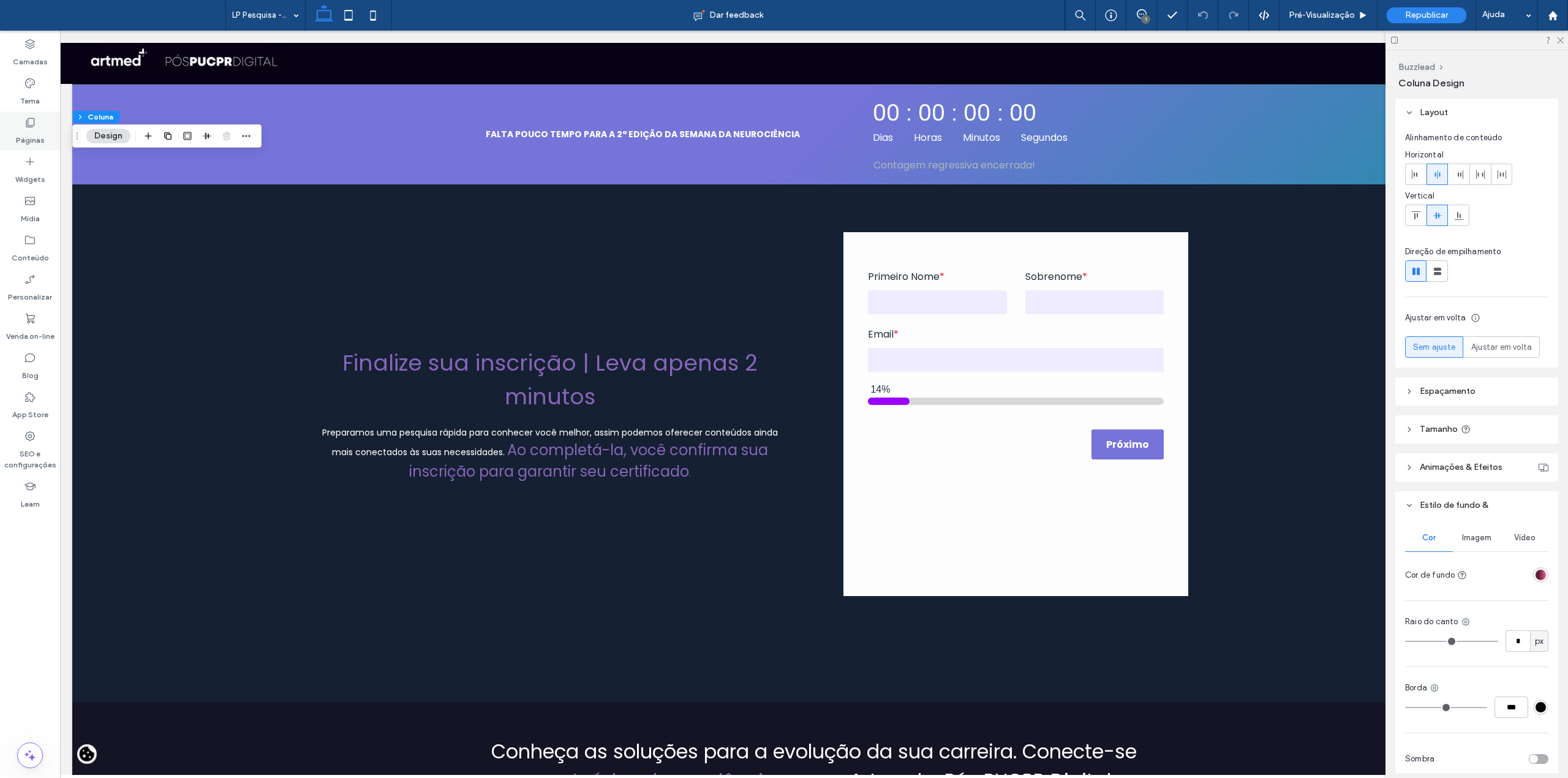
click at [21, 127] on div "Páginas" at bounding box center [30, 131] width 60 height 39
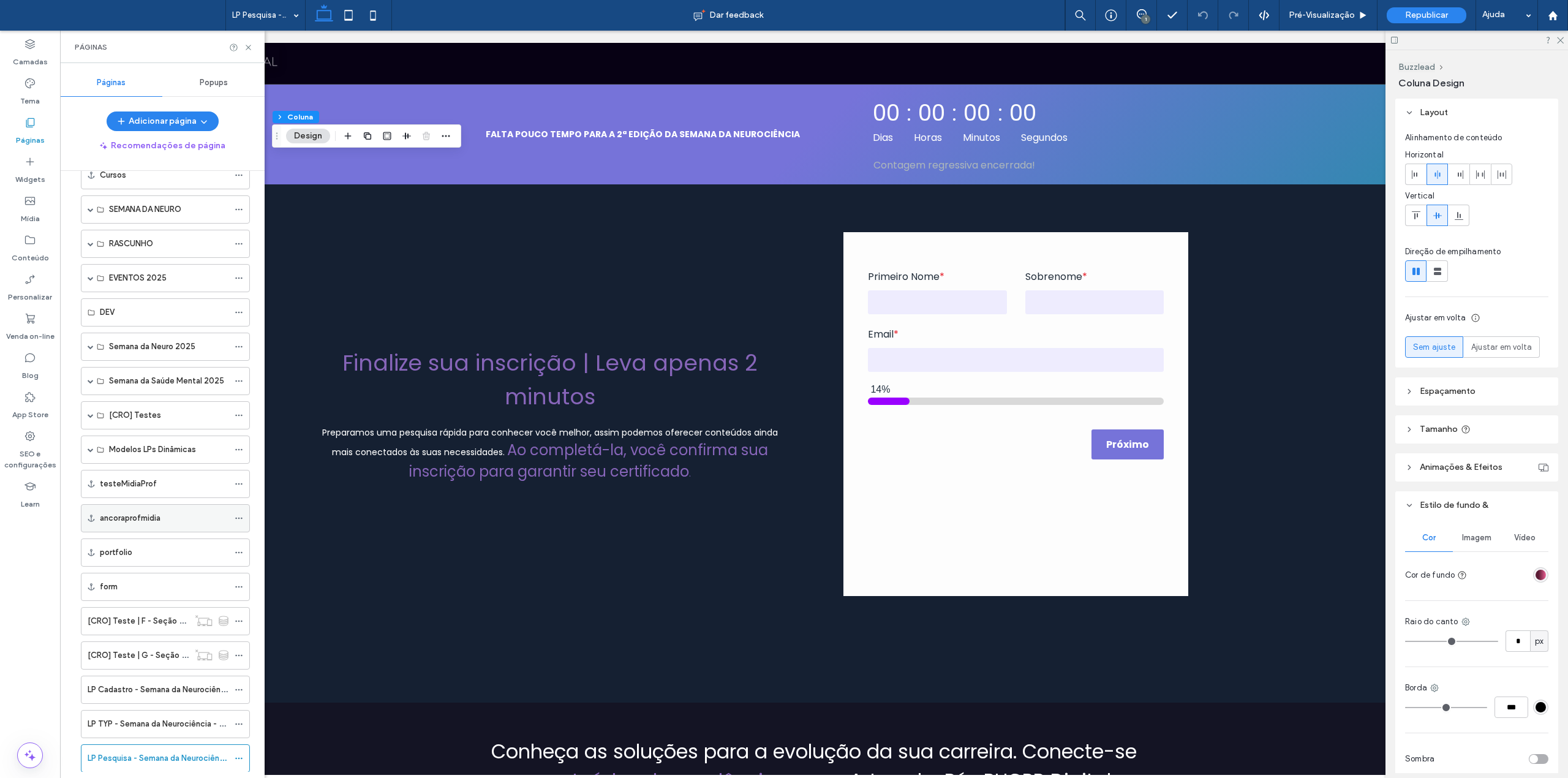
scroll to position [486, 0]
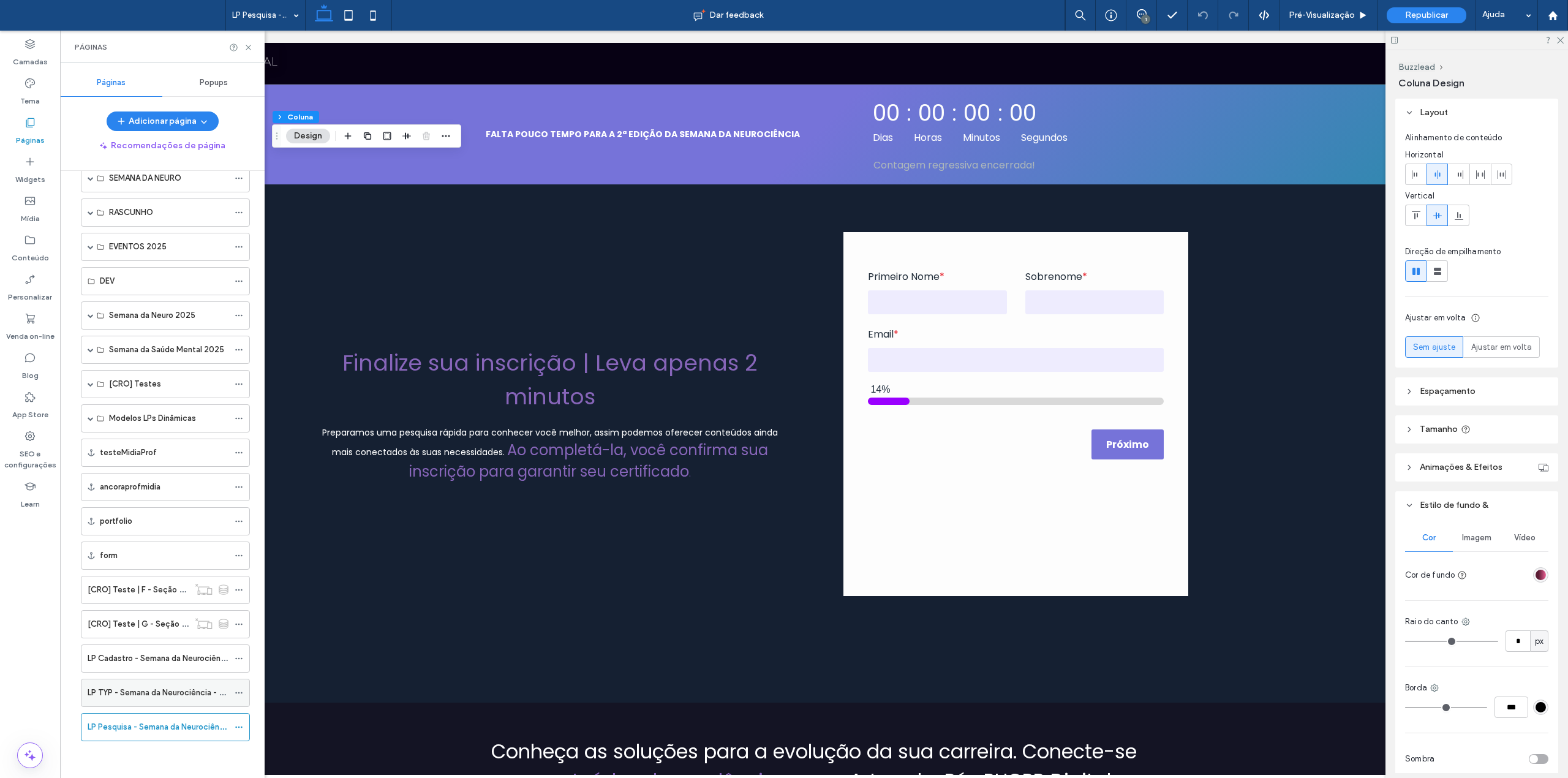
click at [147, 691] on label "LP TYP - Semana da Neurociência - 2ª edição" at bounding box center [171, 693] width 166 height 21
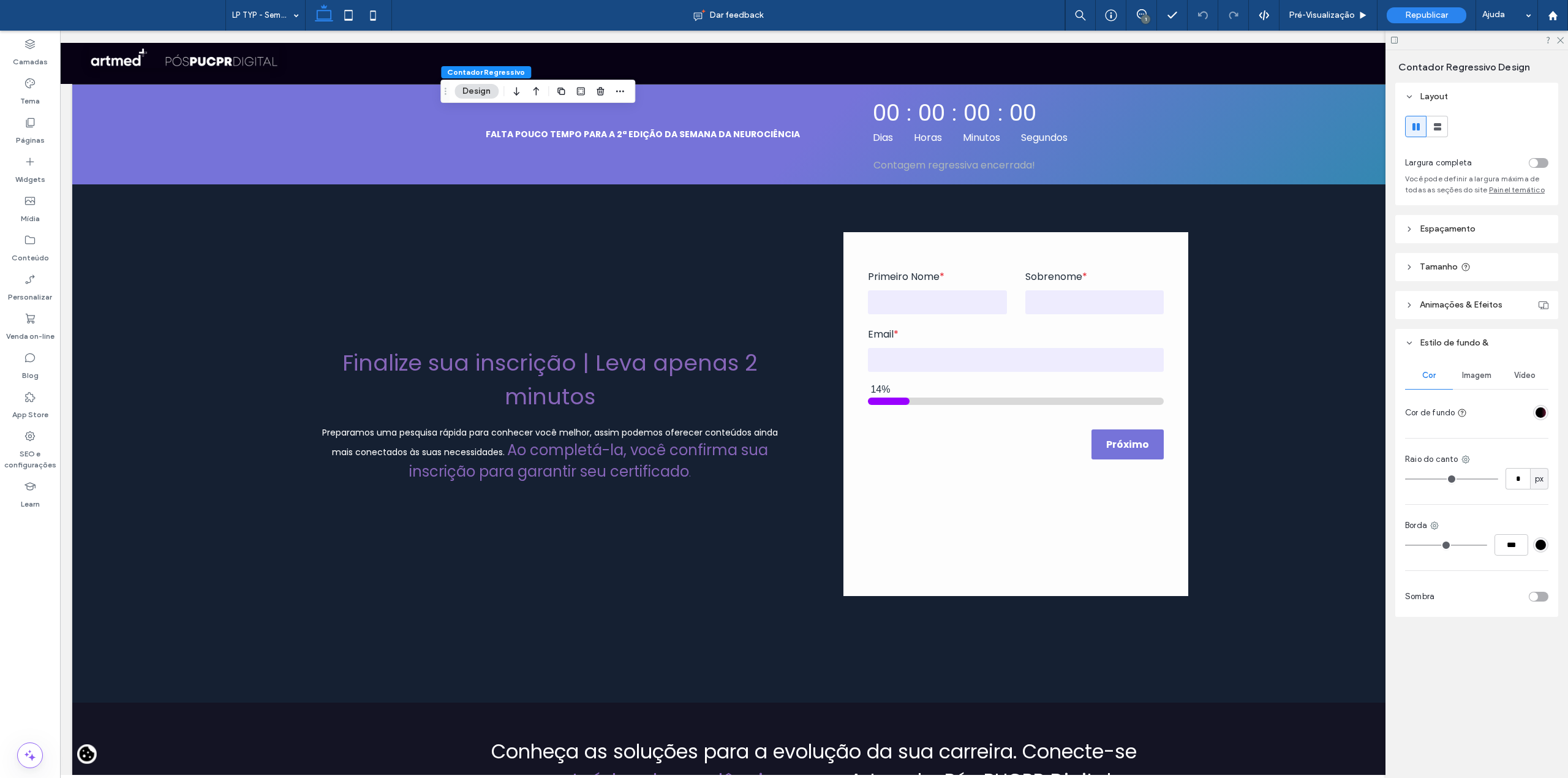
click at [1546, 412] on div "linear-gradient(90deg, rgba(0, 0, 0, 1) 56%, rgba(101, 23, 50, 1) 100%)" at bounding box center [1541, 412] width 15 height 15
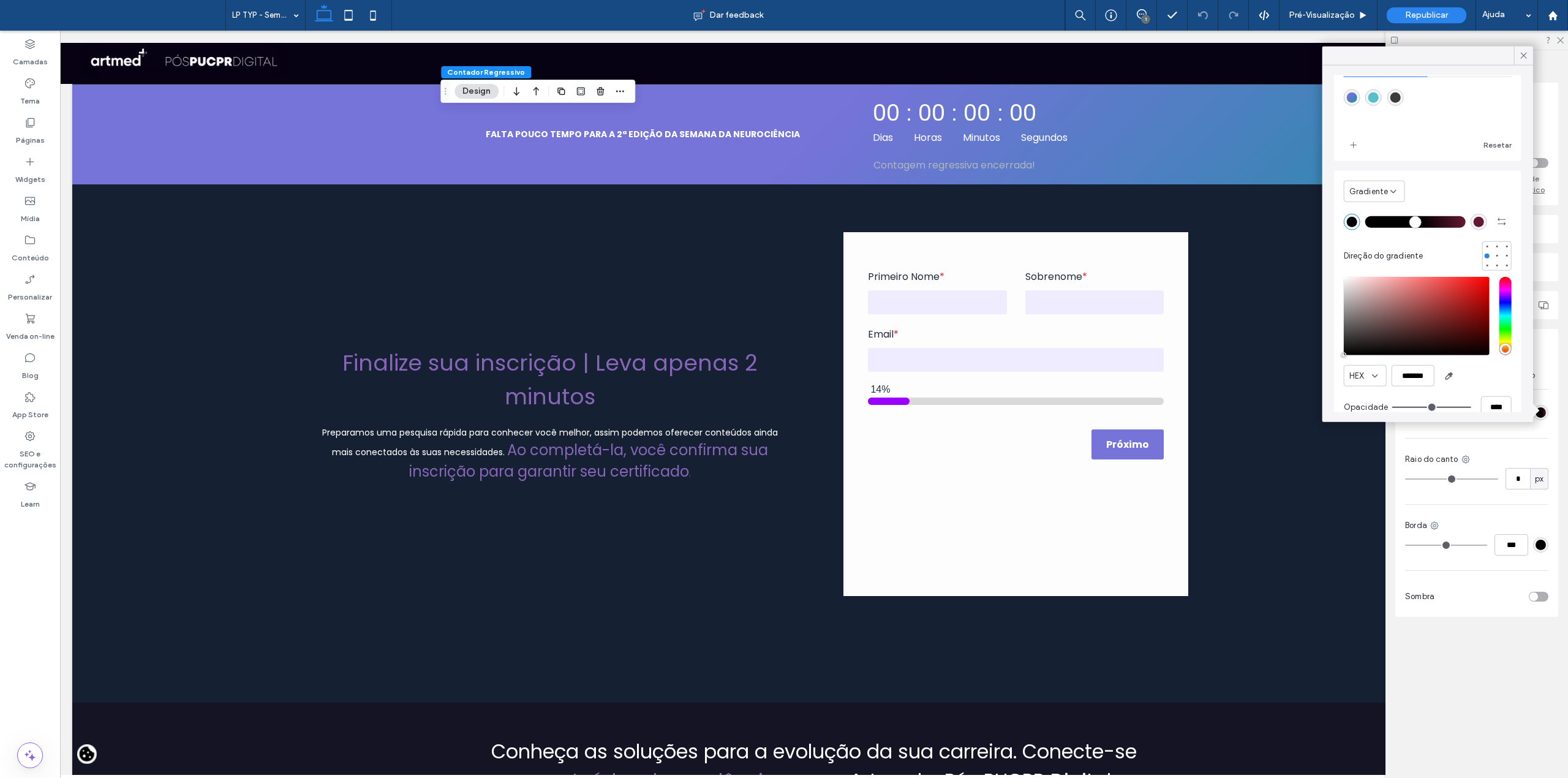
scroll to position [62, 0]
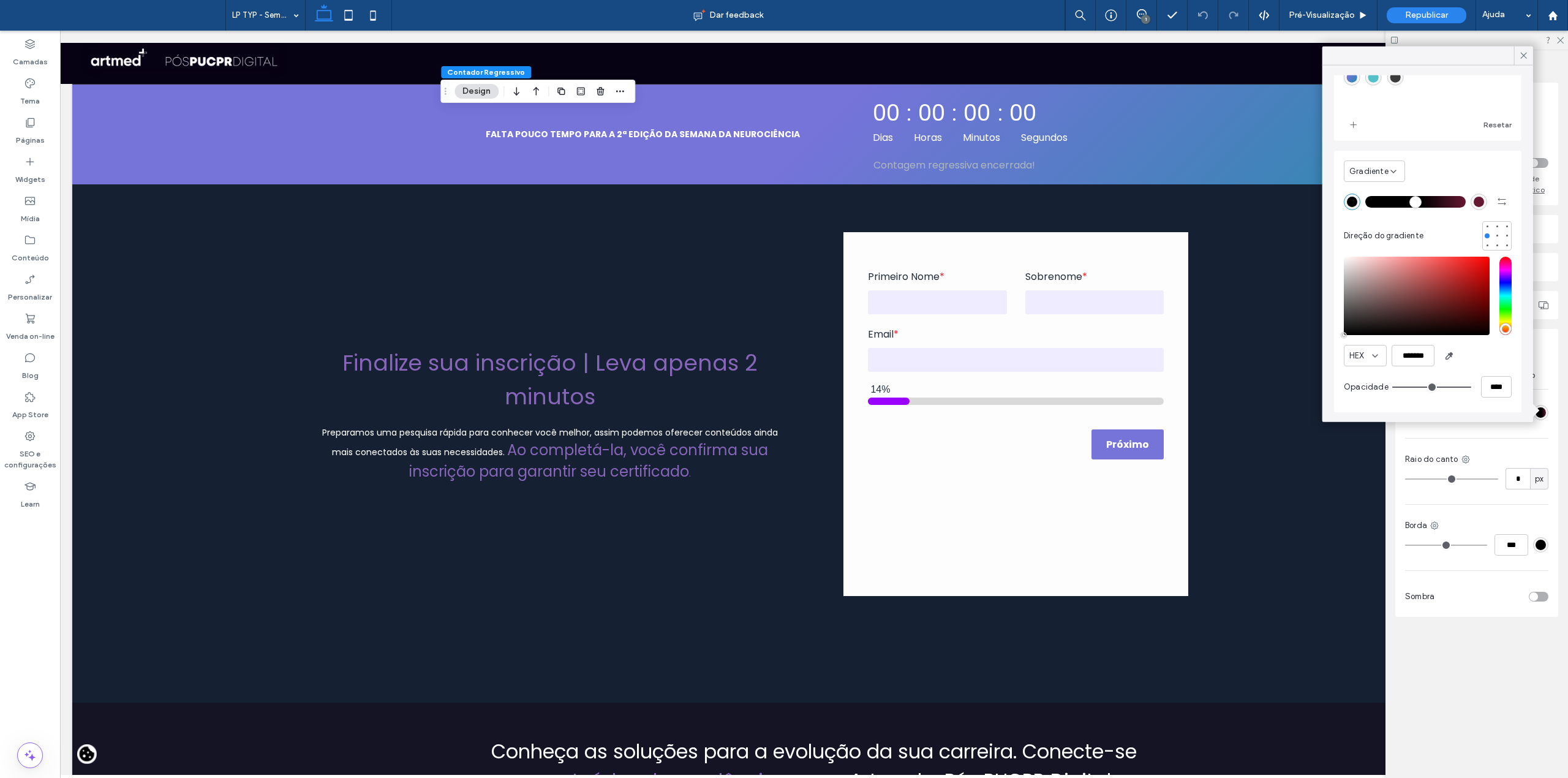
click at [1474, 199] on div "rgba(101, 23, 50, 1)" at bounding box center [1479, 201] width 10 height 10
click at [1422, 350] on input "*******" at bounding box center [1413, 356] width 43 height 21
click at [1421, 350] on input "*******" at bounding box center [1413, 356] width 43 height 21
click at [1350, 203] on div "rgba(0, 0, 0, 1)" at bounding box center [1352, 201] width 10 height 10
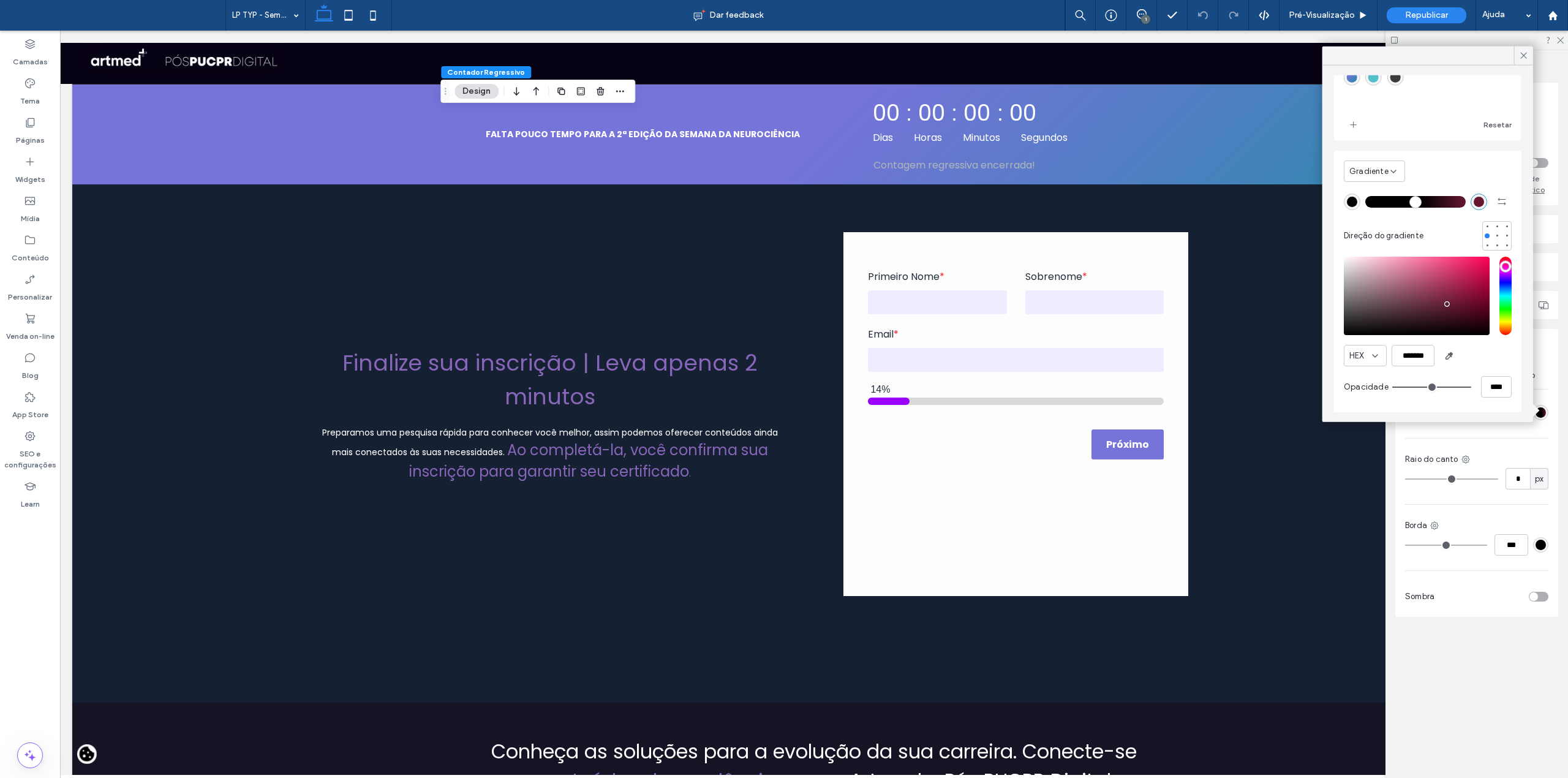
type input "*******"
click at [1525, 57] on use at bounding box center [1524, 56] width 6 height 6
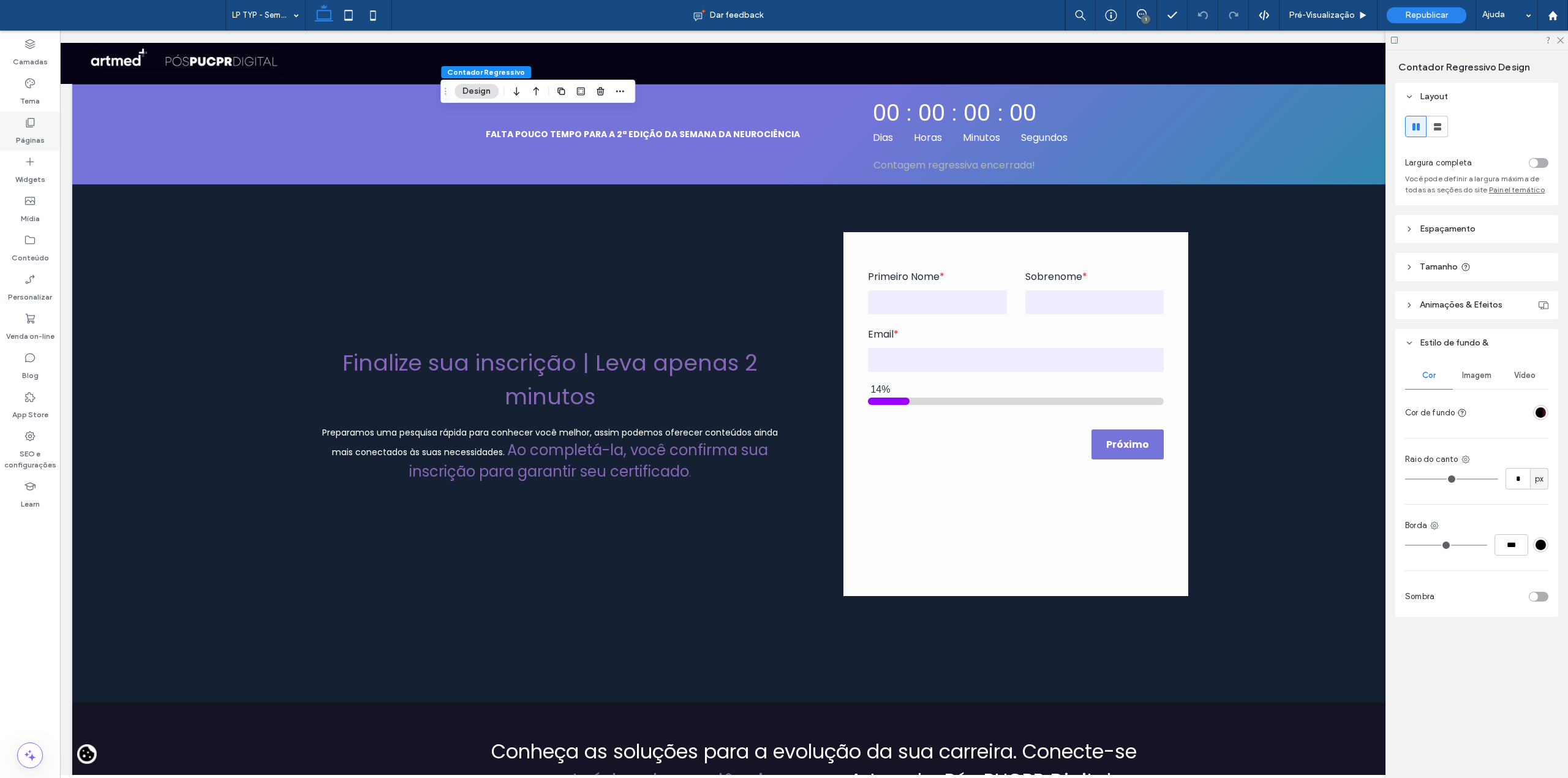
click at [27, 137] on label "Páginas" at bounding box center [30, 137] width 29 height 17
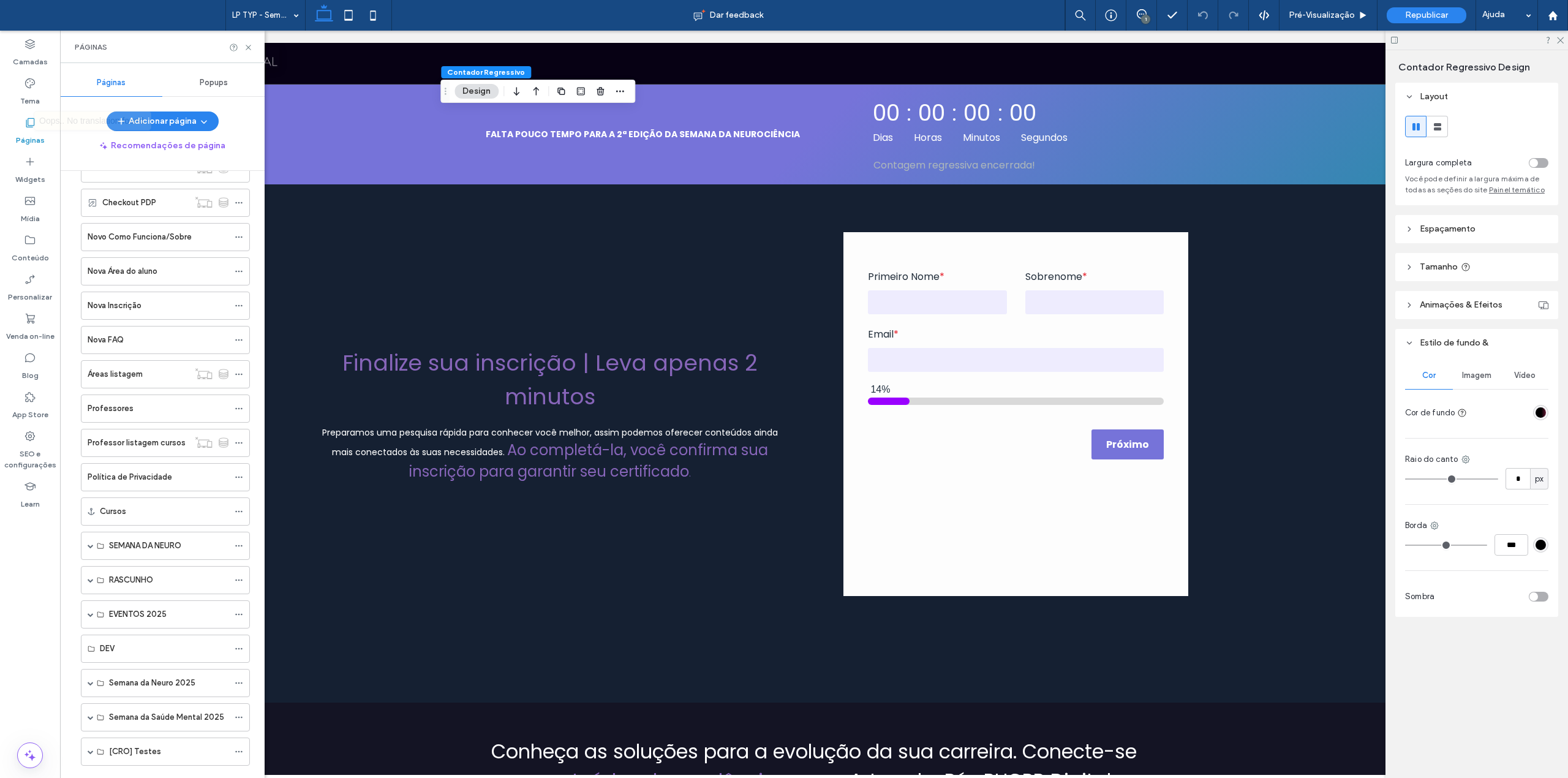
scroll to position [486, 0]
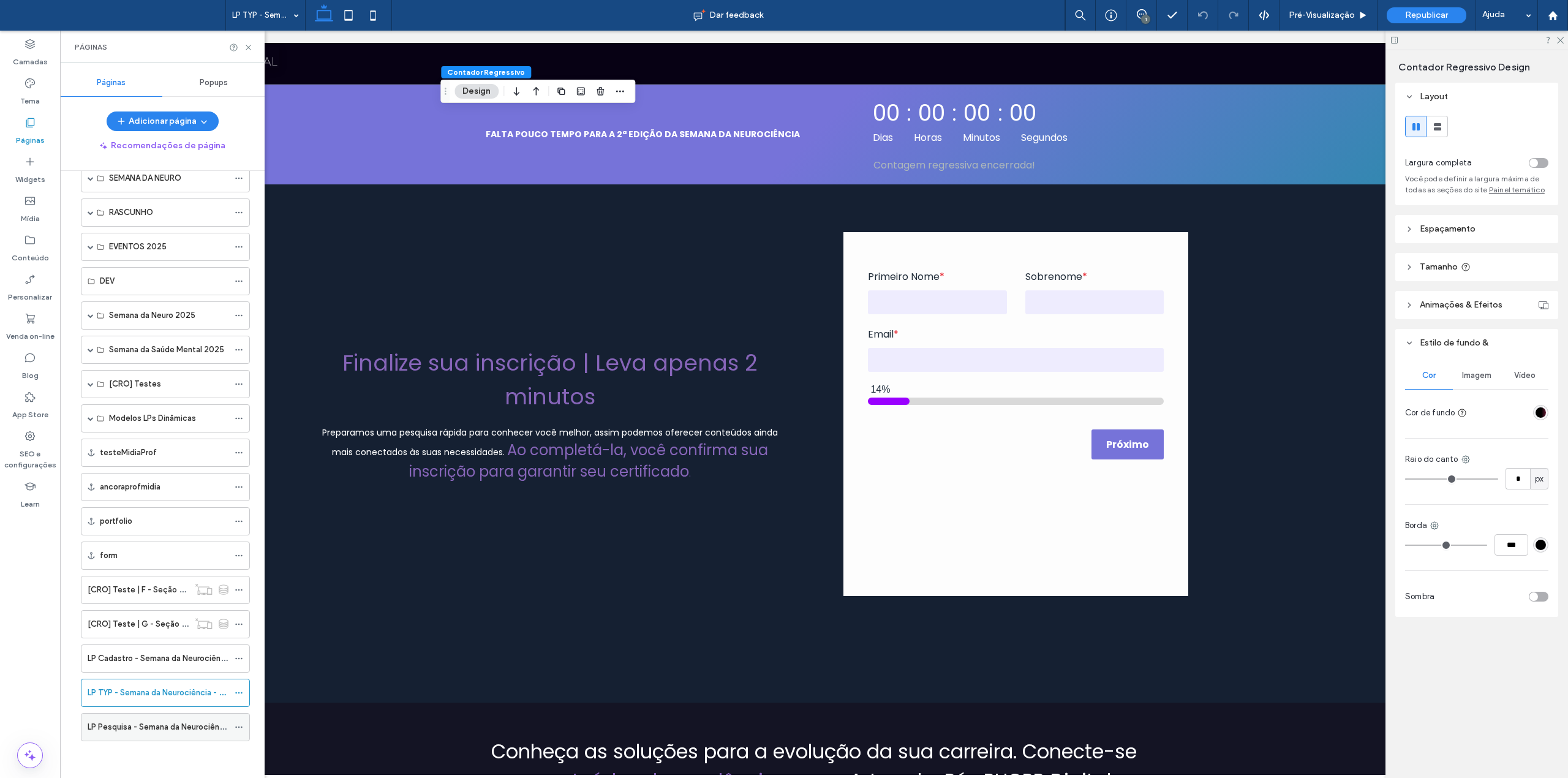
click at [128, 726] on label "LP Pesquisa - Semana da Neurociência - 2ª edição" at bounding box center [180, 726] width 185 height 21
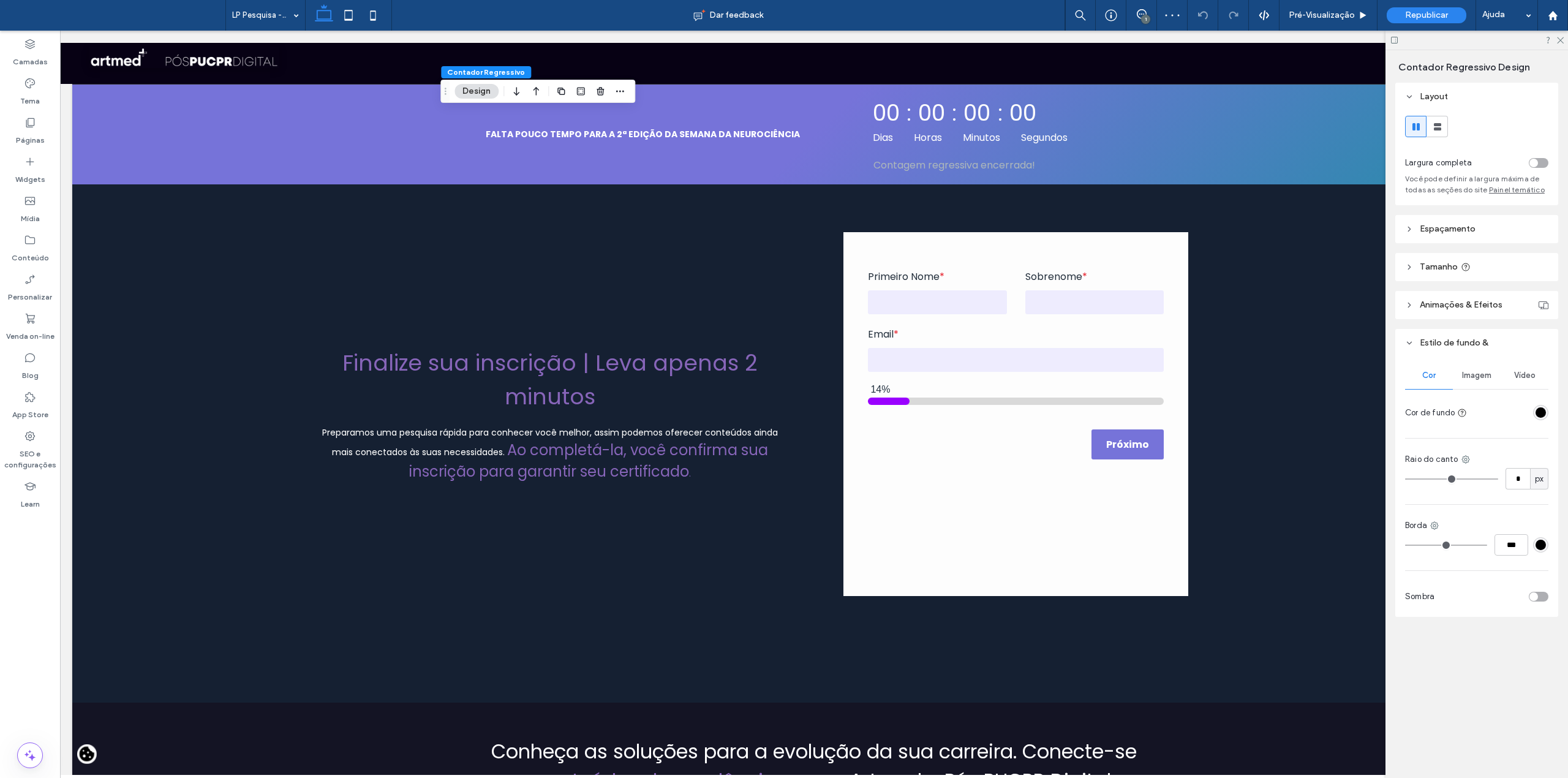
click at [1540, 413] on div "linear-gradient(135deg, rgba(0, 0, 0, 1) 50%, rgba(0, 0, 0, 1) 100%)" at bounding box center [1541, 413] width 10 height 10
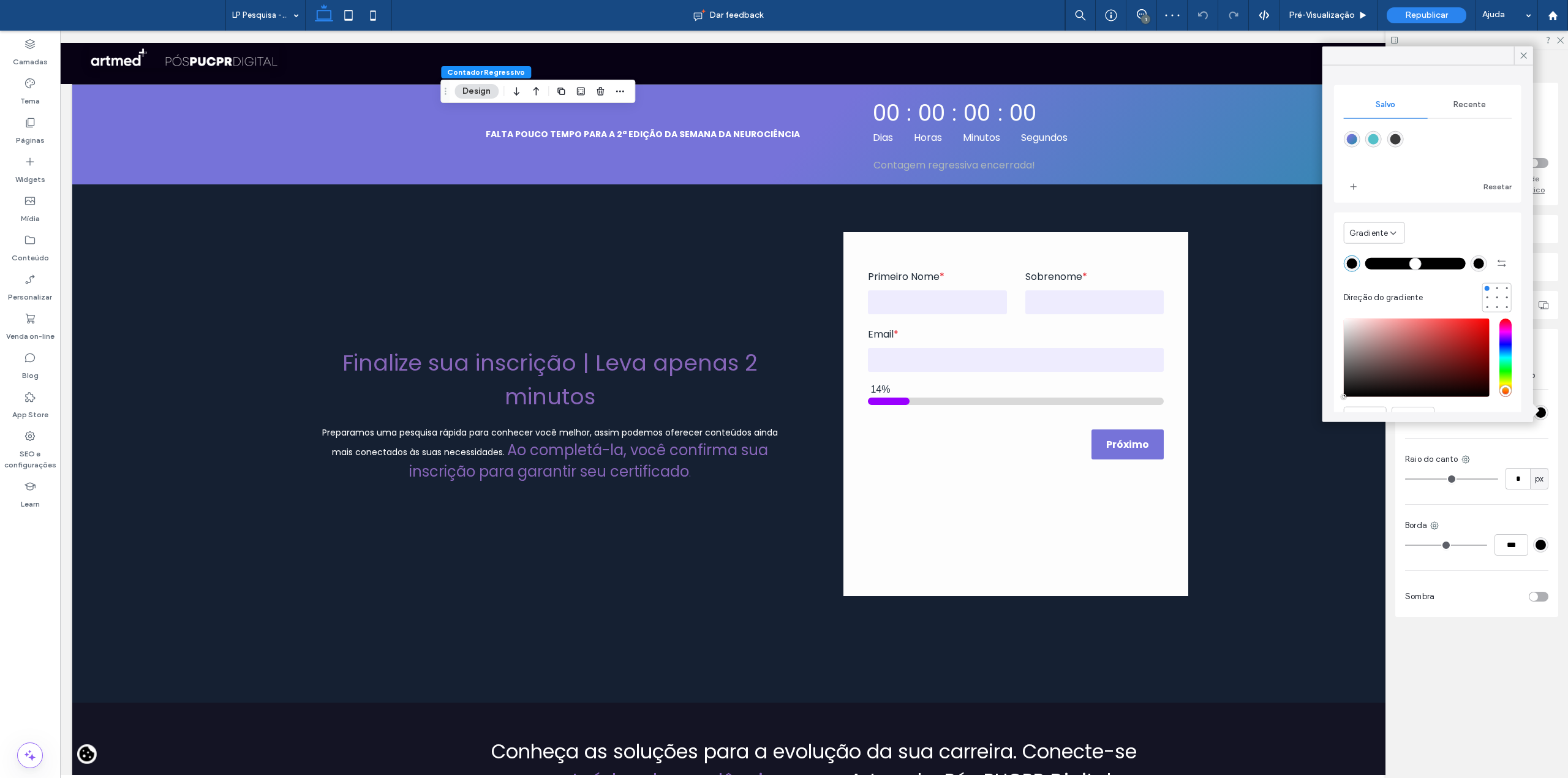
click at [1474, 265] on div "rgba(0, 0, 0, 1)" at bounding box center [1479, 263] width 10 height 10
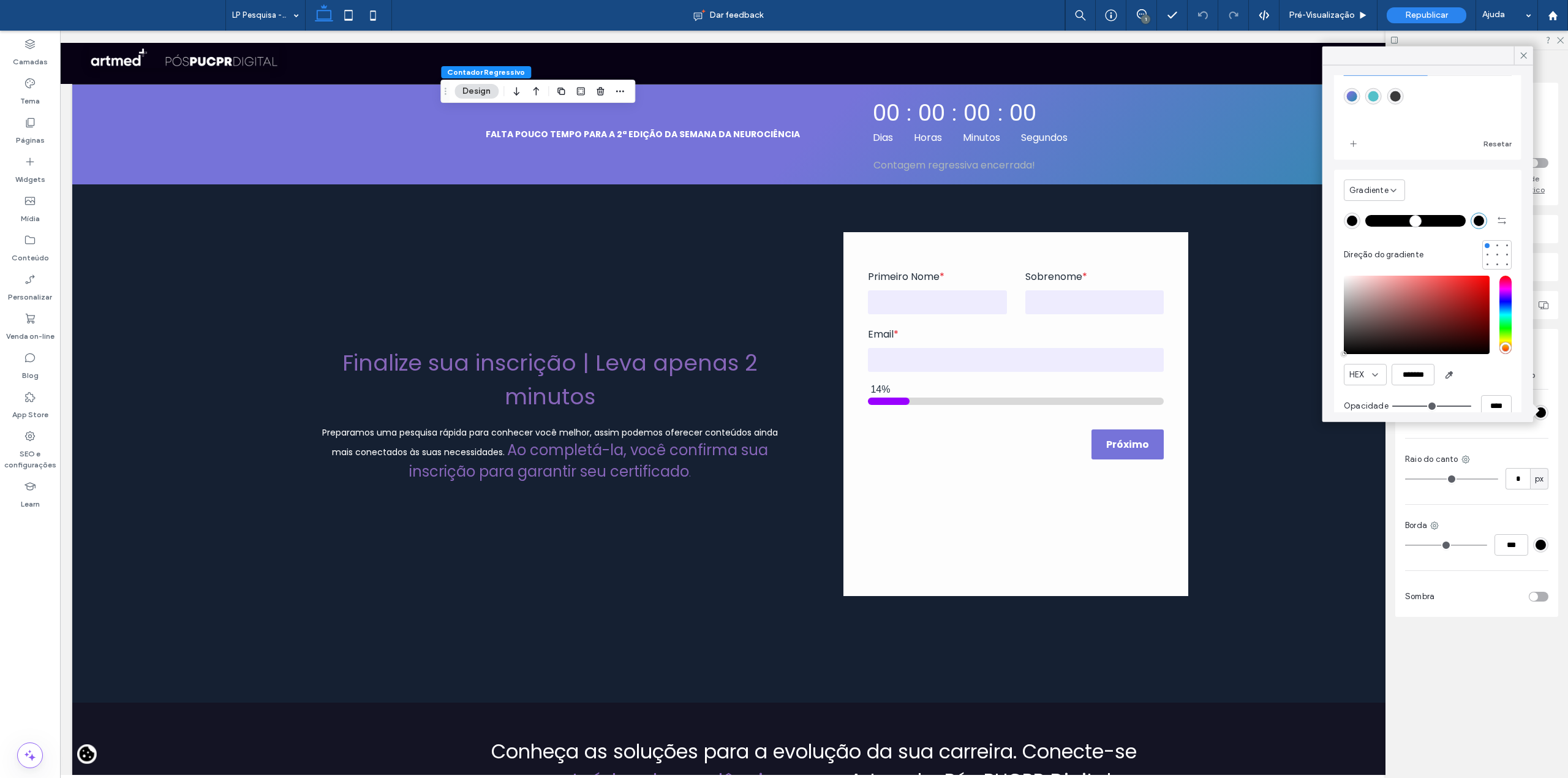
scroll to position [62, 0]
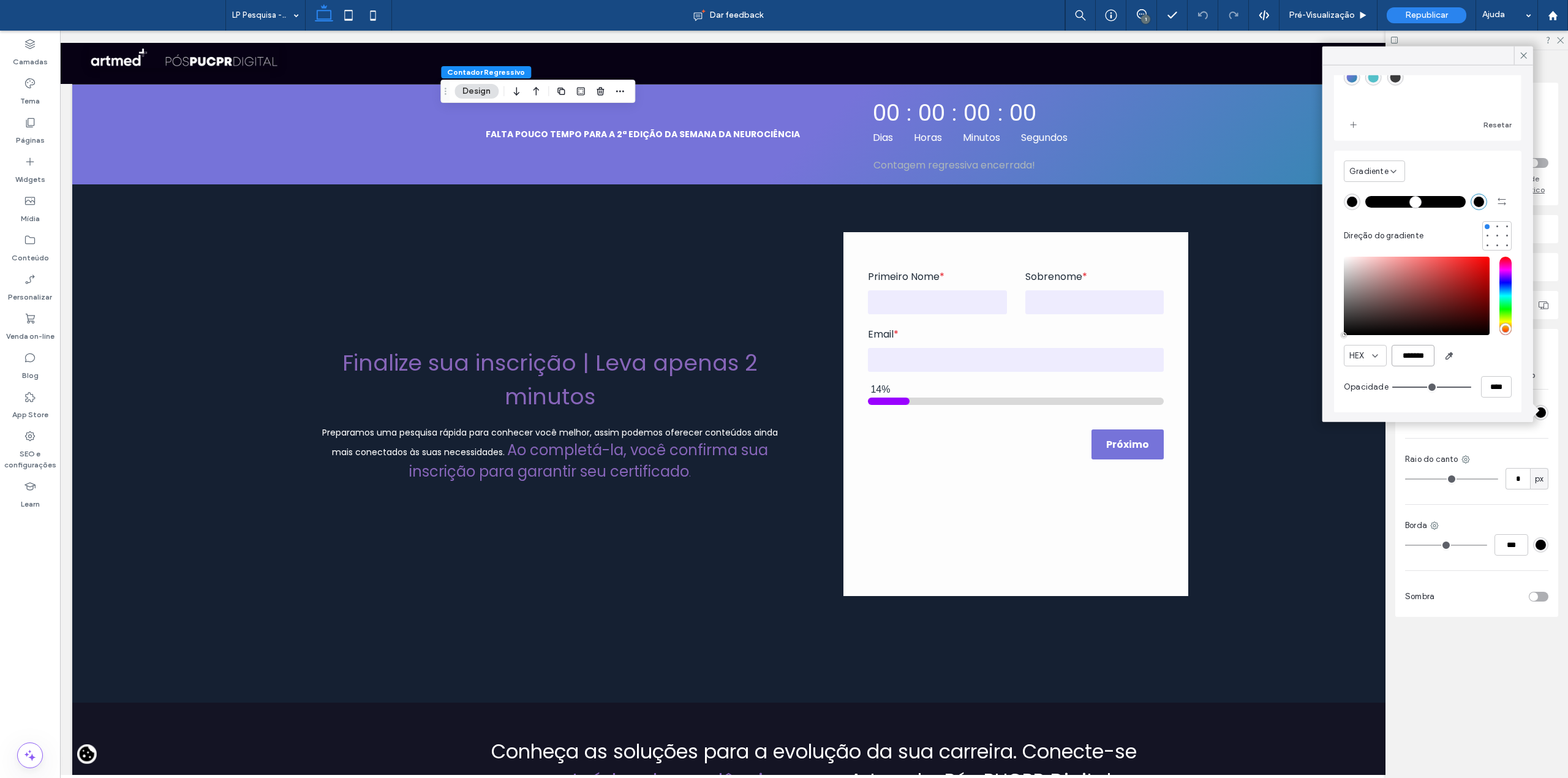
click at [1424, 348] on input "*******" at bounding box center [1413, 356] width 43 height 21
paste input "color picker textbox"
type input "*******"
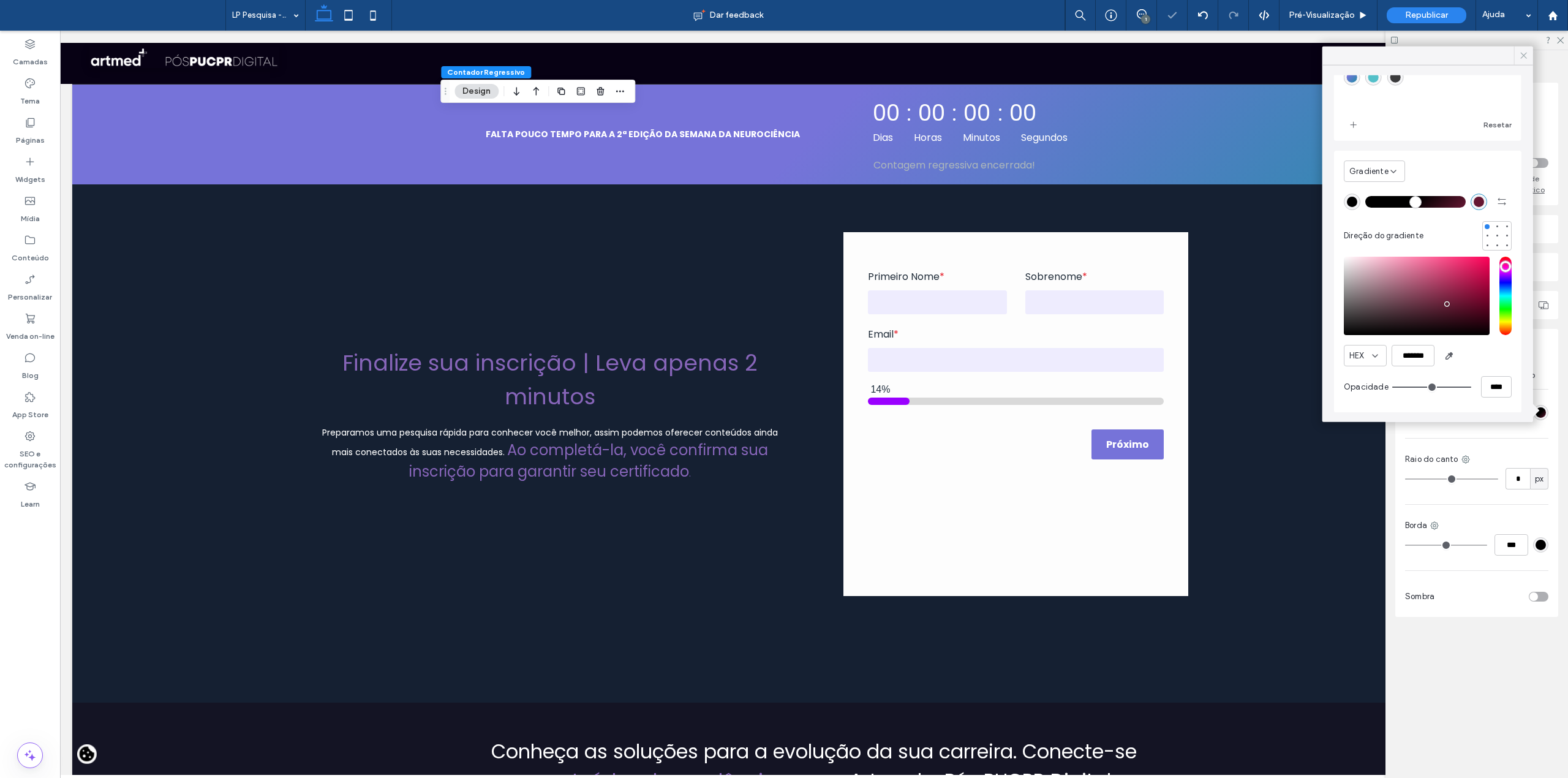
click at [1525, 57] on use at bounding box center [1524, 56] width 6 height 6
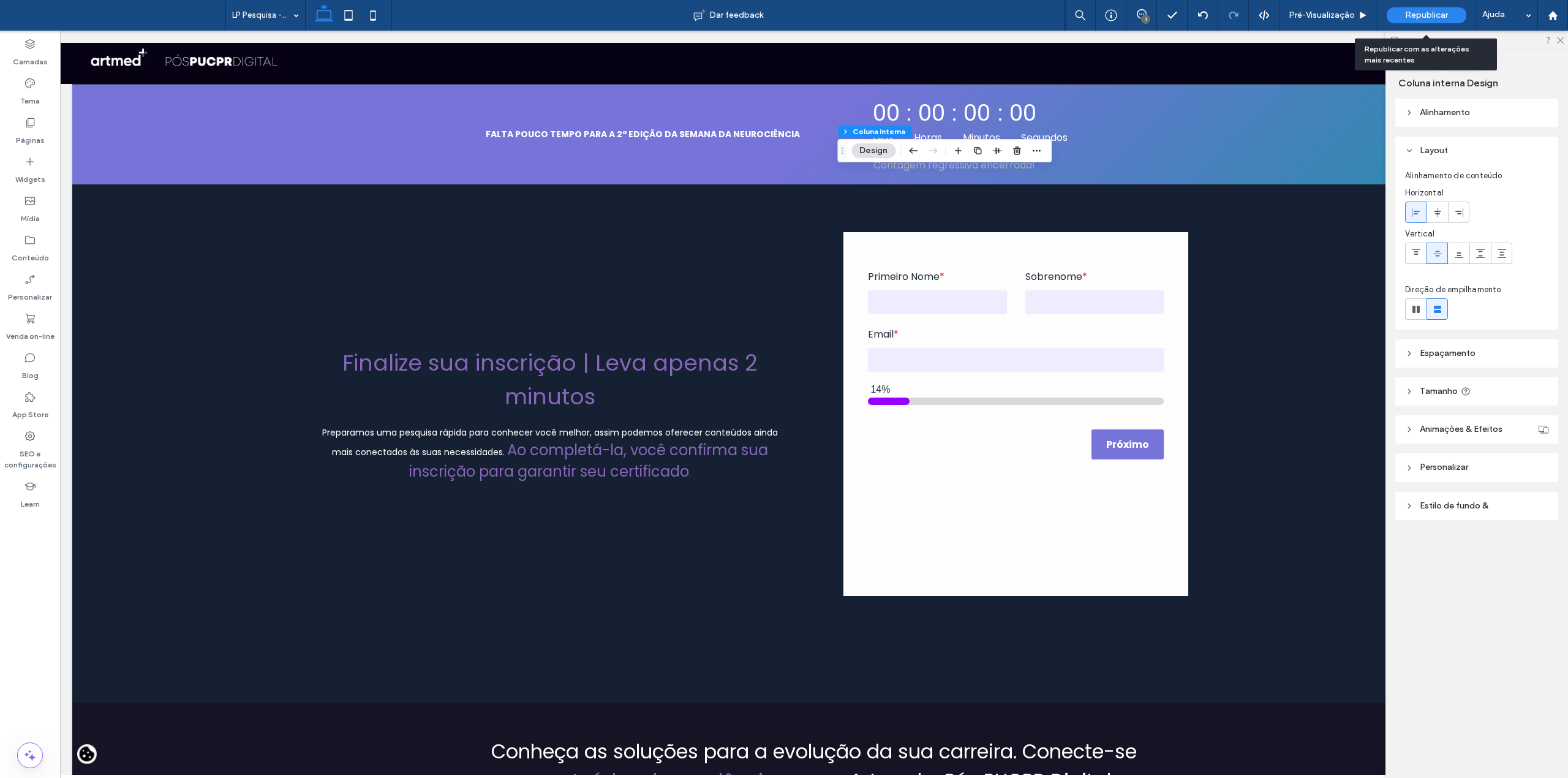
click at [1424, 10] on span "Republicar" at bounding box center [1427, 15] width 43 height 10
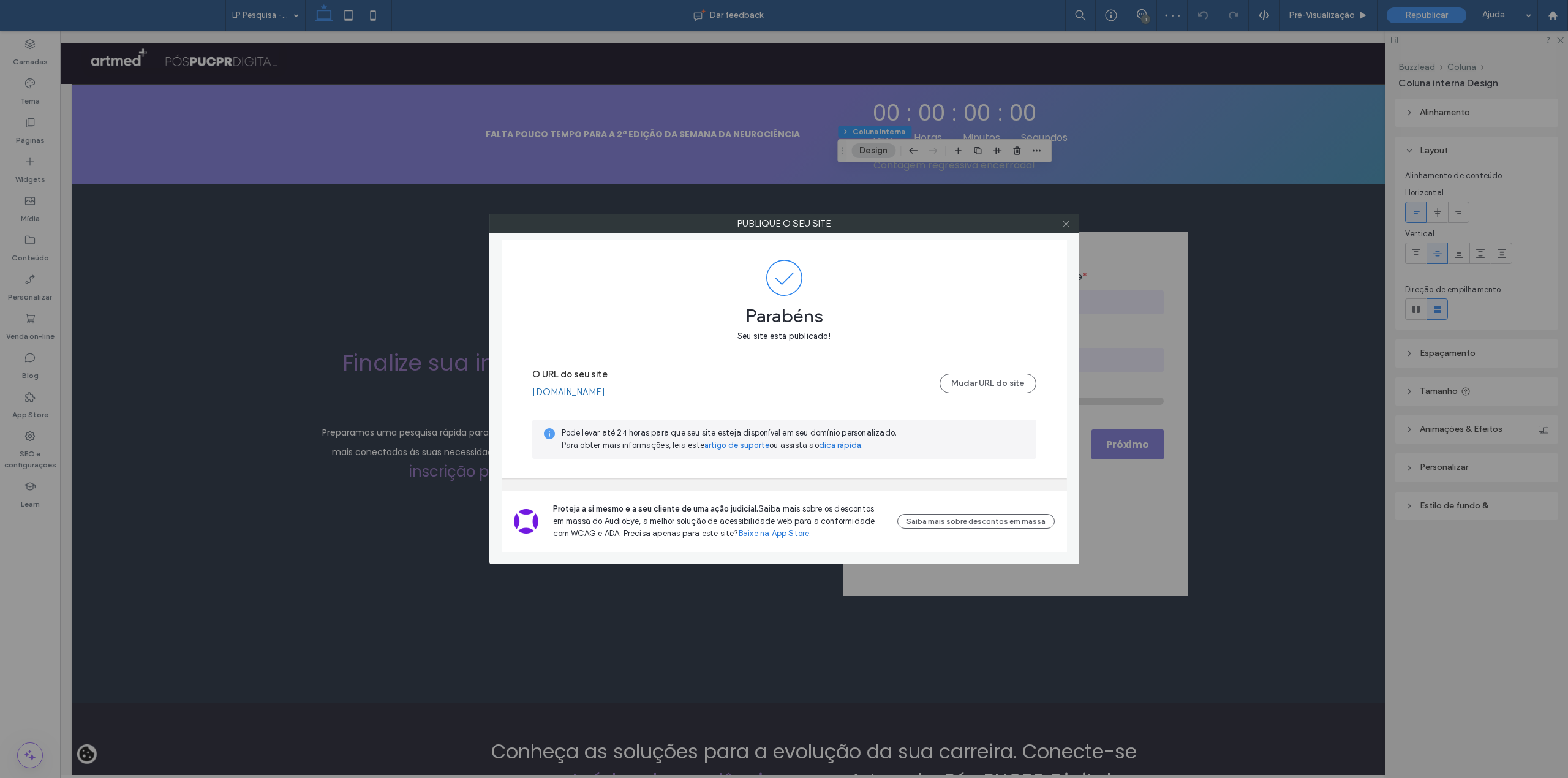
click at [1066, 219] on icon at bounding box center [1066, 224] width 9 height 9
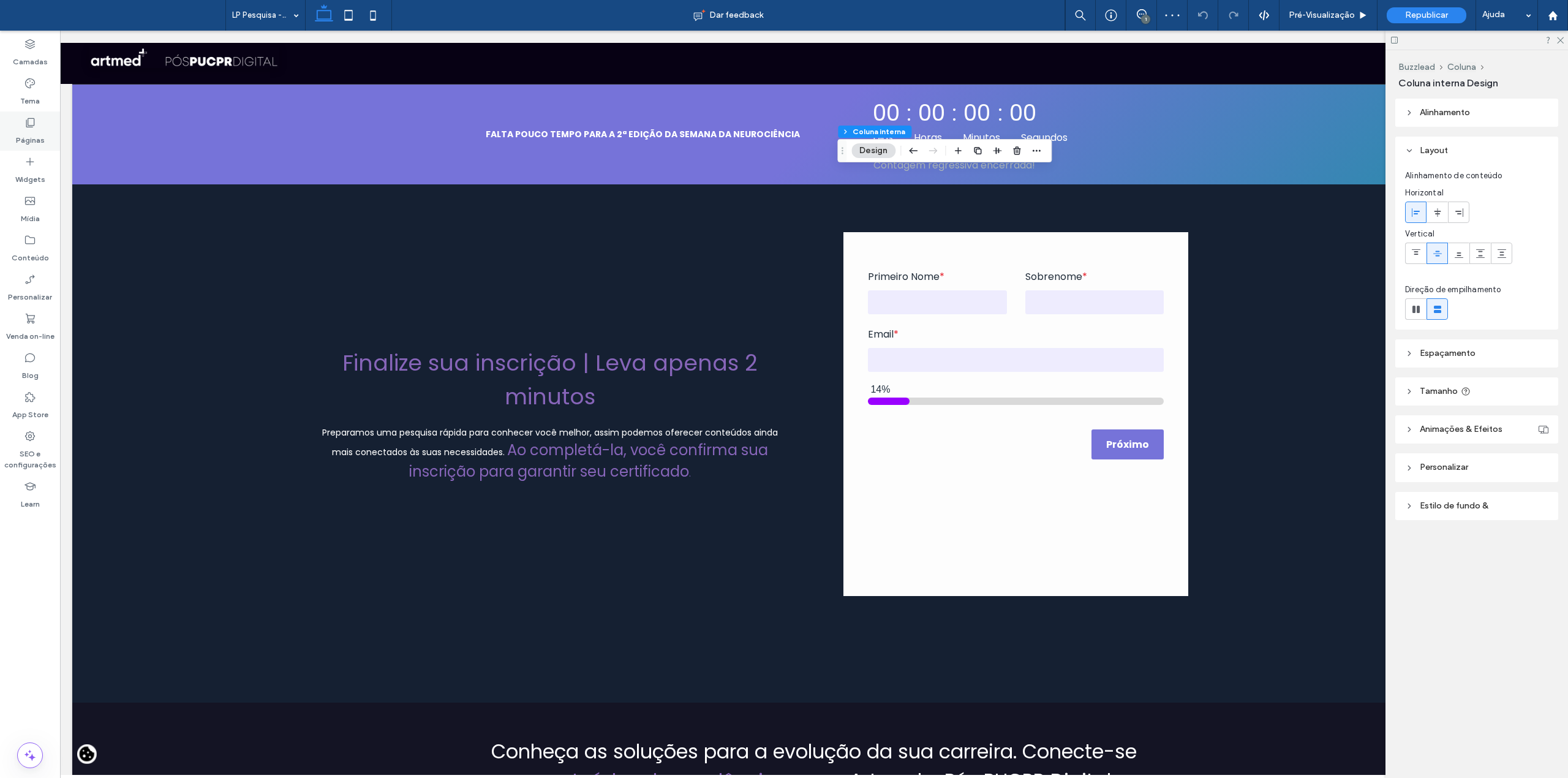
click at [52, 131] on div "Páginas" at bounding box center [30, 131] width 60 height 39
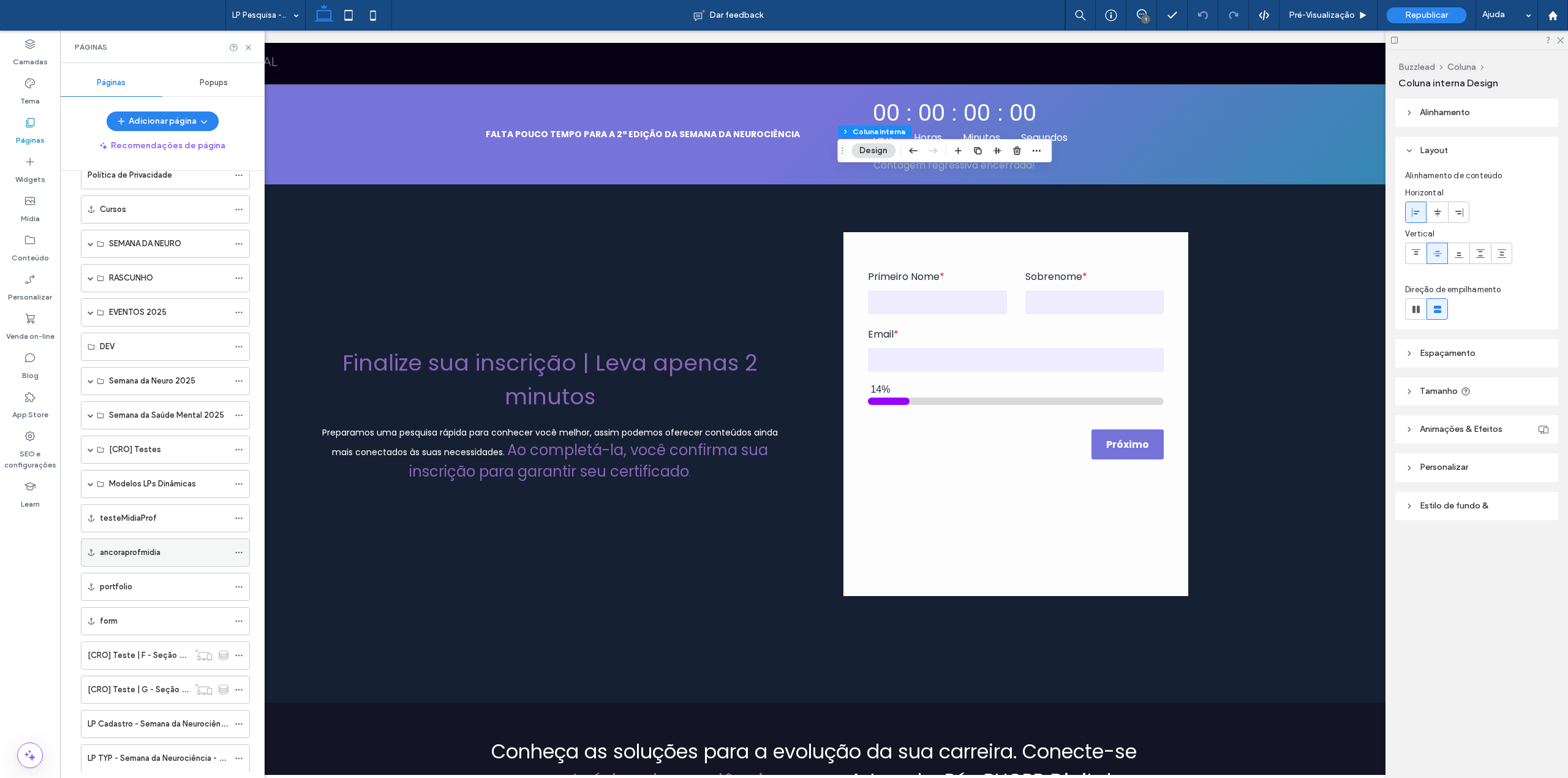
scroll to position [486, 0]
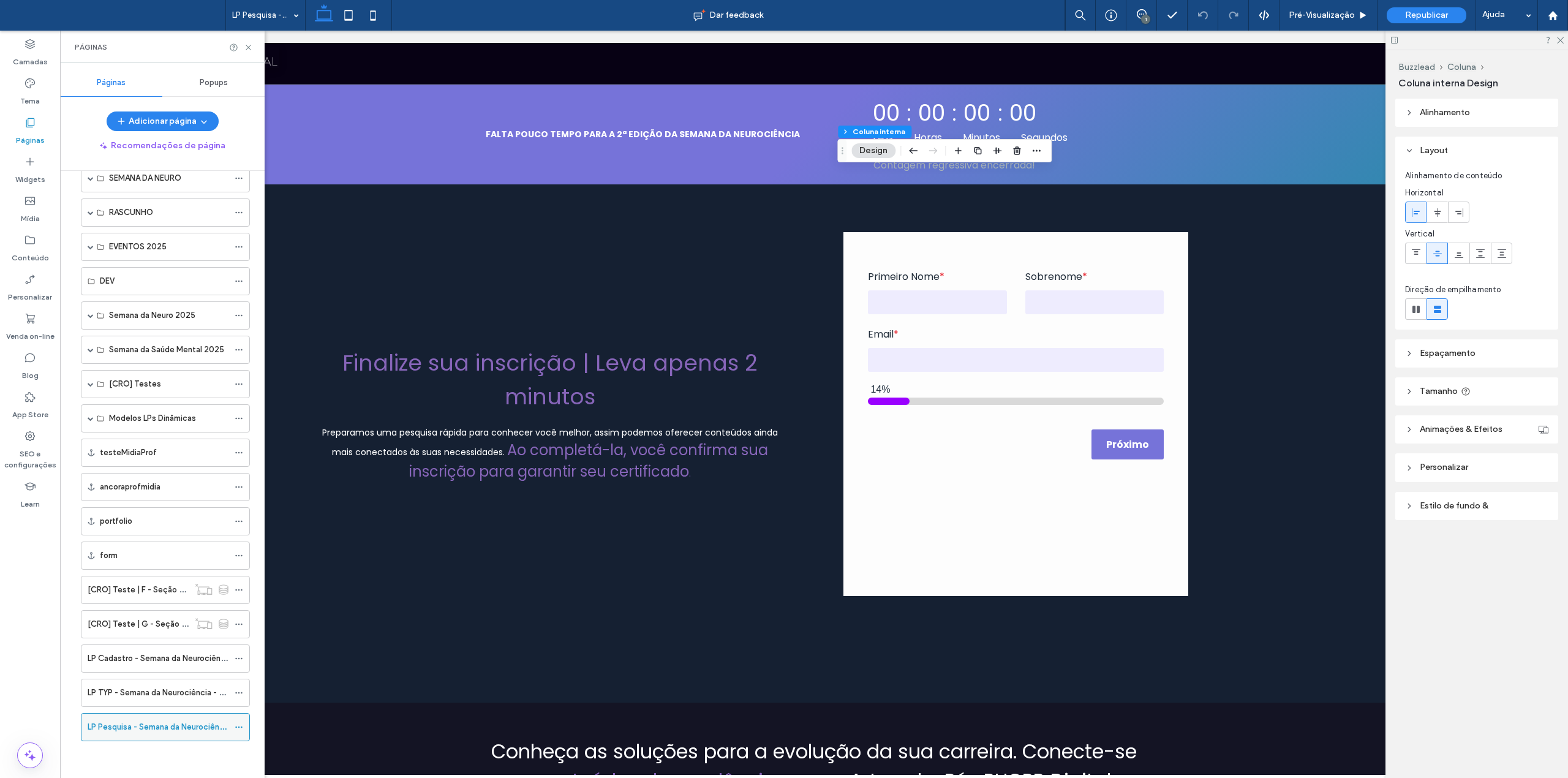
click at [241, 729] on icon at bounding box center [239, 727] width 9 height 9
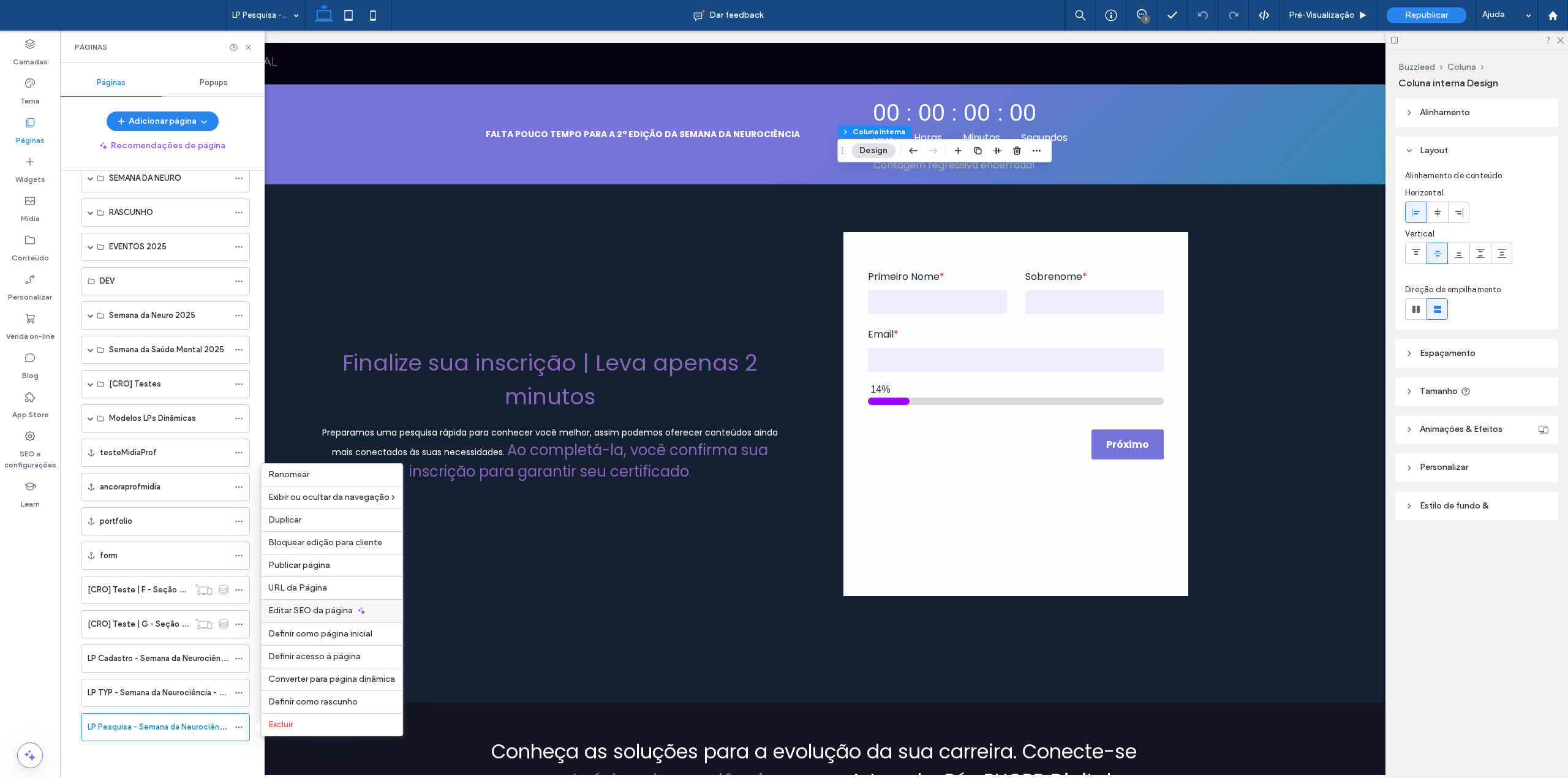
click at [302, 611] on span "Editar SEO da página" at bounding box center [311, 610] width 85 height 10
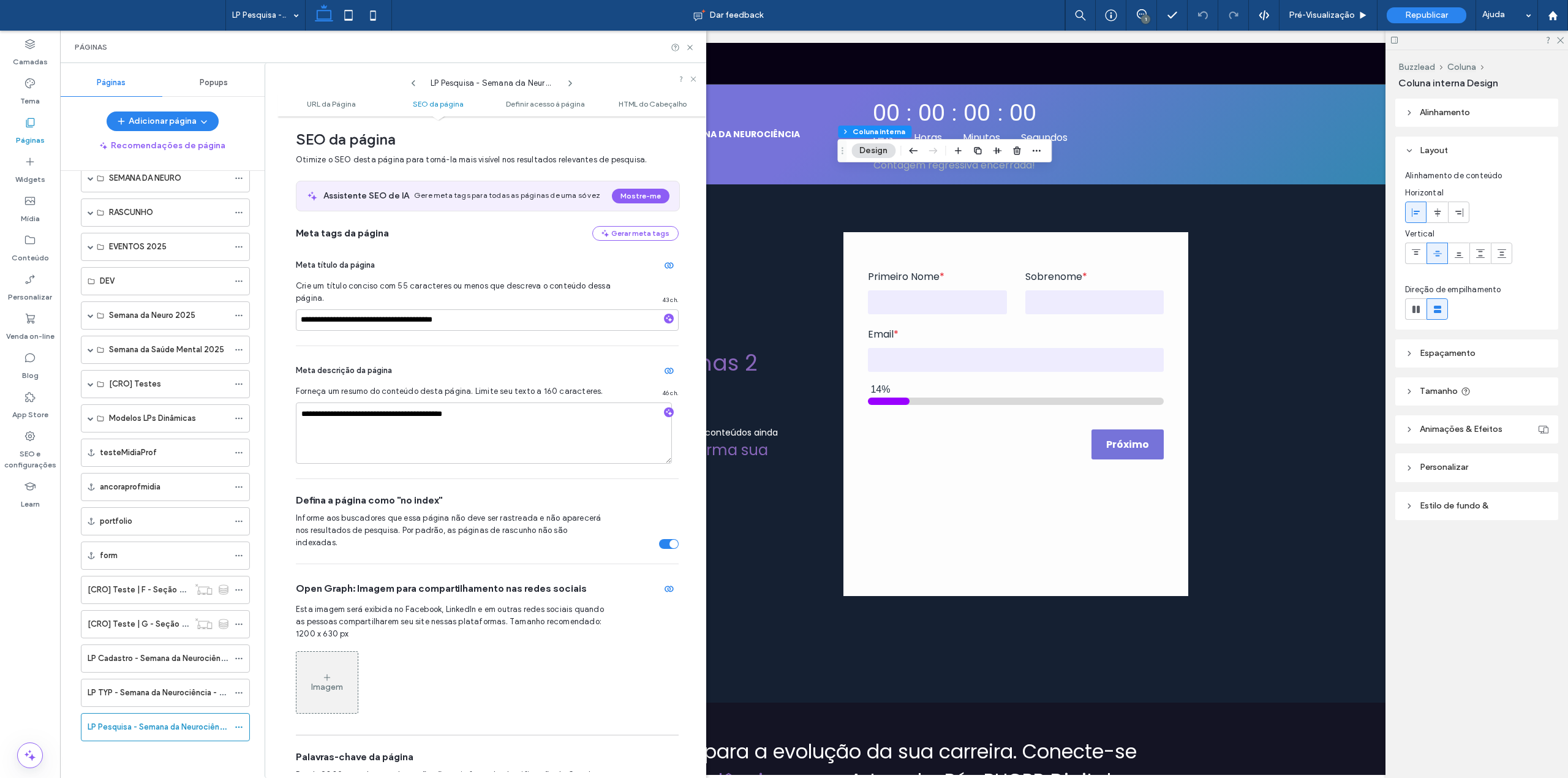
scroll to position [0, 0]
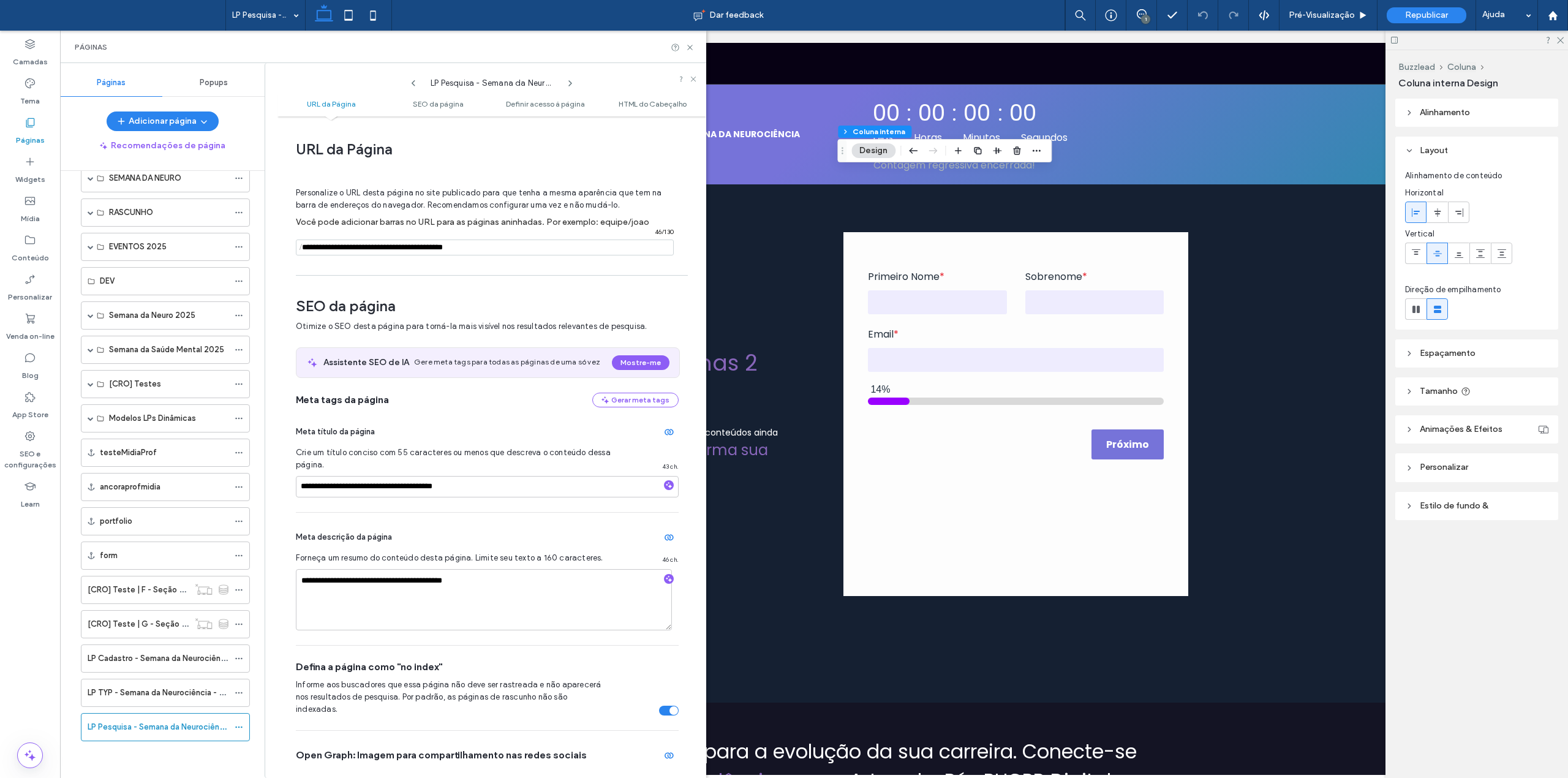
click at [429, 243] on input "notEmpty" at bounding box center [485, 247] width 378 height 16
click at [689, 45] on icon at bounding box center [690, 47] width 9 height 9
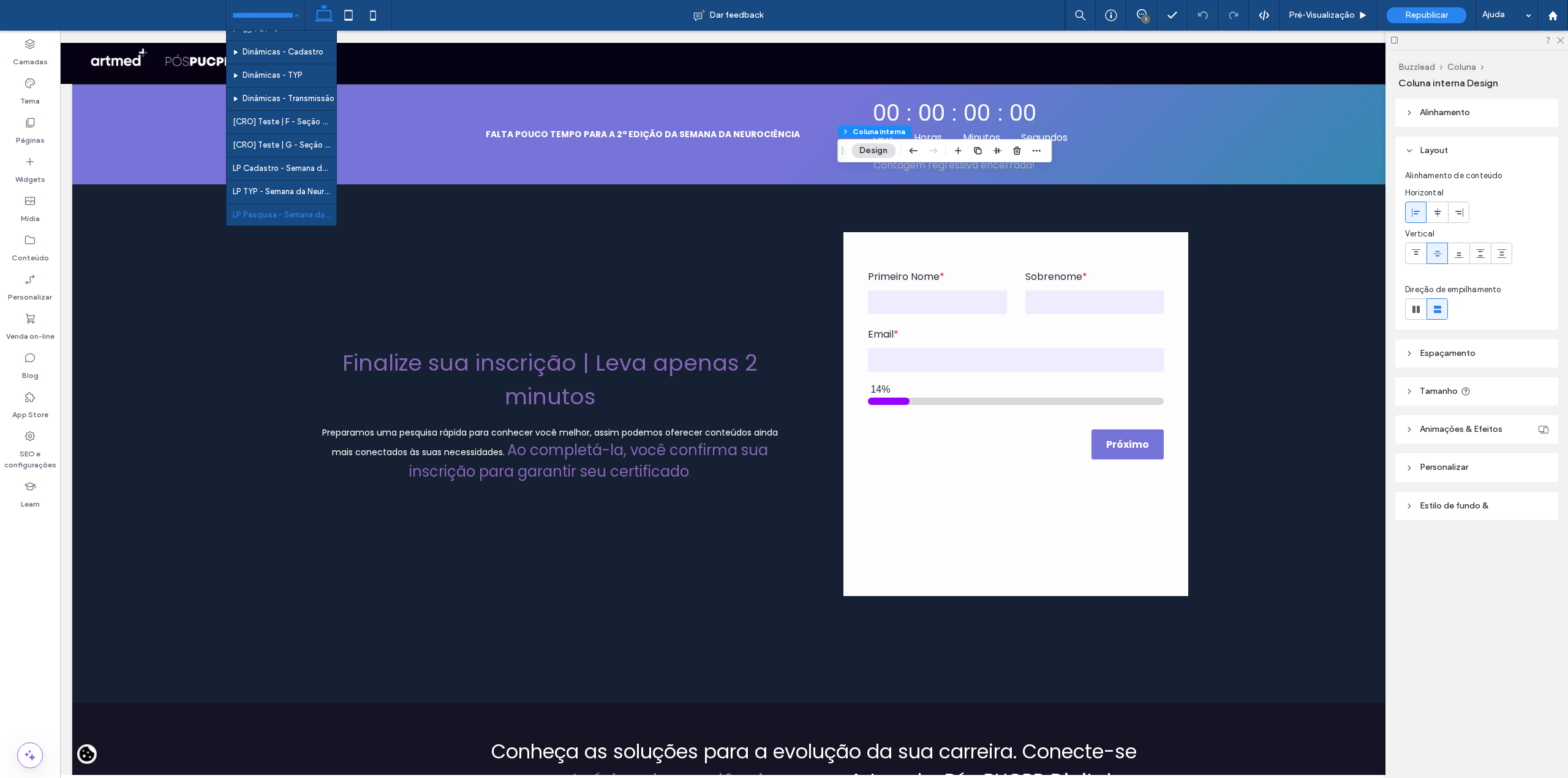
scroll to position [2423, 0]
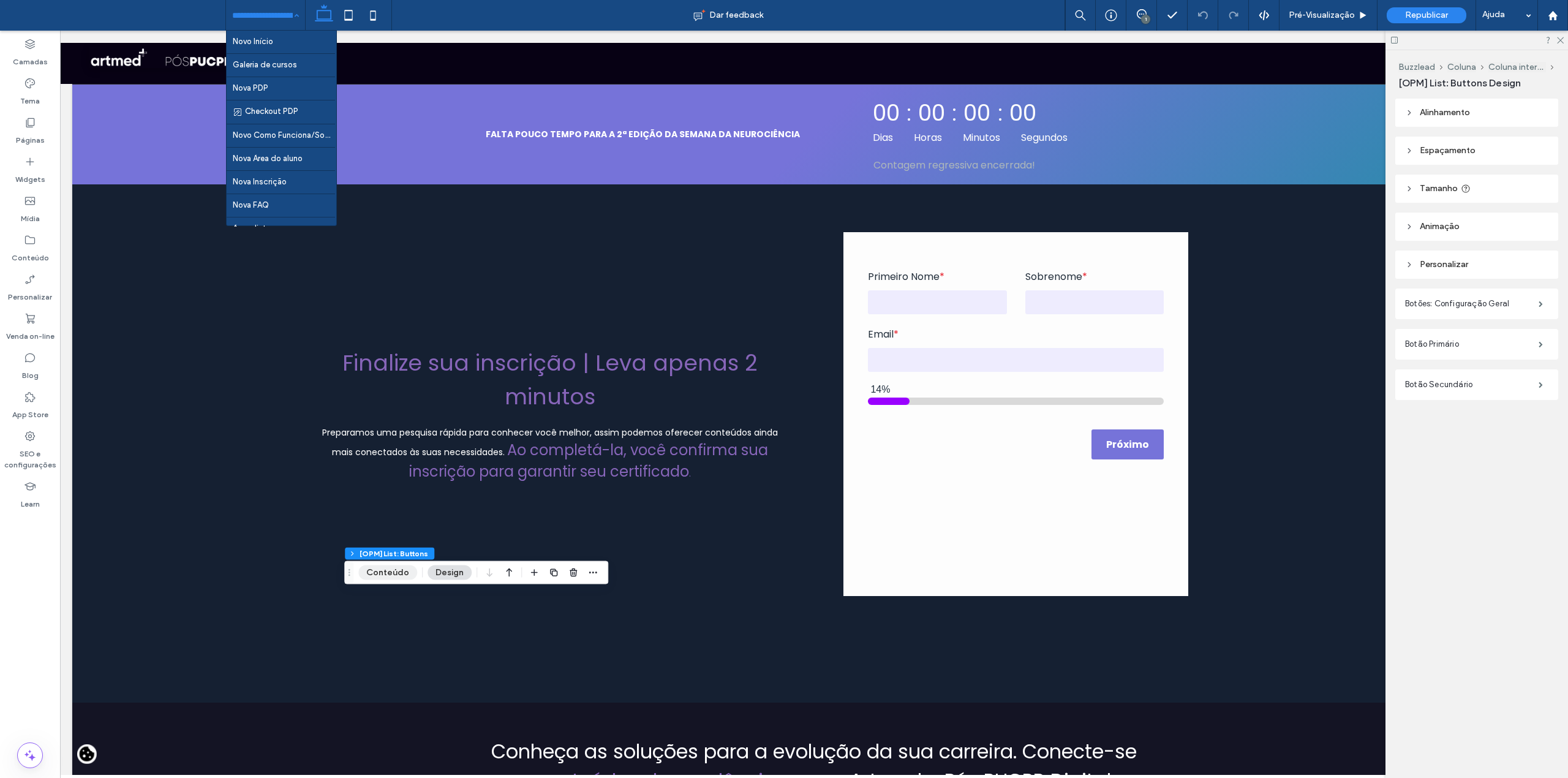
click at [386, 573] on button "Conteúdo" at bounding box center [388, 573] width 59 height 15
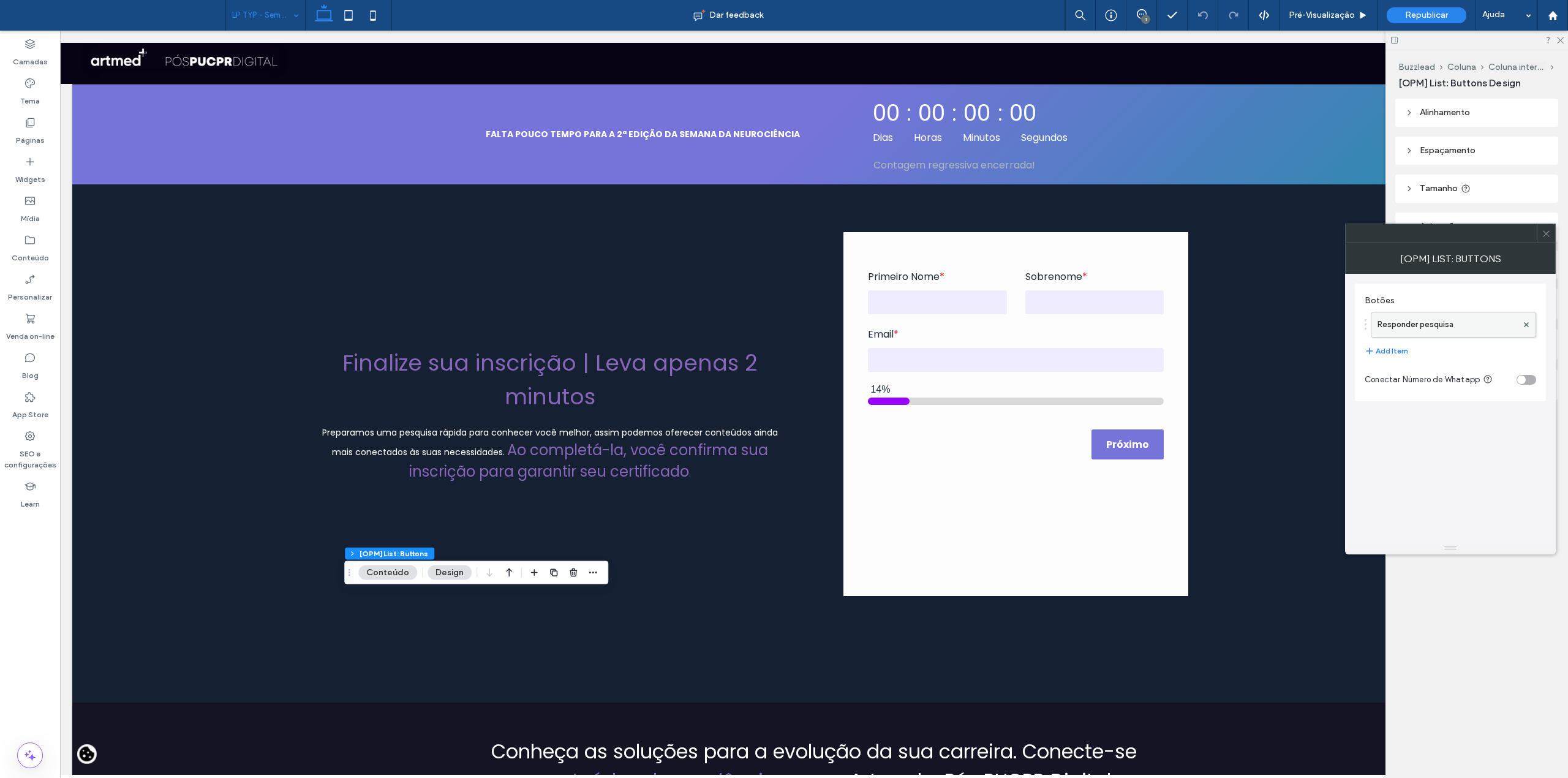
click at [1427, 331] on label "Responder pesquisa" at bounding box center [1447, 325] width 140 height 24
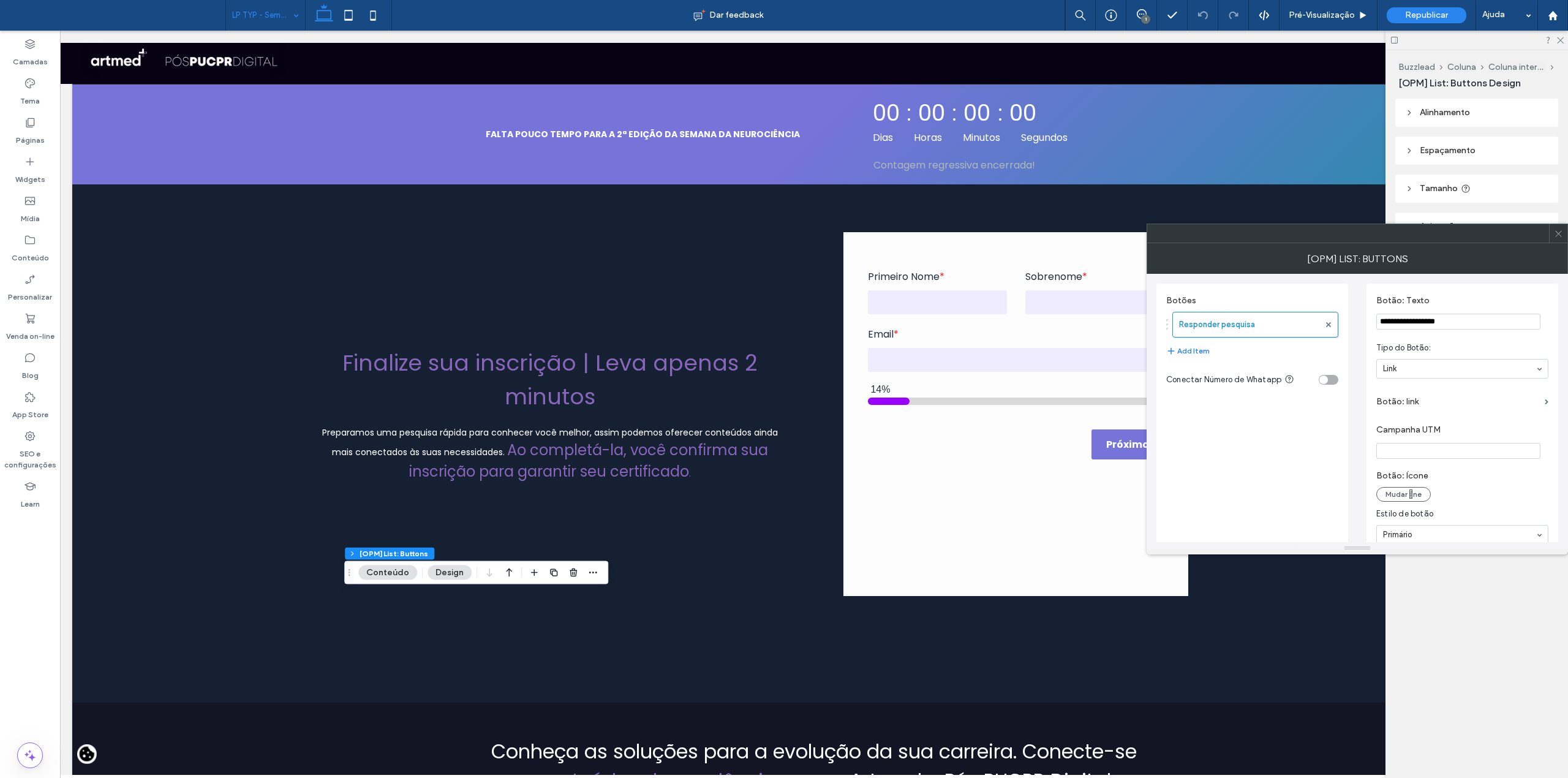
scroll to position [30, 0]
click at [1394, 359] on section "Botão: link" at bounding box center [1463, 375] width 172 height 35
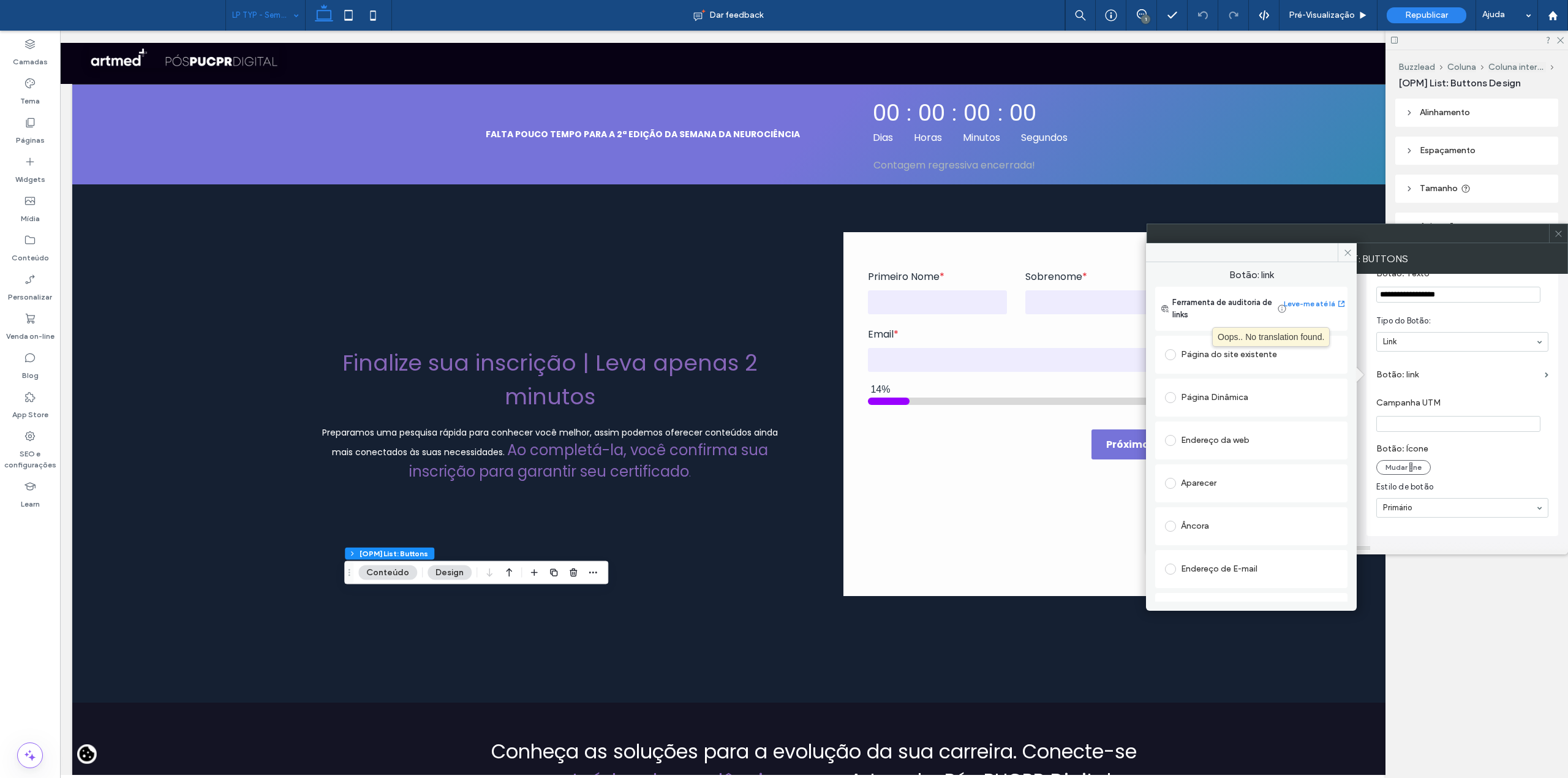
click at [1206, 353] on div "Página do site existente" at bounding box center [1251, 355] width 173 height 20
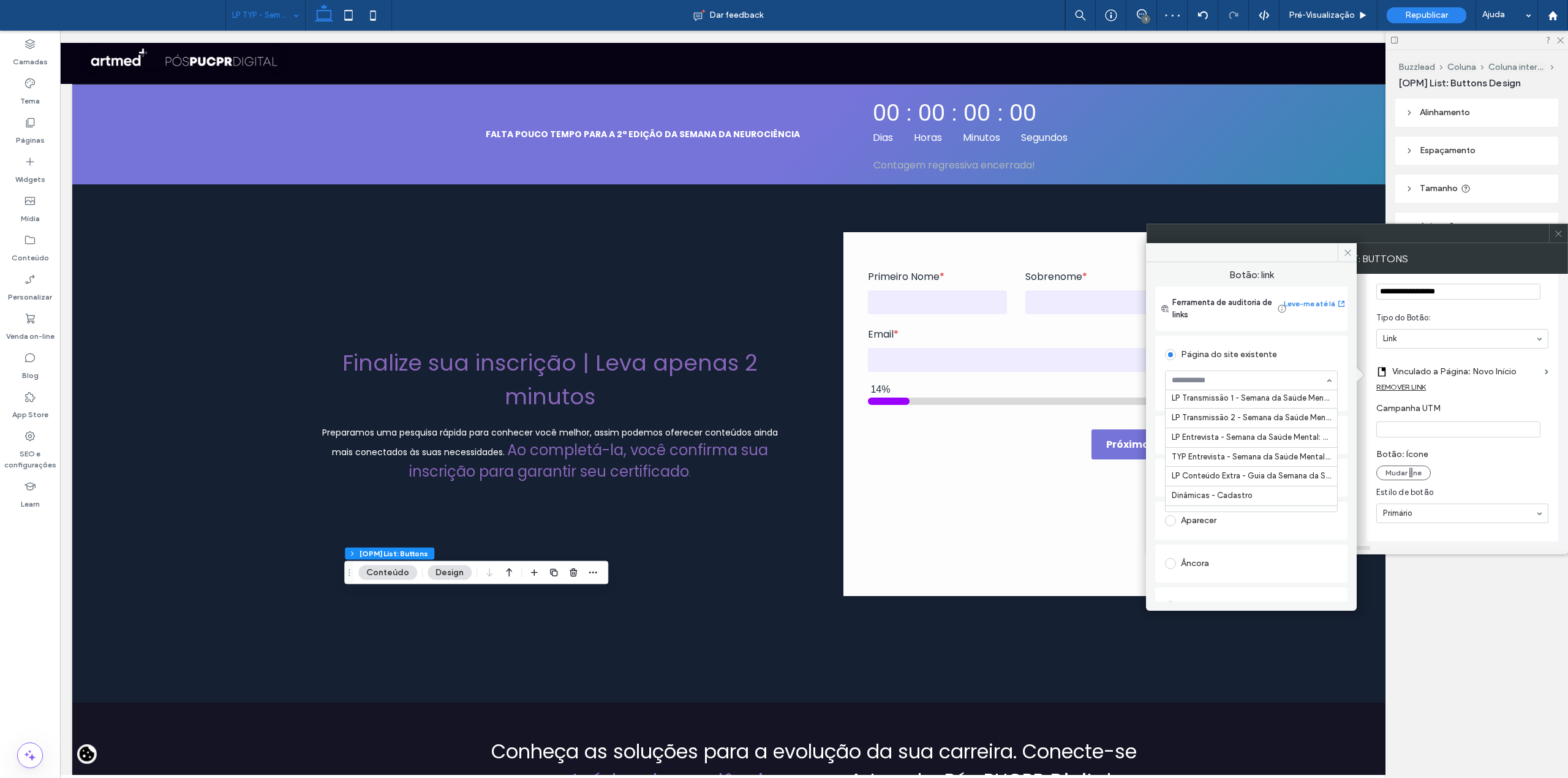
scroll to position [1817, 0]
click at [1341, 252] on span at bounding box center [1347, 252] width 19 height 18
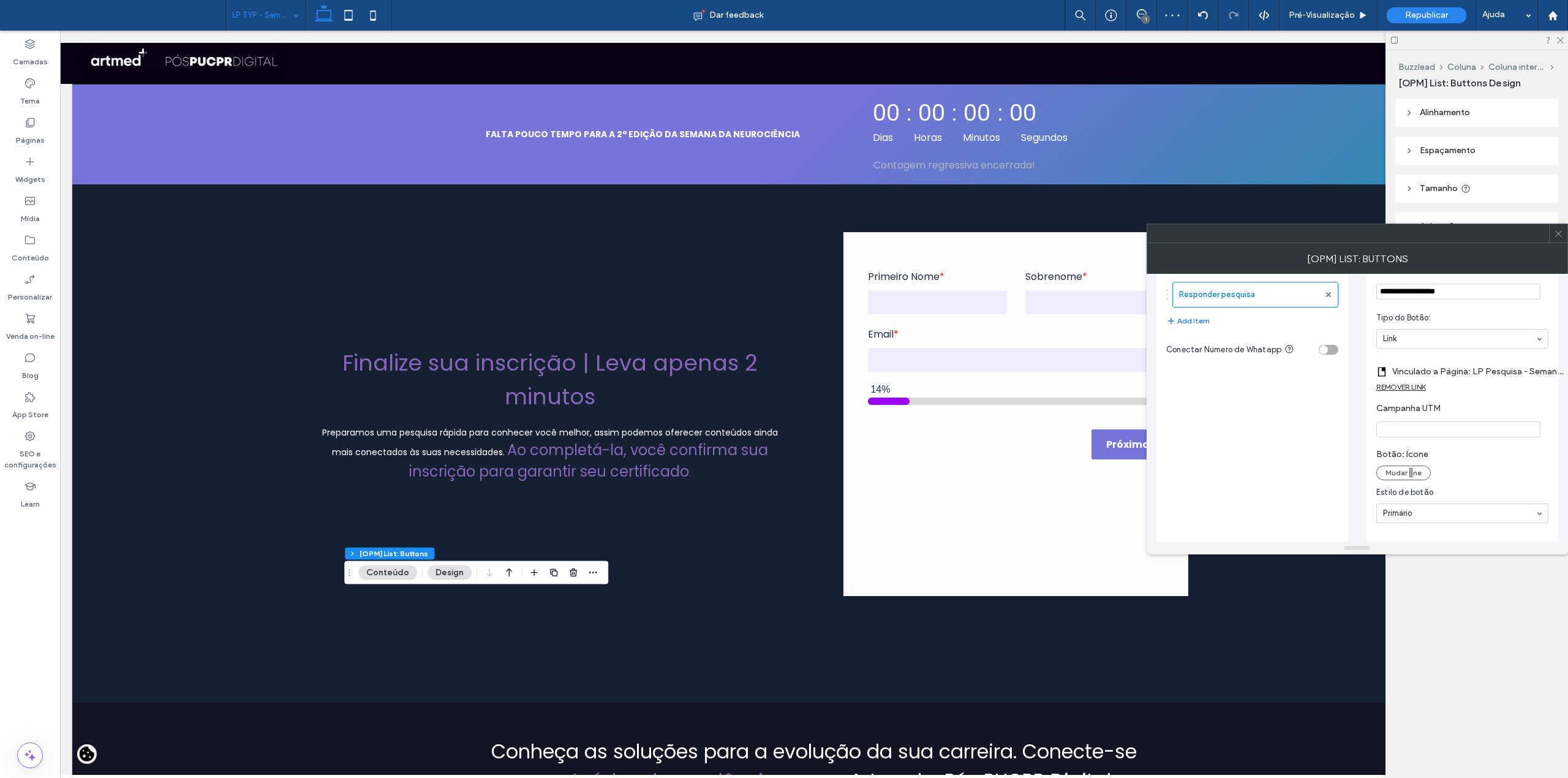
click at [1558, 233] on icon at bounding box center [1558, 233] width 9 height 9
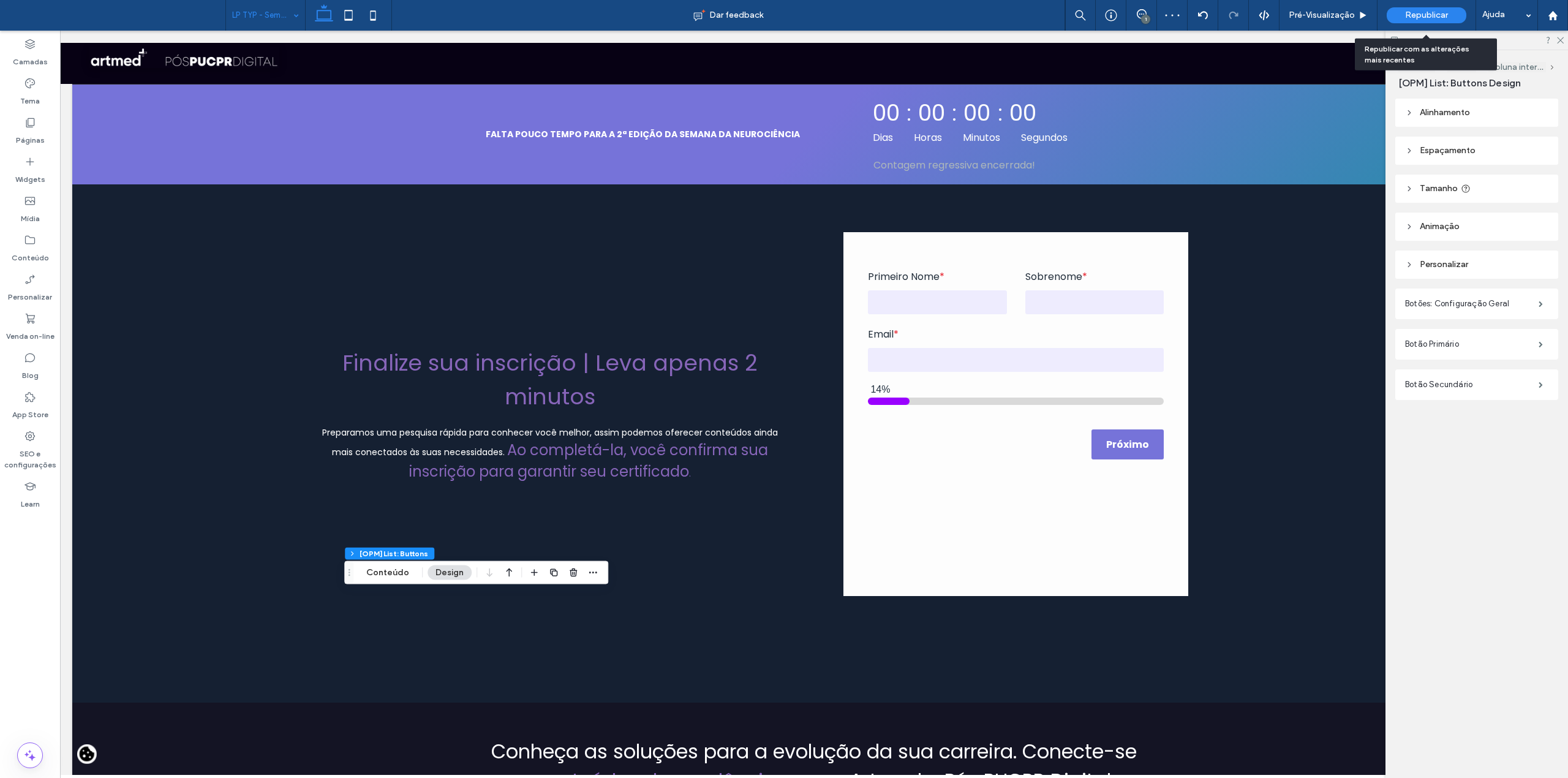
click at [1417, 16] on span "Republicar" at bounding box center [1427, 15] width 43 height 10
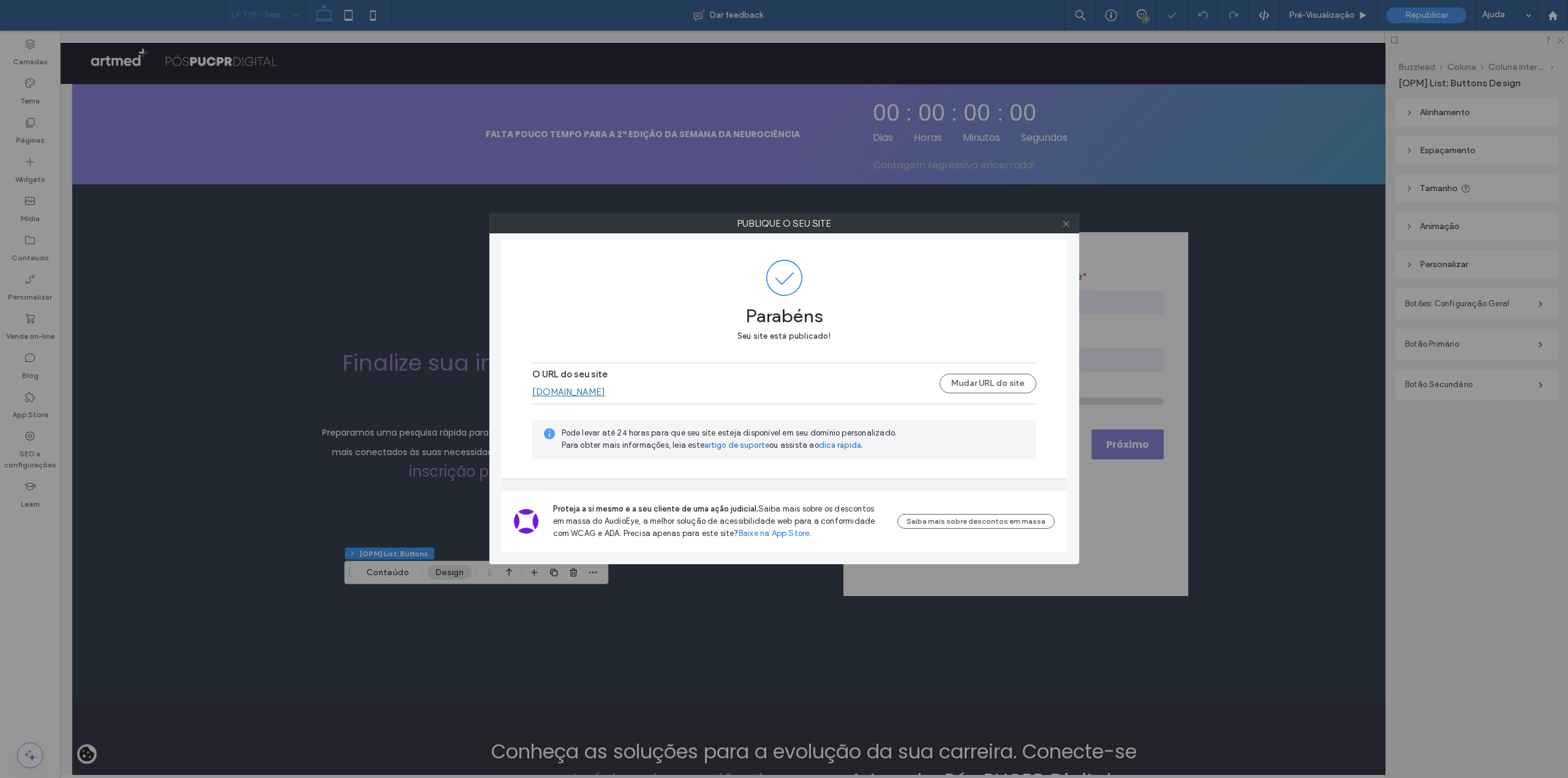
click at [1062, 219] on icon at bounding box center [1066, 224] width 9 height 9
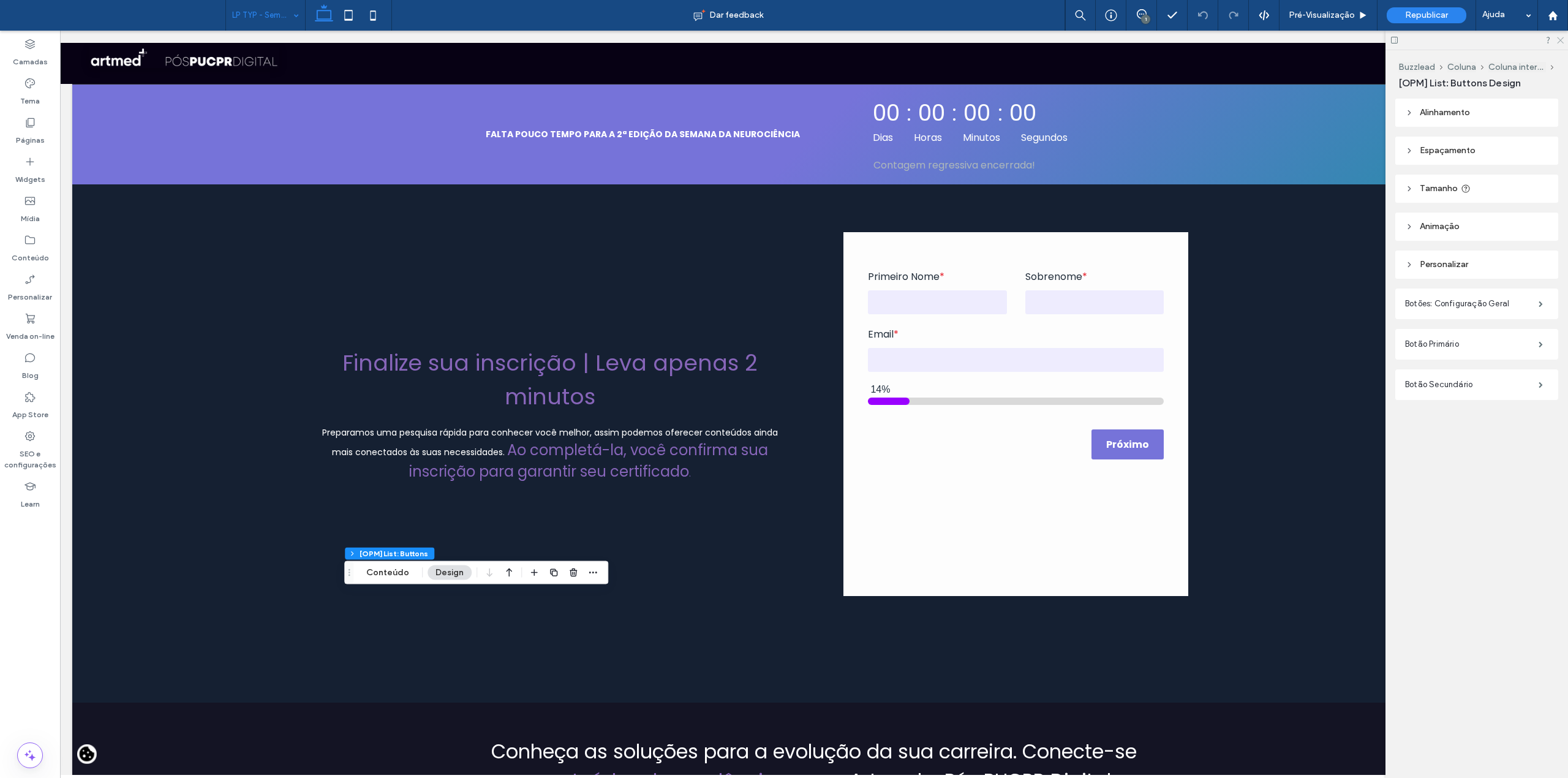
click at [1559, 38] on icon at bounding box center [1559, 39] width 8 height 8
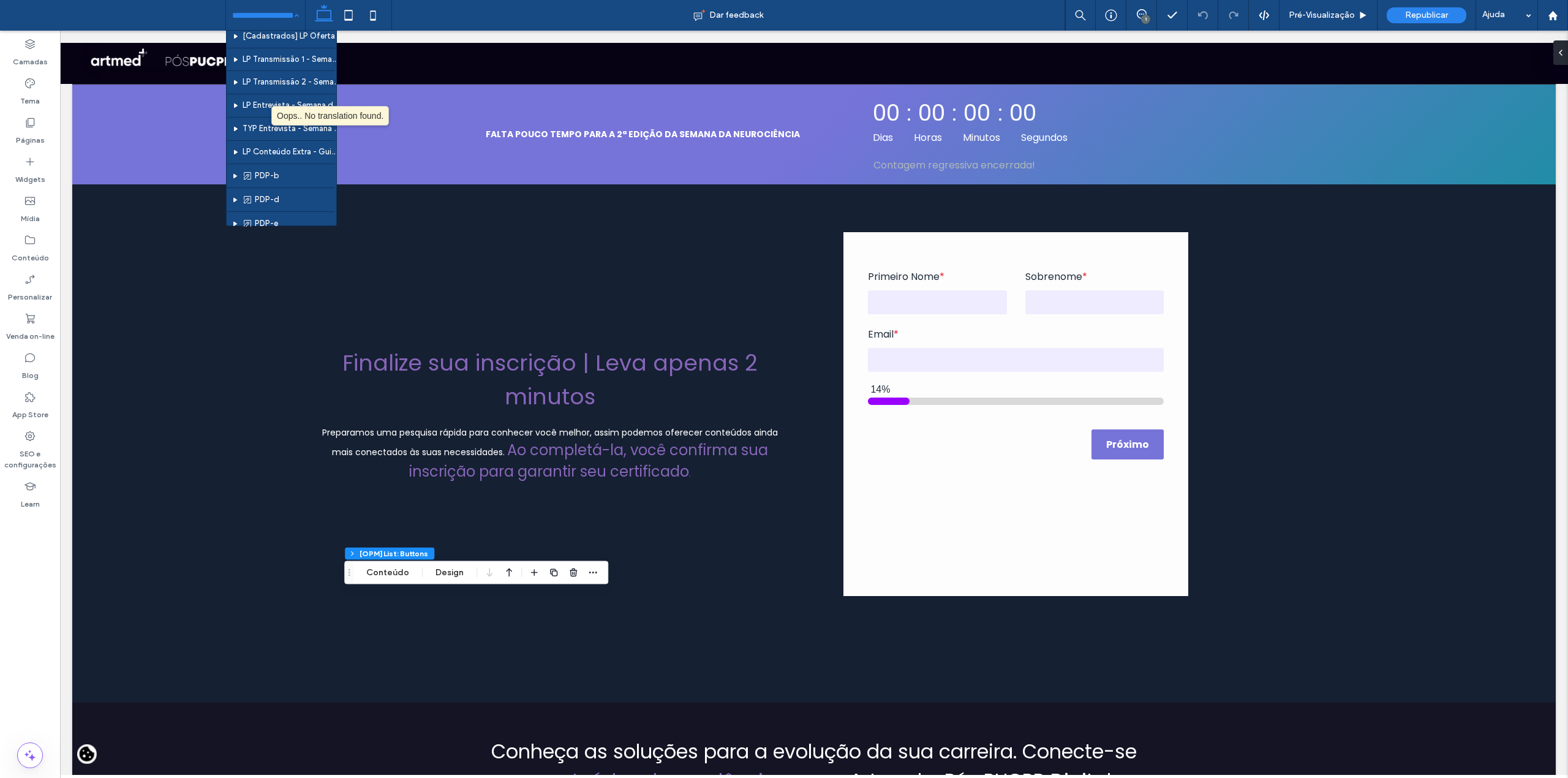
scroll to position [2423, 0]
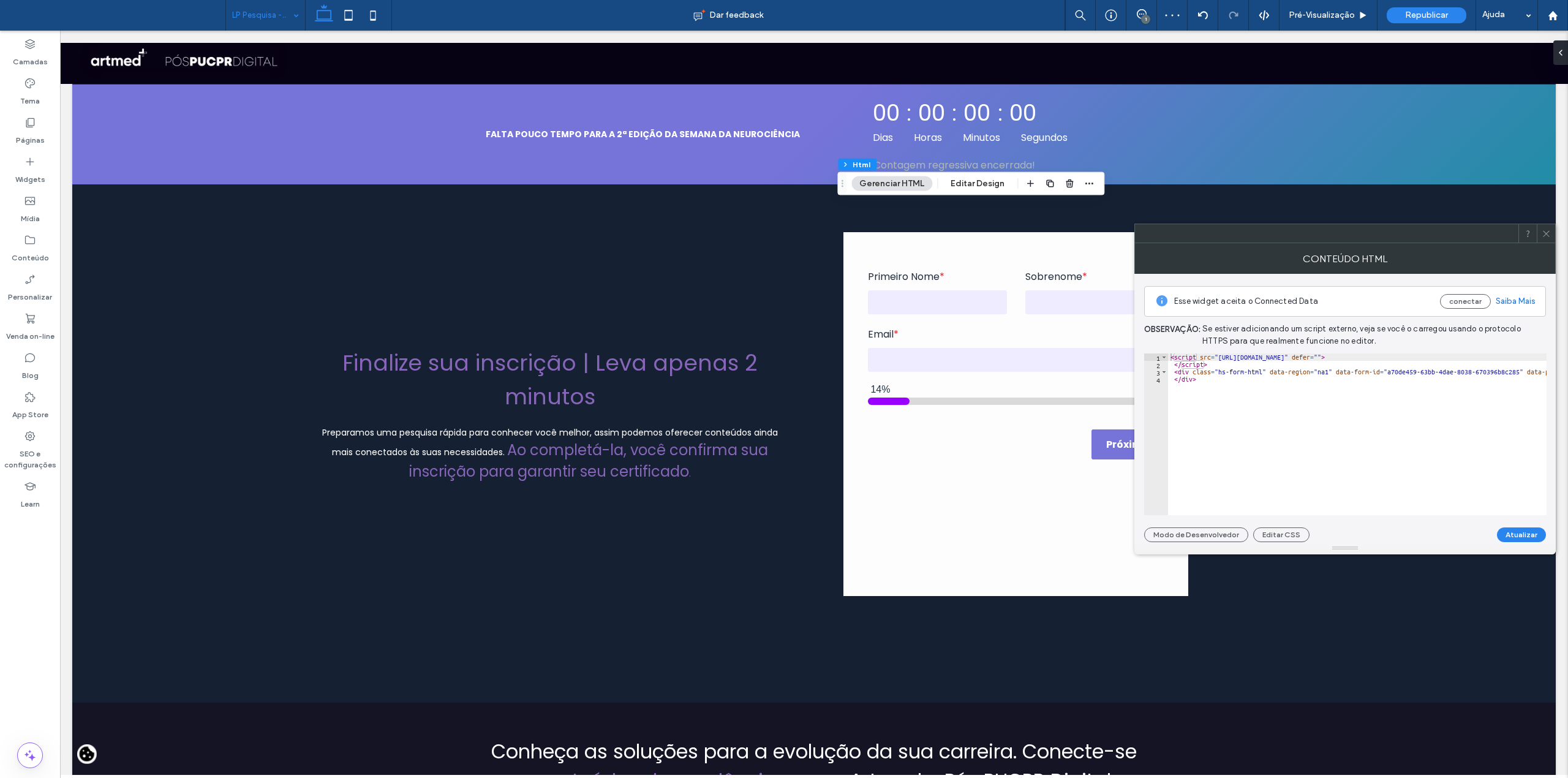
click at [1544, 233] on icon at bounding box center [1546, 233] width 9 height 9
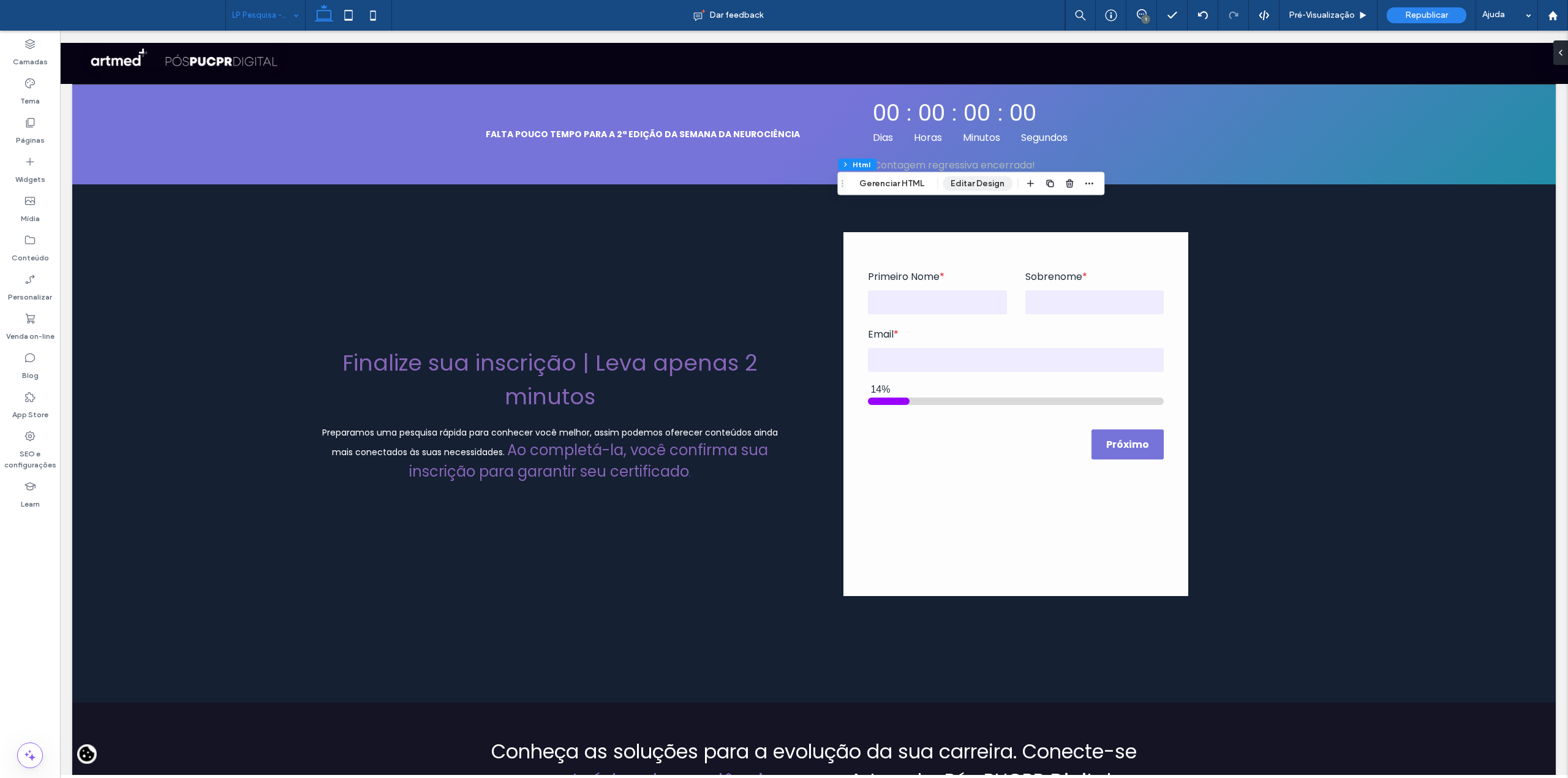
click at [954, 188] on button "Editar Design" at bounding box center [977, 184] width 70 height 15
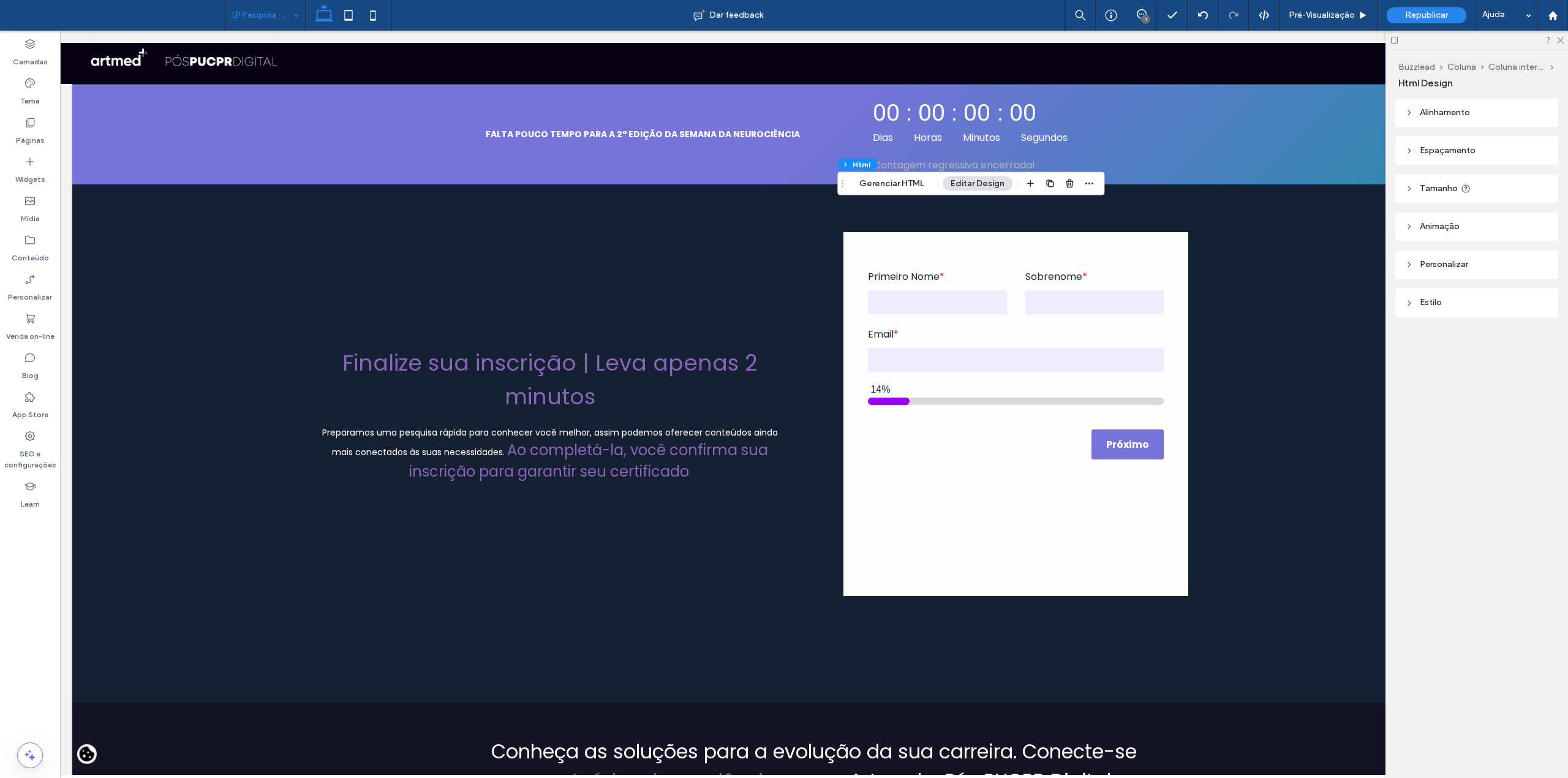
click at [1412, 304] on icon at bounding box center [1410, 303] width 9 height 9
click at [1412, 112] on icon at bounding box center [1410, 113] width 9 height 9
click at [1412, 180] on header "Espaçamento" at bounding box center [1476, 187] width 163 height 28
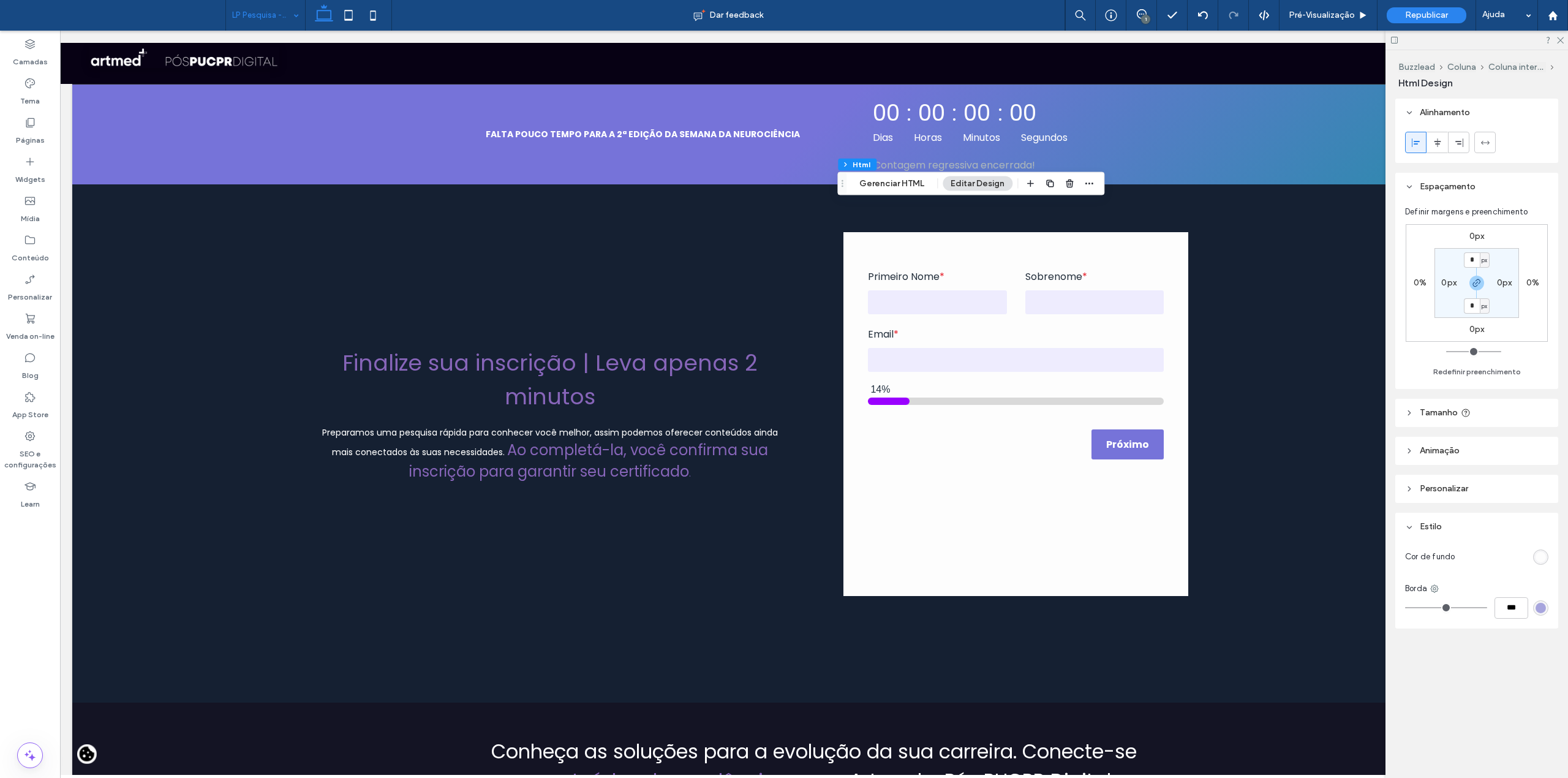
click at [1409, 411] on use at bounding box center [1409, 414] width 2 height 4
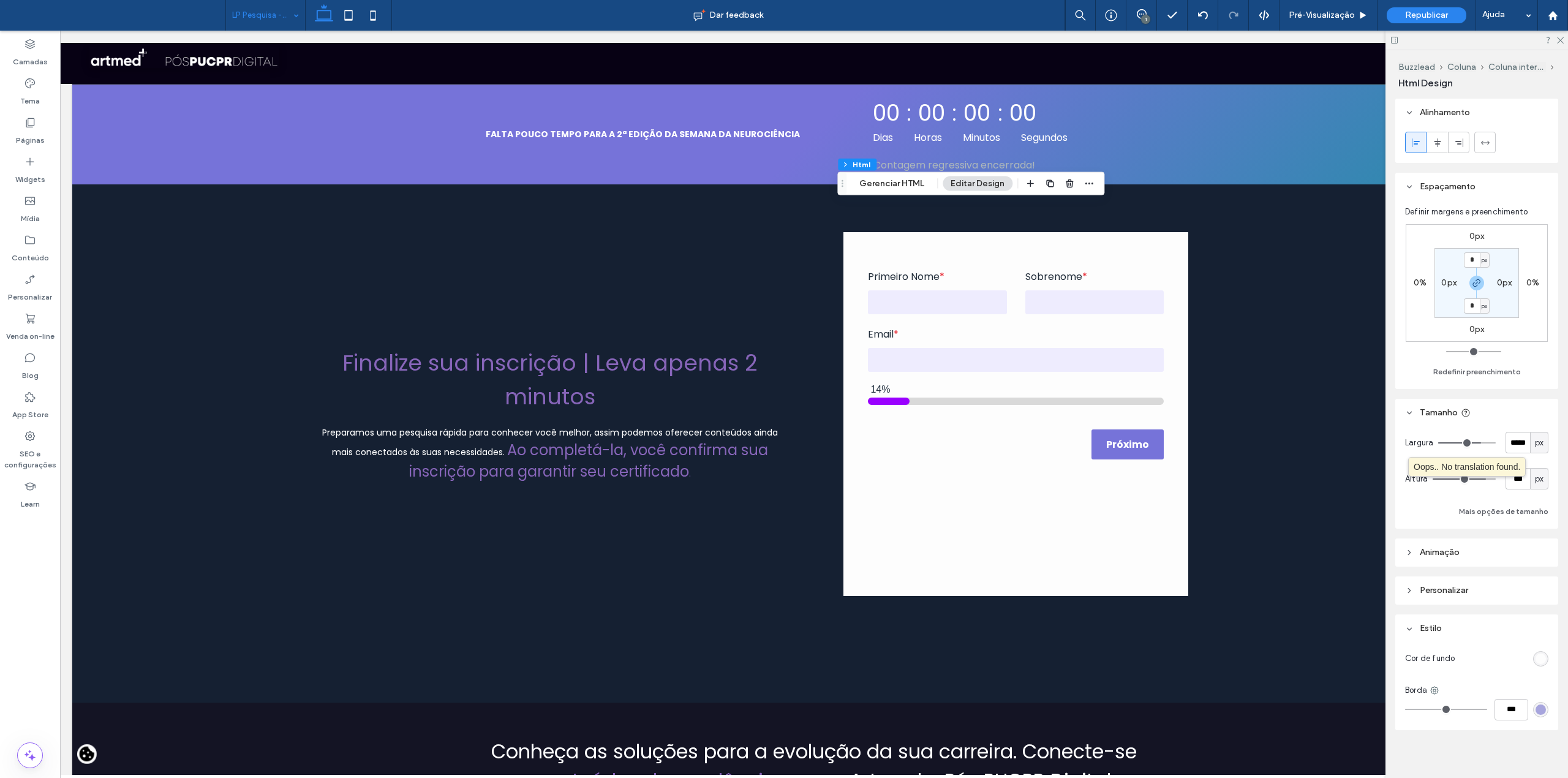
click at [1535, 484] on span "px" at bounding box center [1539, 479] width 9 height 13
click at [1531, 588] on span "A" at bounding box center [1531, 587] width 5 height 13
type input "*"
click at [1559, 38] on icon at bounding box center [1559, 39] width 8 height 8
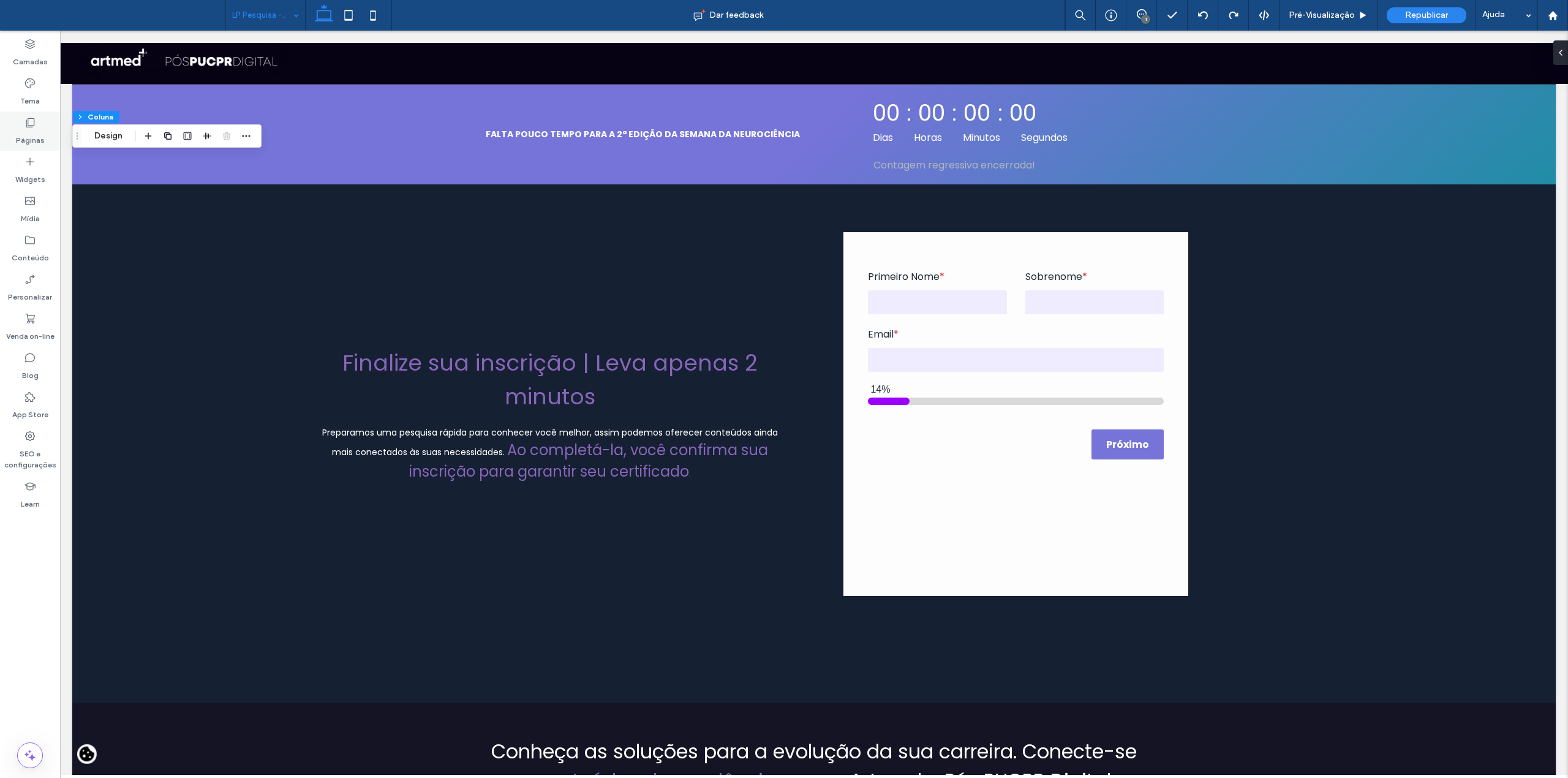
click at [40, 129] on label "Páginas" at bounding box center [30, 137] width 29 height 17
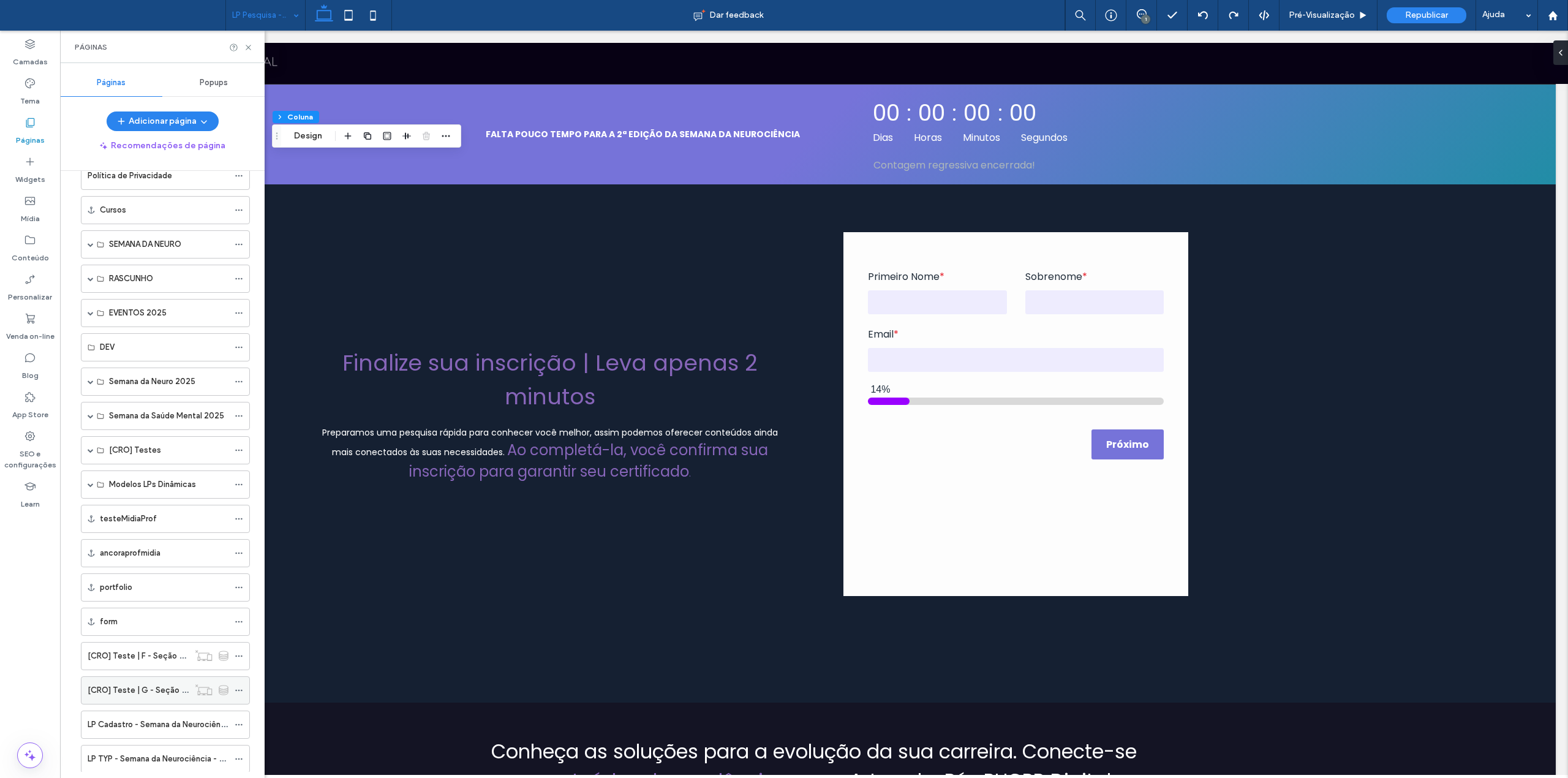
scroll to position [486, 0]
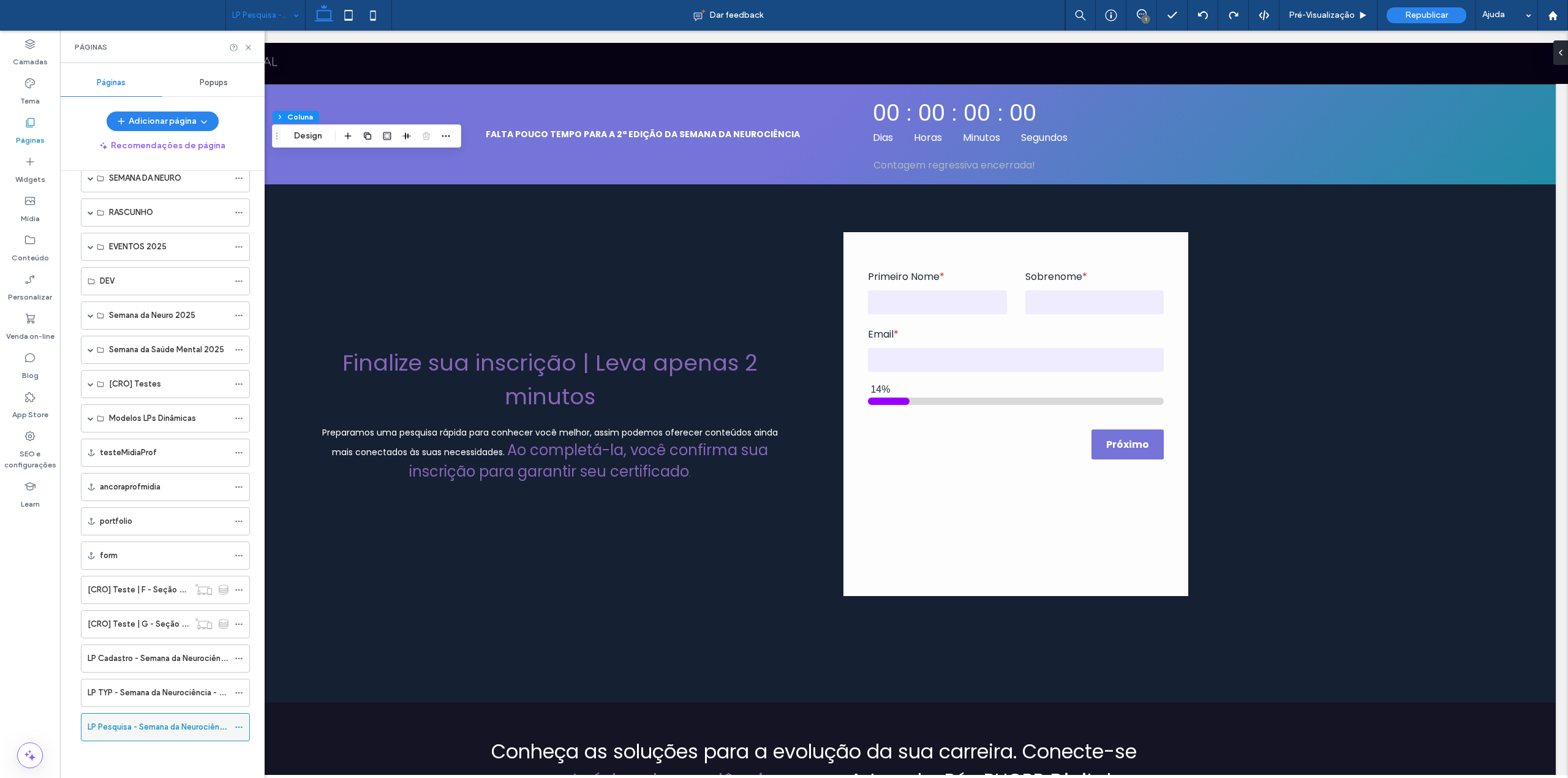
click at [238, 728] on icon at bounding box center [239, 727] width 9 height 9
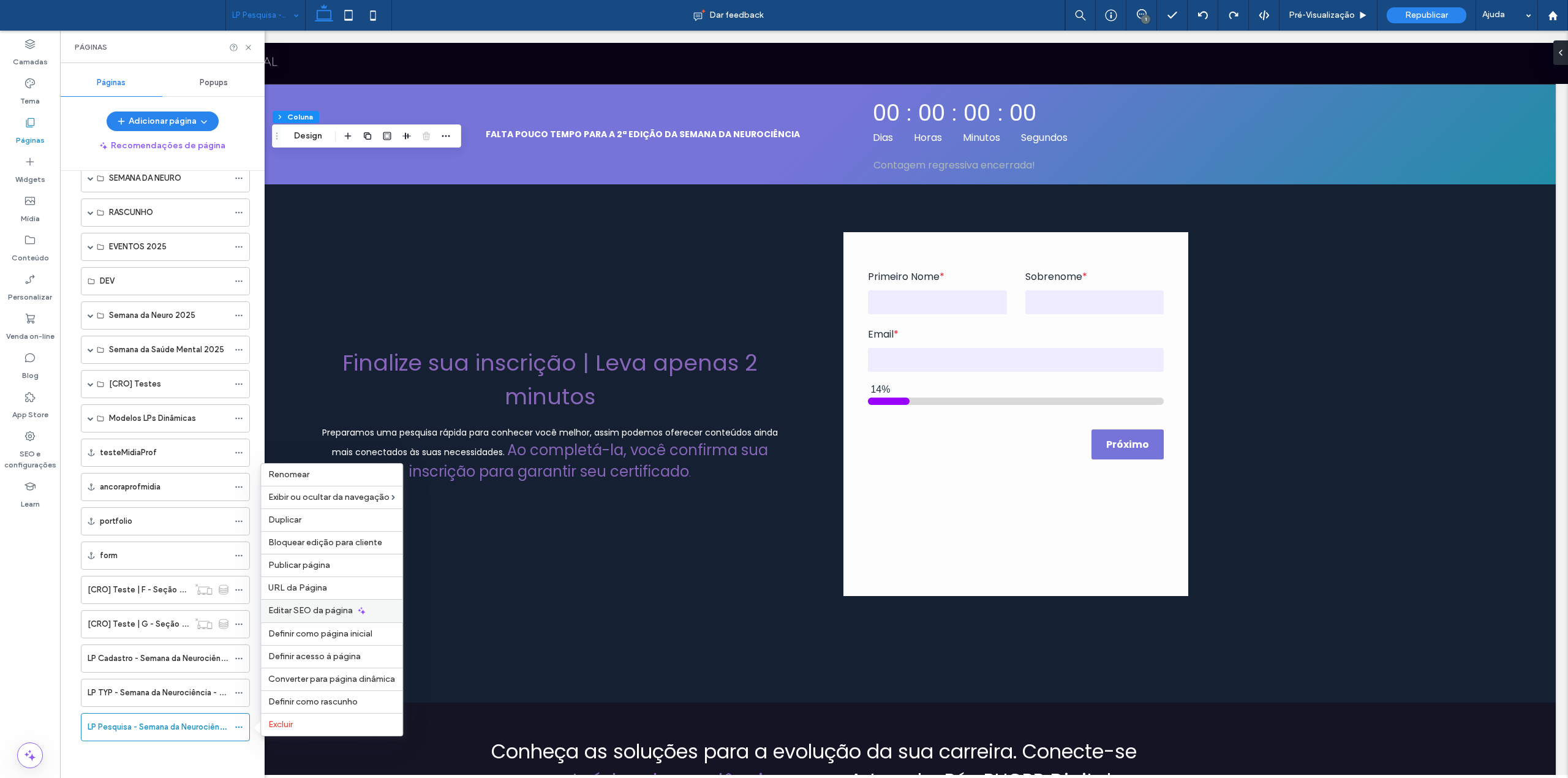
click at [316, 620] on div "Editar SEO da página" at bounding box center [332, 610] width 141 height 23
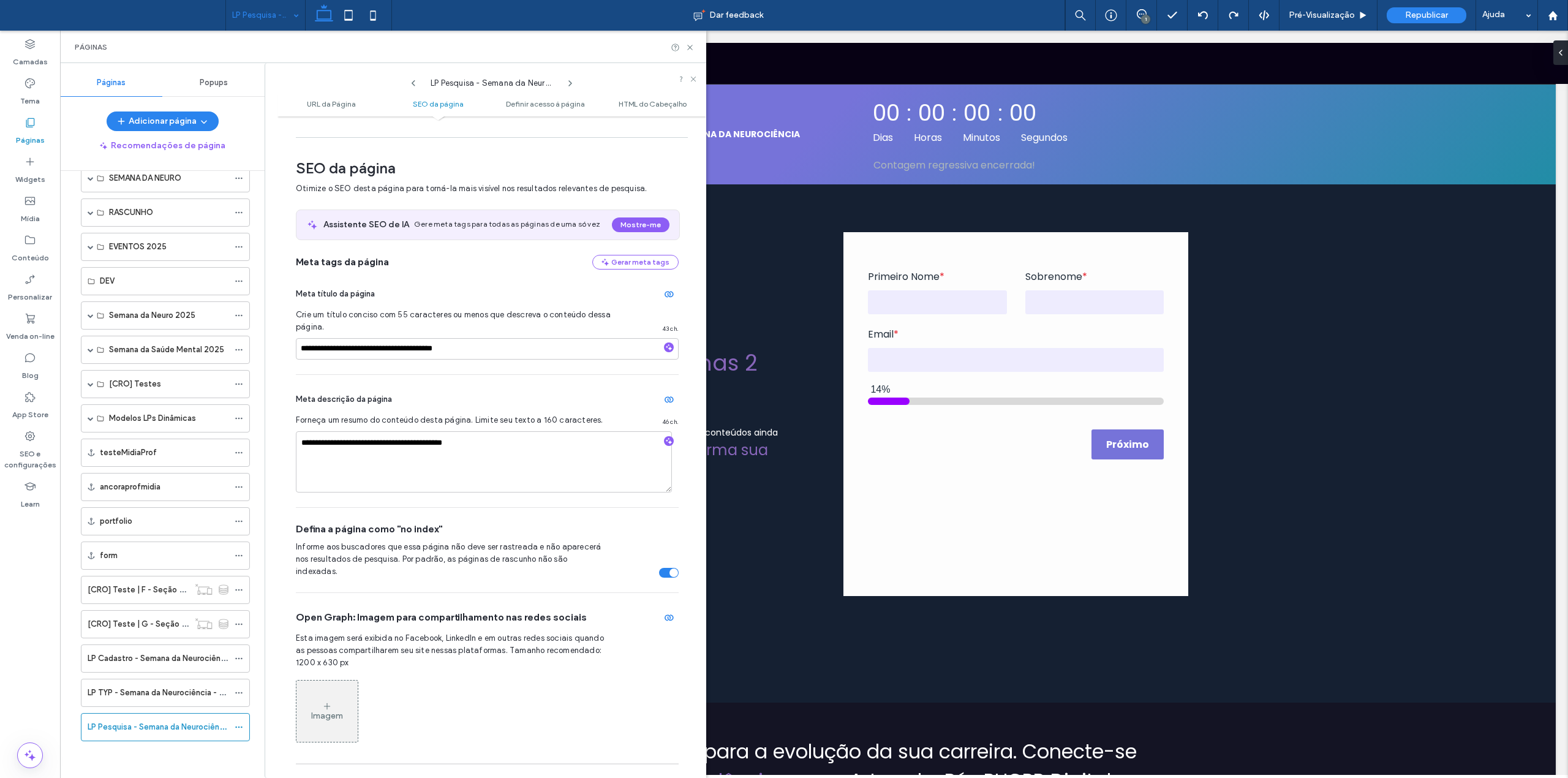
scroll to position [82, 0]
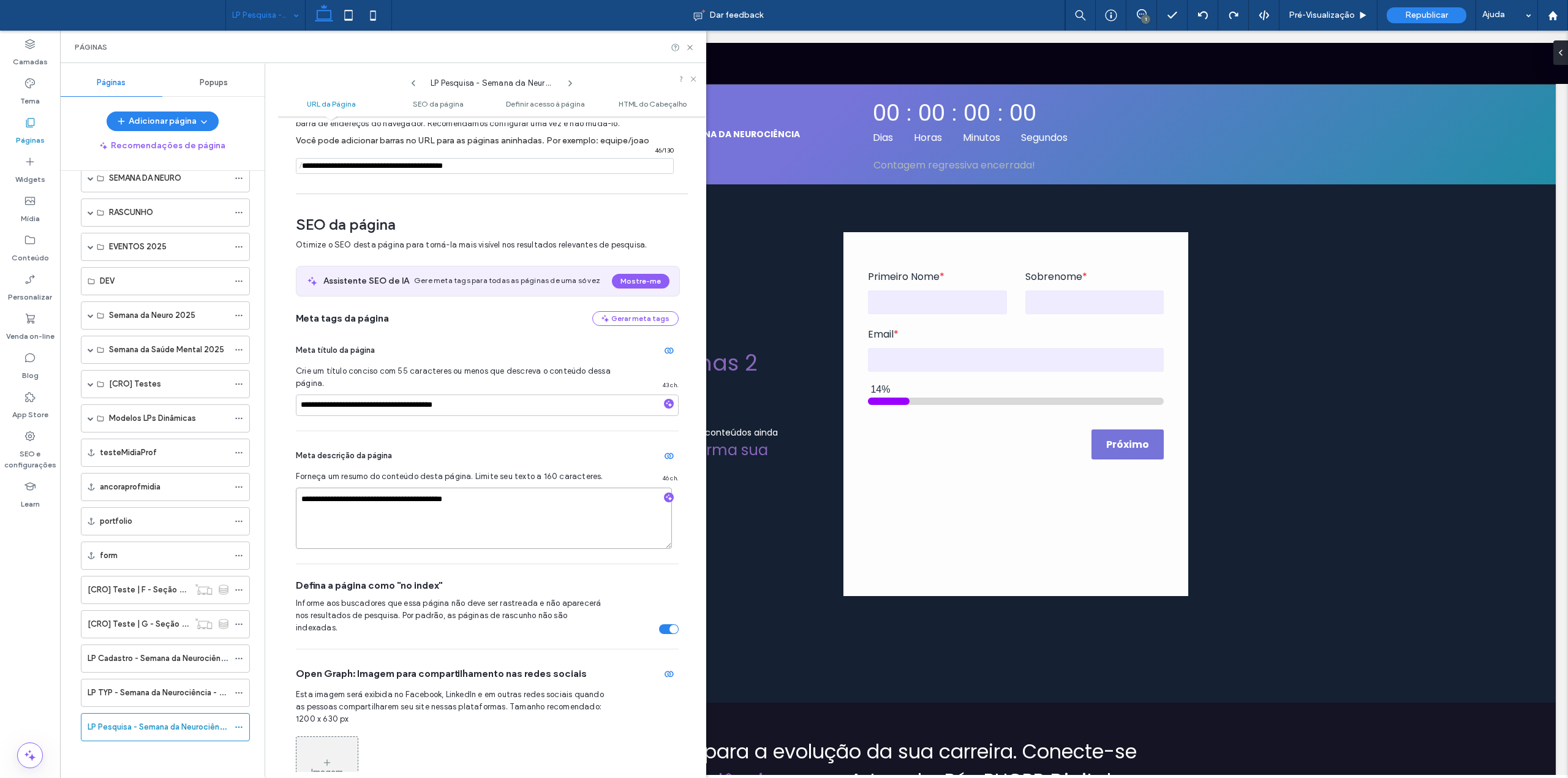
click at [371, 532] on textarea "**********" at bounding box center [483, 518] width 376 height 61
click at [342, 440] on div "**********" at bounding box center [487, 498] width 383 height 132
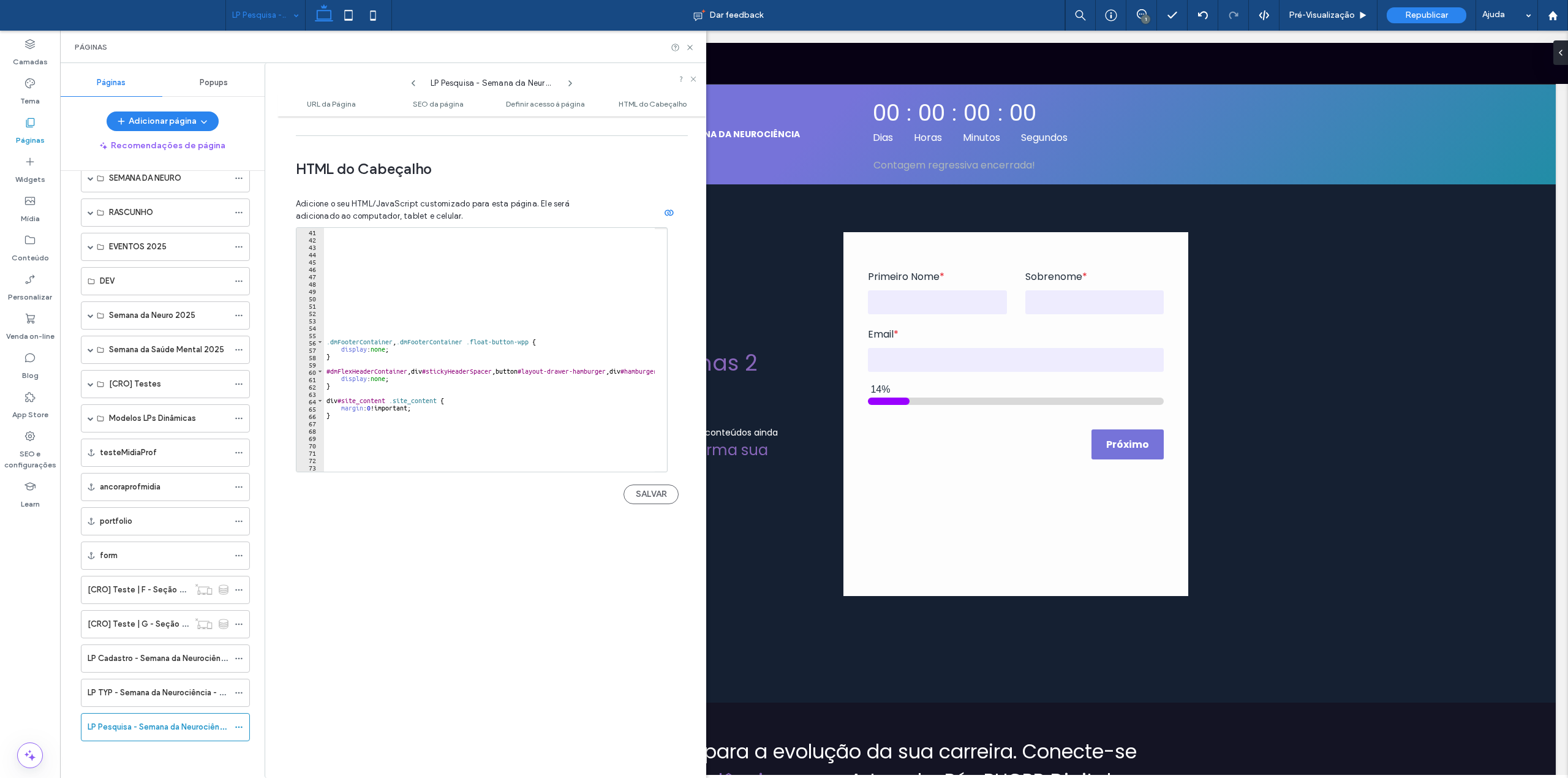
scroll to position [490, 0]
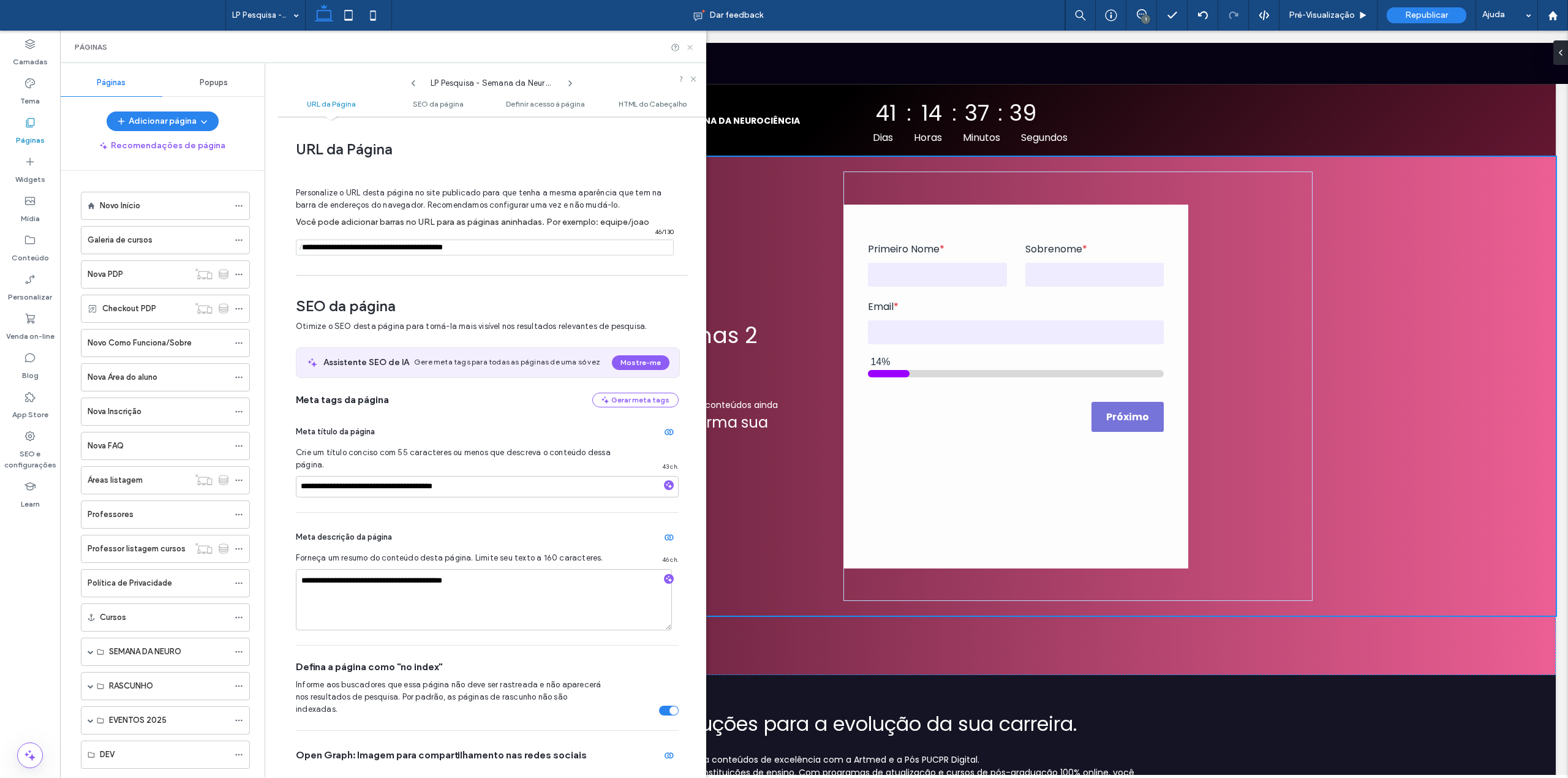
click at [692, 50] on icon at bounding box center [690, 47] width 9 height 9
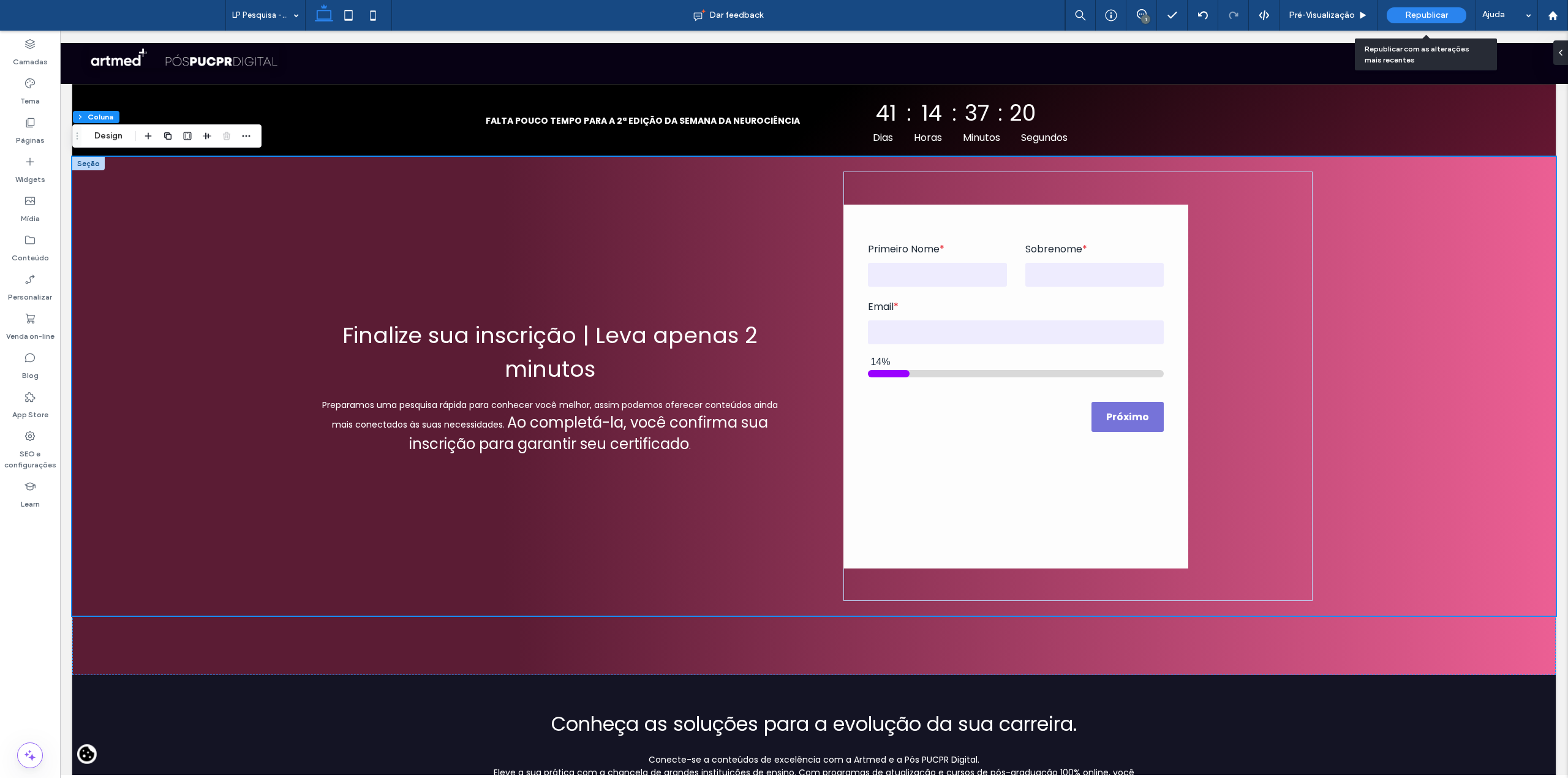
click at [1441, 13] on span "Republicar" at bounding box center [1427, 15] width 43 height 10
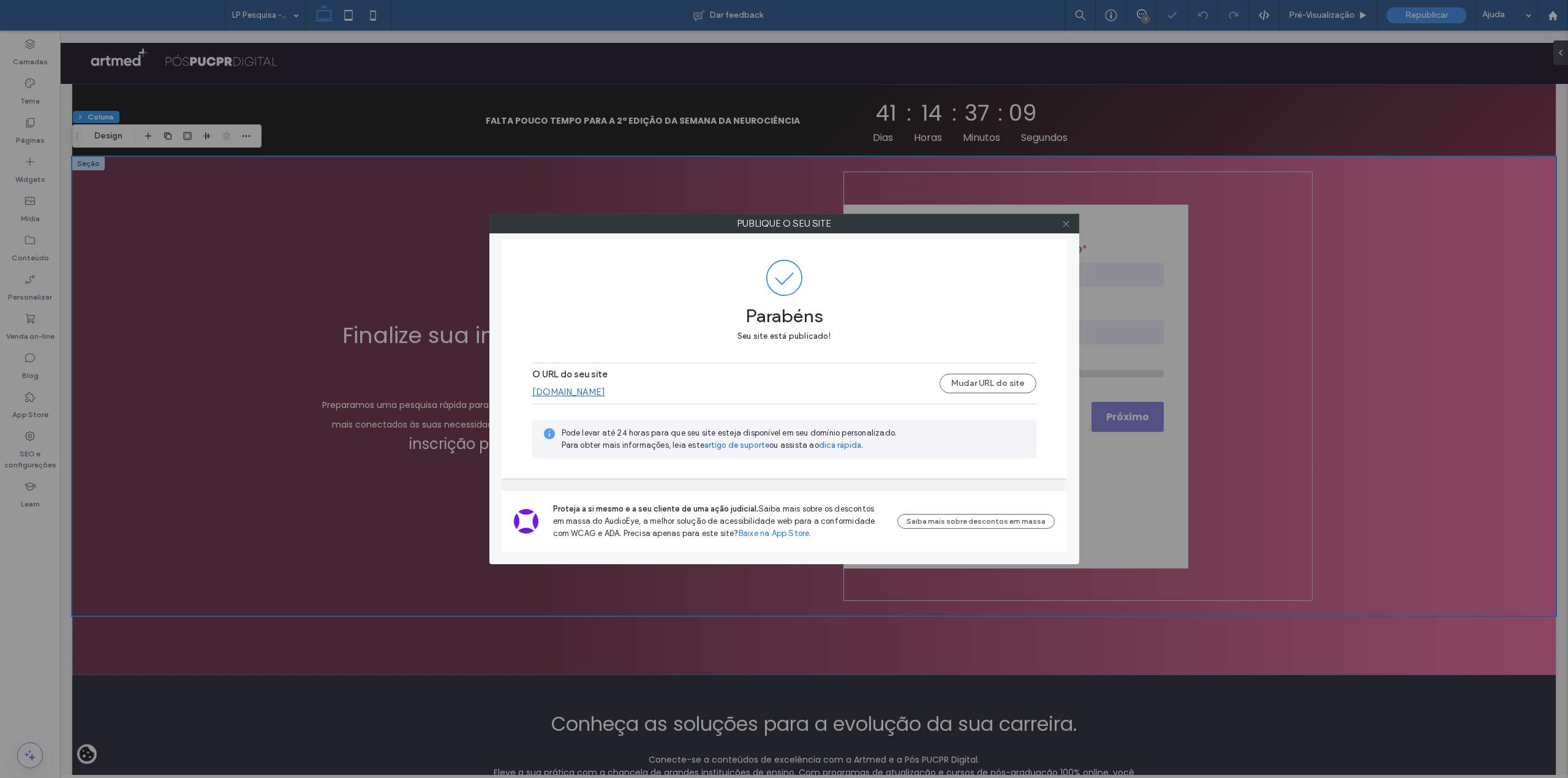
click at [1065, 225] on icon at bounding box center [1066, 224] width 9 height 9
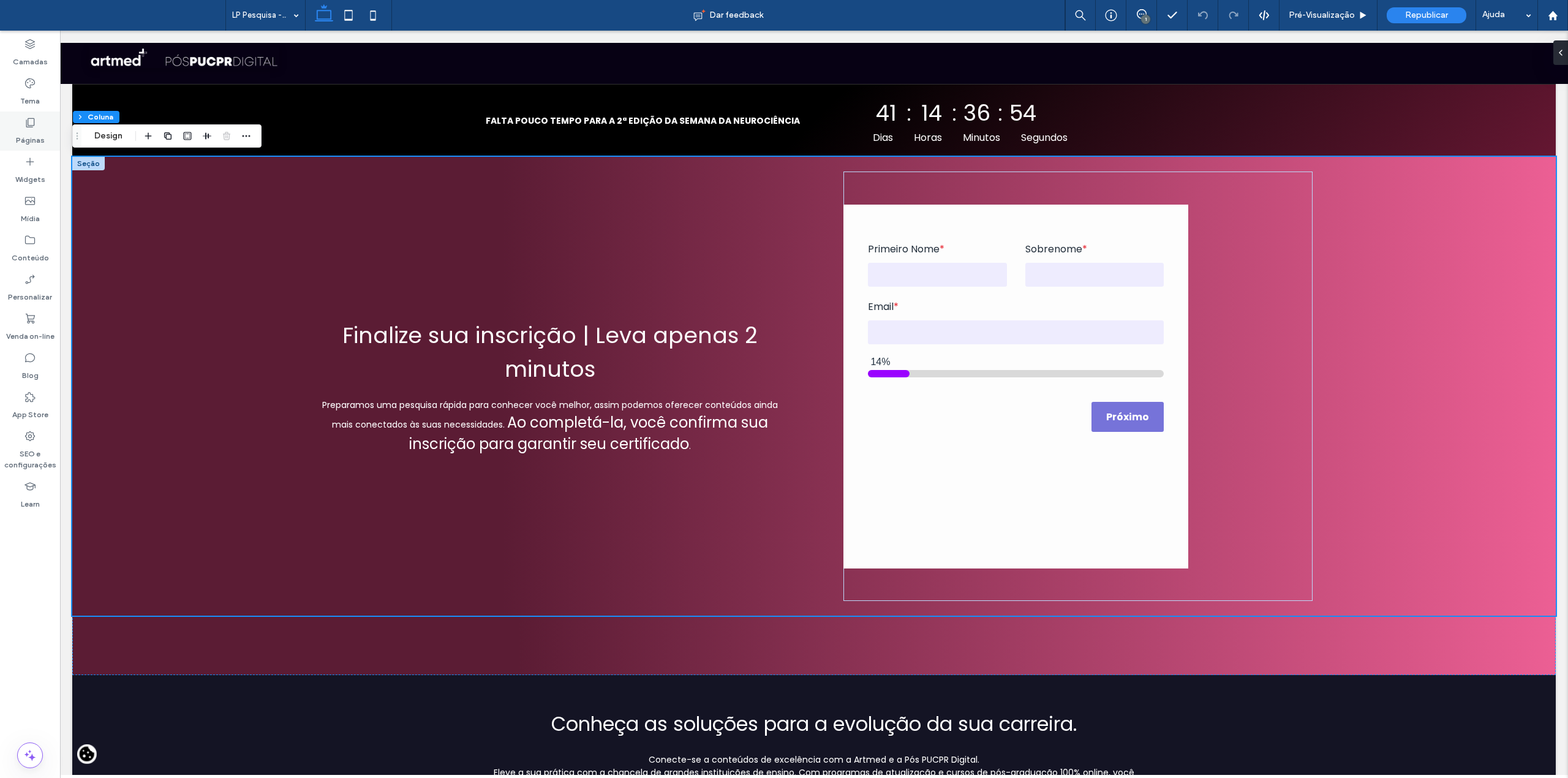
click at [30, 131] on label "Páginas" at bounding box center [30, 137] width 29 height 17
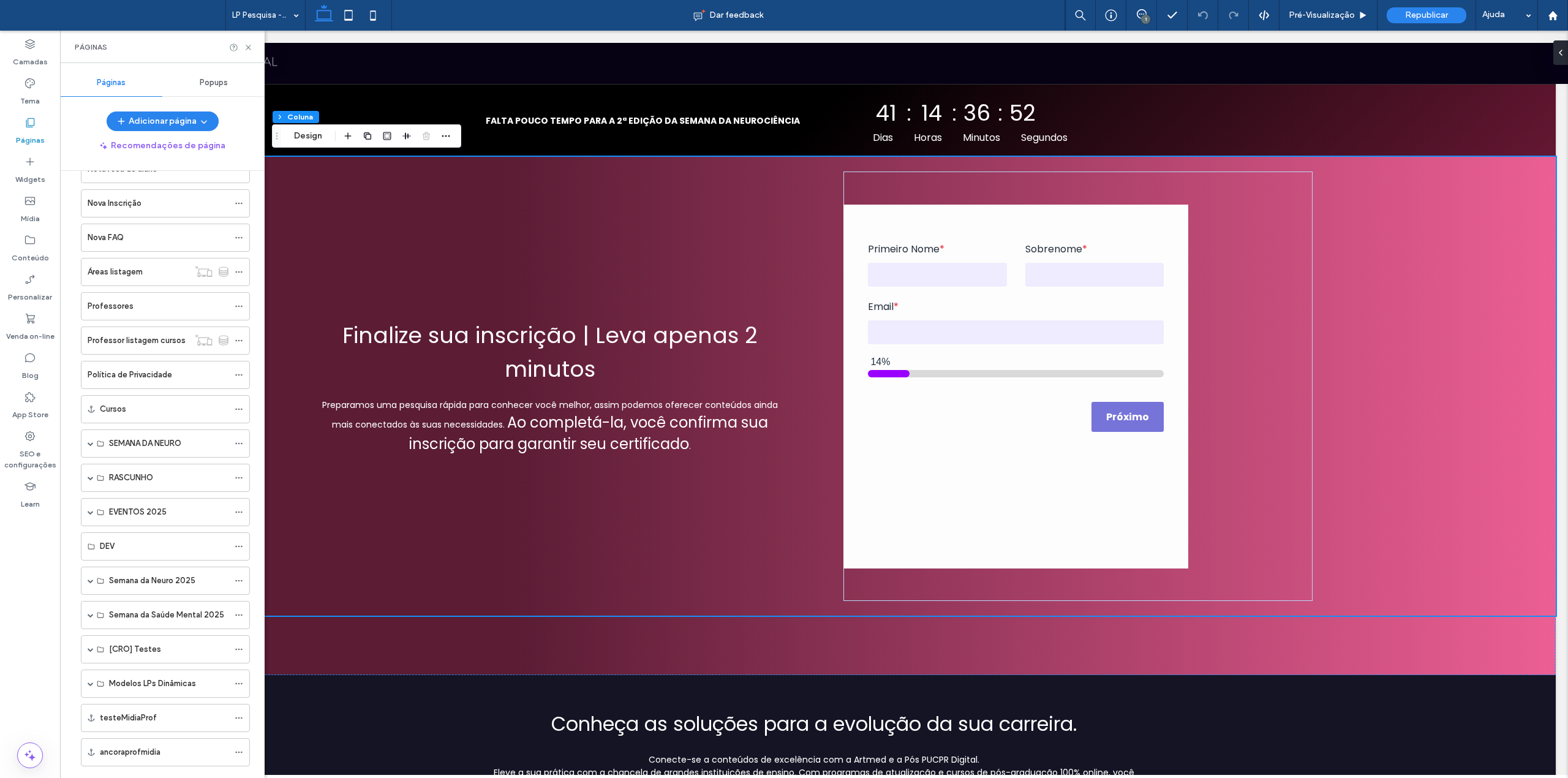
scroll to position [486, 0]
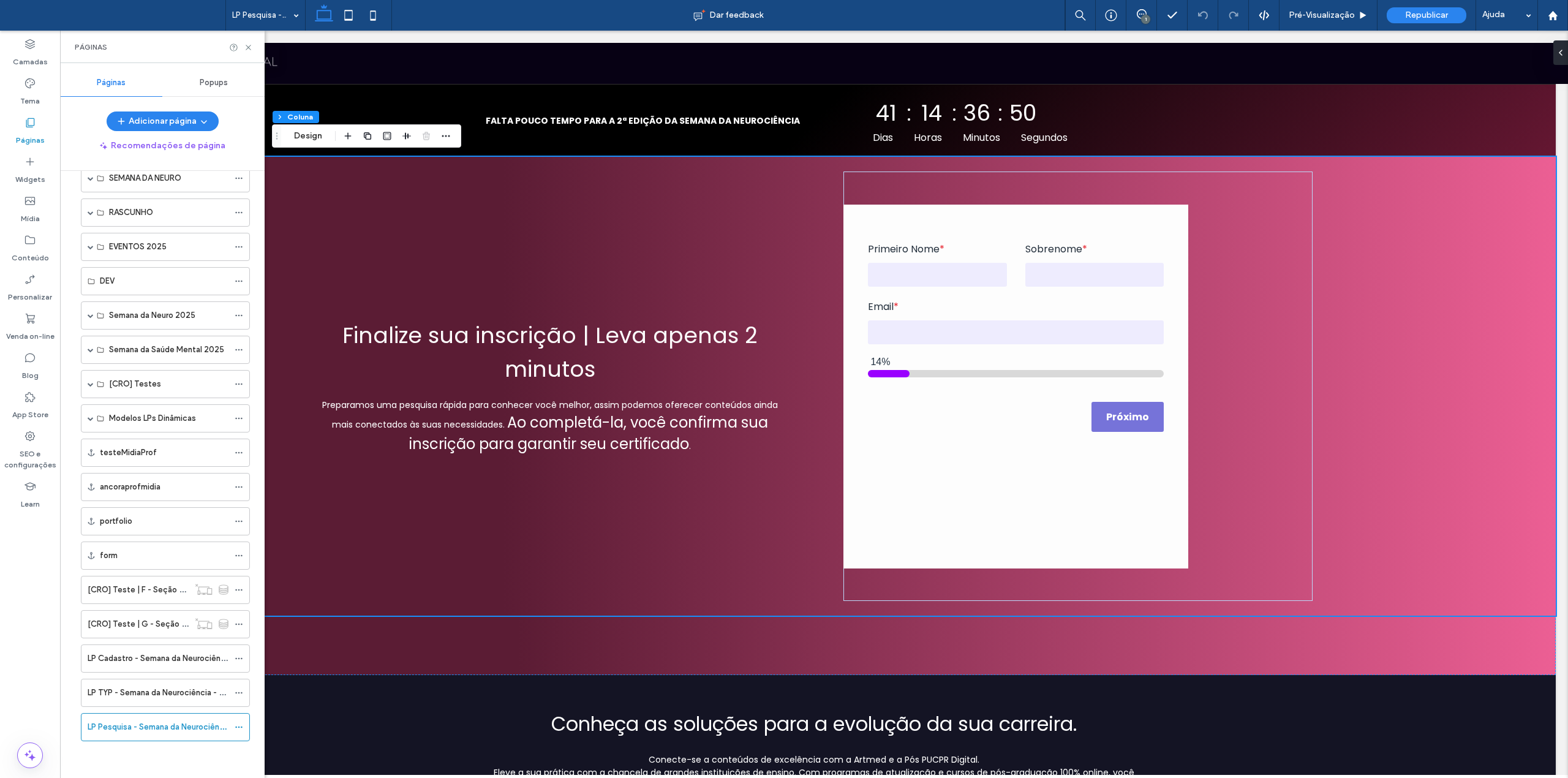
click at [118, 752] on div "Novo Início Galeria de cursos Nova PDP Checkout PDP Novo Como Funciona/Sobre No…" at bounding box center [157, 234] width 185 height 1044
click at [650, 422] on span "Ao completá-la, você confirma sua inscrição para garantir seu certificado" at bounding box center [589, 433] width 359 height 42
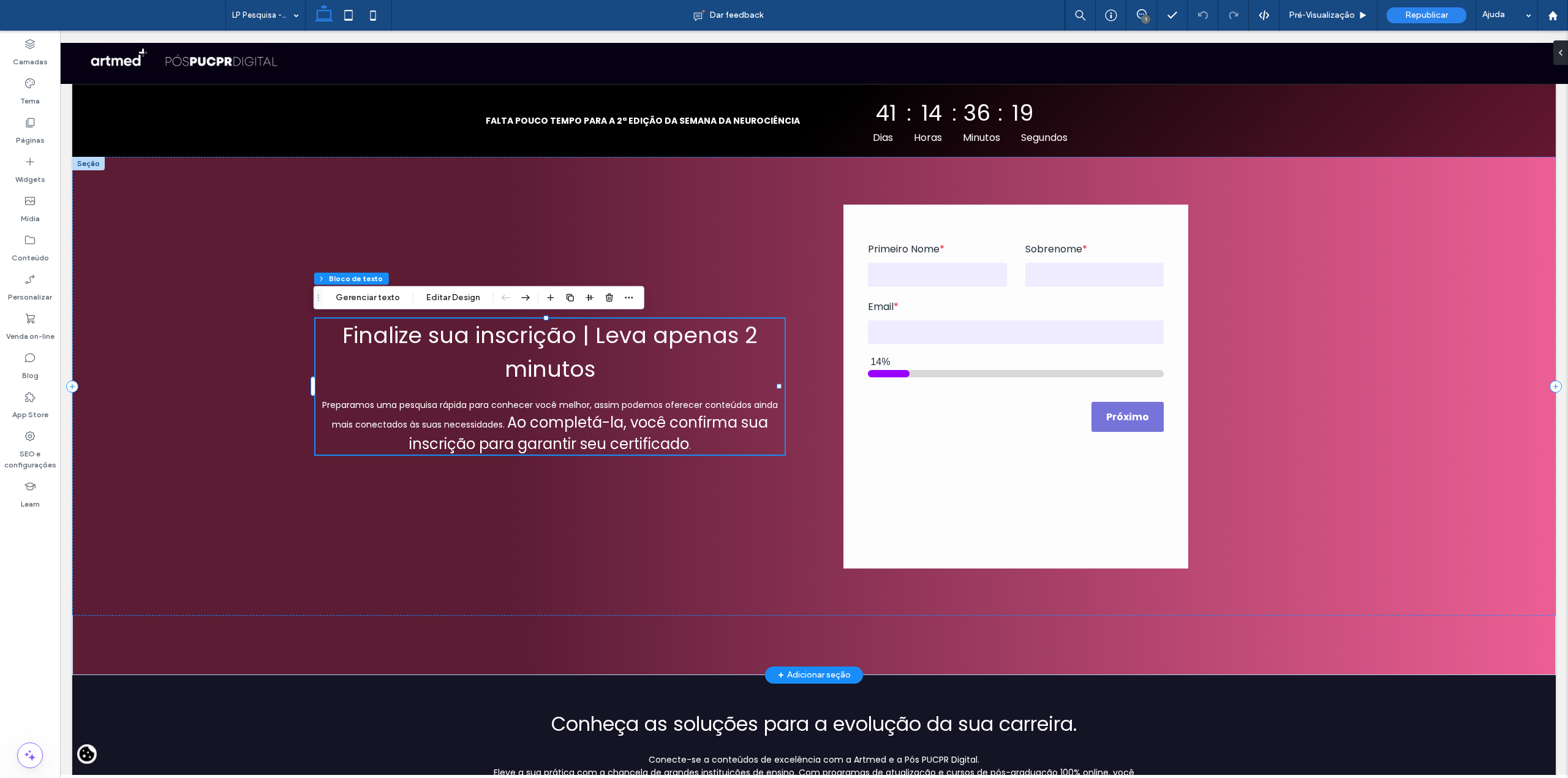
click at [574, 431] on span "Ao completá-la, você confirma sua inscrição para garantir seu certificado" at bounding box center [589, 433] width 359 height 42
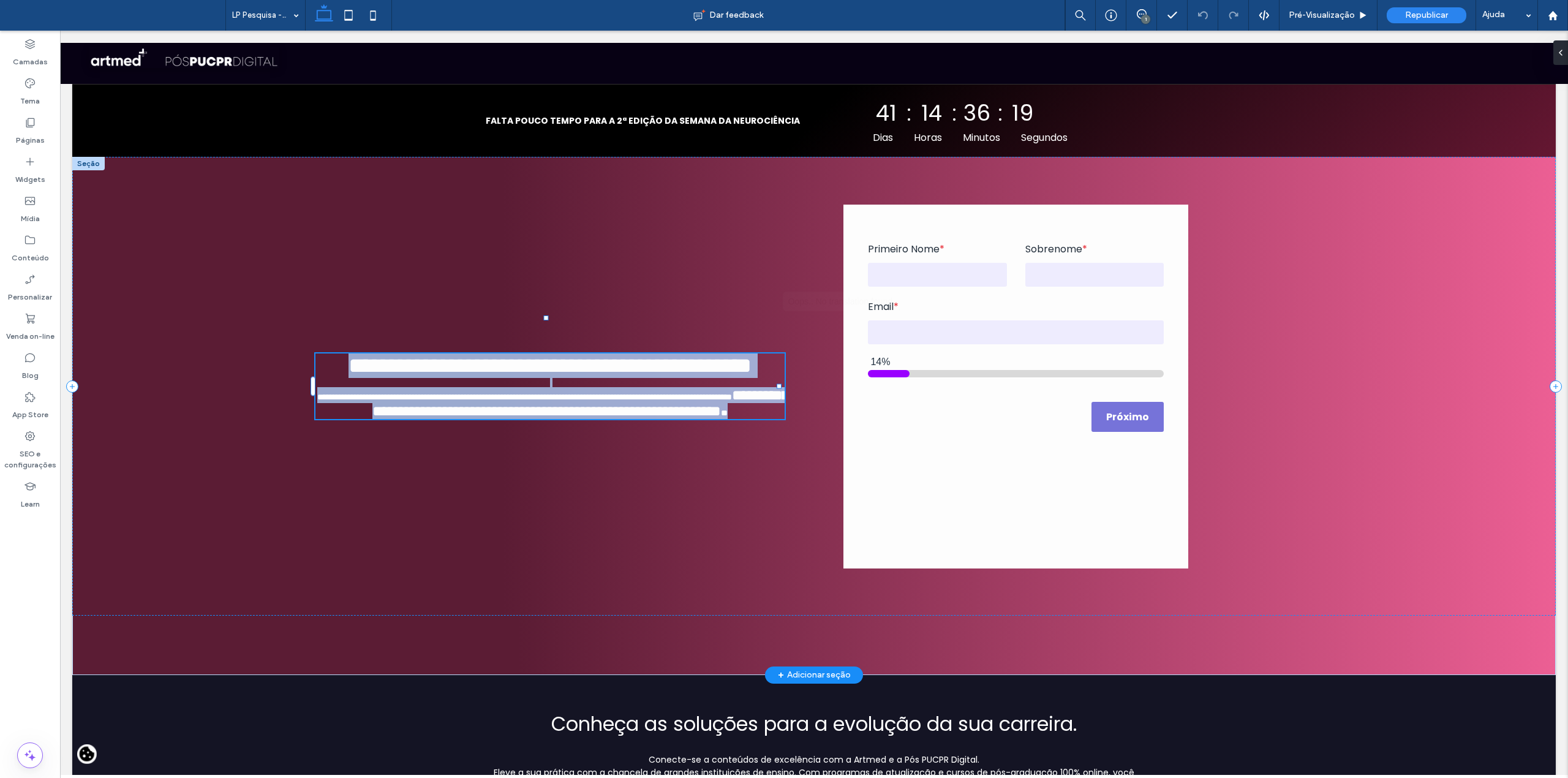
type input "*******"
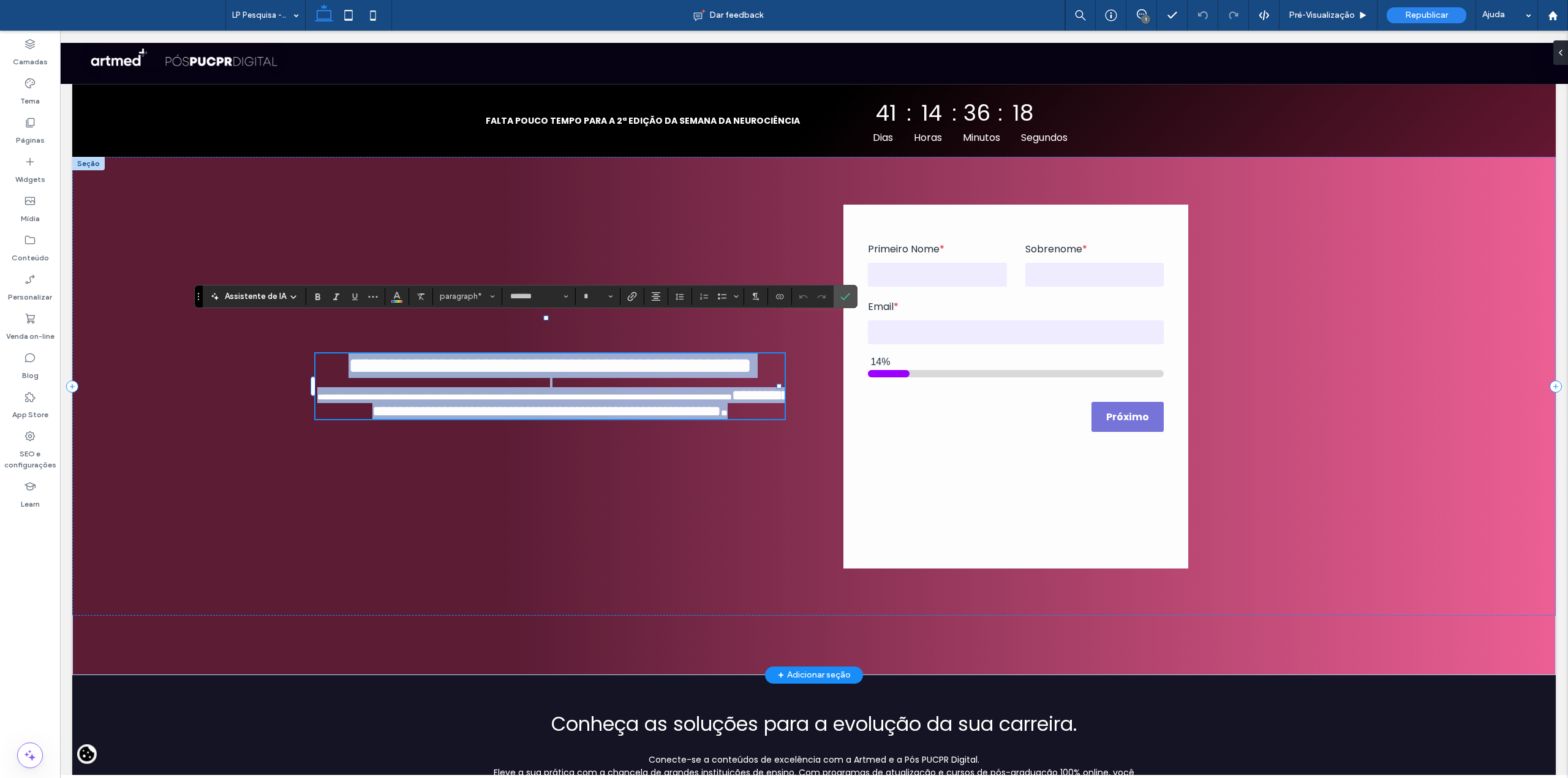
click at [561, 419] on span "**********" at bounding box center [580, 403] width 416 height 31
type input "**"
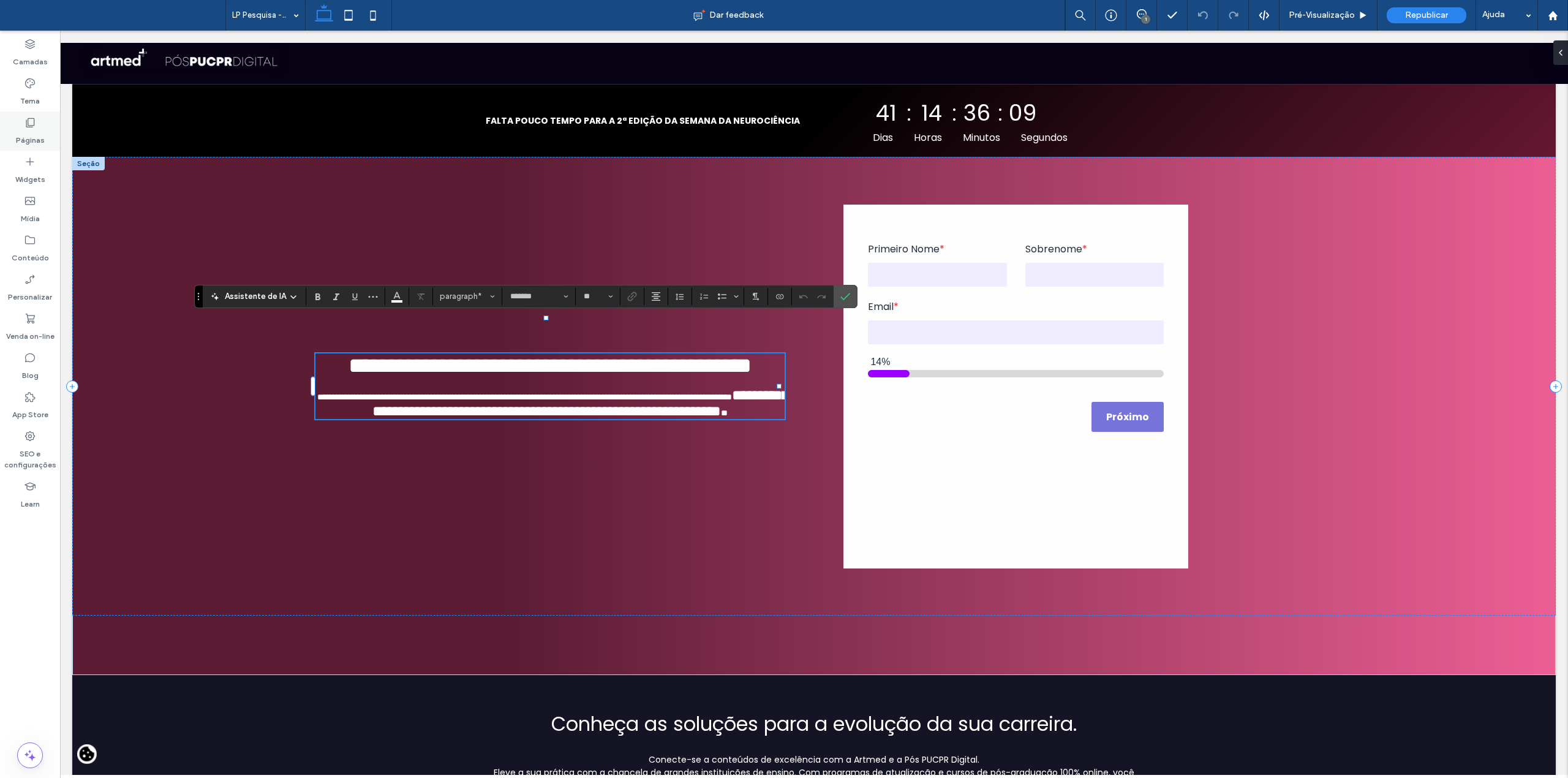
drag, startPoint x: 33, startPoint y: 130, endPoint x: 80, endPoint y: 341, distance: 216.2
click at [33, 130] on label "Páginas" at bounding box center [30, 137] width 29 height 17
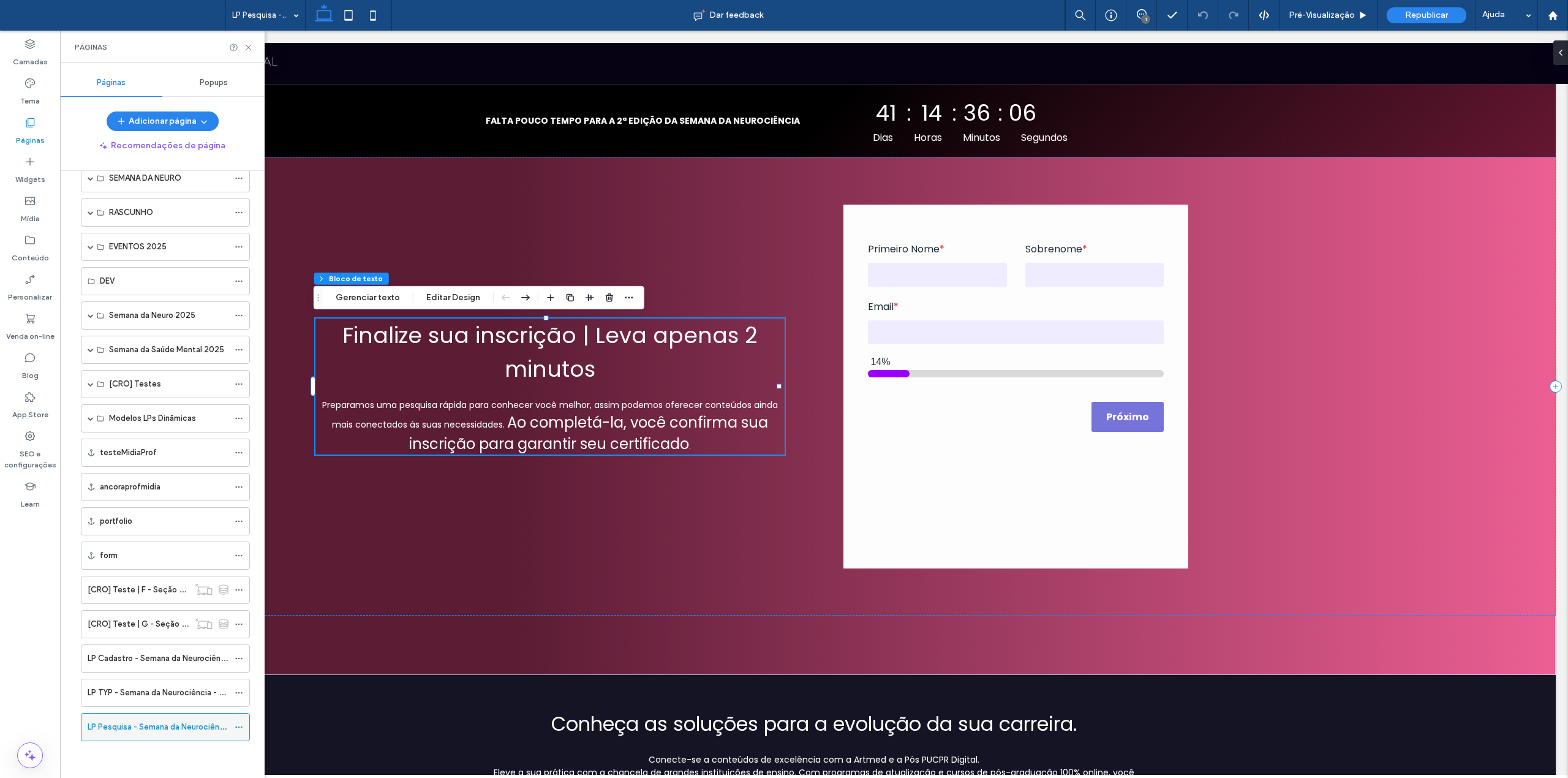
click at [243, 721] on span at bounding box center [239, 727] width 9 height 18
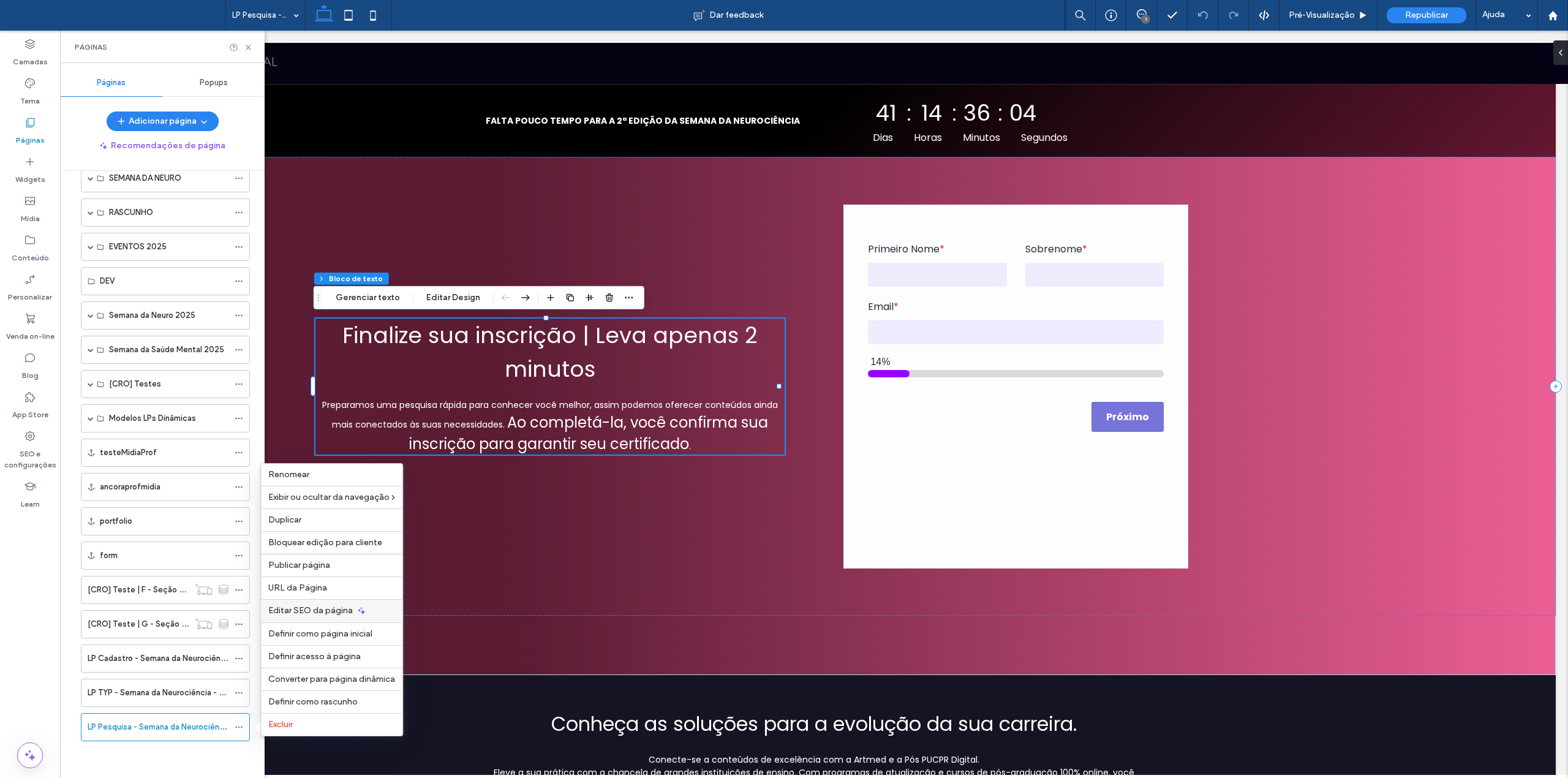
click at [320, 614] on span "Editar SEO da página" at bounding box center [311, 610] width 85 height 10
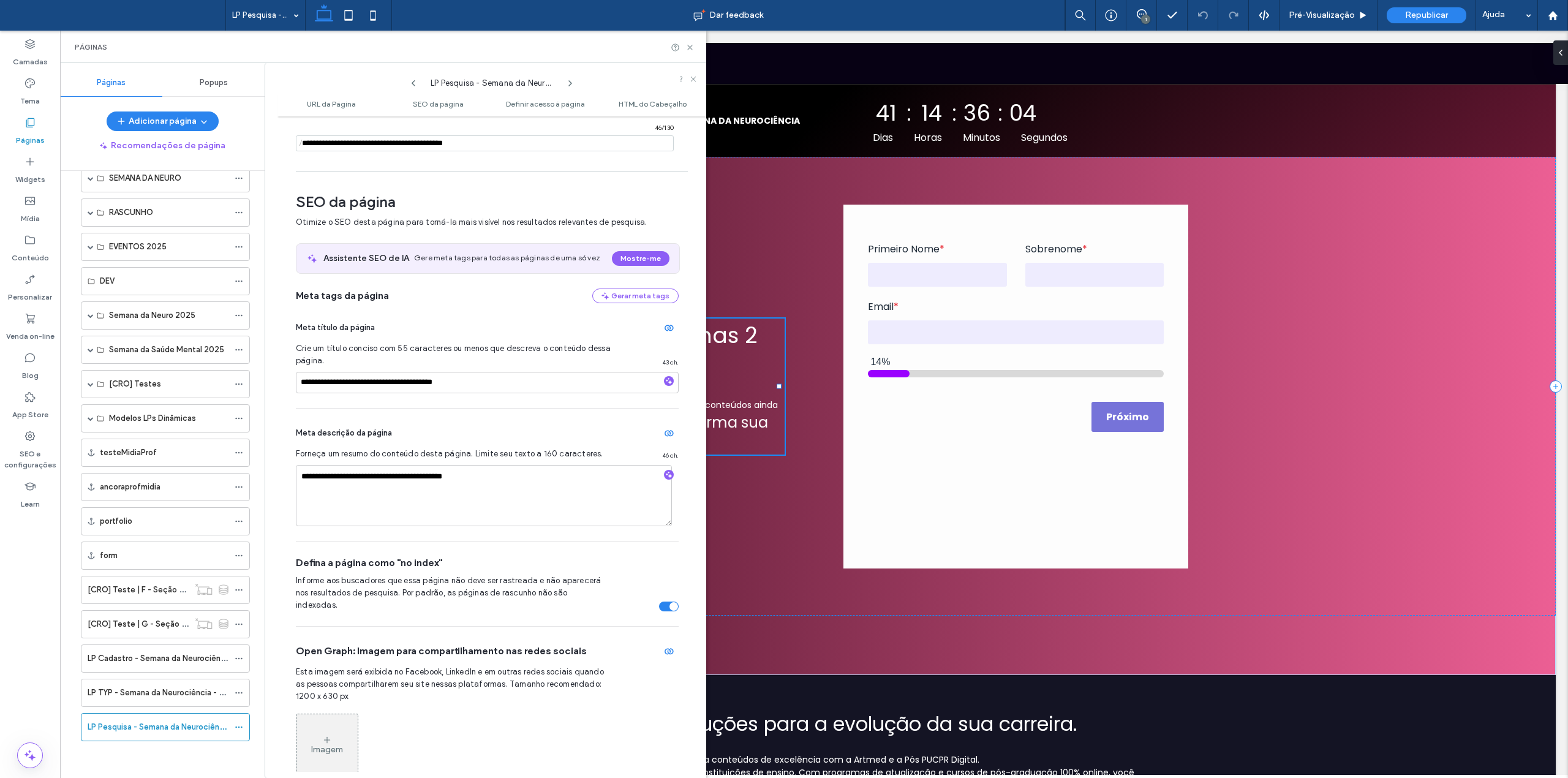
scroll to position [166, 0]
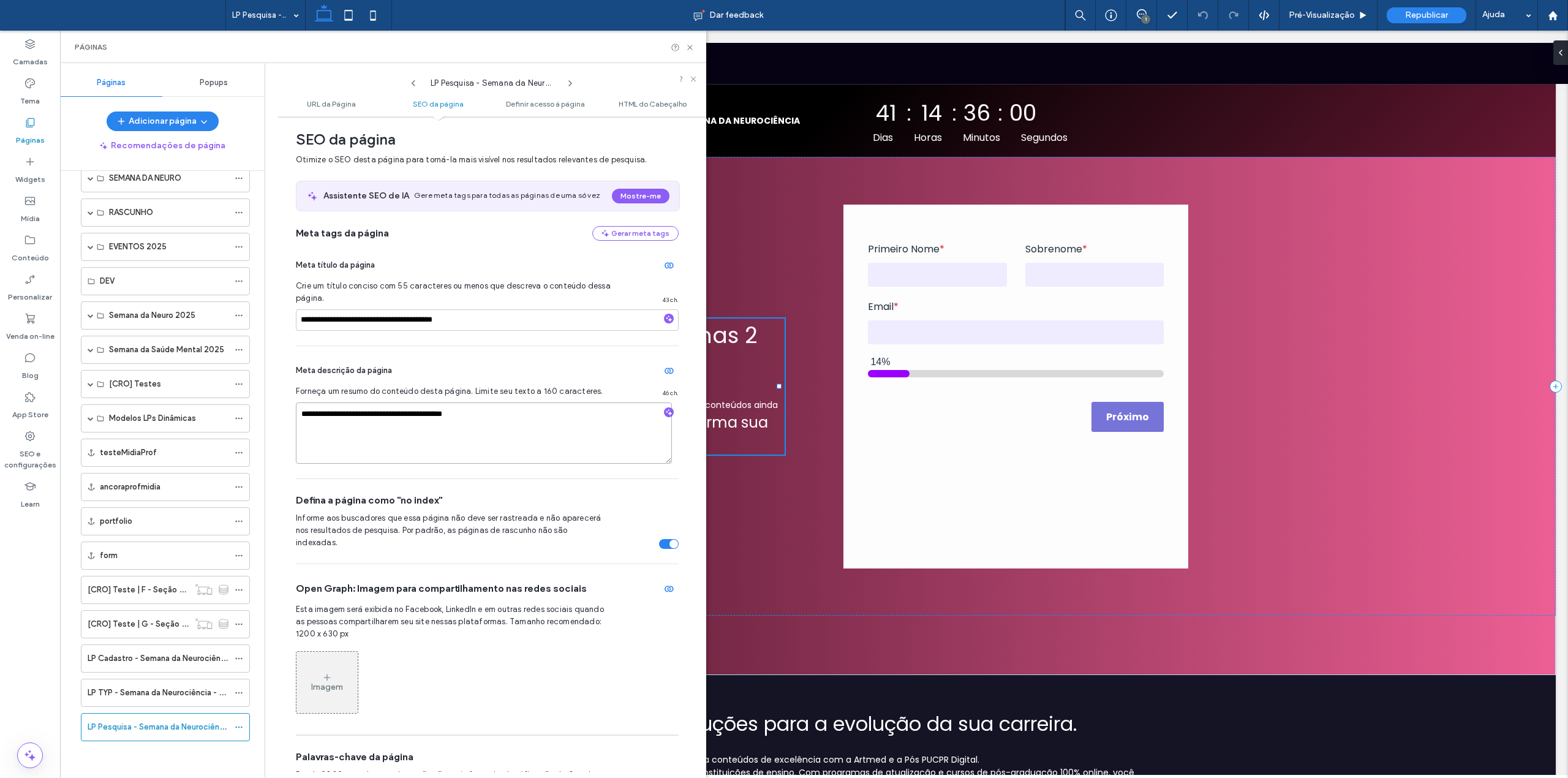
click at [382, 425] on textarea "**********" at bounding box center [483, 433] width 376 height 61
type textarea "**********"
click at [519, 446] on textarea "**********" at bounding box center [483, 433] width 376 height 61
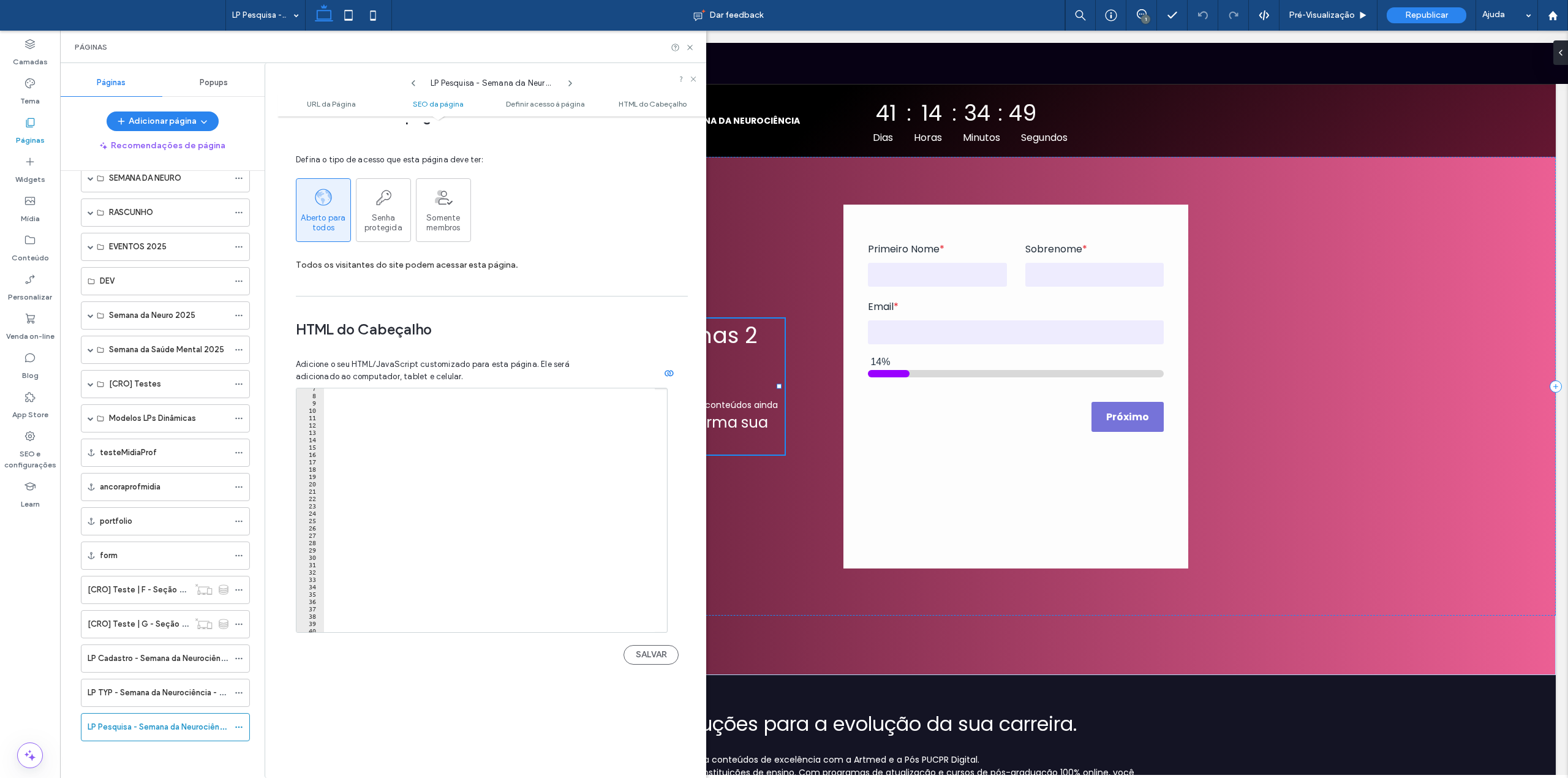
scroll to position [983, 0]
click at [660, 648] on button "SALVAR" at bounding box center [650, 654] width 55 height 20
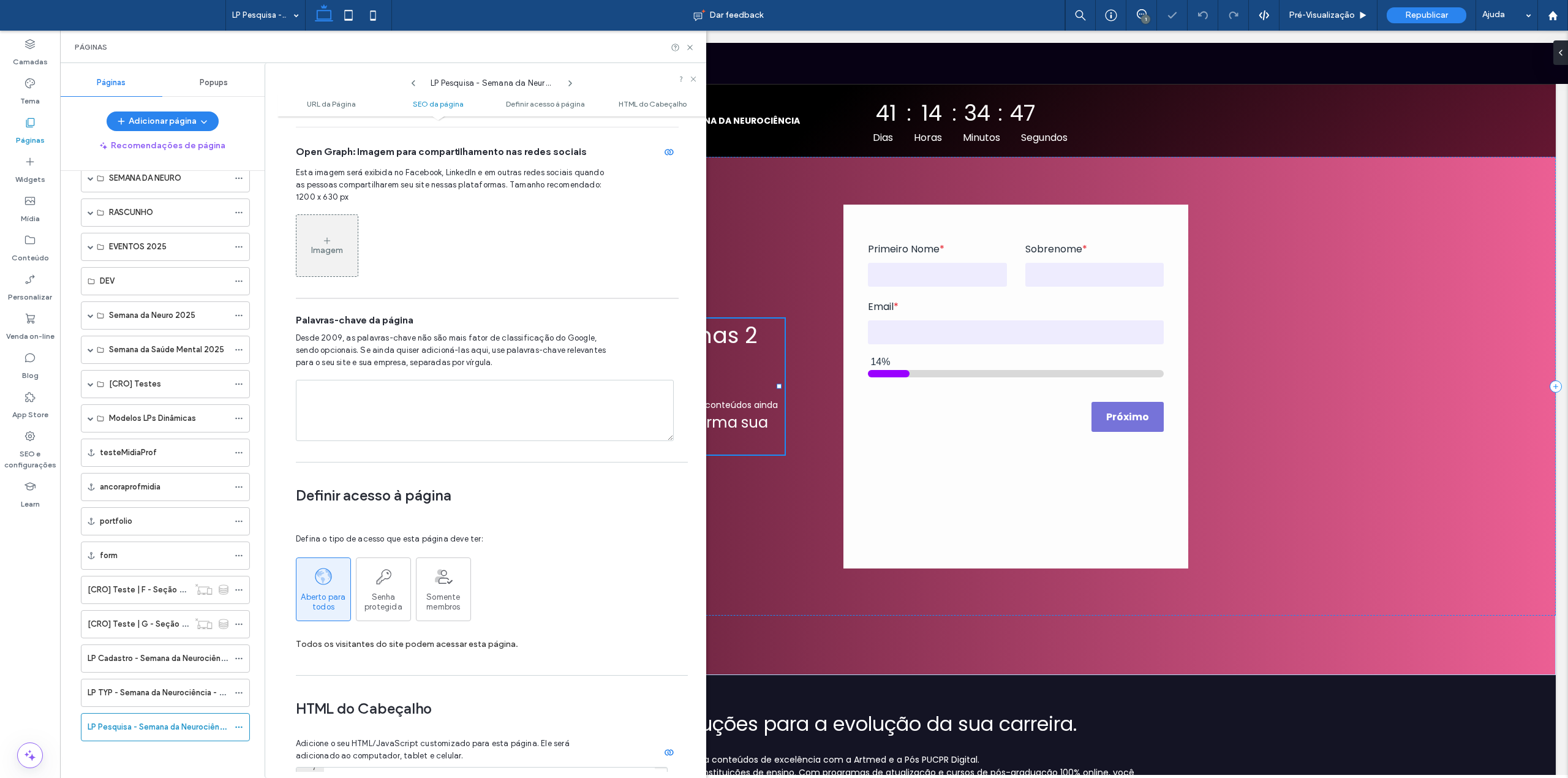
scroll to position [575, 0]
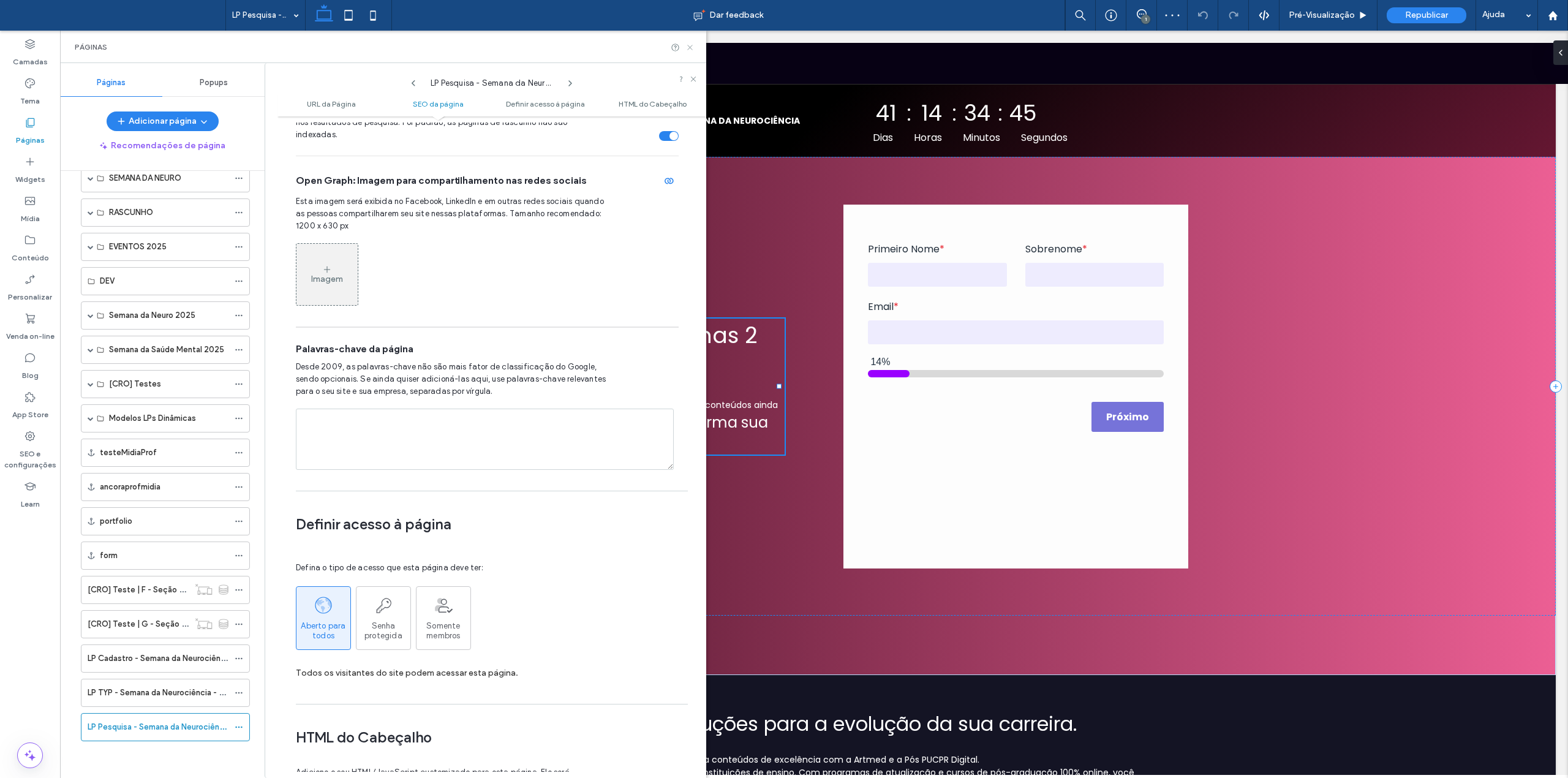
click at [687, 47] on icon at bounding box center [690, 47] width 9 height 9
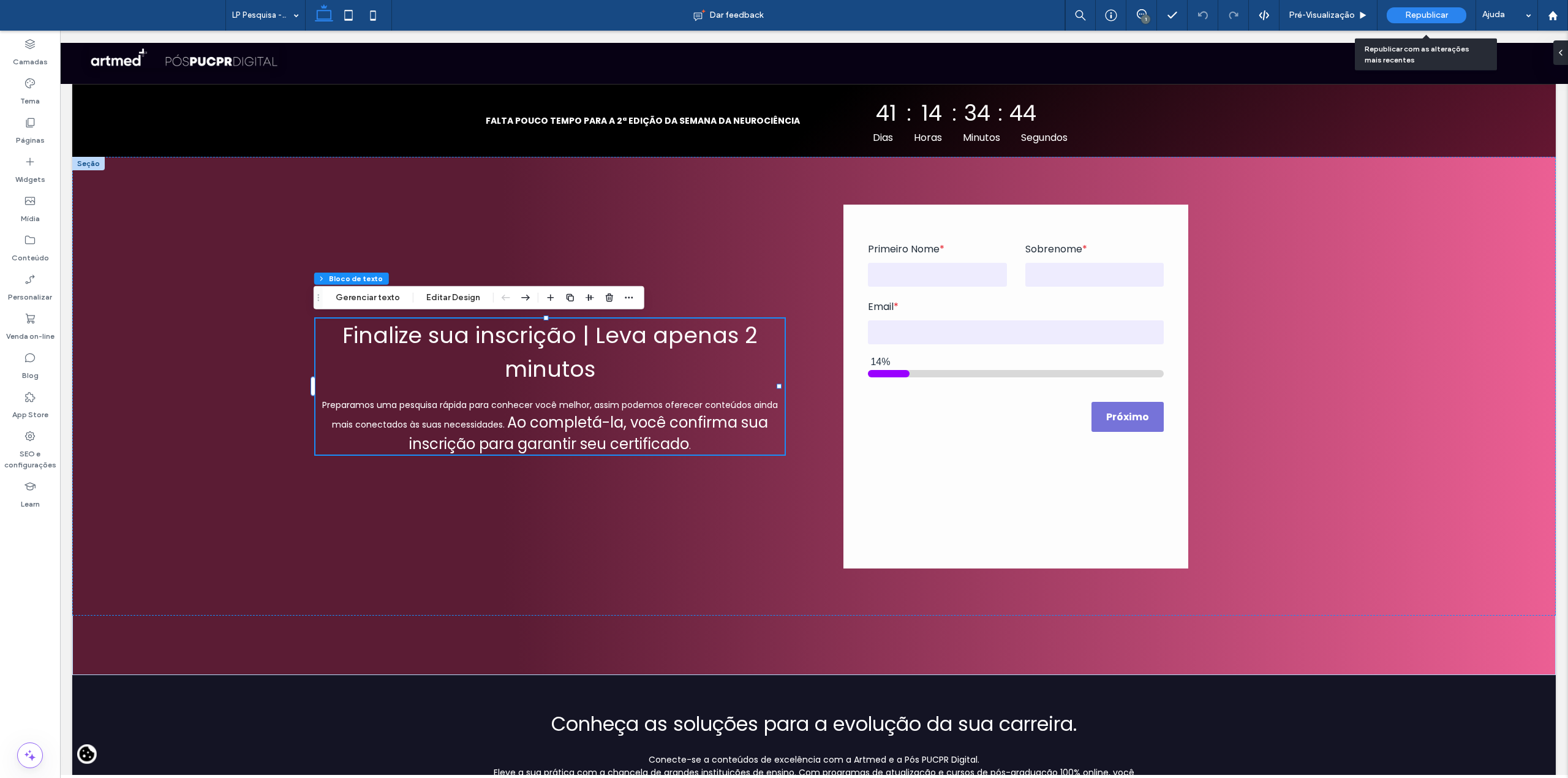
click at [1447, 16] on span "Republicar" at bounding box center [1427, 15] width 43 height 10
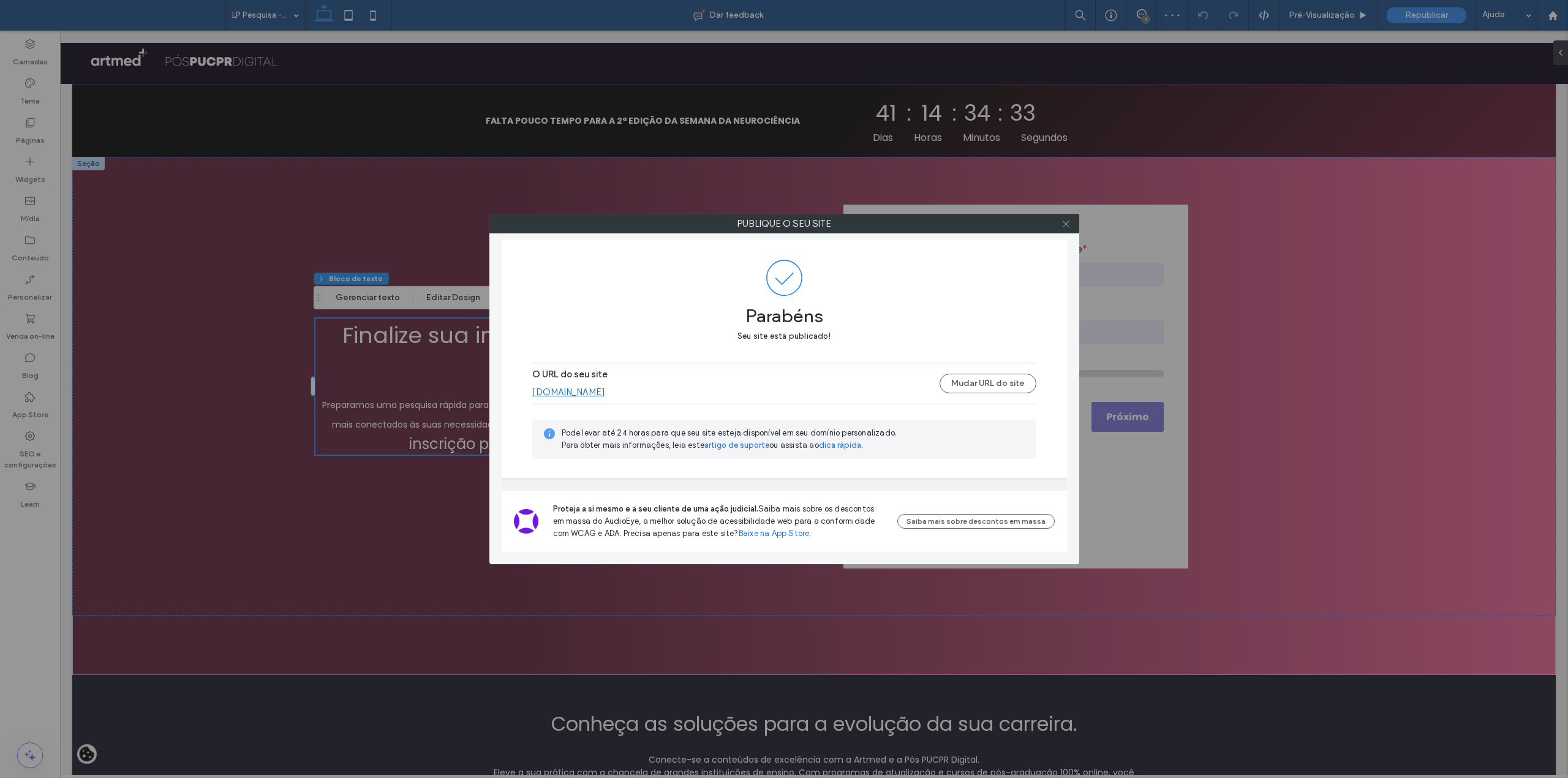
click at [1067, 225] on use at bounding box center [1065, 224] width 6 height 6
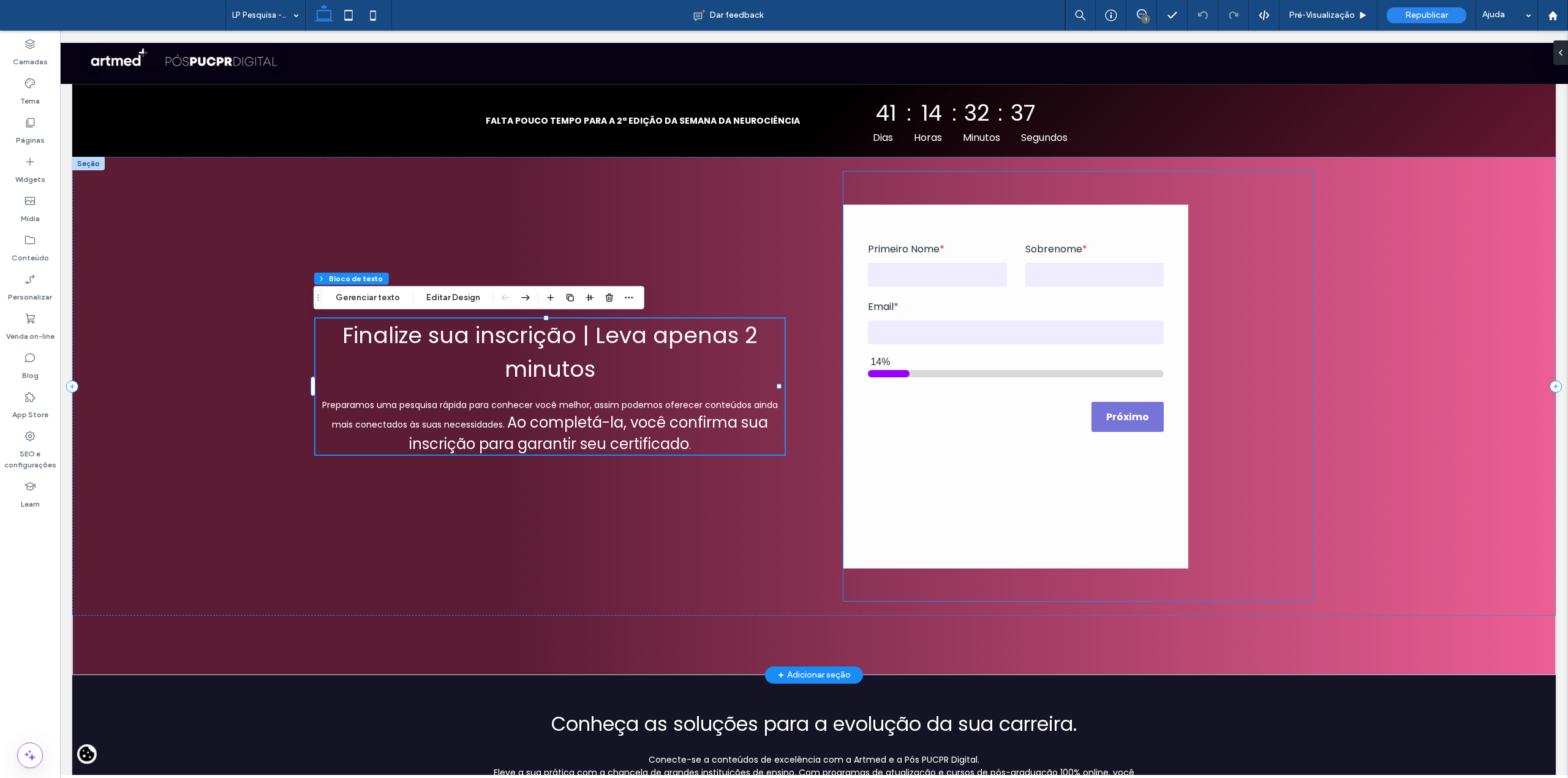
click at [1285, 372] on div "Primeiro Nome * Sobrenome * Email * 14% Próximo Em qual fase da carreira você e…" at bounding box center [1078, 386] width 469 height 430
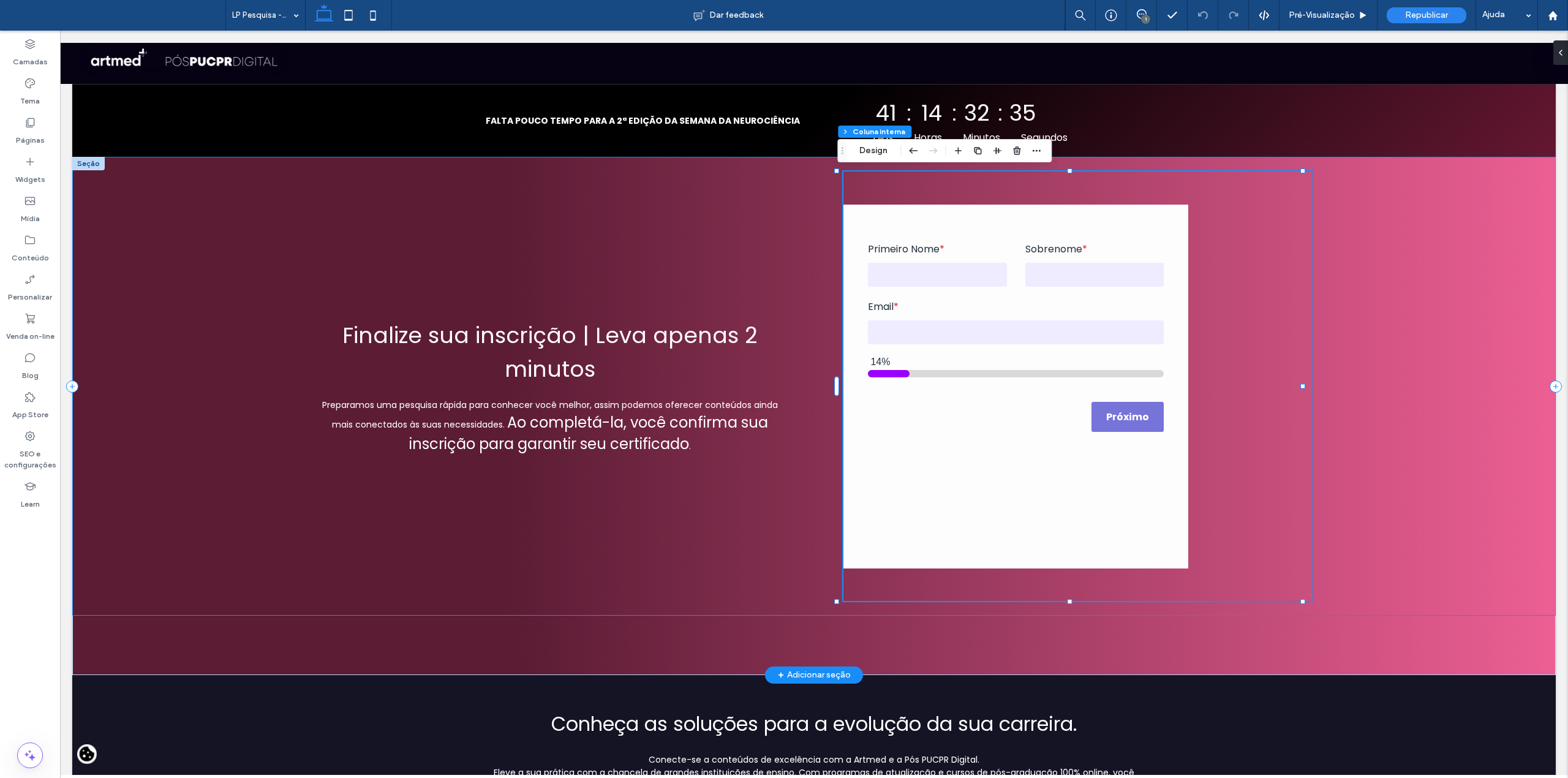
click at [190, 272] on div "Parabéns! Sua inscrição está confirmada. Compartilhe conhecimento: Convide agor…" at bounding box center [814, 386] width 1483 height 459
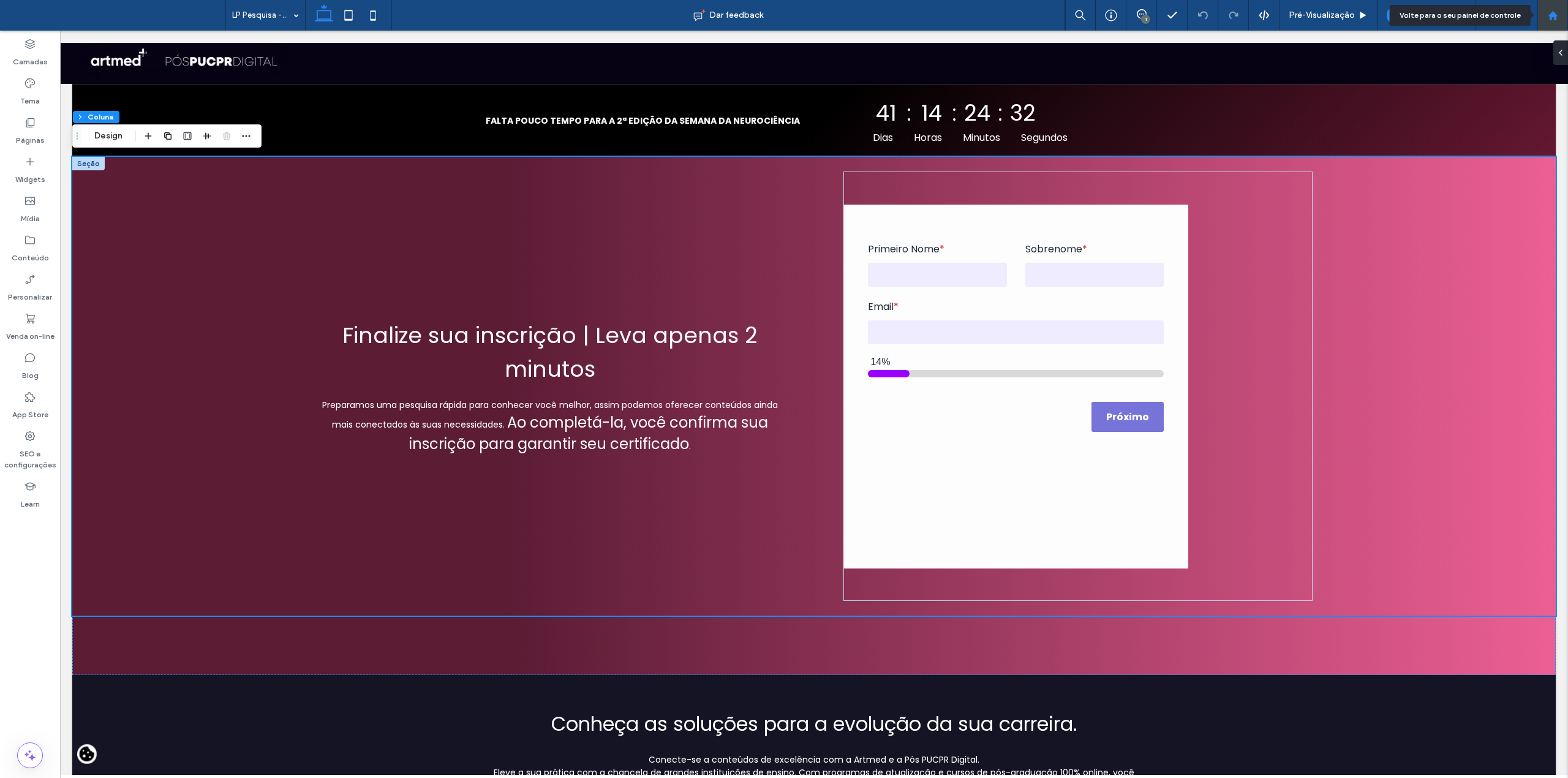
click at [1555, 10] on icon at bounding box center [1553, 15] width 10 height 10
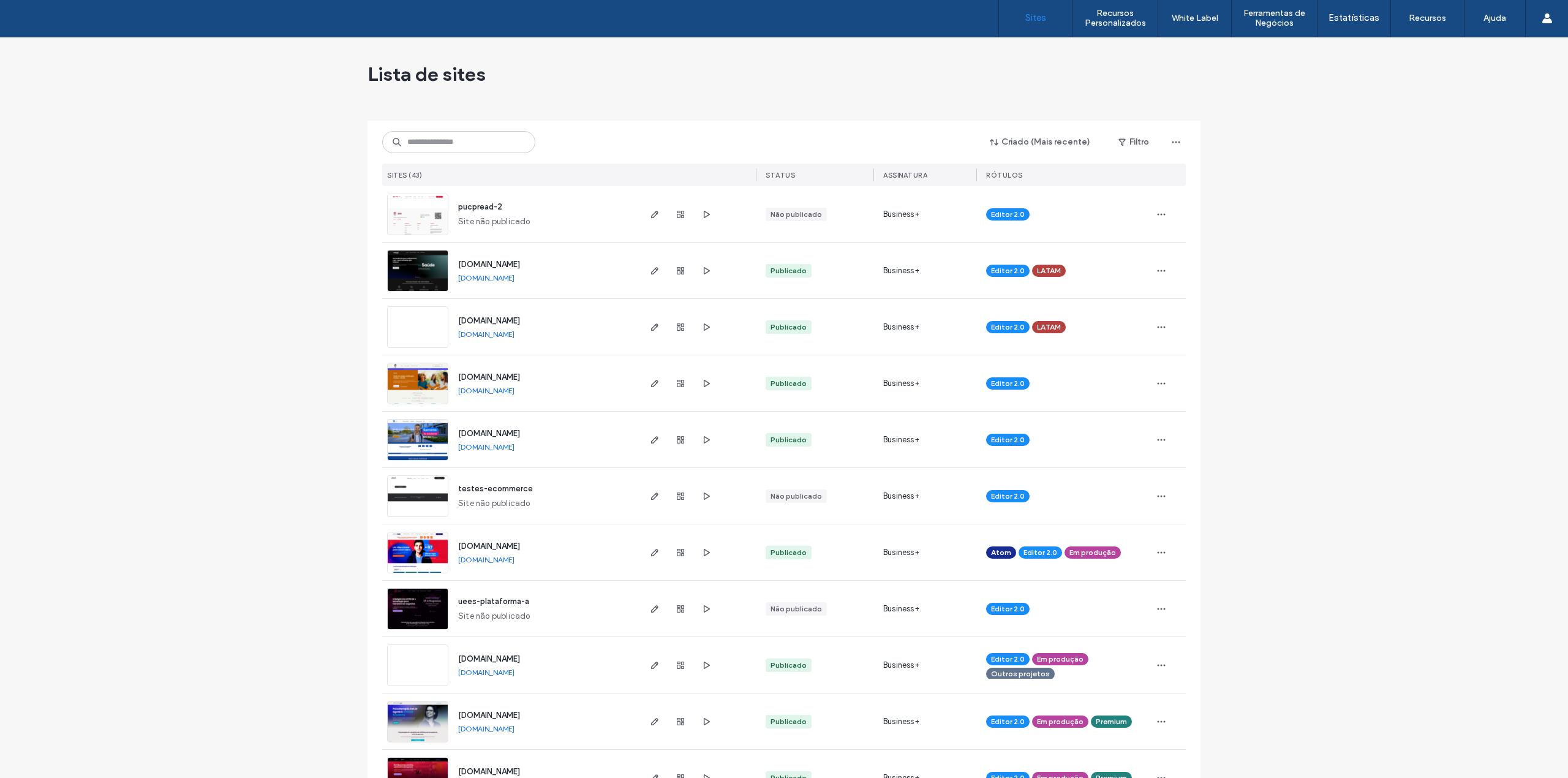
scroll to position [327, 0]
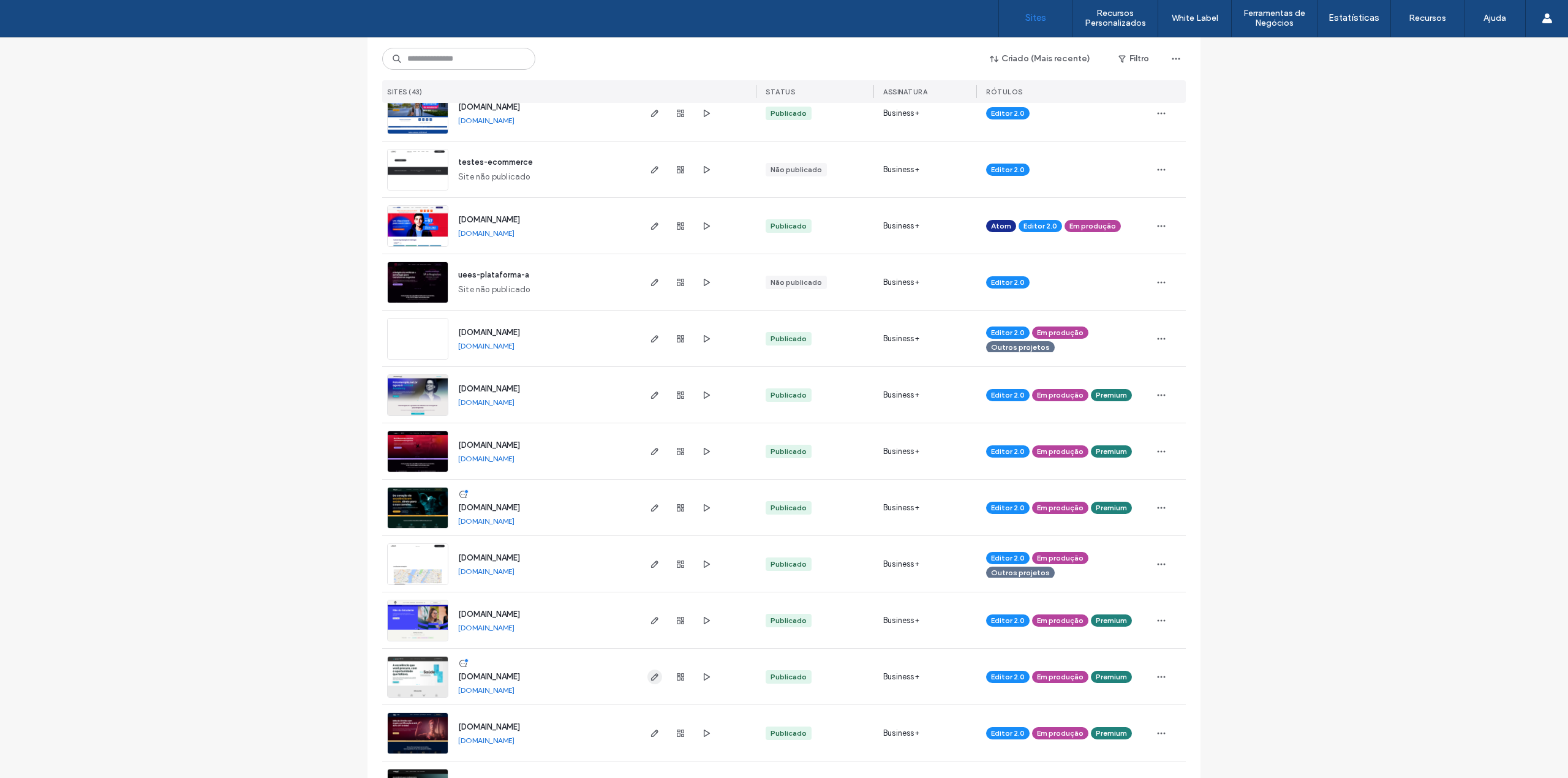
click at [650, 676] on icon "button" at bounding box center [654, 676] width 10 height 10
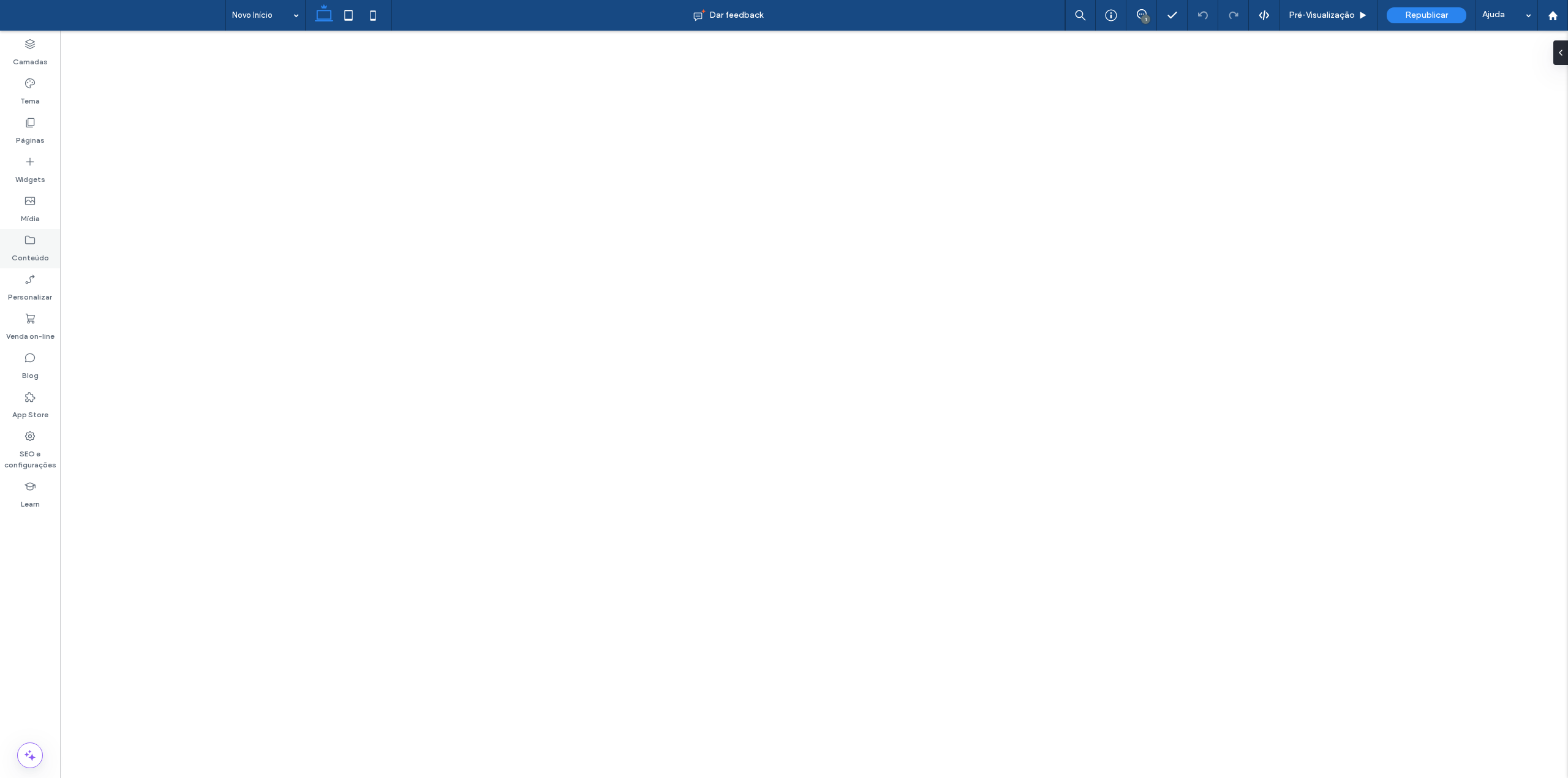
click at [22, 247] on label "Conteúdo" at bounding box center [30, 255] width 38 height 17
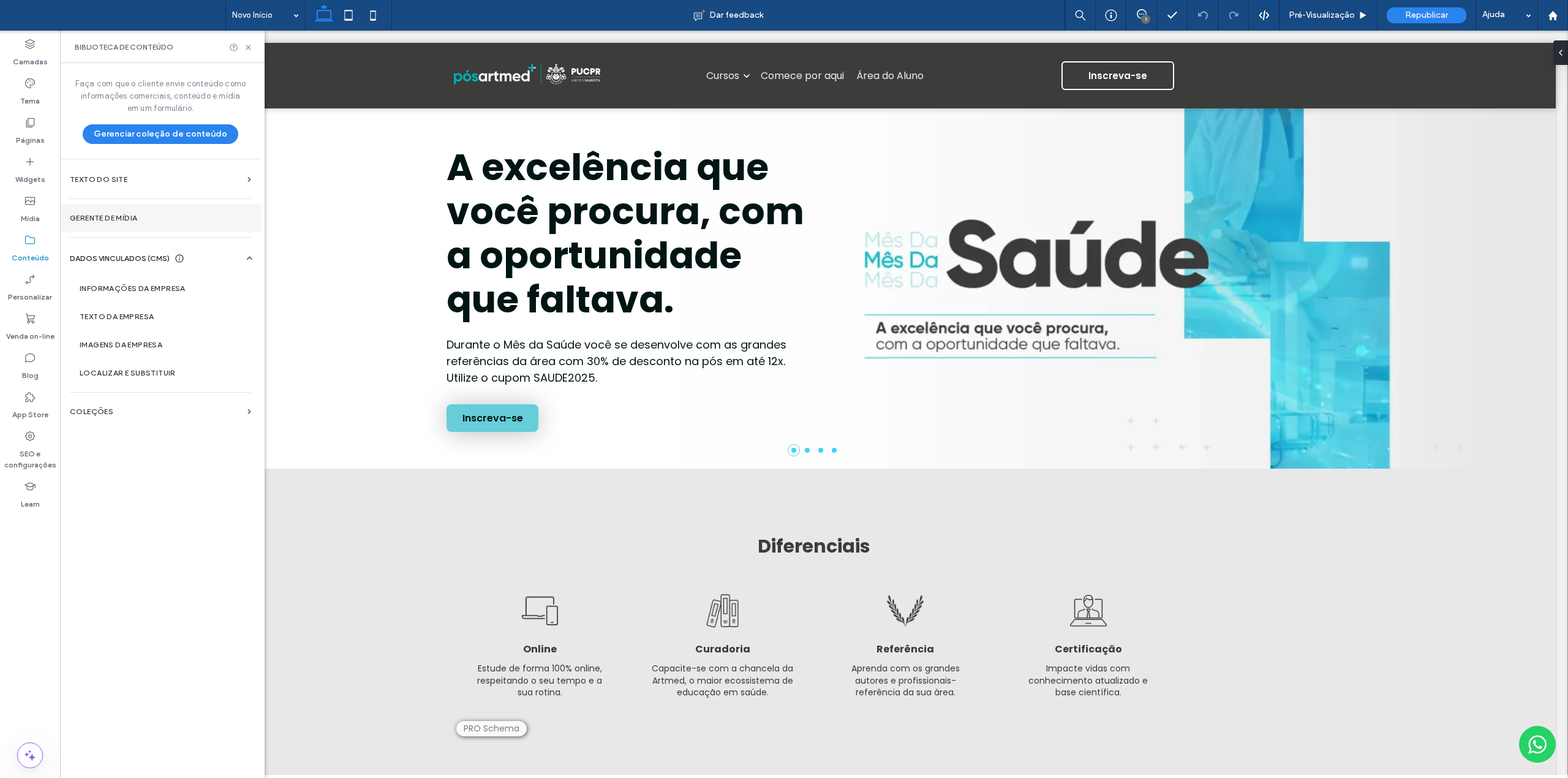
click at [110, 224] on section "Gerente de mídia" at bounding box center [160, 218] width 201 height 28
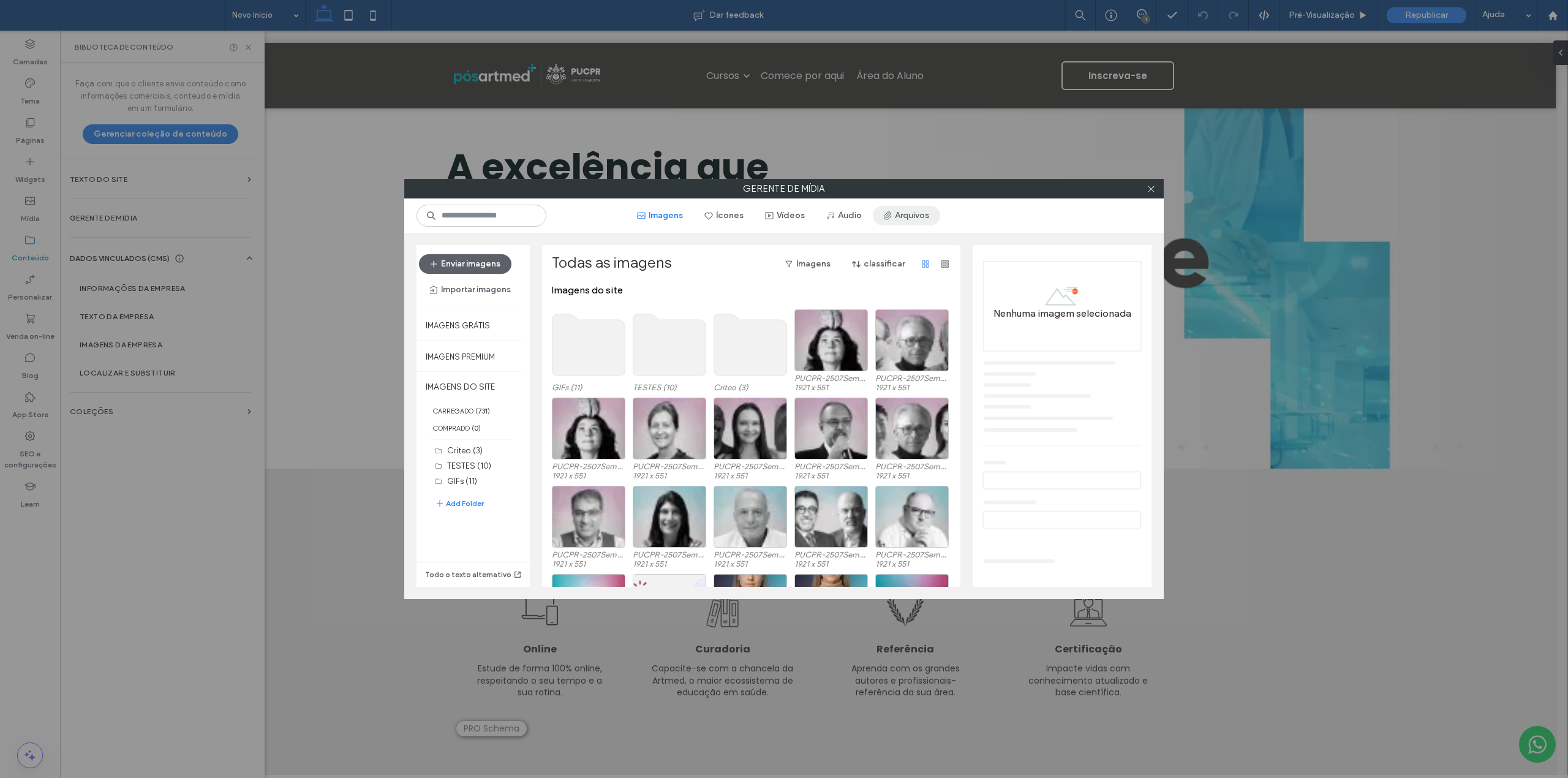
click at [912, 216] on button "Arquivos" at bounding box center [907, 216] width 68 height 20
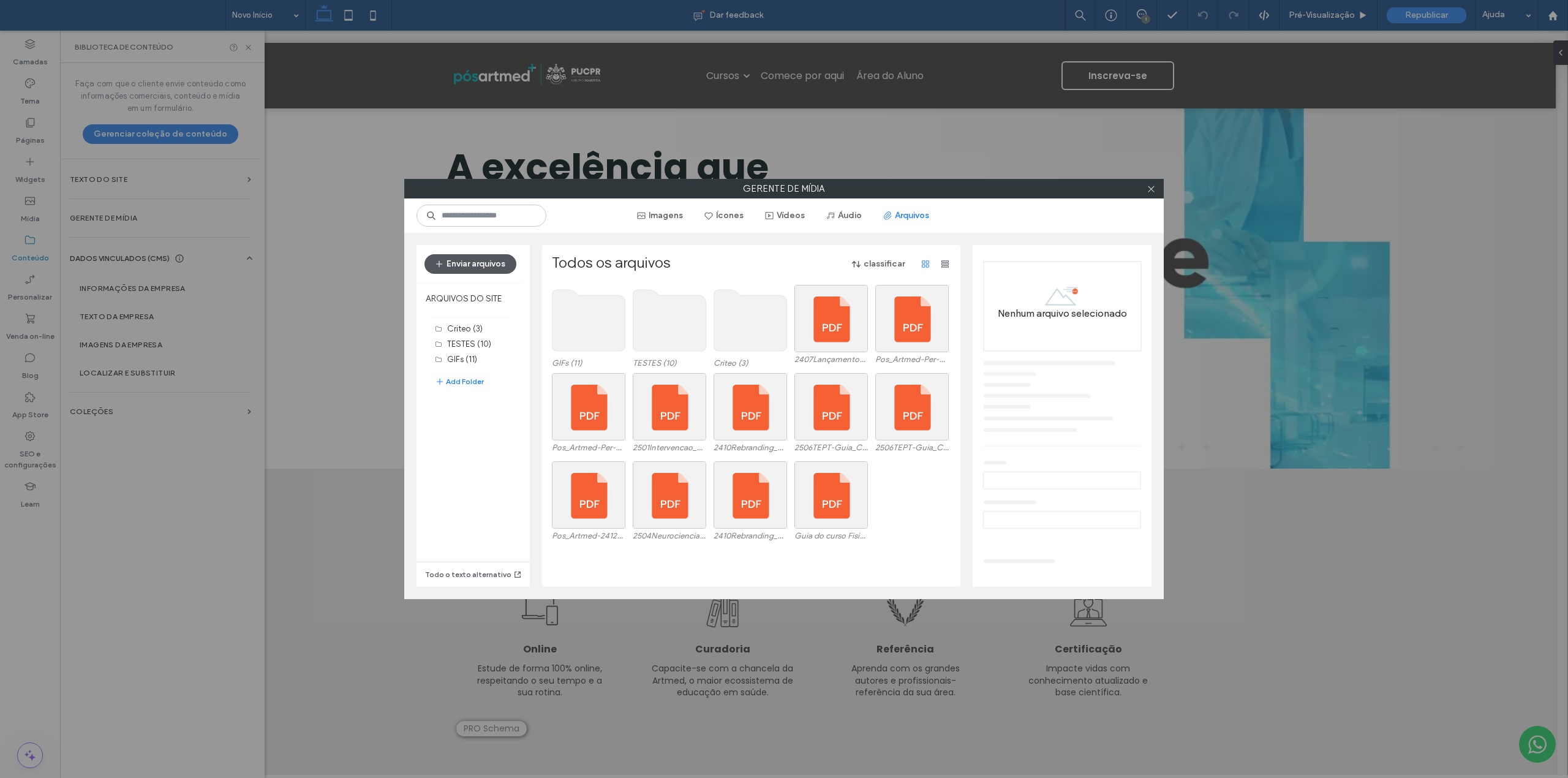
click at [466, 258] on button "Enviar arquivos" at bounding box center [470, 264] width 92 height 20
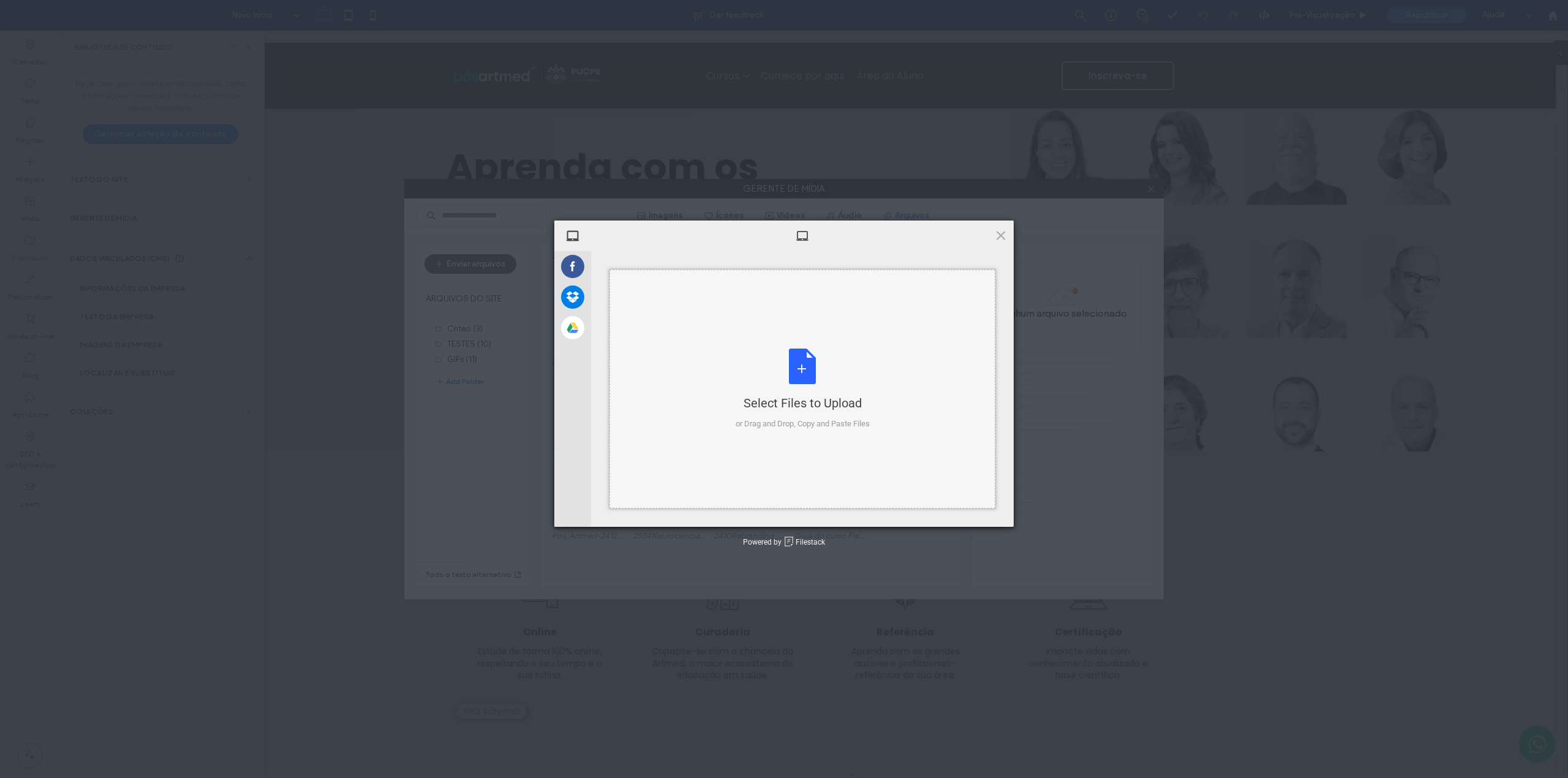
click at [798, 400] on div "Select Files to Upload" at bounding box center [803, 403] width 134 height 17
click at [991, 509] on span "Upload 1" at bounding box center [976, 511] width 62 height 24
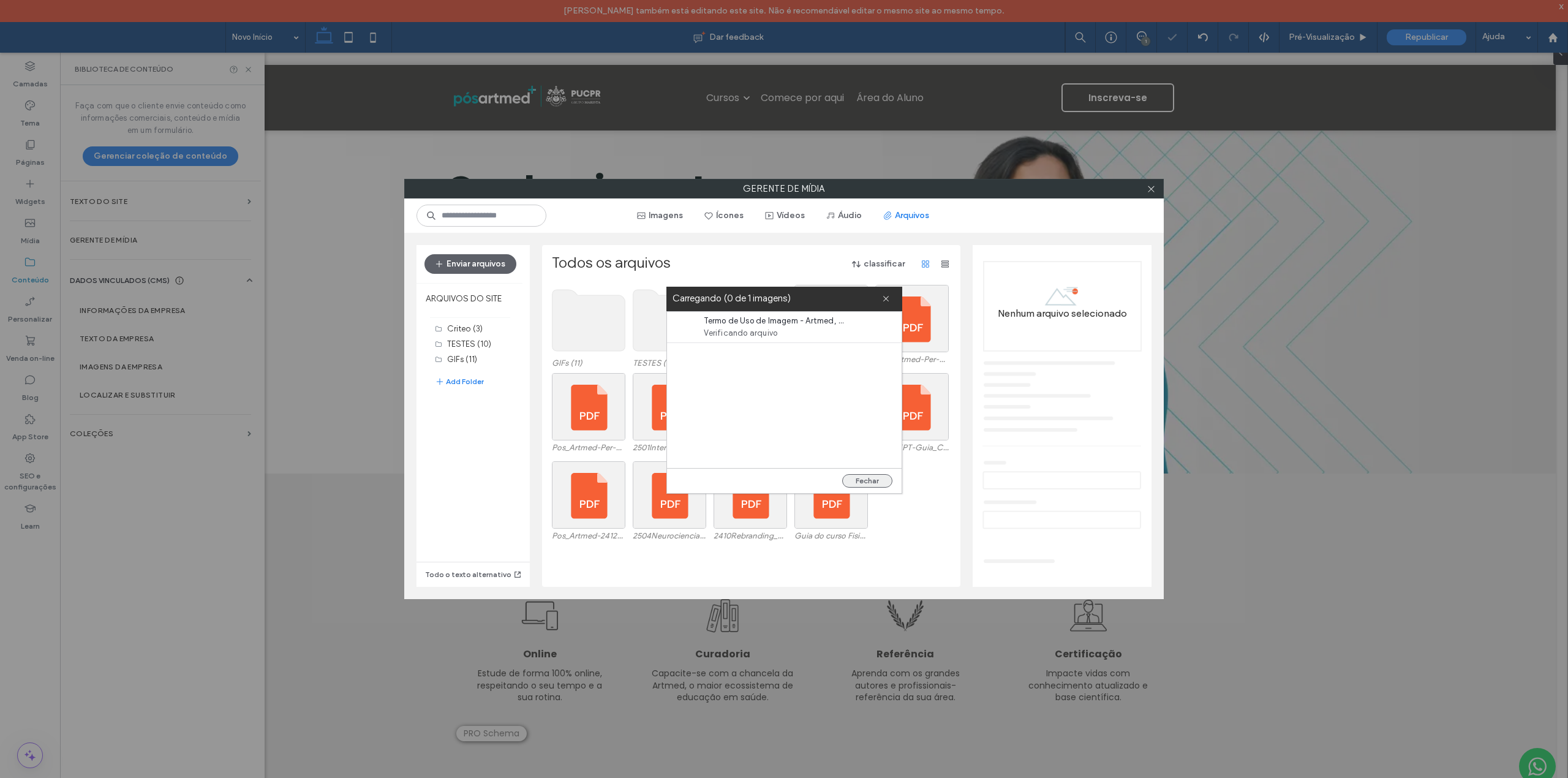
click at [883, 483] on button "Fechar" at bounding box center [868, 481] width 50 height 13
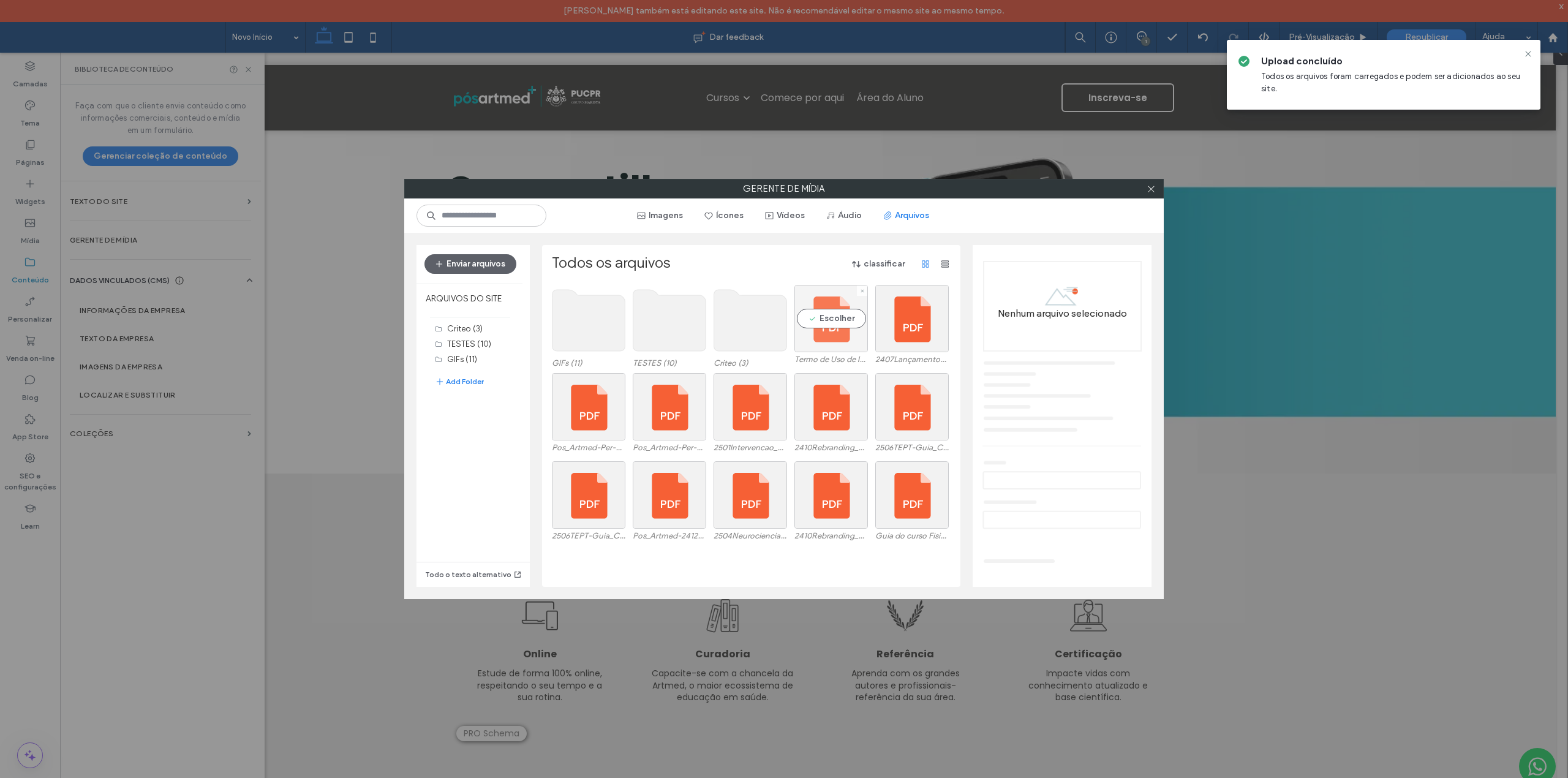
click at [831, 333] on div "Escolher" at bounding box center [831, 319] width 74 height 68
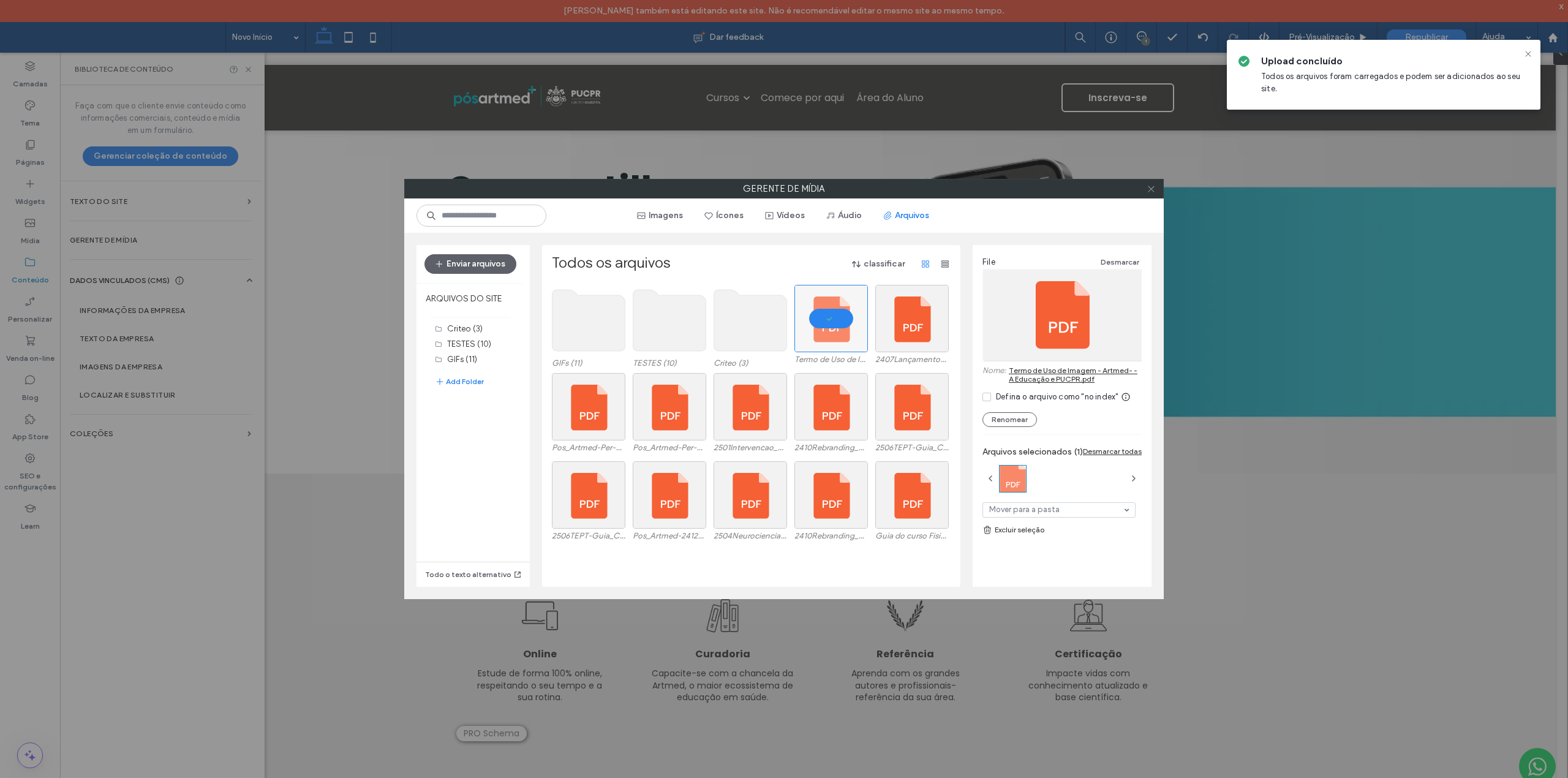
click at [1150, 185] on icon at bounding box center [1151, 189] width 9 height 9
